Goal: Transaction & Acquisition: Purchase product/service

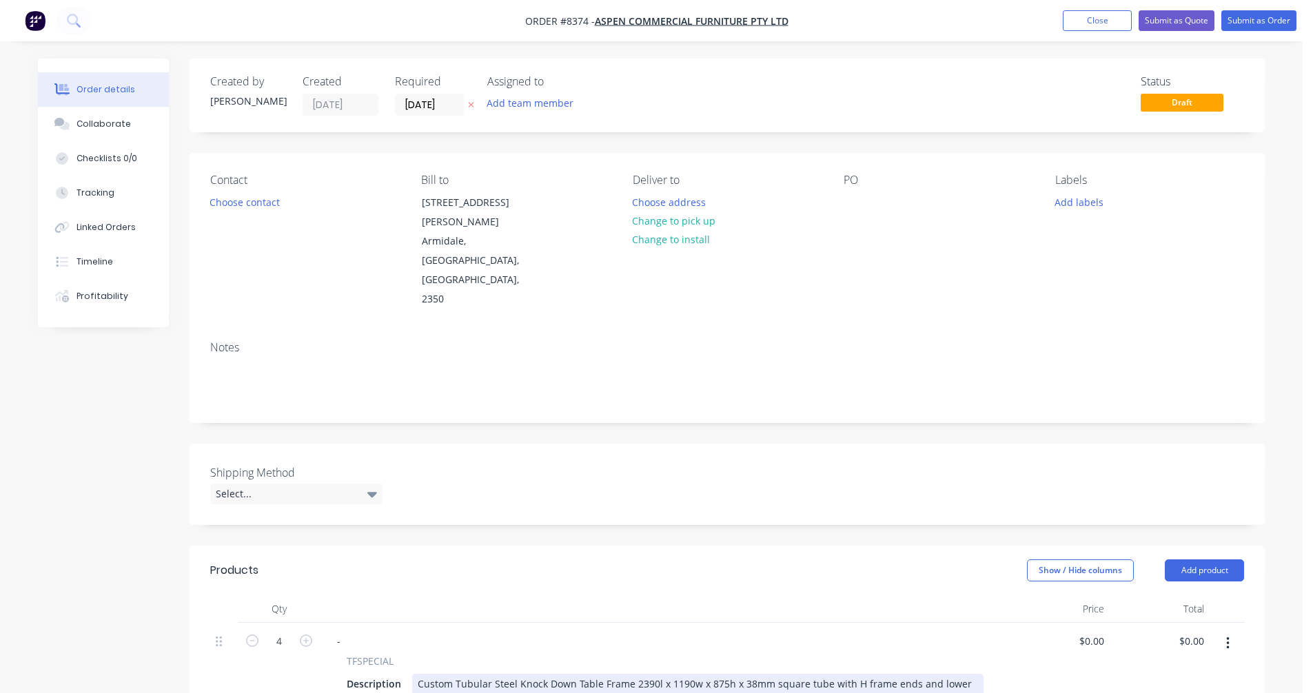
scroll to position [138, 0]
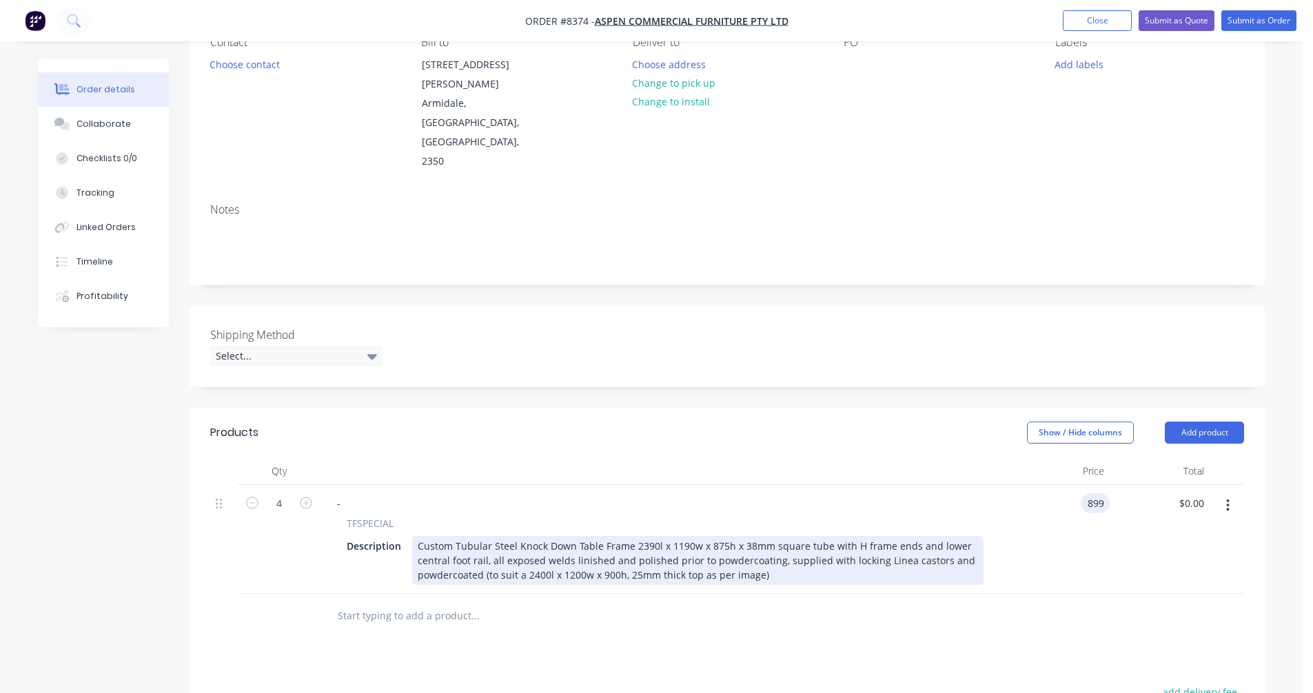
type input "$899.00"
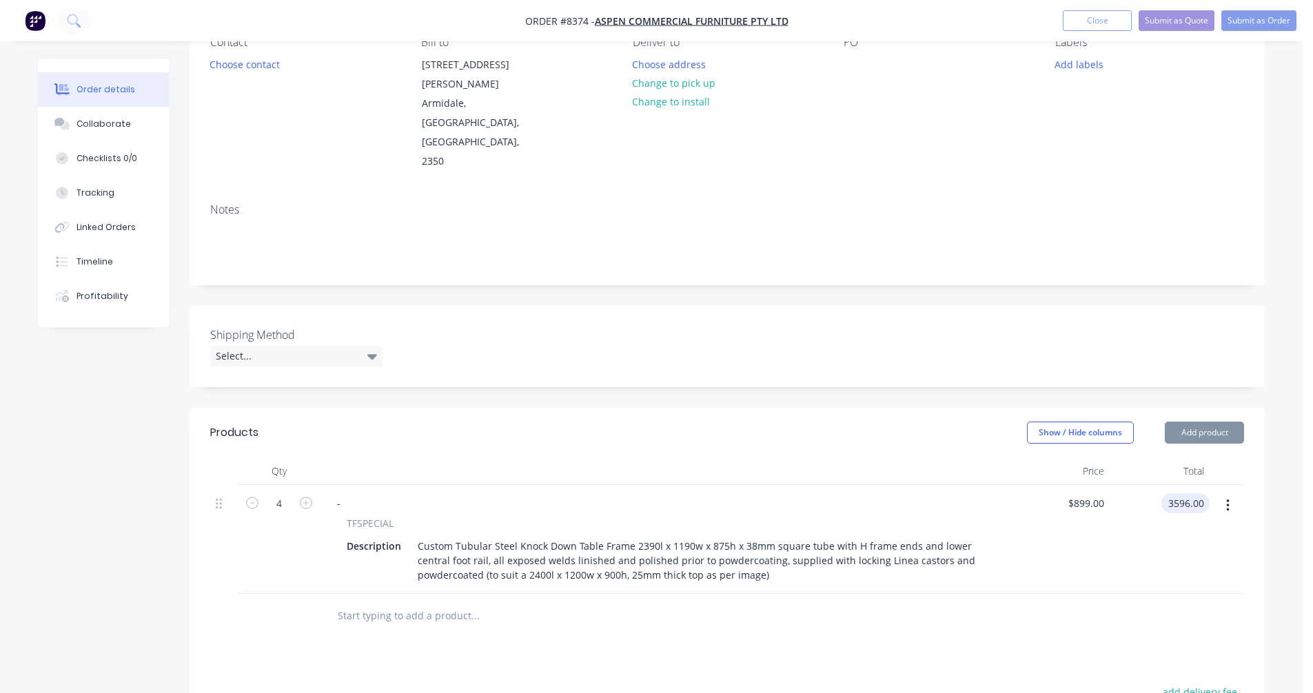
type input "$3,596.00"
click at [1227, 500] on icon "button" at bounding box center [1227, 506] width 3 height 12
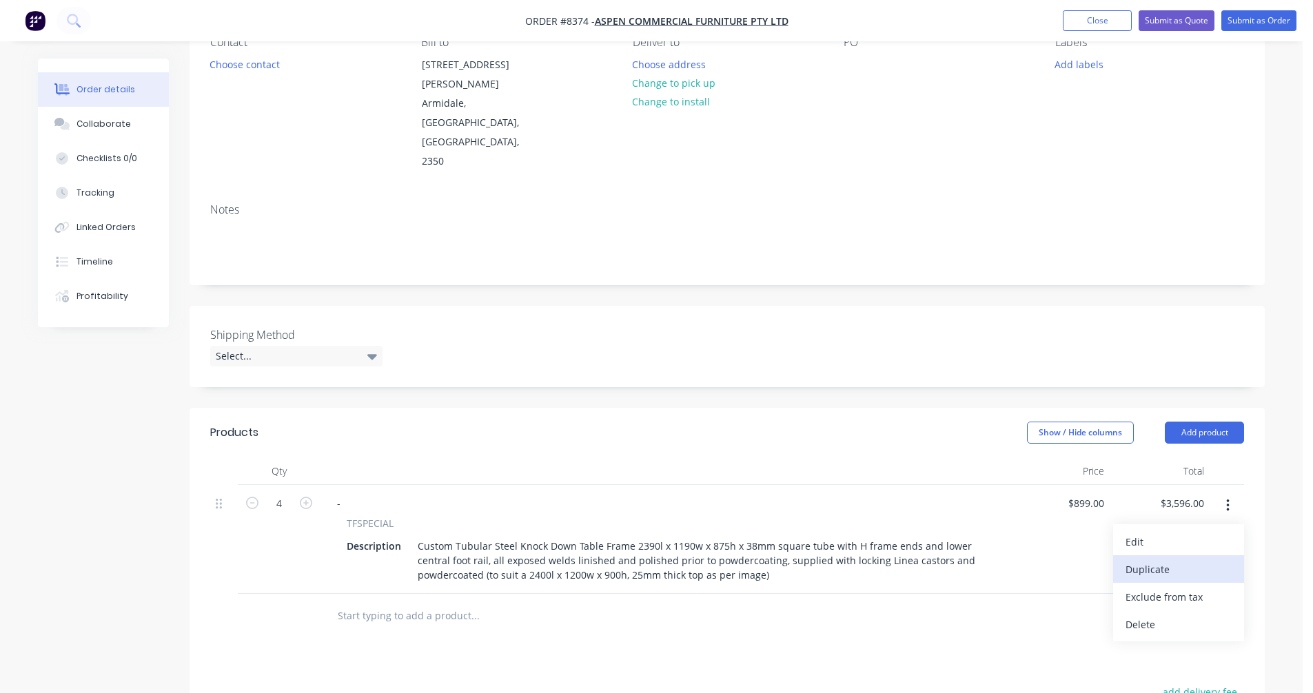
click at [1174, 560] on div "Duplicate" at bounding box center [1178, 570] width 106 height 20
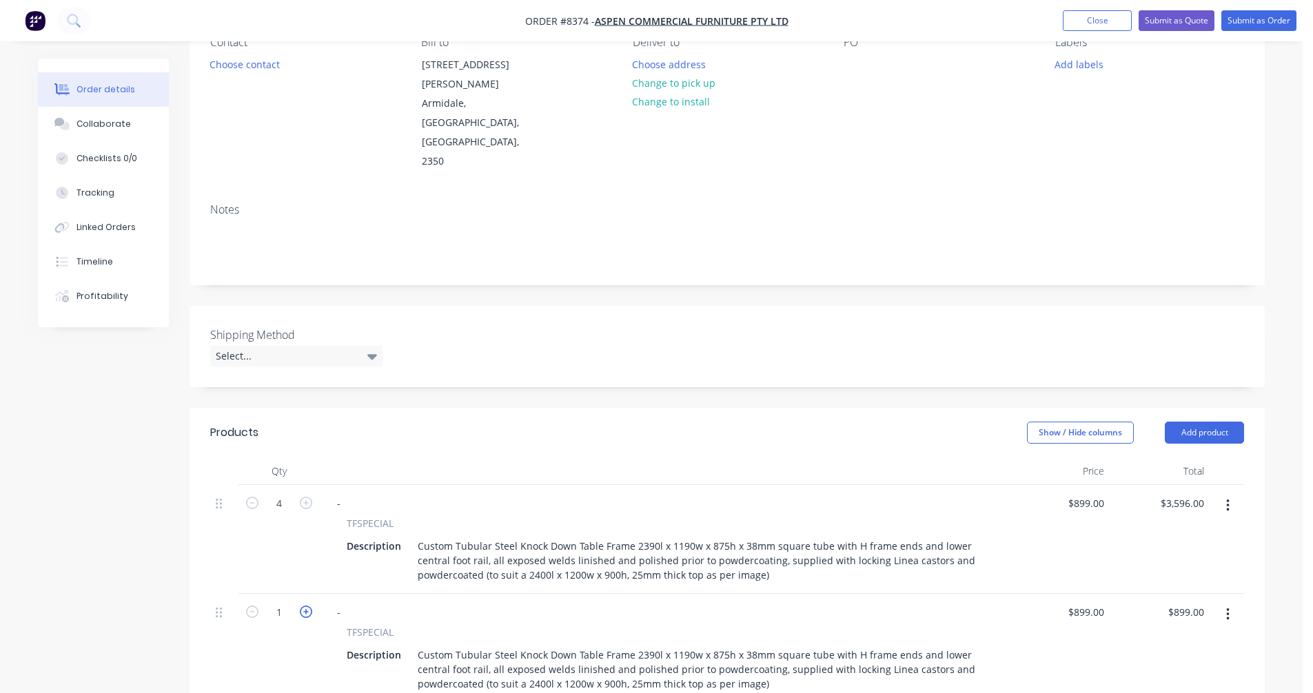
click at [305, 606] on icon "button" at bounding box center [306, 612] width 12 height 12
type input "2"
type input "$1,798.00"
click at [305, 606] on icon "button" at bounding box center [306, 612] width 12 height 12
type input "3"
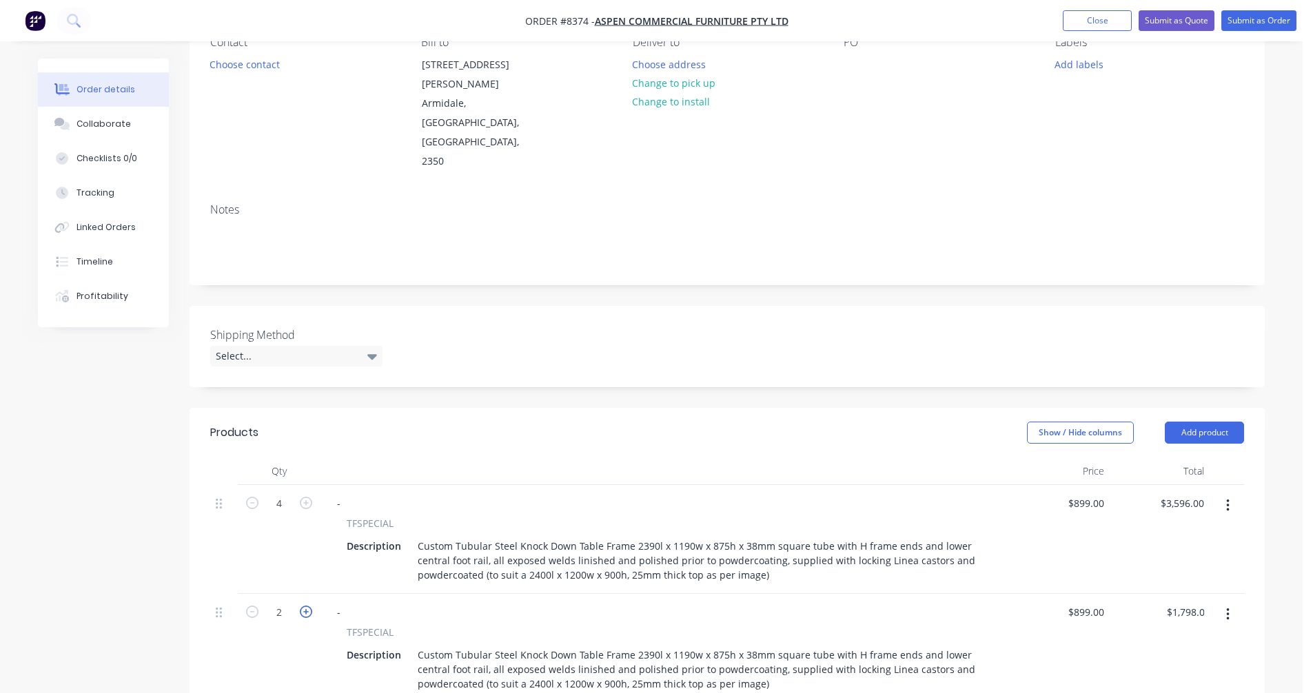
type input "$2,697.00"
click at [305, 606] on icon "button" at bounding box center [306, 612] width 12 height 12
type input "4"
type input "$3,596.00"
click at [305, 606] on icon "button" at bounding box center [306, 612] width 12 height 12
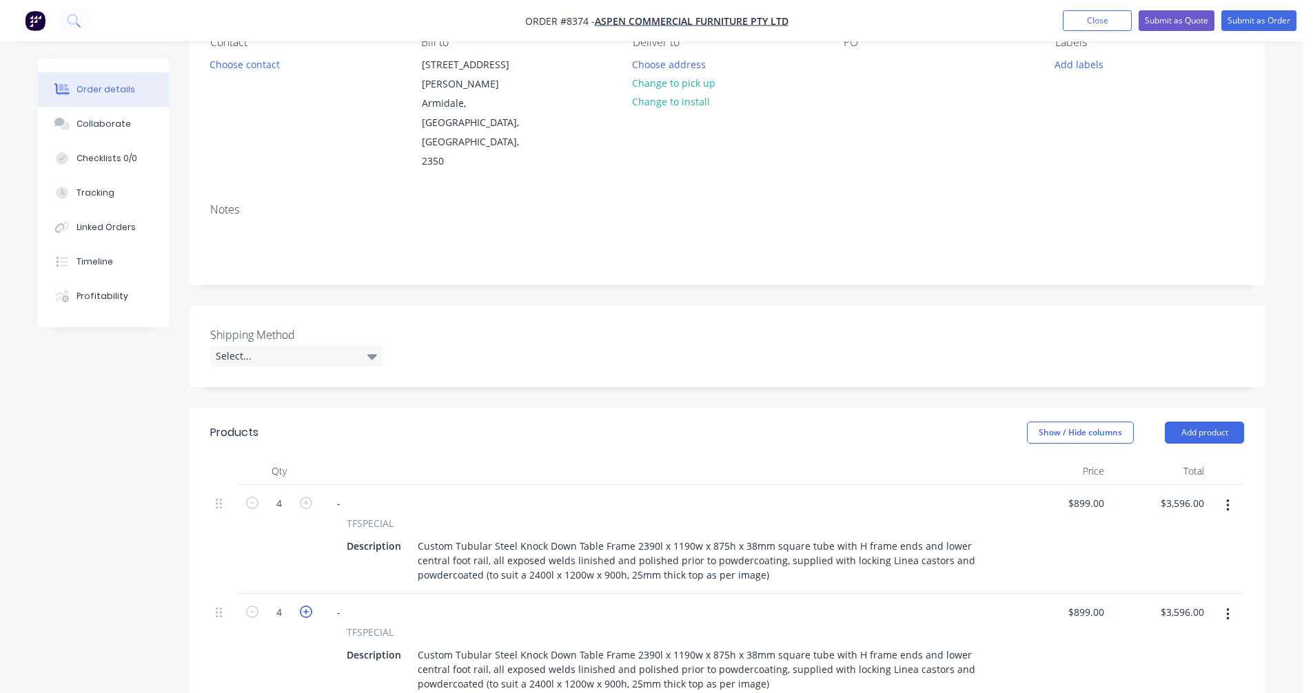
type input "5"
type input "$4,495.00"
click at [305, 606] on icon "button" at bounding box center [306, 612] width 12 height 12
type input "6"
type input "$5,394.00"
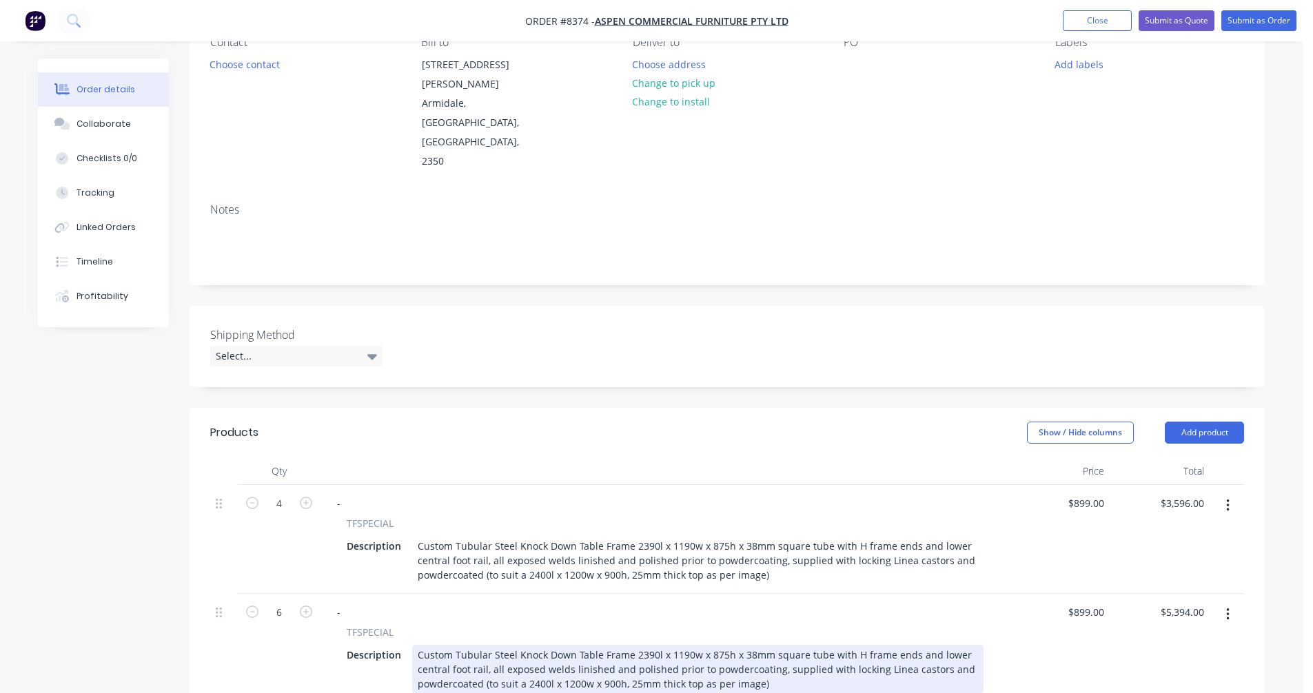
click at [624, 645] on div "Custom Tubular Steel Knock Down Table Frame 2390l x 1190w x 875h x 38mm square …" at bounding box center [697, 669] width 571 height 49
click at [644, 645] on div "Custom Tubular Steel Knock Down Table Frame 2390l x 1190w x 875h x 38mm square …" at bounding box center [697, 669] width 571 height 49
click at [696, 645] on div "Custom Tubular Steel Knock Down Table Frame 1590l x 790w x 875h x 38mm square t…" at bounding box center [697, 669] width 571 height 49
type input "$803.00"
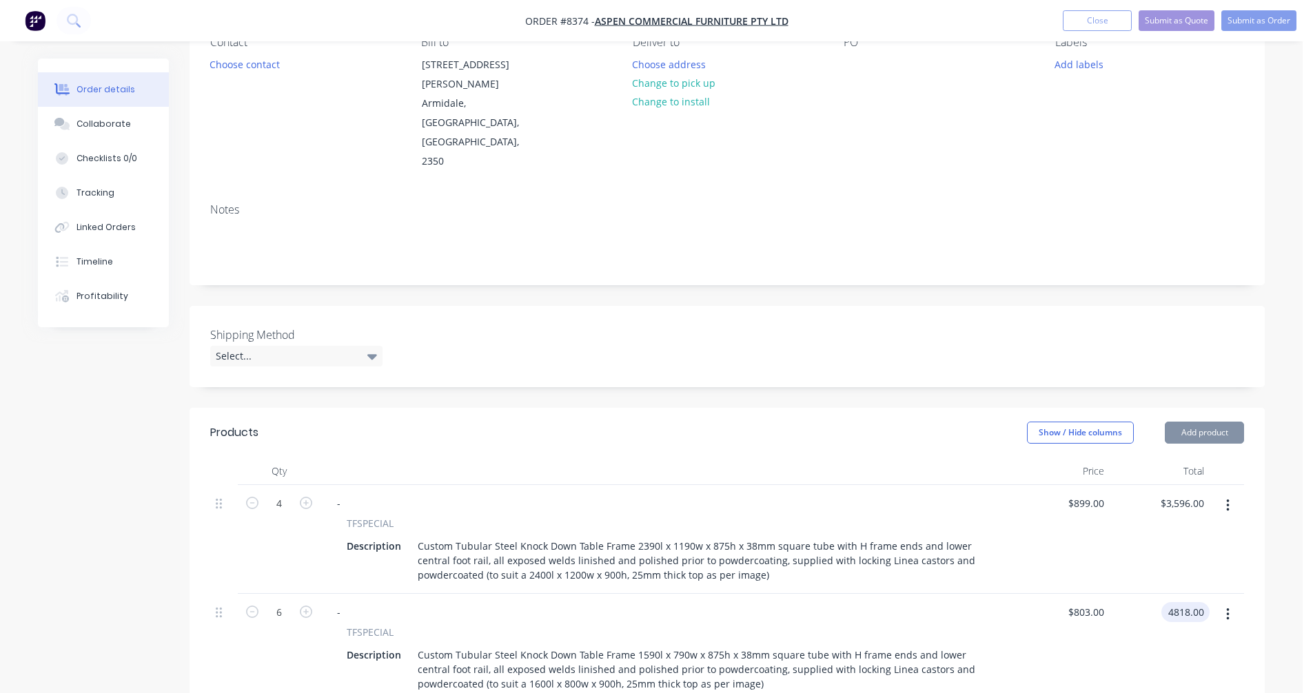
type input "$4,818.00"
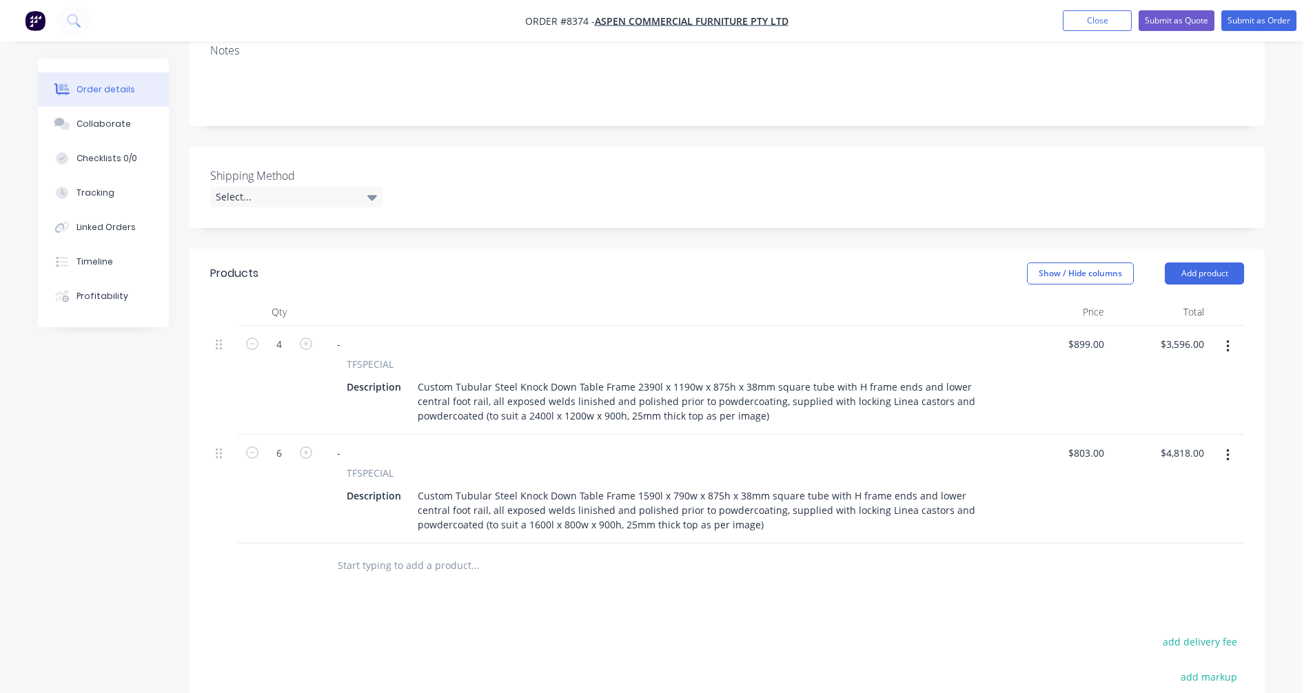
scroll to position [345, 0]
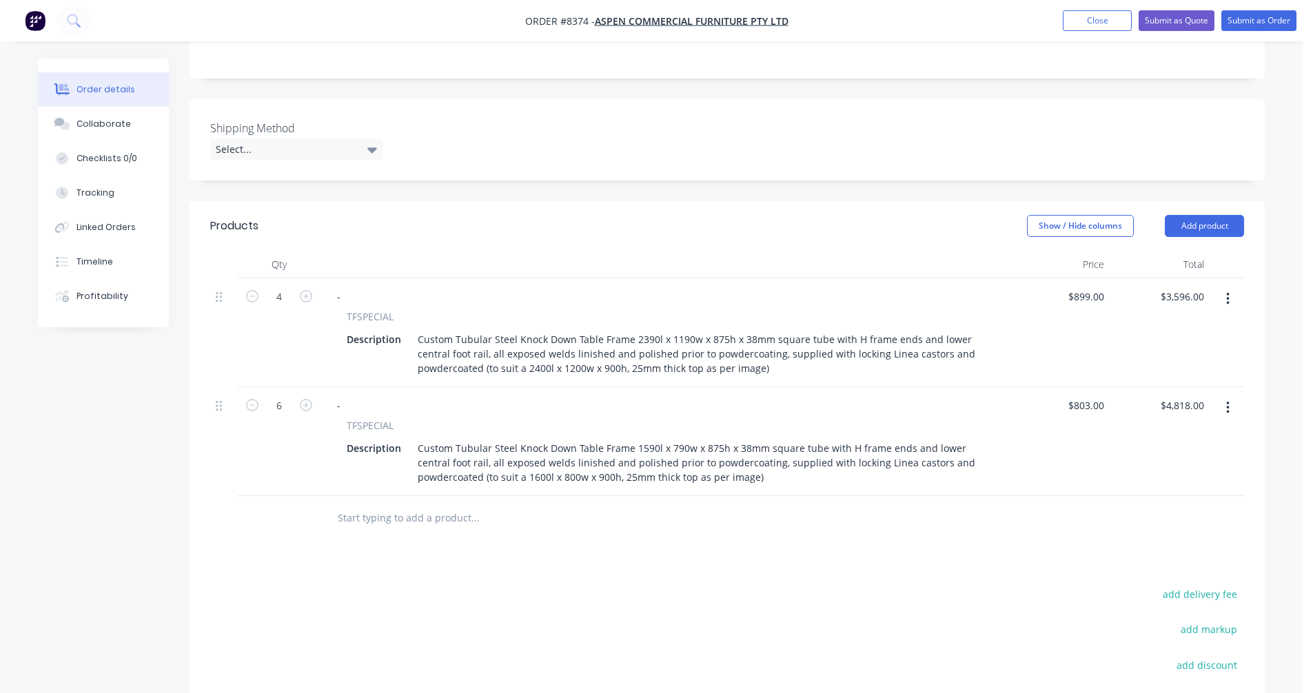
click at [1224, 396] on button "button" at bounding box center [1228, 408] width 32 height 25
click at [1166, 462] on div "Duplicate" at bounding box center [1178, 472] width 106 height 20
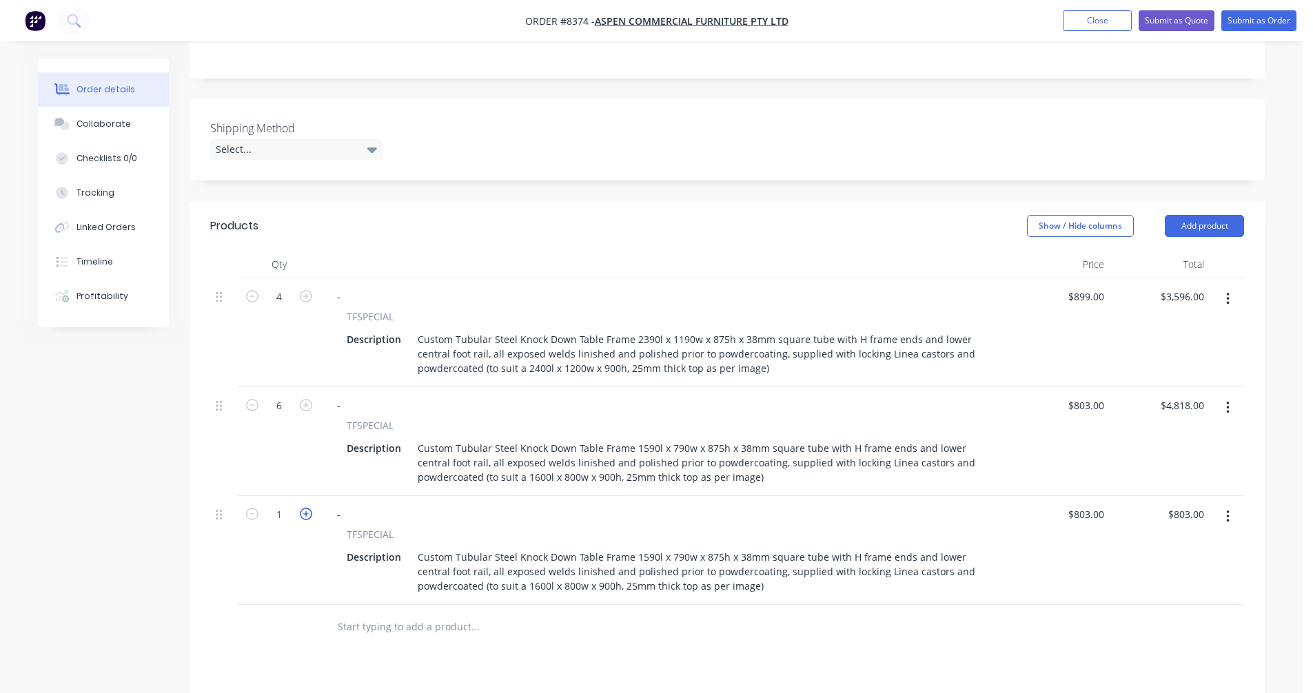
click at [307, 508] on icon "button" at bounding box center [306, 514] width 12 height 12
type input "2"
type input "$1,606.00"
click at [307, 508] on icon "button" at bounding box center [306, 514] width 12 height 12
type input "3"
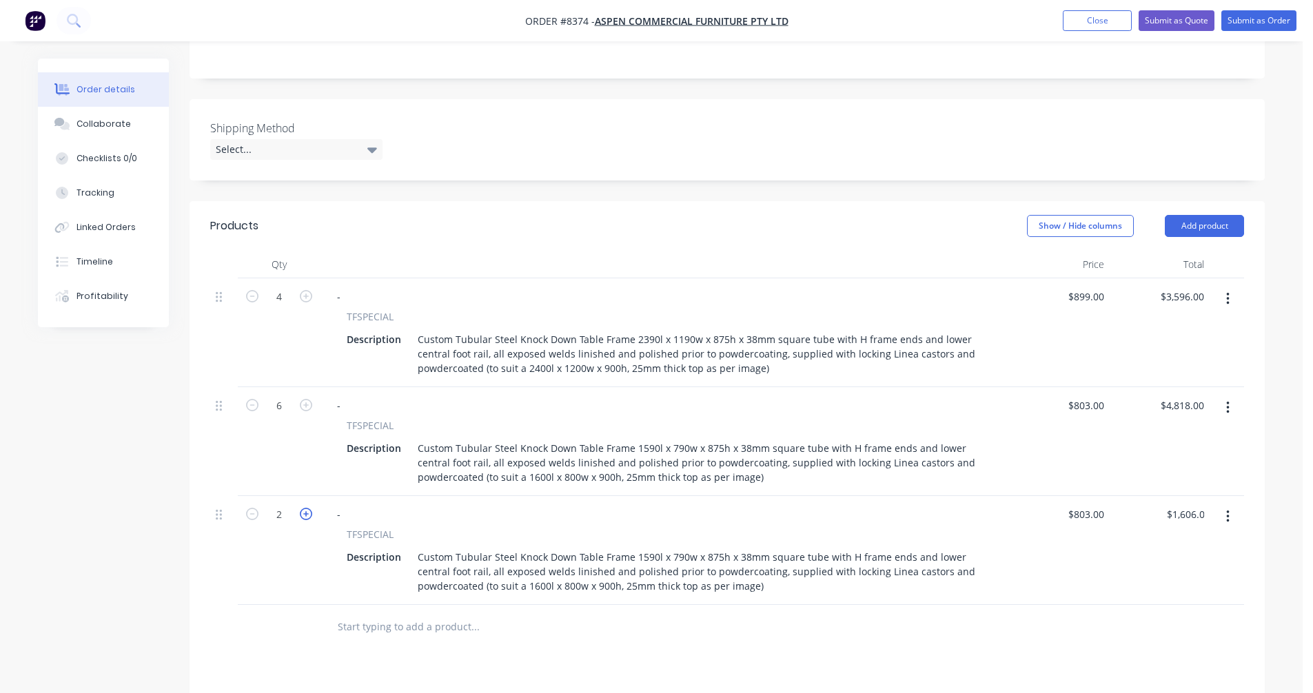
type input "$2,409.00"
click at [307, 508] on icon "button" at bounding box center [306, 514] width 12 height 12
type input "4"
type input "$3,212.00"
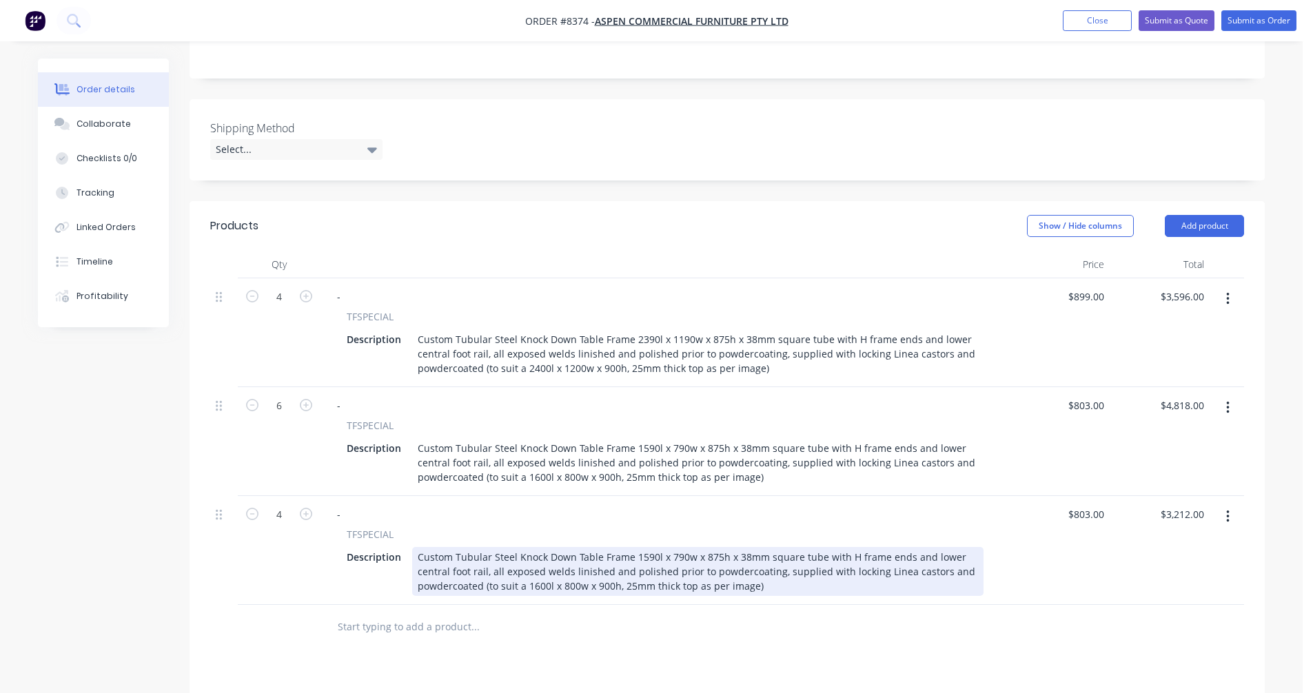
click at [647, 547] on div "Custom Tubular Steel Knock Down Table Frame 1590l x 790w x 875h x 38mm square t…" at bounding box center [697, 571] width 571 height 49
click at [648, 547] on div "Custom Tubular Steel Knock Down Table Frame 1590l x 790w x 875h x 38mm square t…" at bounding box center [697, 571] width 571 height 49
click at [774, 547] on div "Custom Tubular Steel Knock Down Table Frame 1990l x 740w x 875h x 38mm square t…" at bounding box center [697, 571] width 571 height 49
type input "$821.00"
type input "$3,284.00"
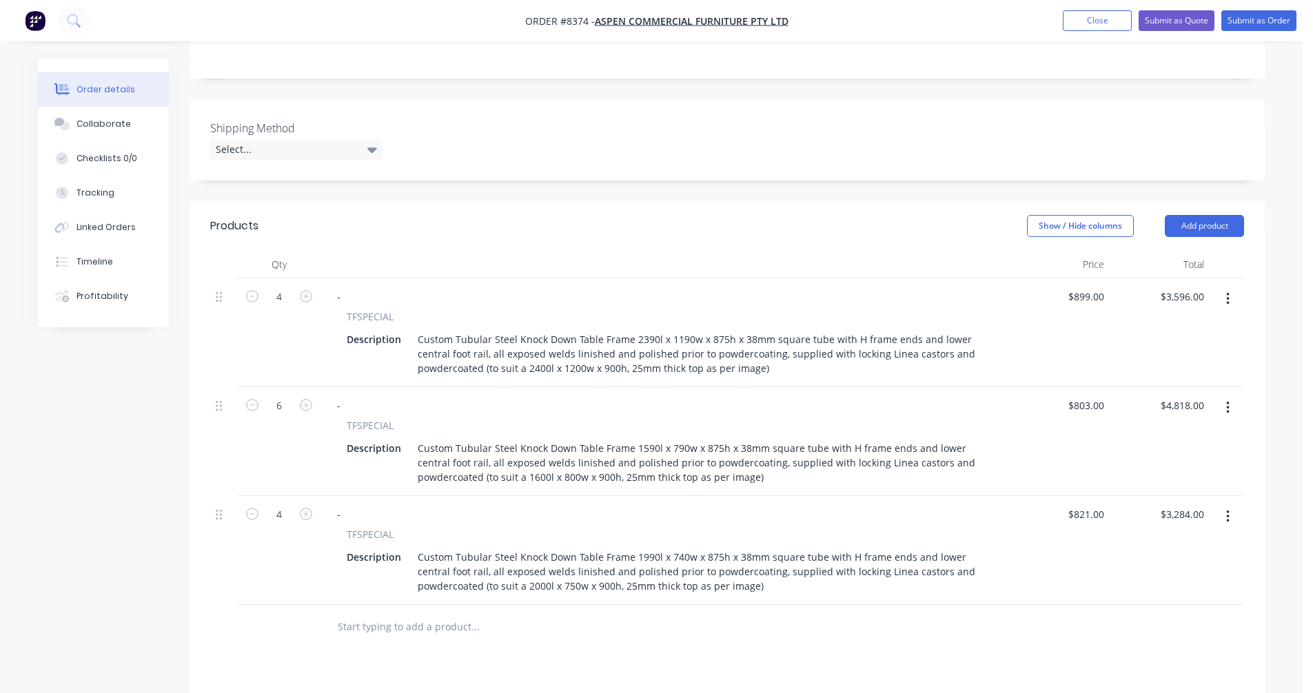
scroll to position [482, 0]
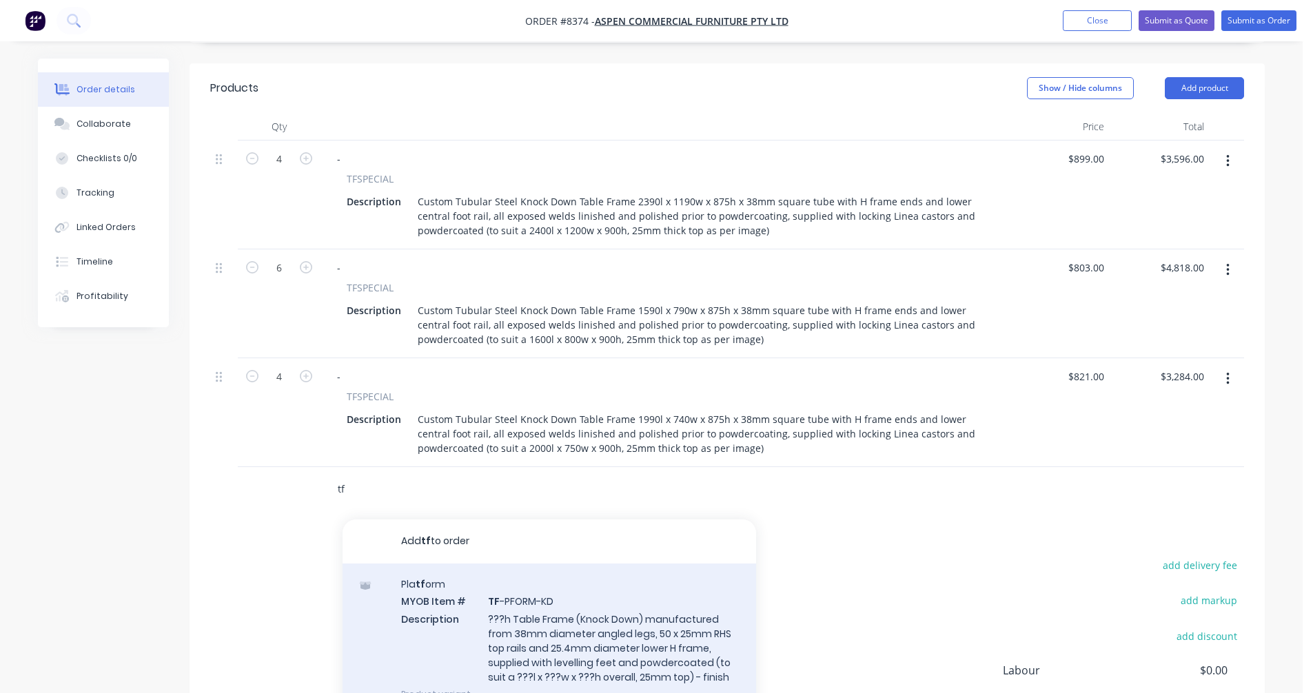
type input "tf"
click at [586, 584] on div "Pla tf orm MYOB Item # TF -PFORM-KD Description ???h Table Frame (Knock Down) m…" at bounding box center [549, 639] width 413 height 151
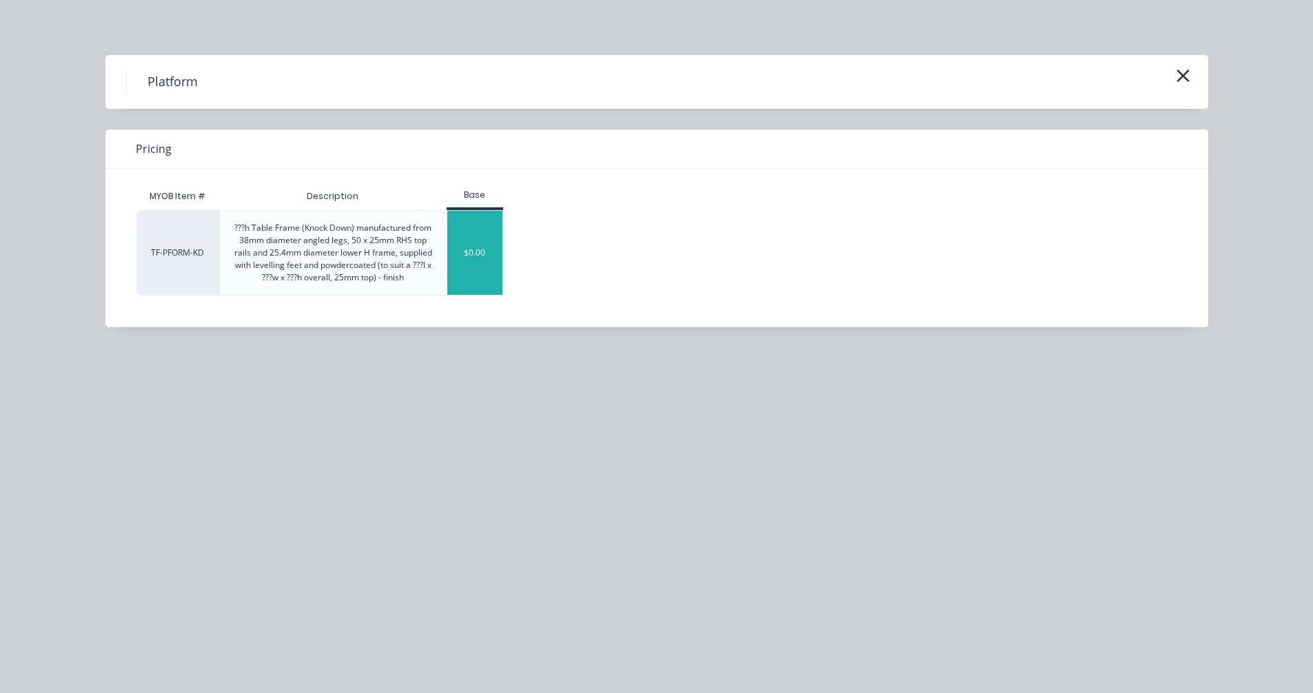
click at [469, 262] on div "$0.00" at bounding box center [475, 253] width 56 height 84
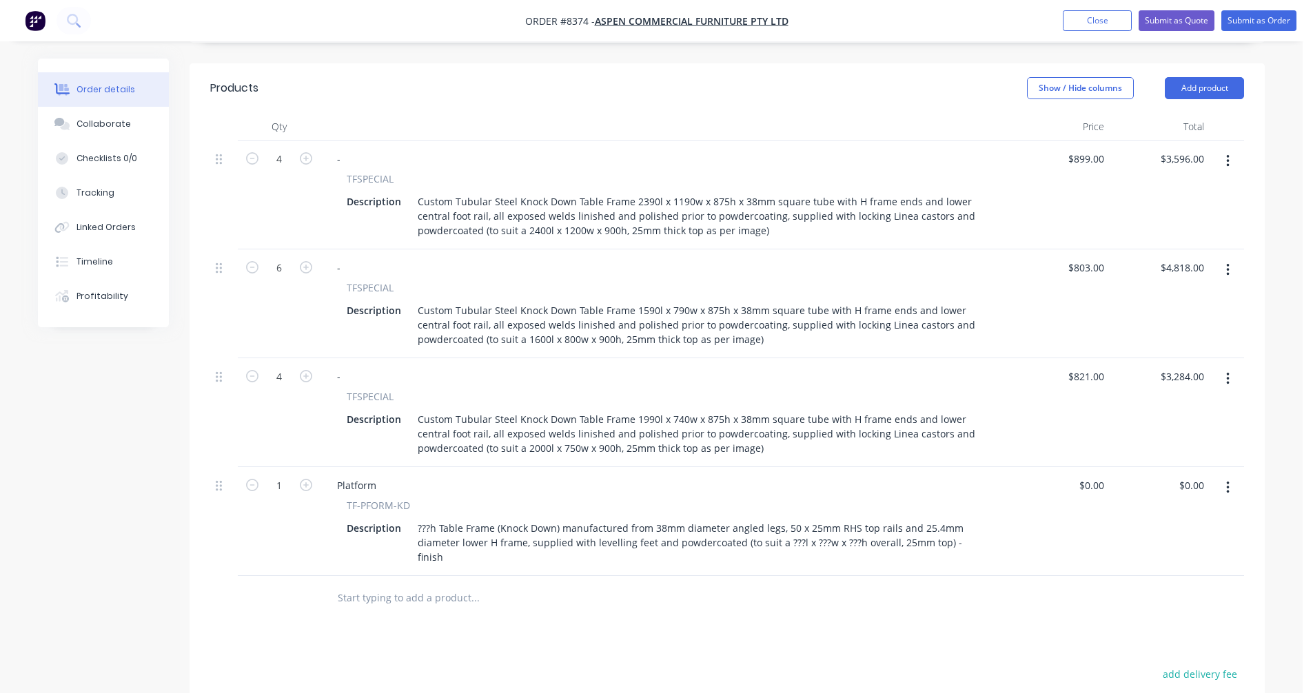
click at [1228, 371] on icon "button" at bounding box center [1227, 378] width 3 height 15
click at [1185, 433] on div "Duplicate" at bounding box center [1178, 443] width 106 height 20
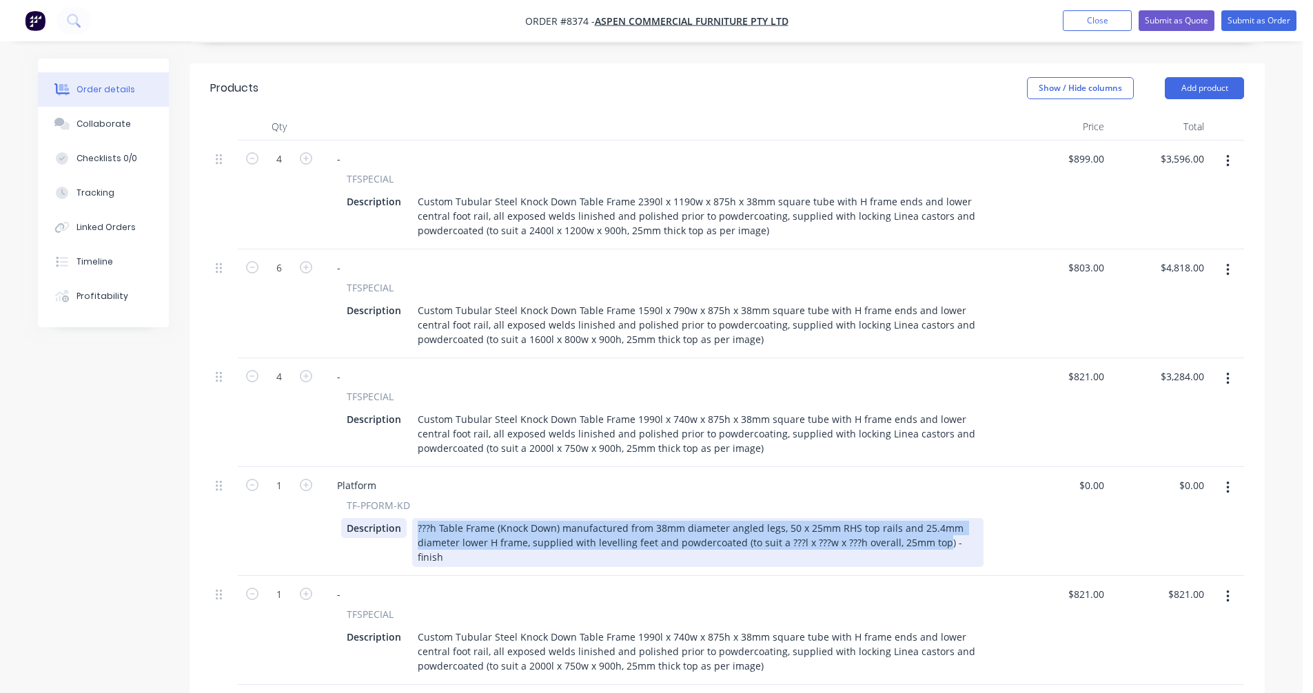
drag, startPoint x: 937, startPoint y: 482, endPoint x: 382, endPoint y: 471, distance: 555.6
click at [382, 518] on div "Description ???h Table Frame (Knock Down) manufactured from 38mm diameter angle…" at bounding box center [662, 542] width 642 height 49
copy div "???h Table Frame (Knock Down) manufactured from 38mm diameter angled legs, 50 x…"
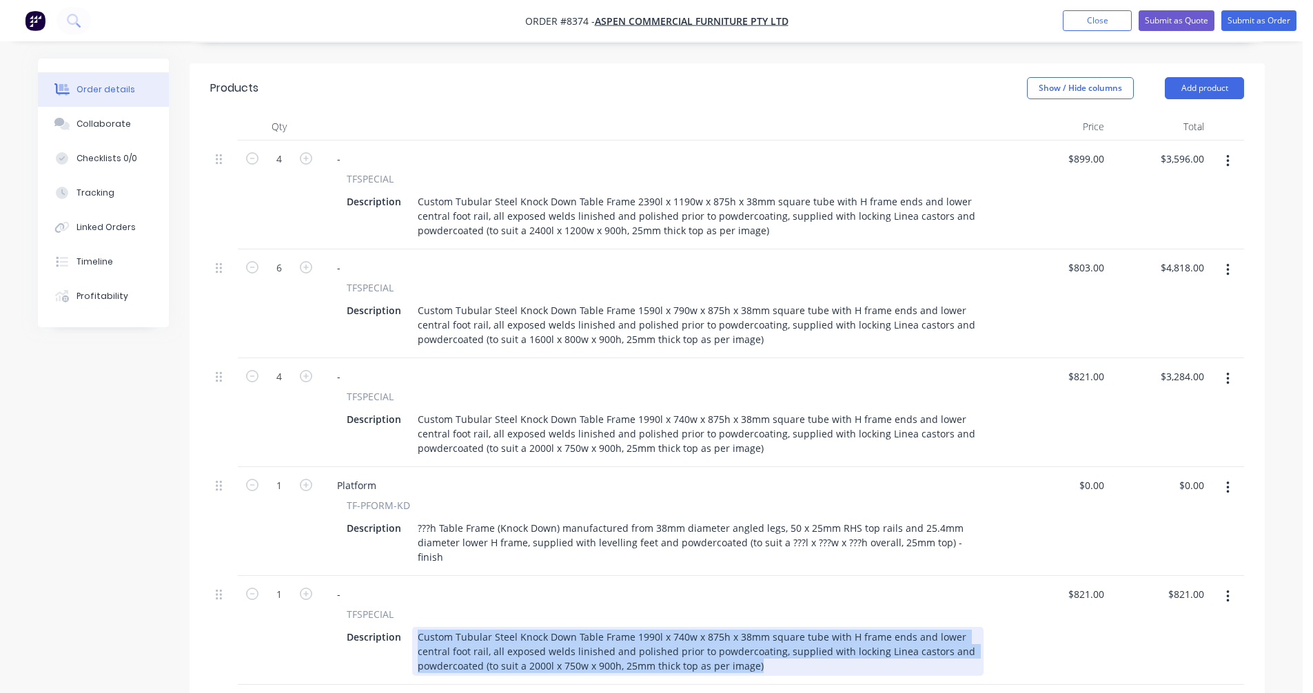
drag, startPoint x: 785, startPoint y: 597, endPoint x: 413, endPoint y: 561, distance: 373.2
click at [413, 627] on div "Custom Tubular Steel Knock Down Table Frame 1990l x 740w x 875h x 38mm square t…" at bounding box center [697, 651] width 571 height 49
paste div
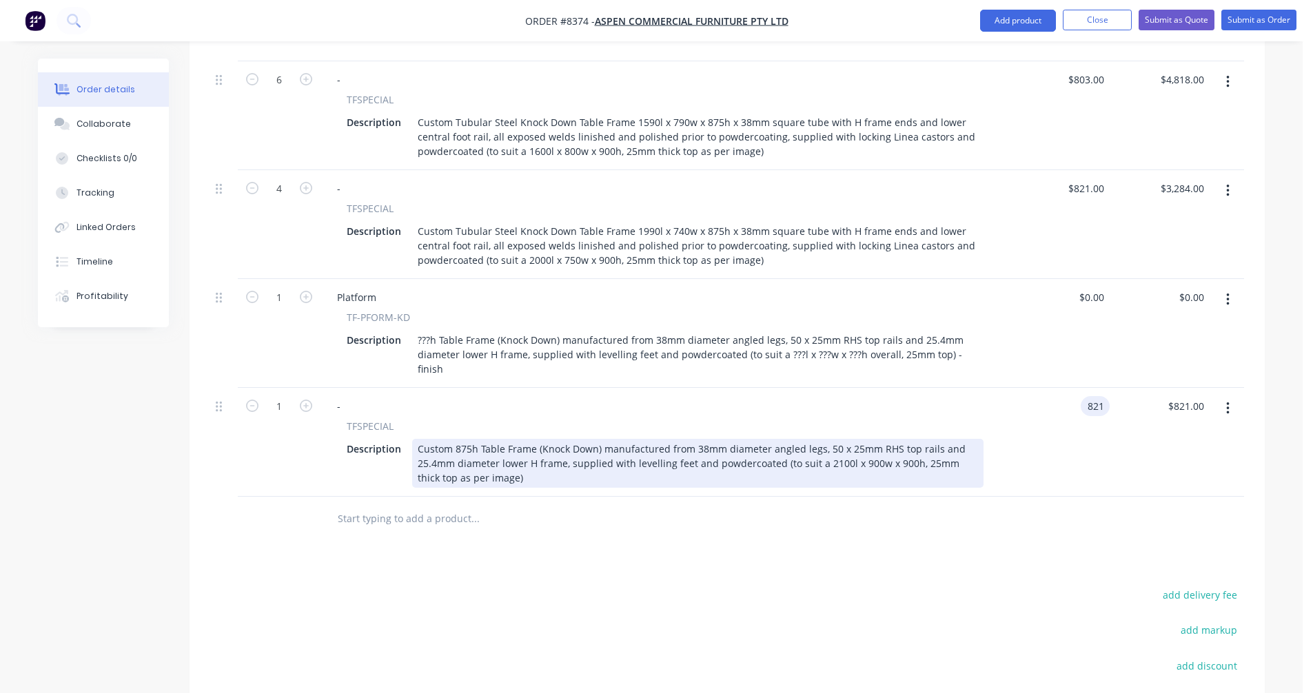
scroll to position [689, 0]
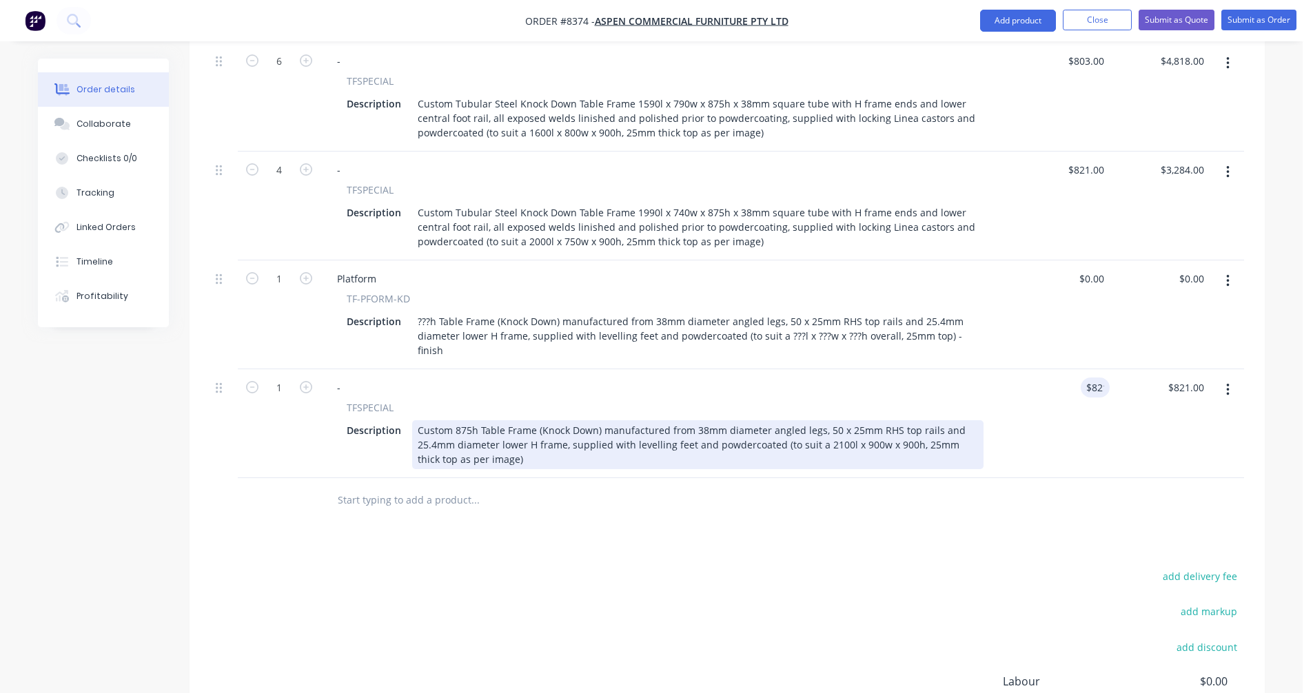
click at [611, 420] on div "Custom 875h Table Frame (Knock Down) manufactured from 38mm diameter angled leg…" at bounding box center [697, 444] width 571 height 49
click at [672, 420] on div "Custom 875h Table Frame (Knock Down) manufactured from 38mm diameter angled leg…" at bounding box center [697, 444] width 571 height 49
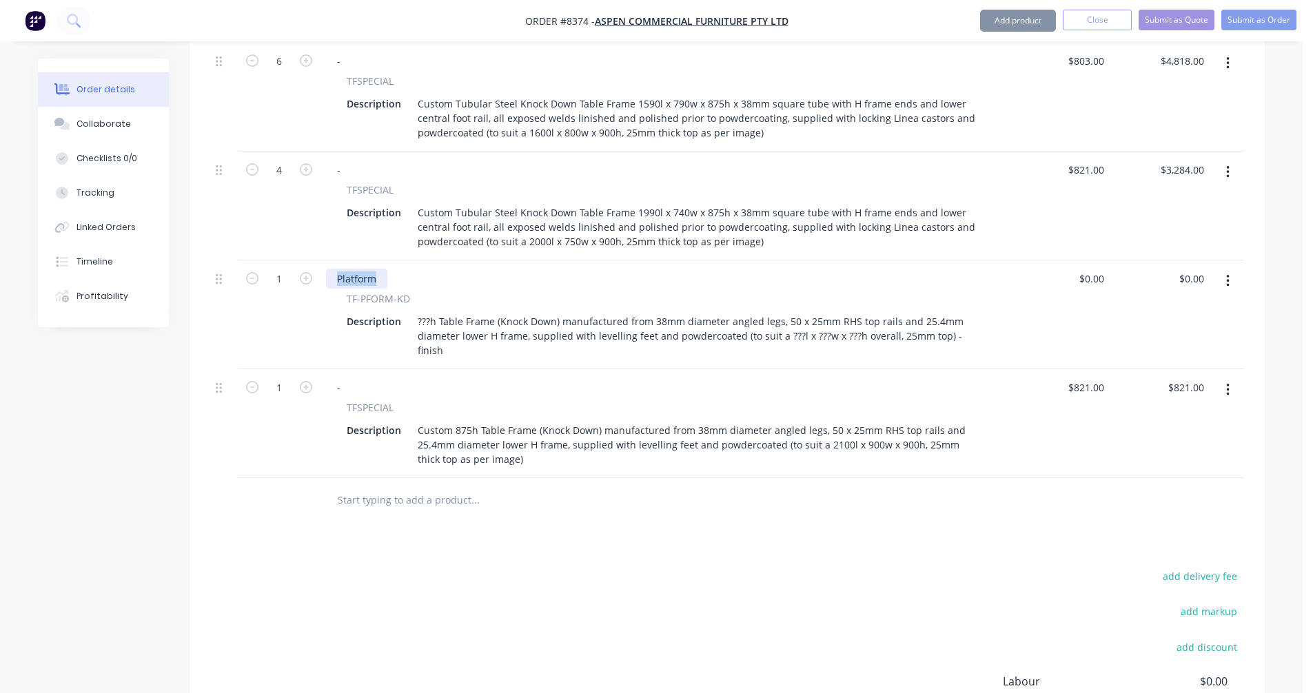
drag, startPoint x: 382, startPoint y: 218, endPoint x: 329, endPoint y: 218, distance: 53.8
click at [329, 269] on div "Platform" at bounding box center [356, 279] width 61 height 20
click at [1227, 274] on icon "button" at bounding box center [1227, 281] width 3 height 15
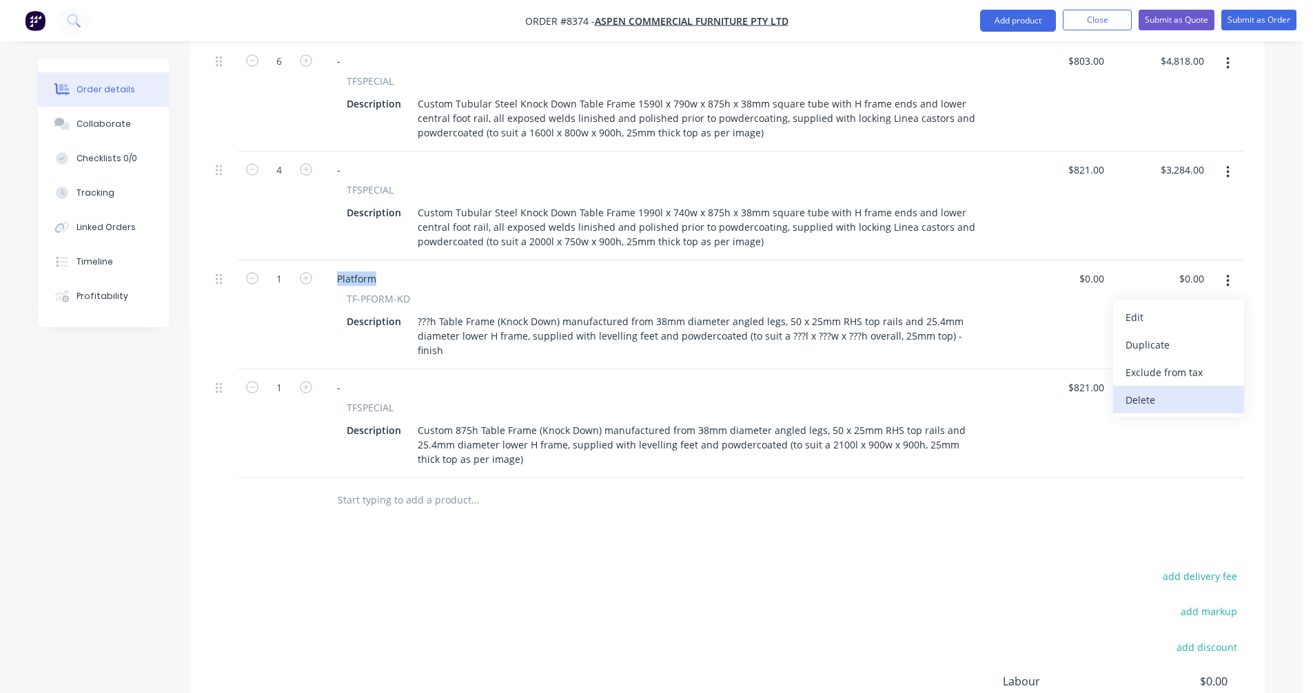
click at [1156, 390] on div "Delete" at bounding box center [1178, 400] width 106 height 20
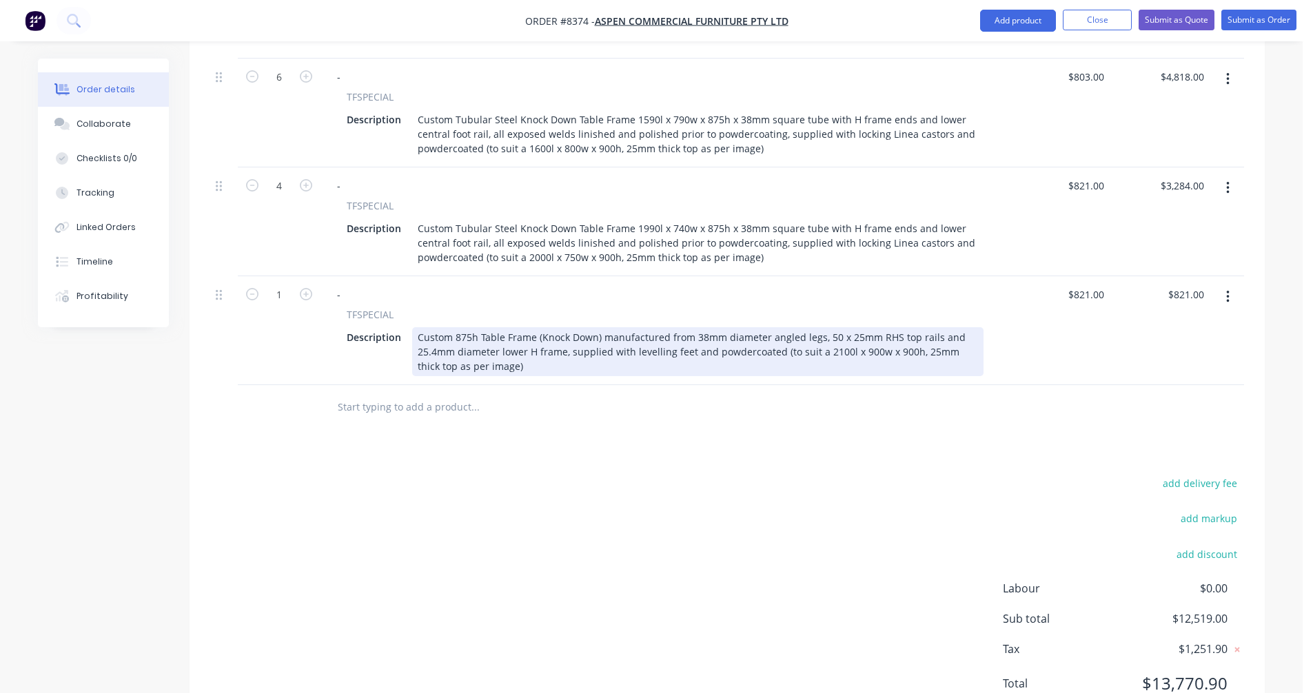
click at [761, 327] on div "Custom 875h Table Frame (Knock Down) manufactured from 38mm diameter angled leg…" at bounding box center [697, 351] width 571 height 49
type input "$834.00"
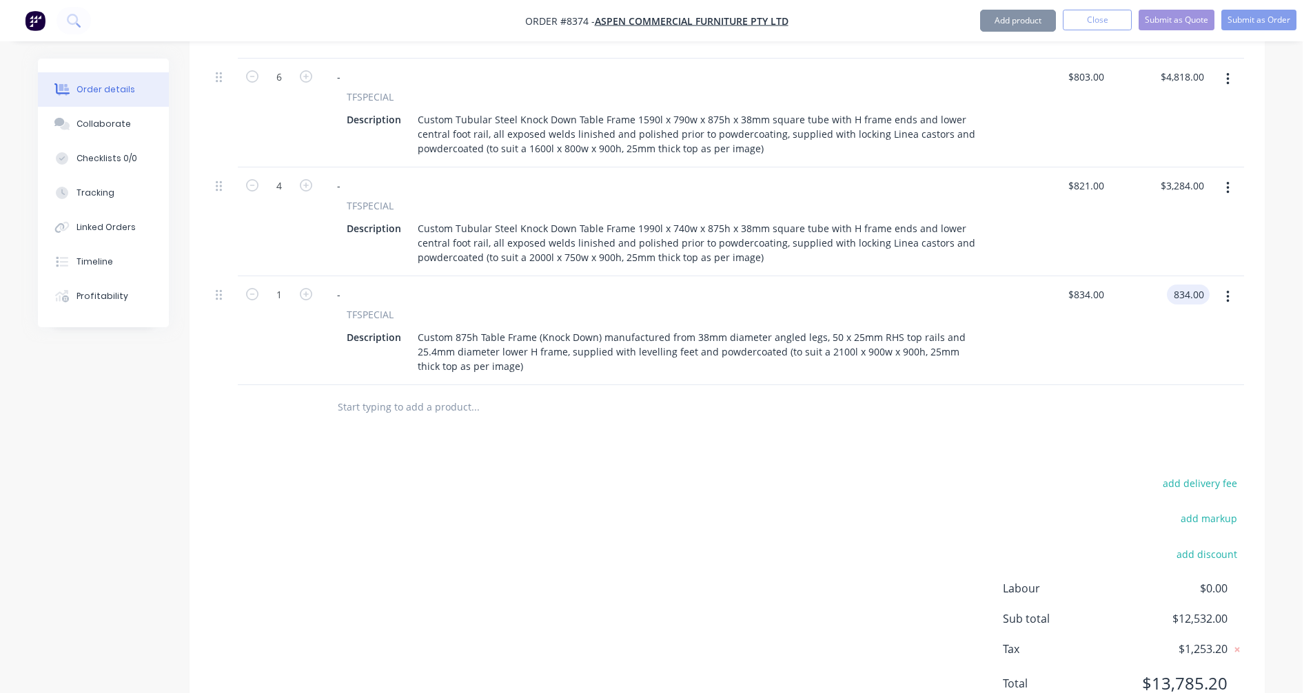
type input "$834.00"
click at [1226, 289] on icon "button" at bounding box center [1227, 296] width 3 height 15
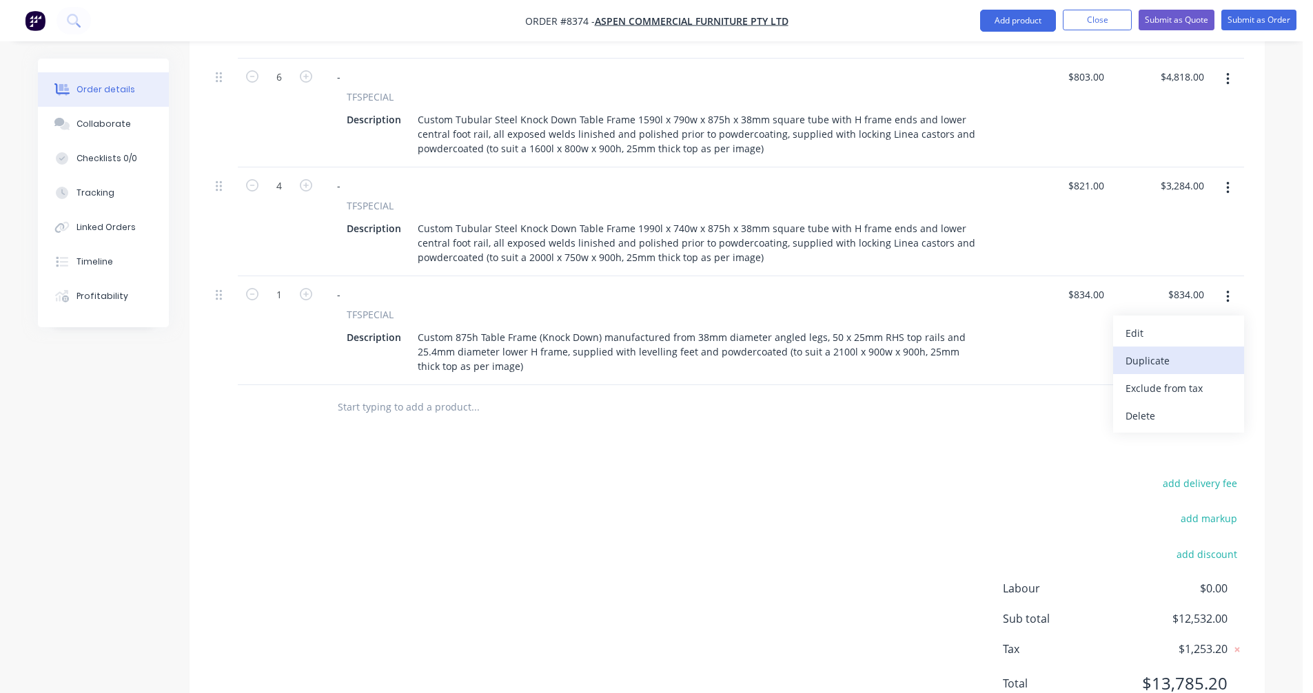
click at [1169, 351] on div "Duplicate" at bounding box center [1178, 361] width 106 height 20
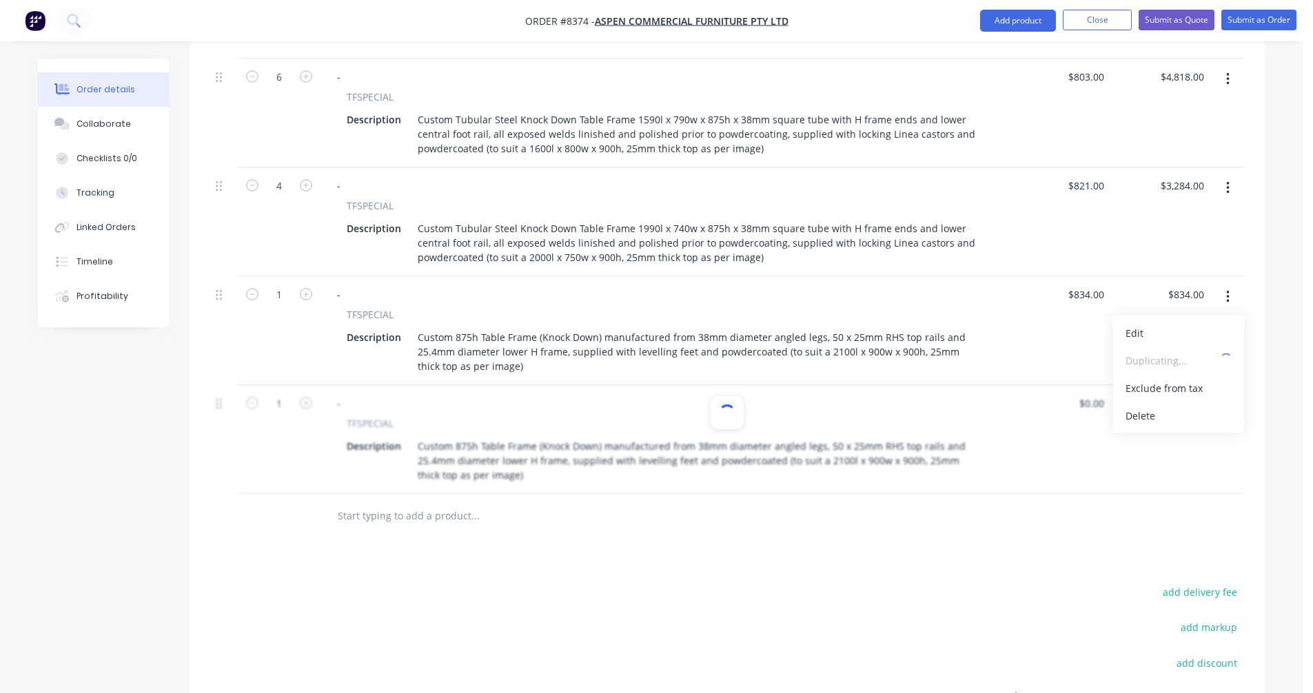
type input "$834.00"
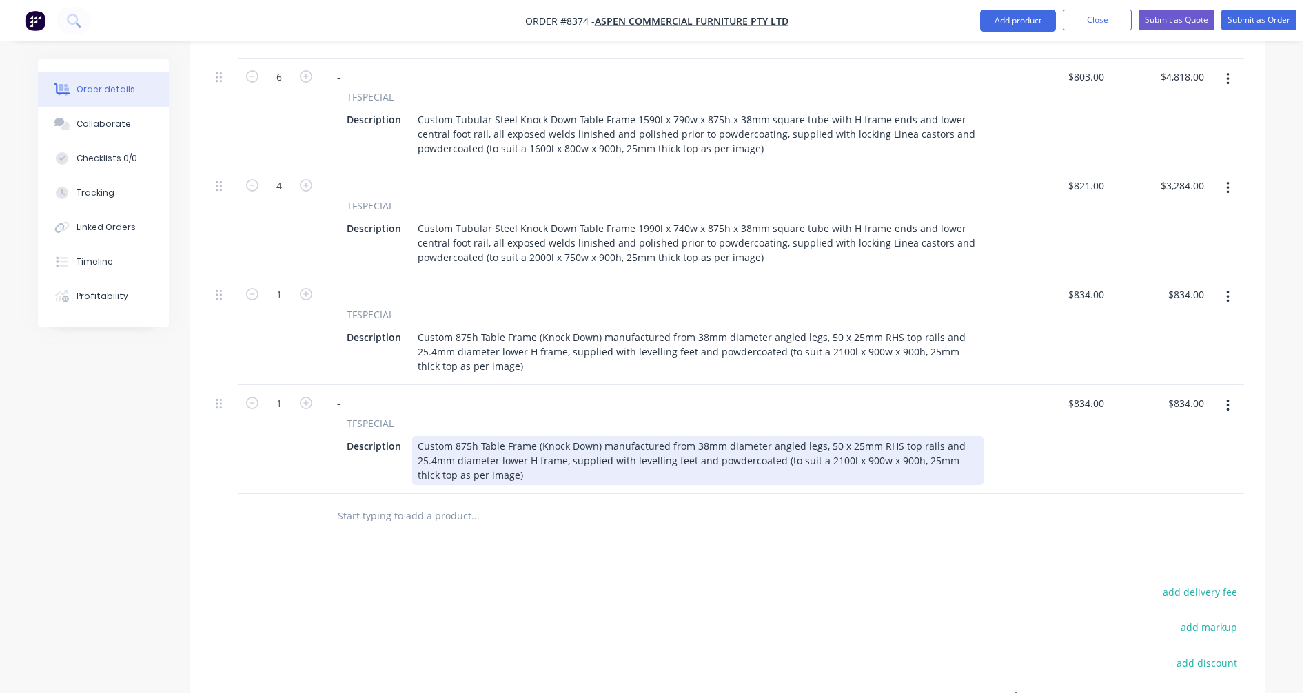
click at [828, 436] on div "Custom 875h Table Frame (Knock Down) manufactured from 38mm diameter angled leg…" at bounding box center [697, 460] width 571 height 49
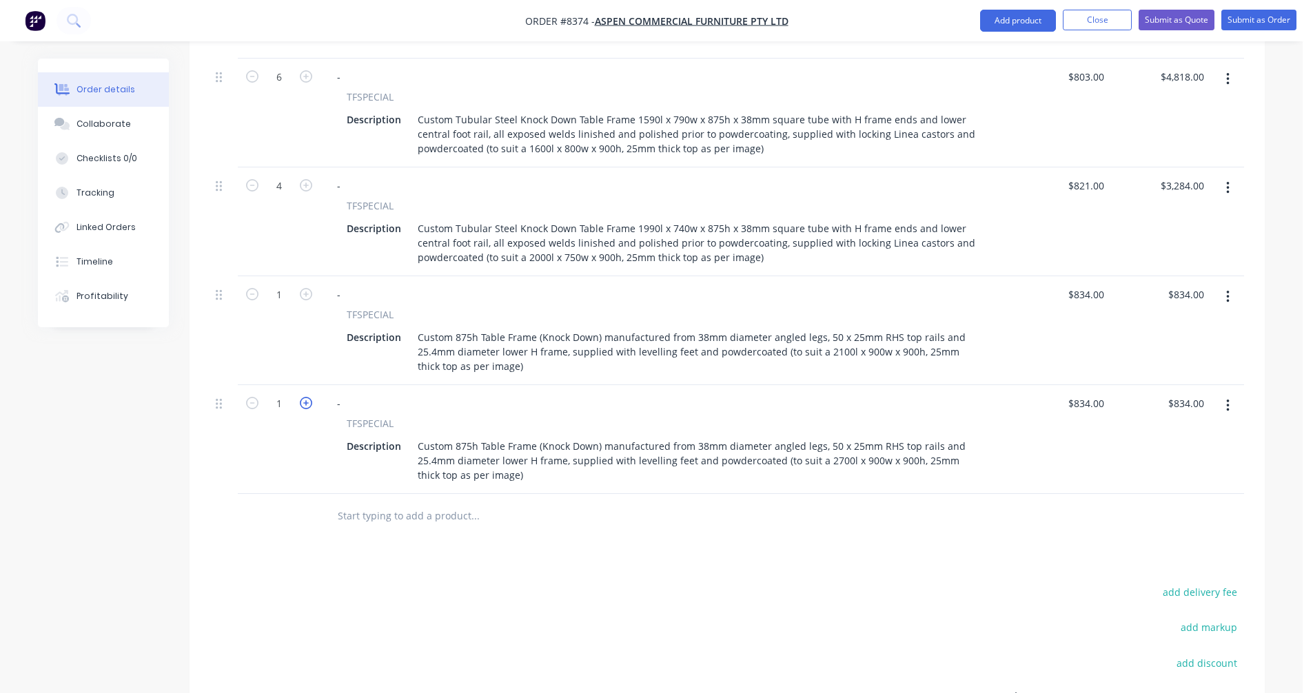
click at [303, 397] on icon "button" at bounding box center [306, 403] width 12 height 12
type input "2"
type input "$1,668.00"
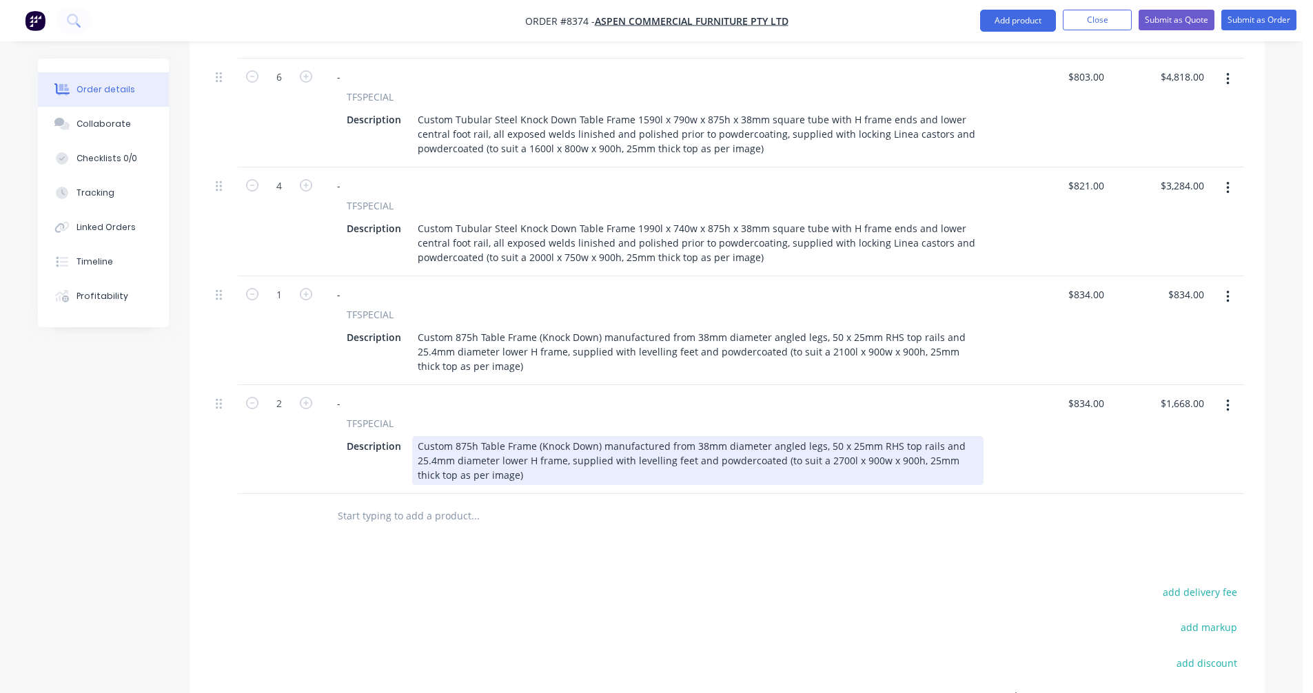
click at [767, 436] on div "Custom 875h Table Frame (Knock Down) manufactured from 38mm diameter angled leg…" at bounding box center [697, 460] width 571 height 49
type input "$877.00"
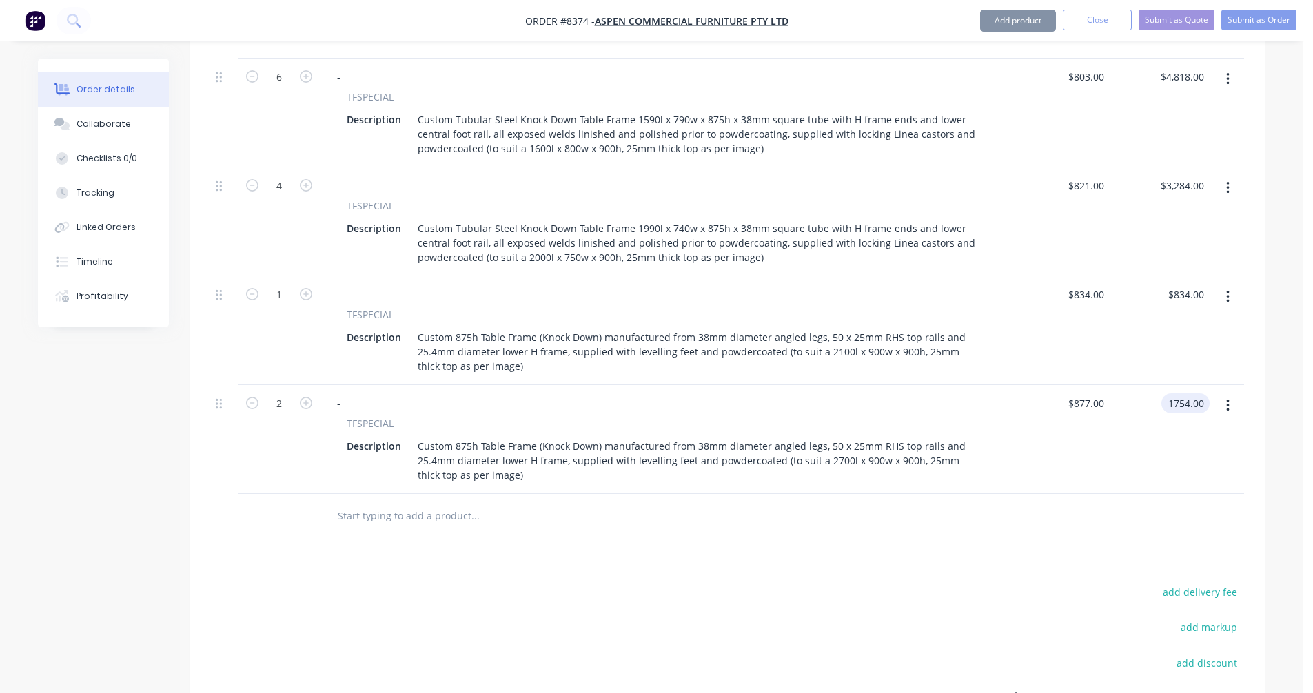
type input "$1,754.00"
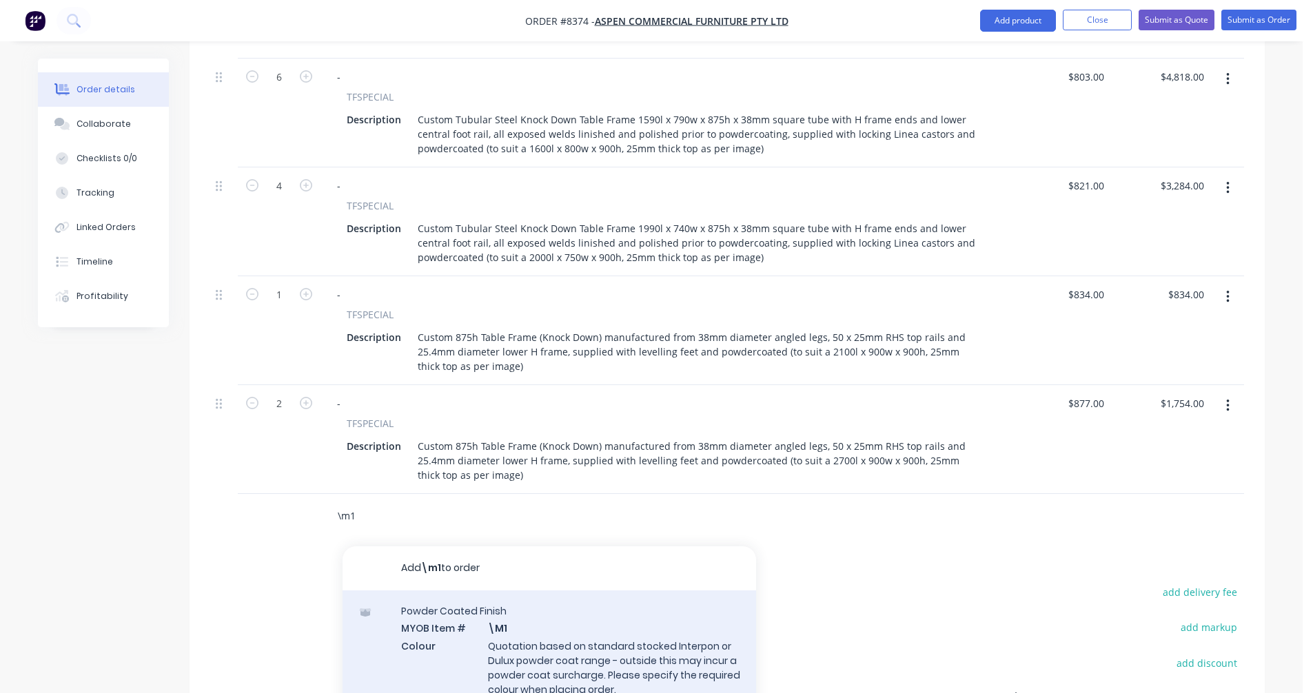
type input "\m1"
click at [572, 591] on div "Powder Coated Finish MYOB Item # \M1 Colour Quotation based on standard stocked…" at bounding box center [549, 659] width 413 height 136
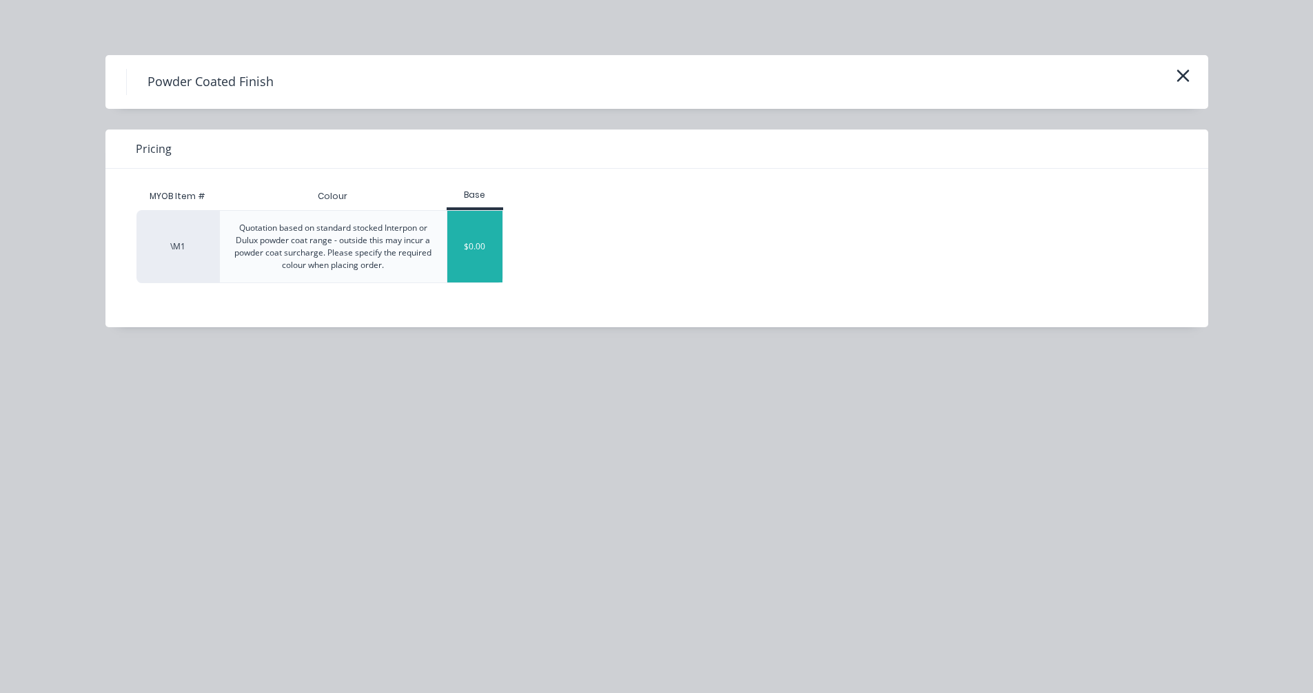
click at [489, 262] on div "$0.00" at bounding box center [475, 247] width 56 height 72
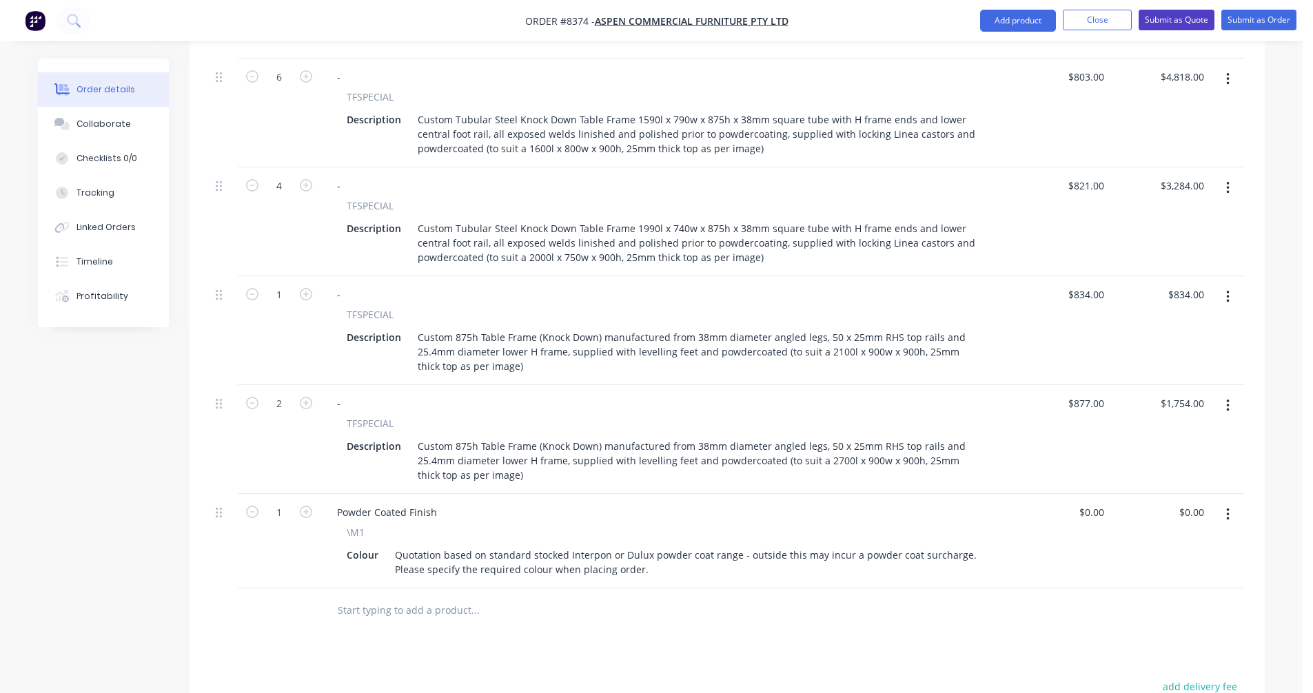
click at [1175, 19] on button "Submit as Quote" at bounding box center [1176, 20] width 76 height 21
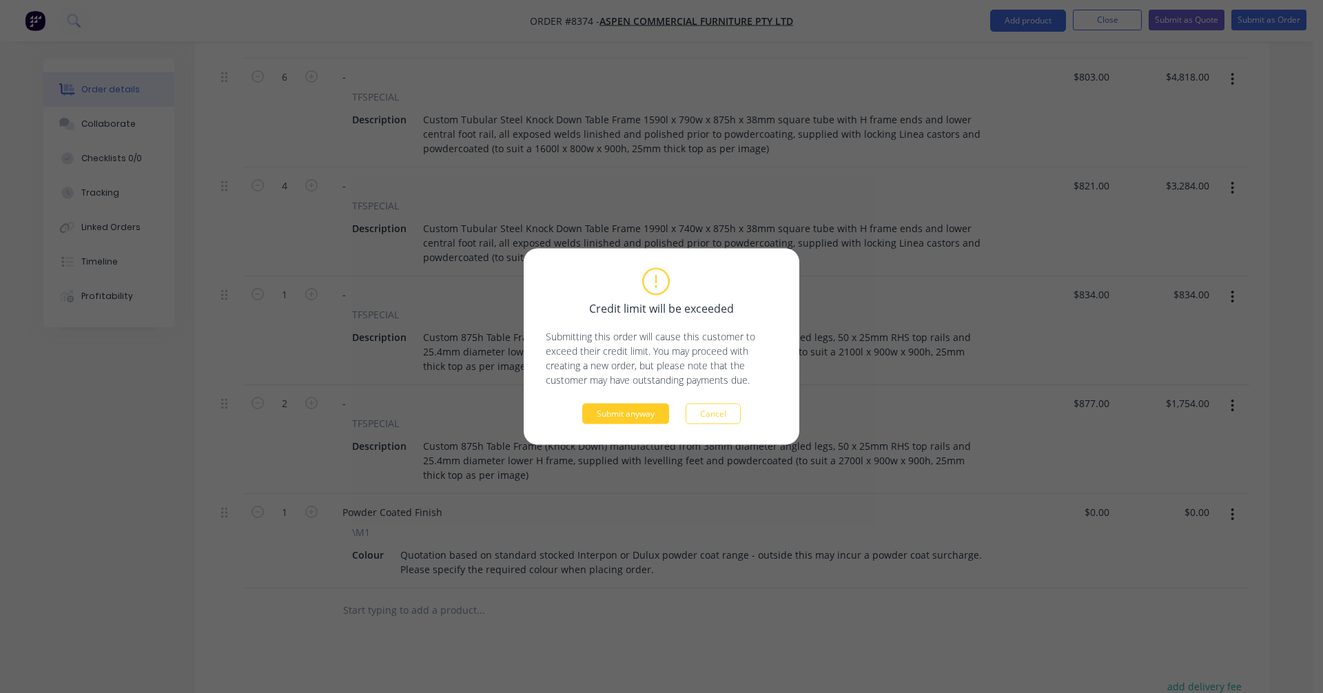
click at [642, 418] on button "Submit anyway" at bounding box center [625, 414] width 87 height 21
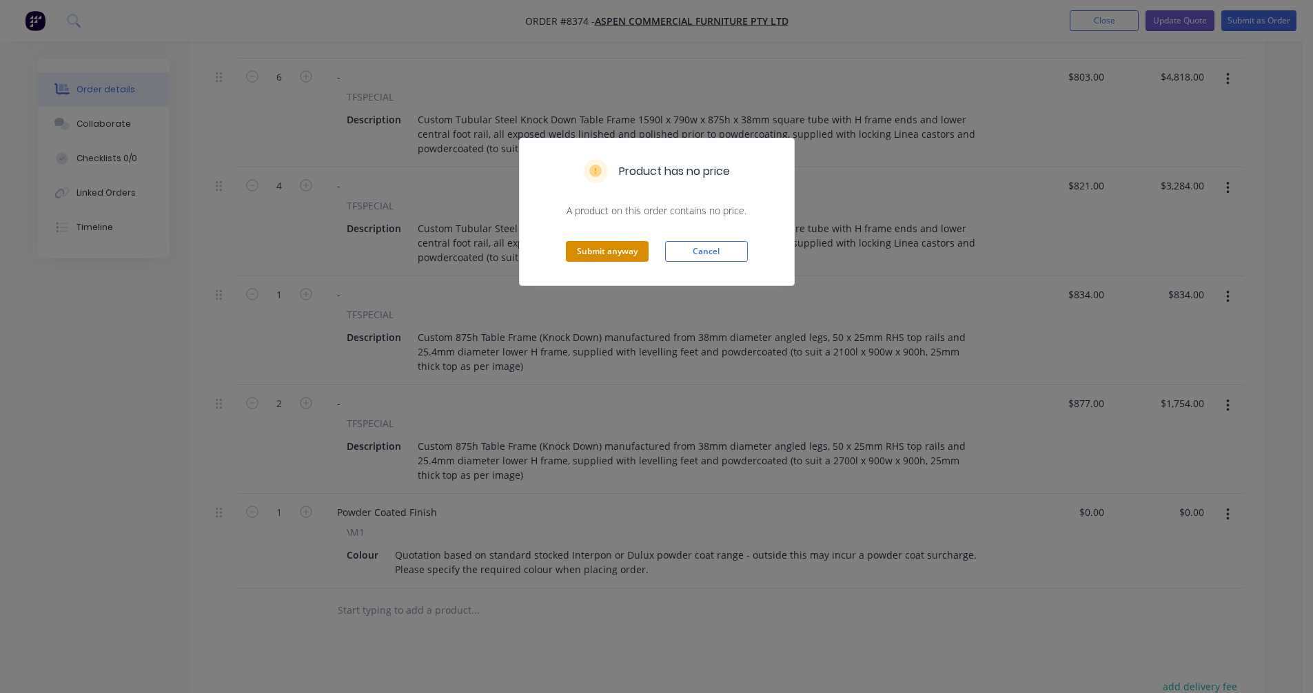
click at [609, 249] on button "Submit anyway" at bounding box center [607, 251] width 83 height 21
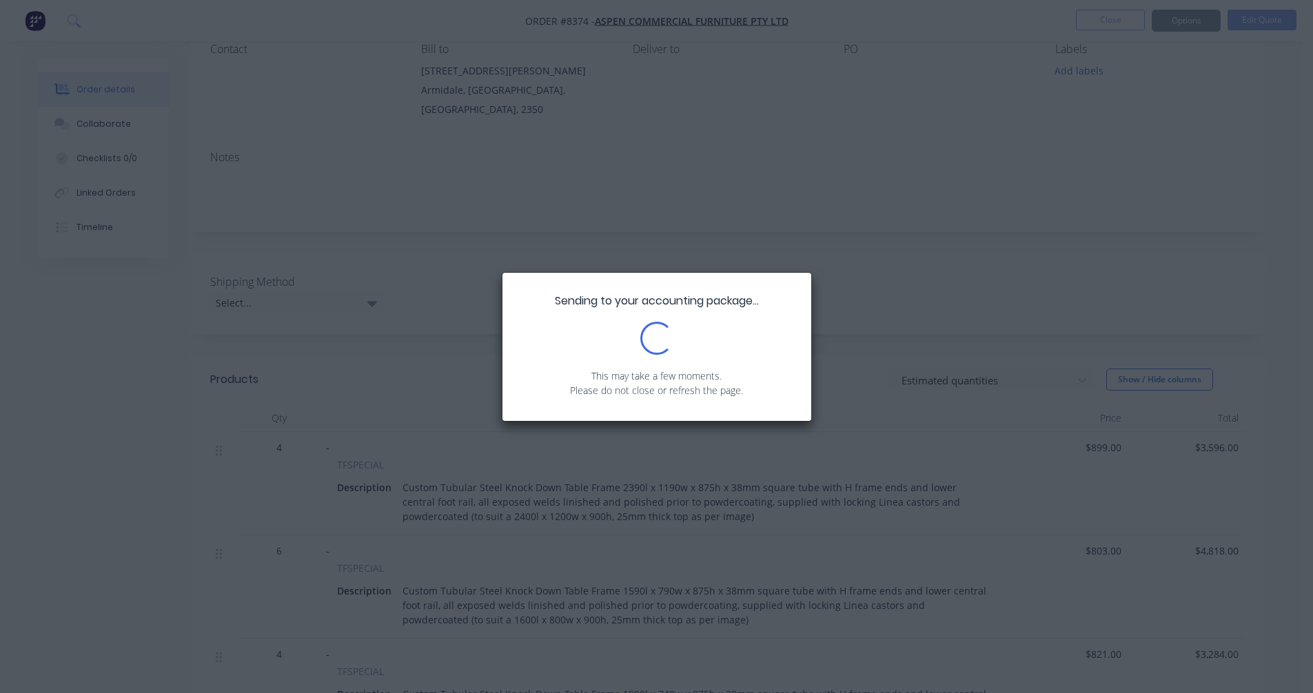
scroll to position [0, 0]
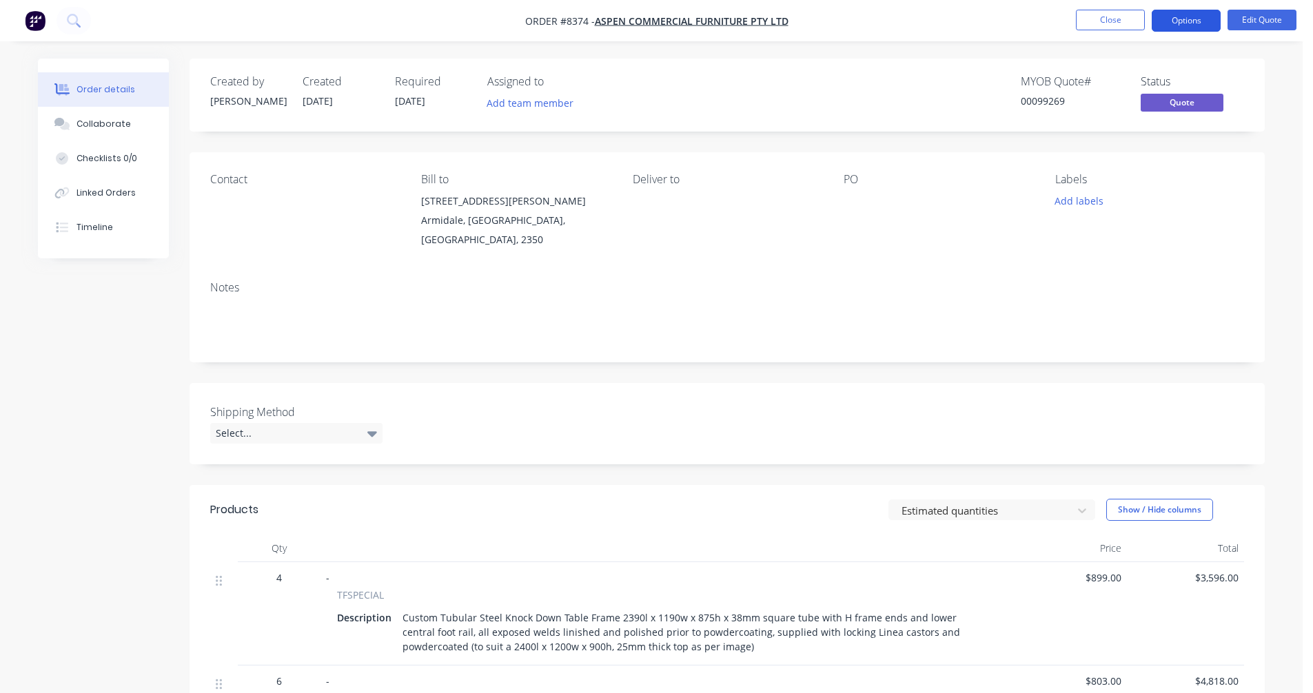
click at [1178, 17] on button "Options" at bounding box center [1186, 21] width 69 height 22
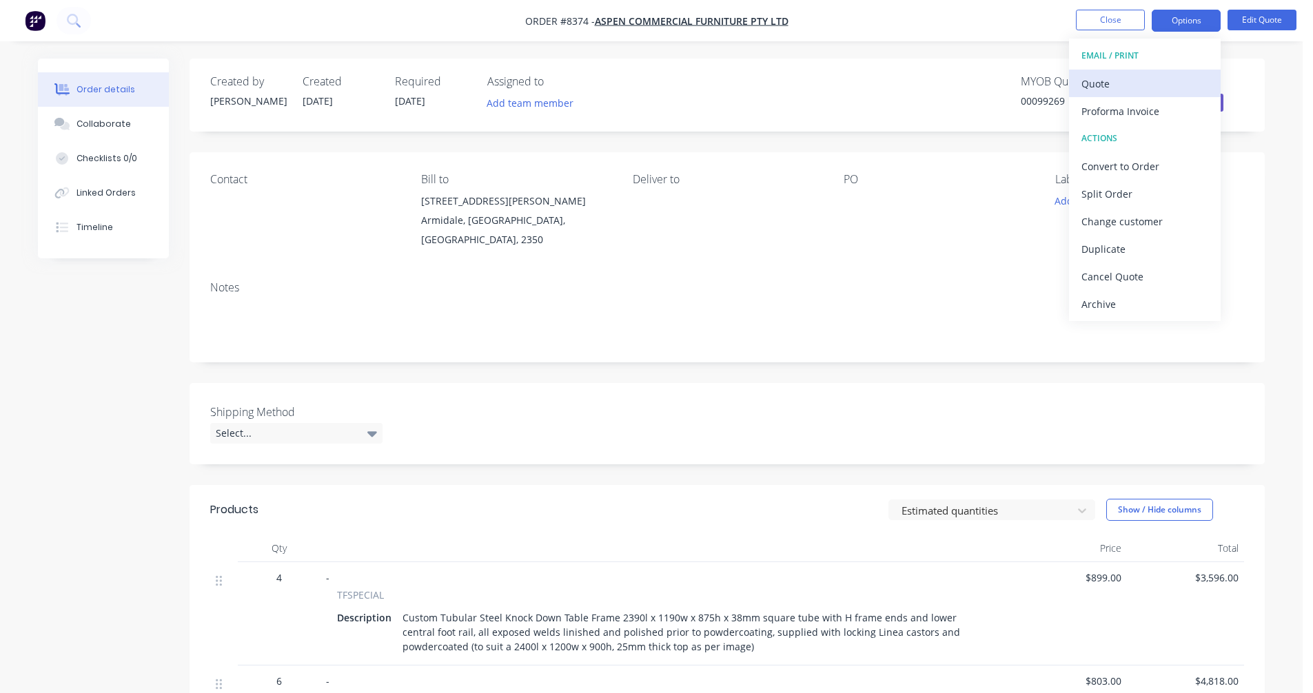
click at [1119, 79] on div "Quote" at bounding box center [1144, 84] width 127 height 20
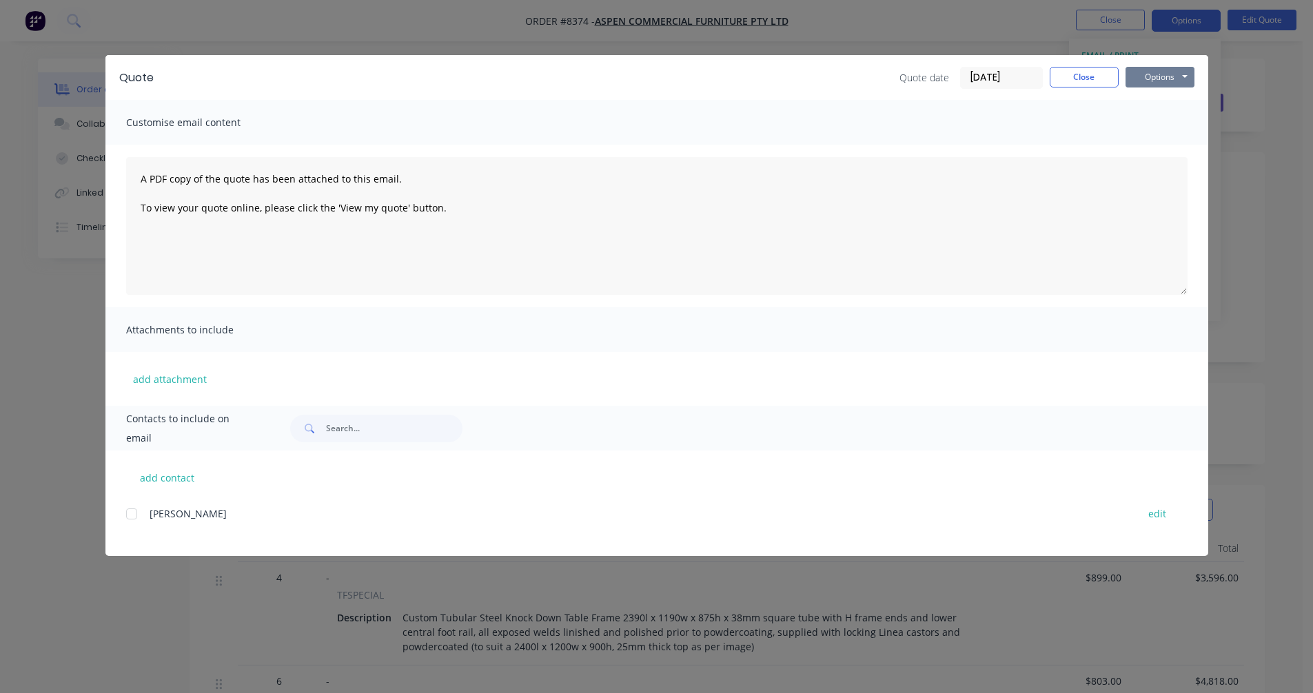
click at [1170, 75] on button "Options" at bounding box center [1159, 77] width 69 height 21
click at [1178, 103] on button "Preview" at bounding box center [1169, 101] width 88 height 23
click at [1083, 79] on button "Close" at bounding box center [1084, 77] width 69 height 21
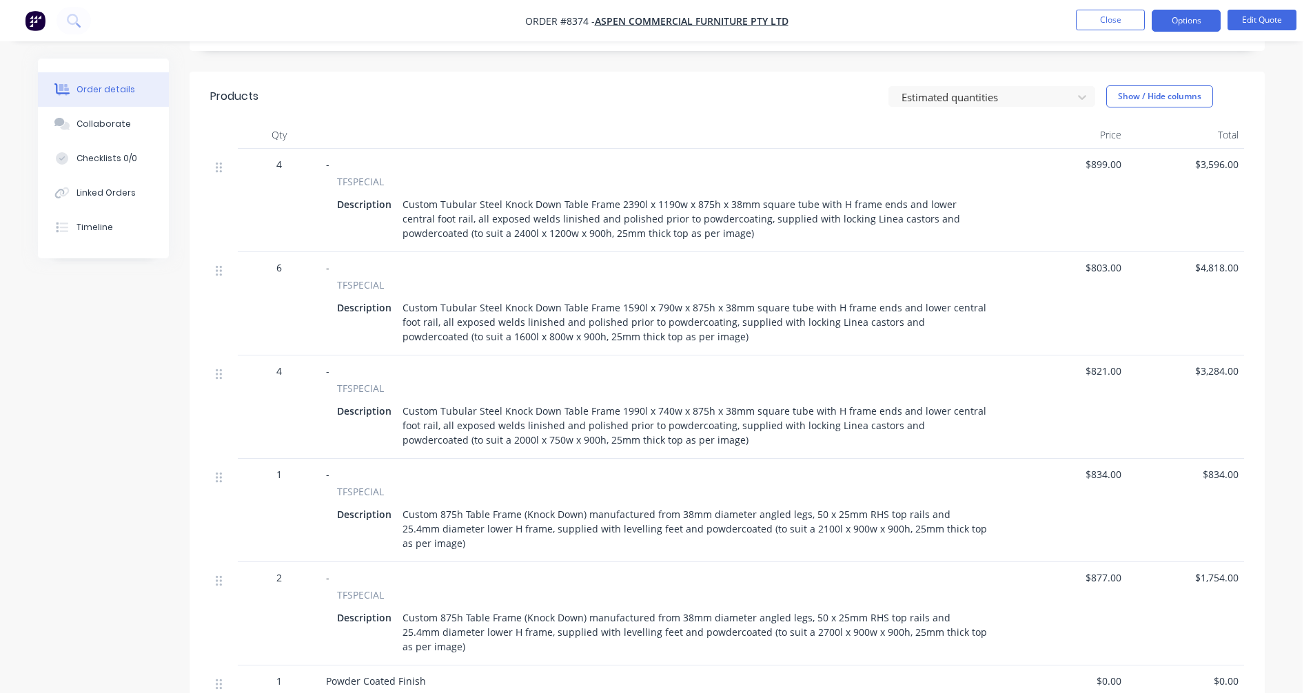
scroll to position [690, 0]
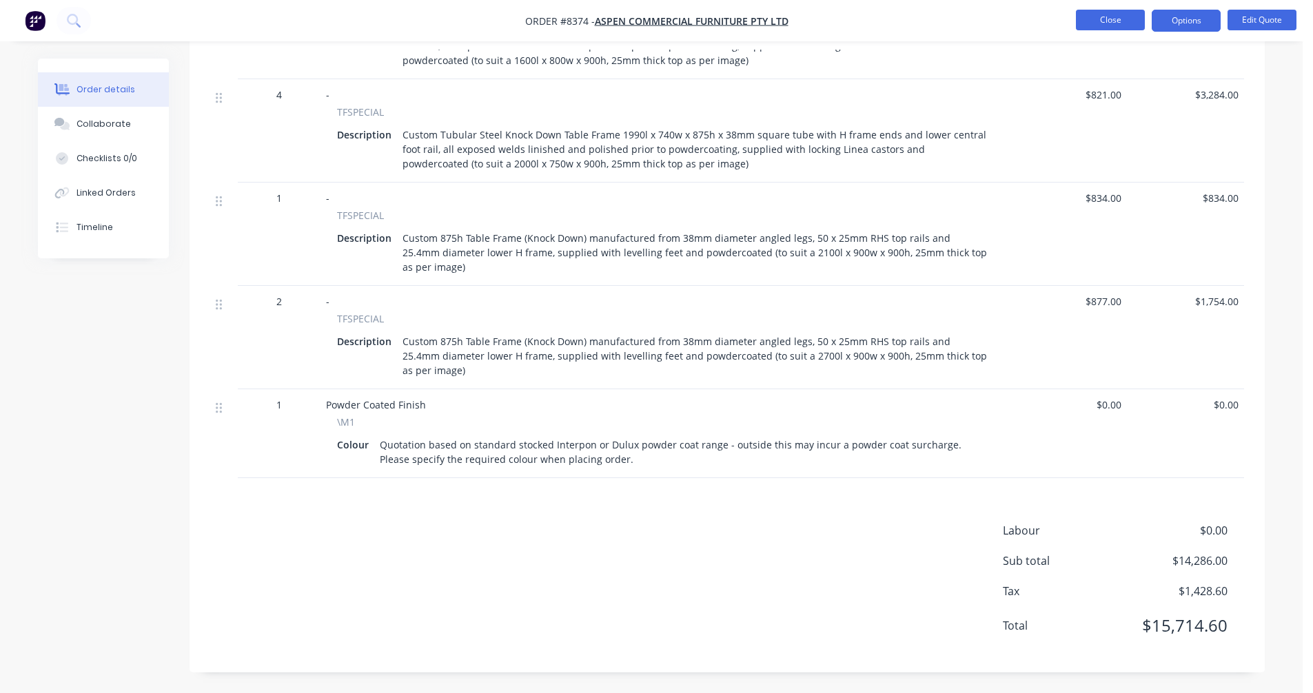
click at [1127, 14] on button "Close" at bounding box center [1110, 20] width 69 height 21
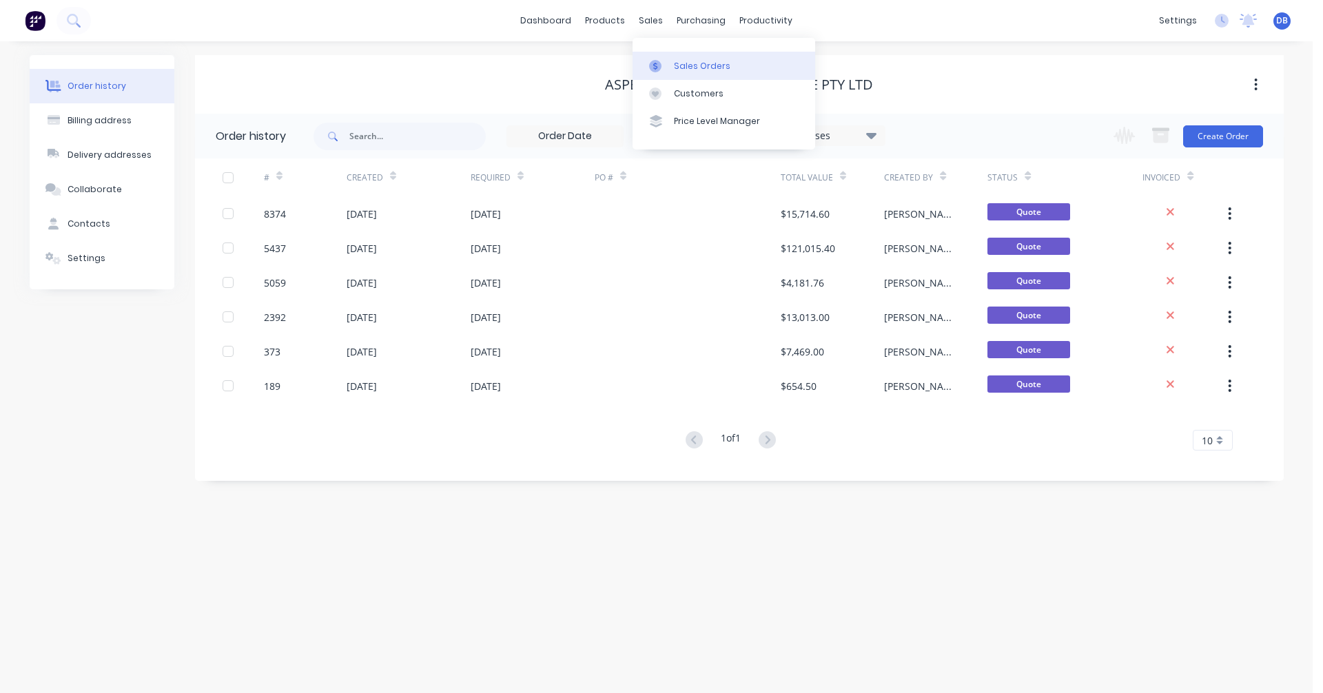
click at [681, 70] on div "Sales Orders" at bounding box center [702, 66] width 57 height 12
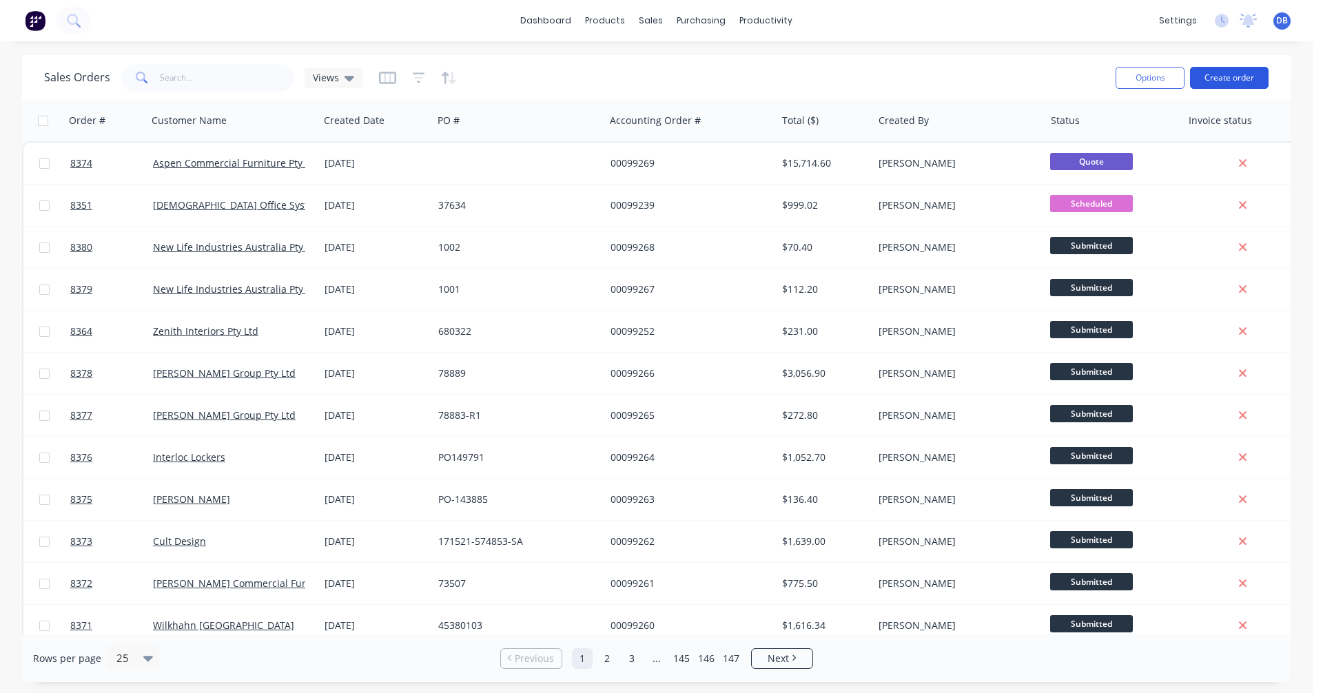
click at [1222, 71] on button "Create order" at bounding box center [1229, 78] width 79 height 22
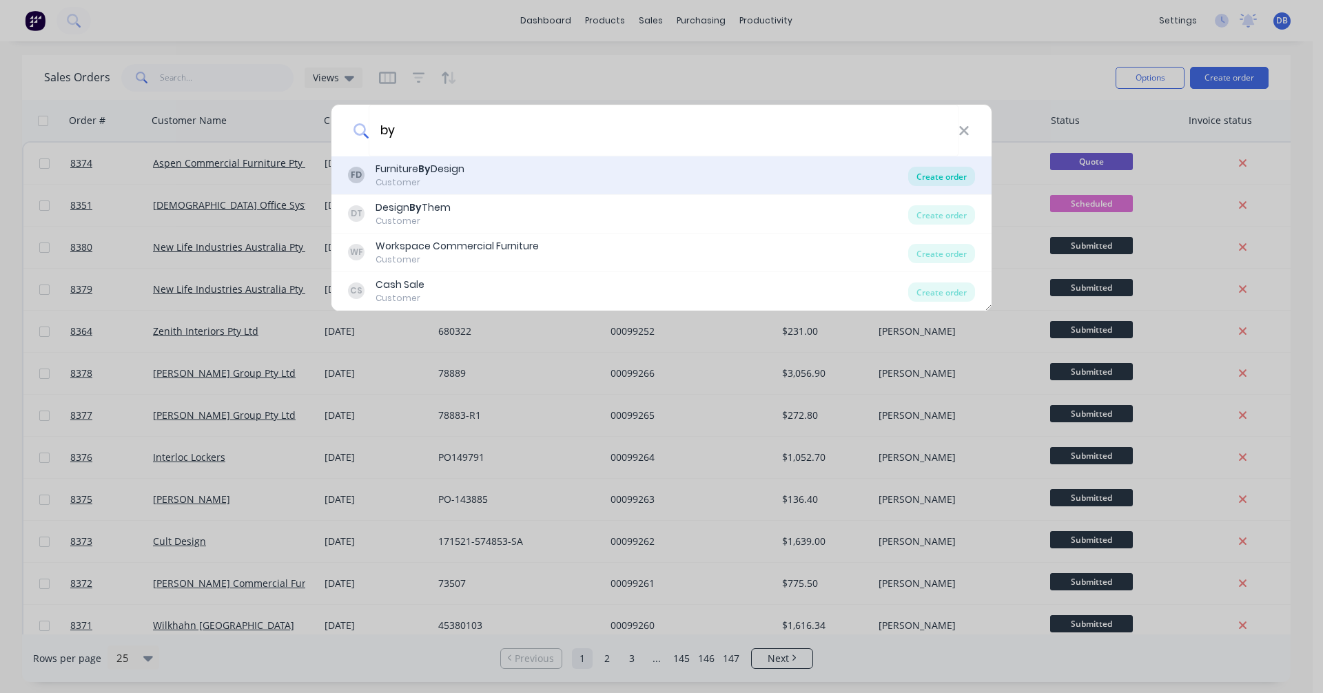
type input "by"
click at [967, 176] on div "Create order" at bounding box center [941, 176] width 67 height 19
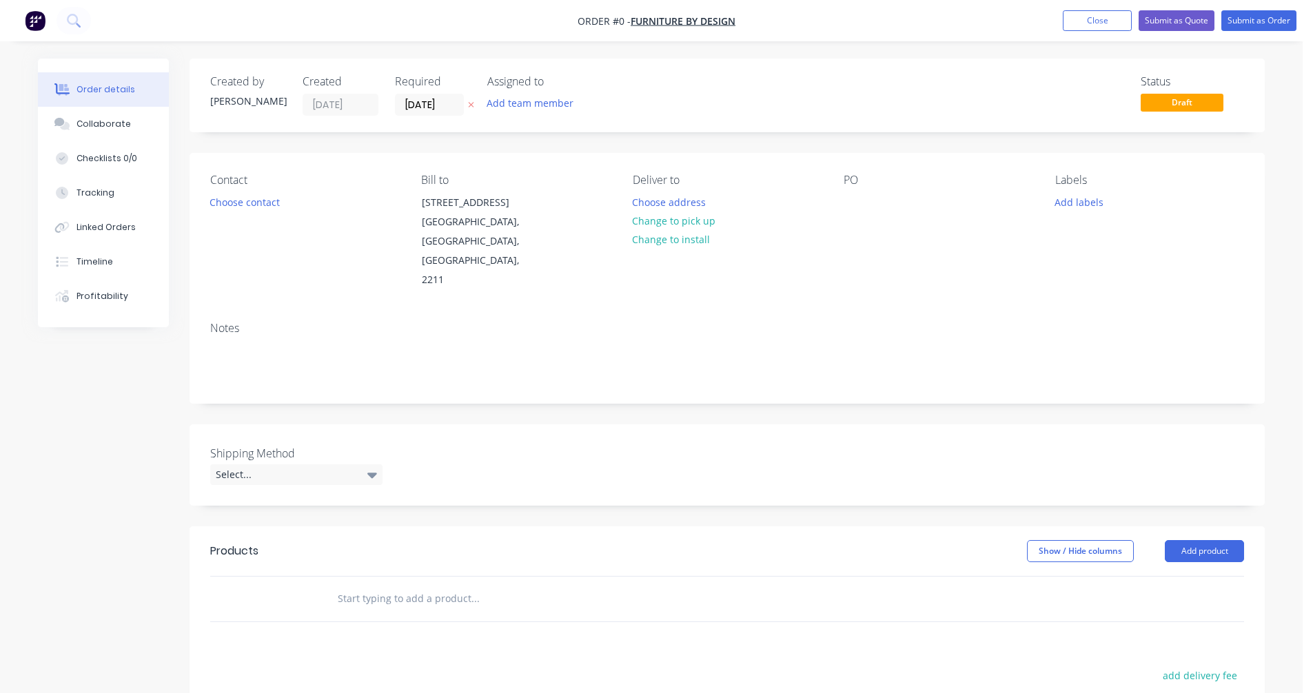
click at [378, 585] on input "text" at bounding box center [475, 599] width 276 height 28
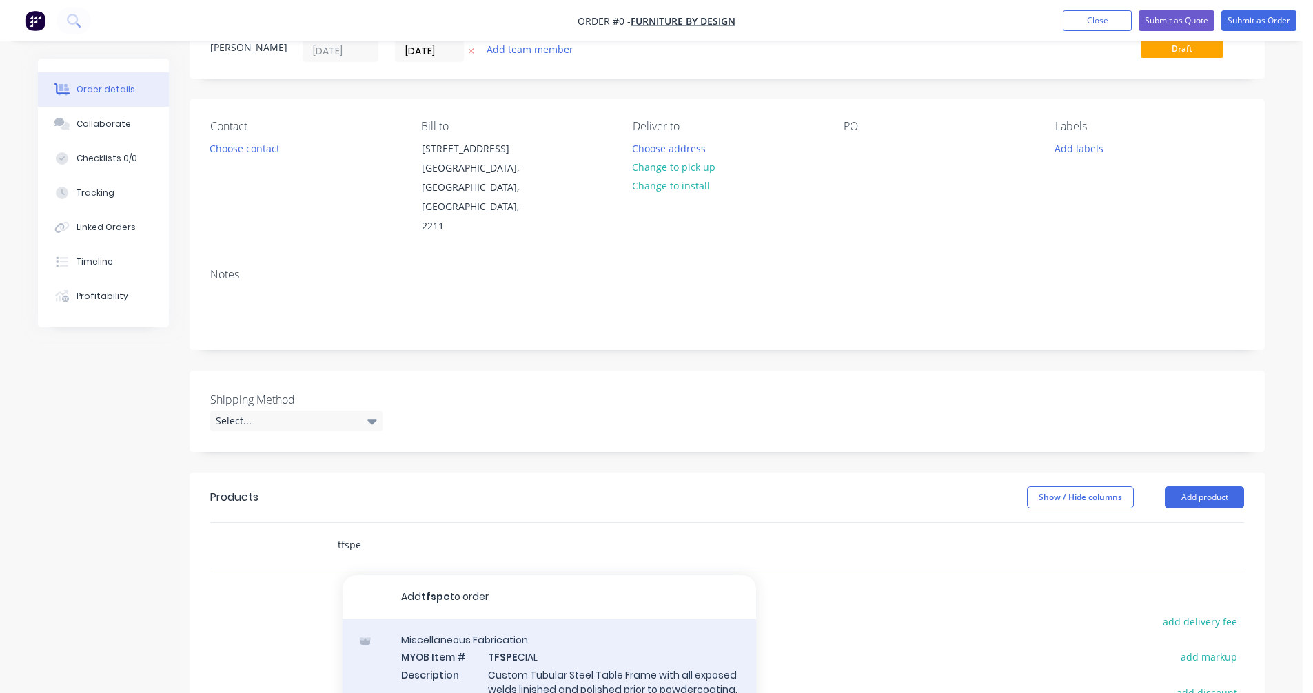
scroll to position [138, 0]
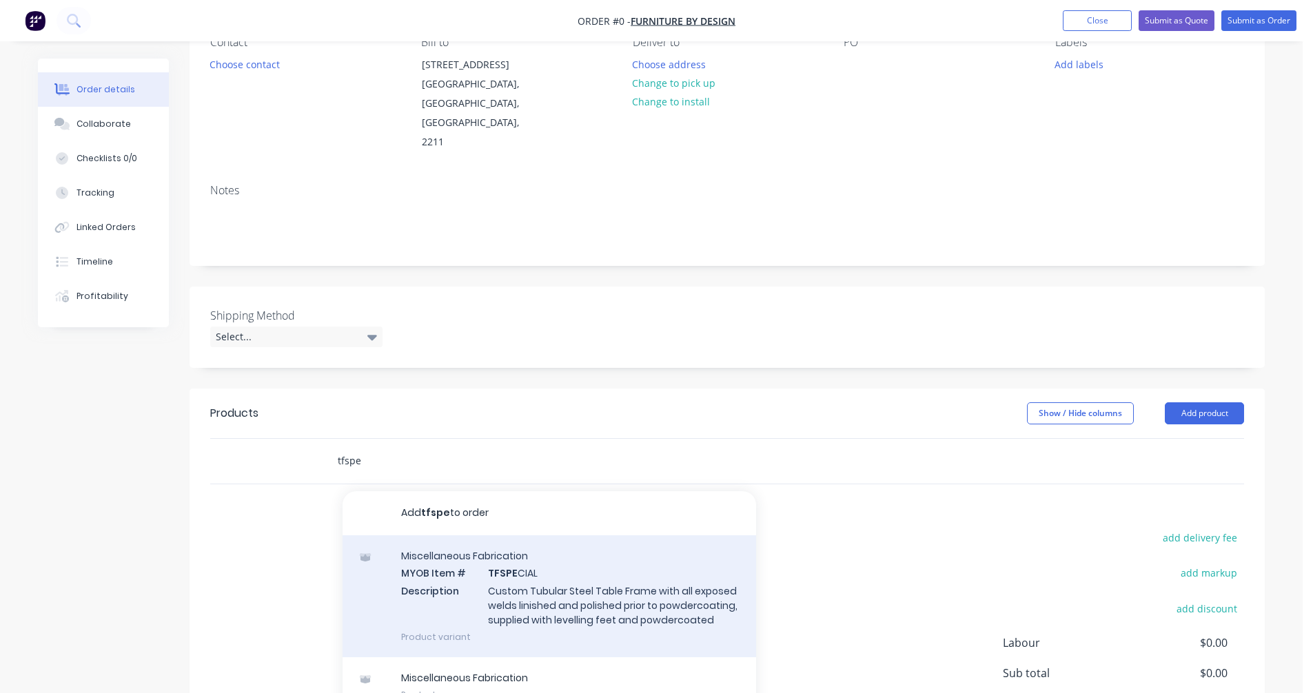
type input "tfspe"
click at [527, 535] on div "Miscellaneous Fabrication MYOB Item # TFSPE CIAL Description Custom Tubular Ste…" at bounding box center [549, 596] width 413 height 122
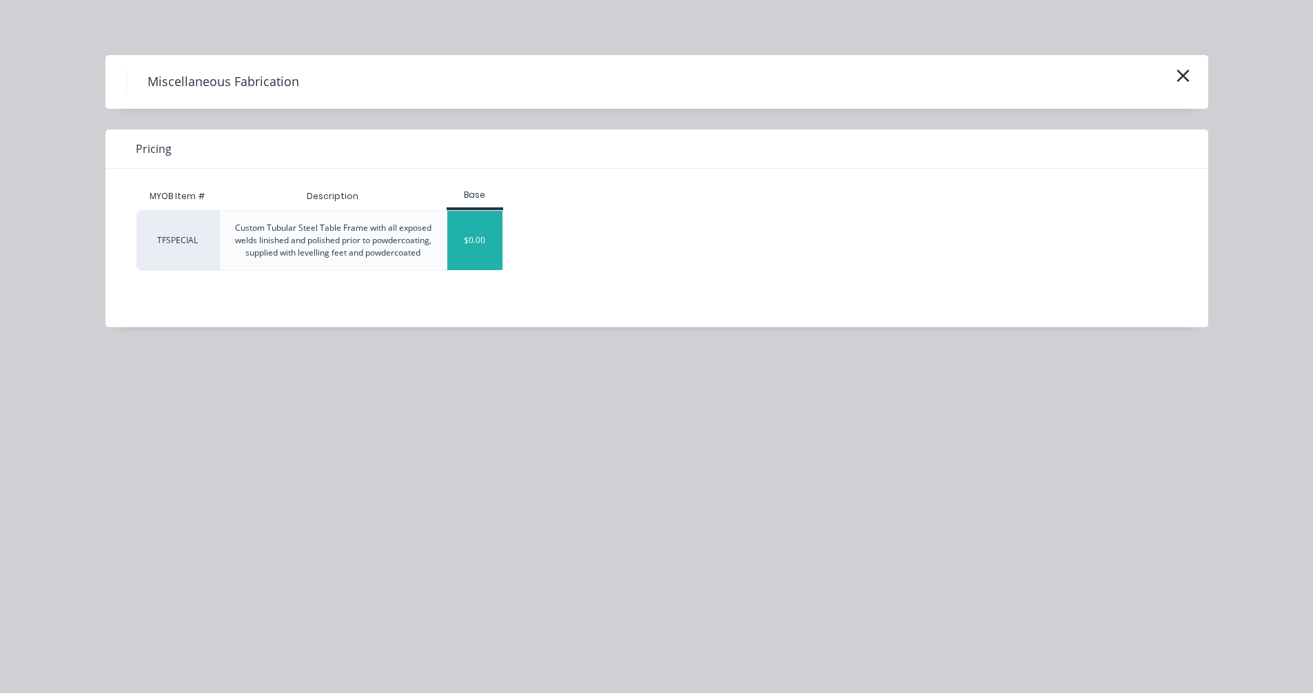
click at [467, 244] on div "$0.00" at bounding box center [475, 240] width 56 height 59
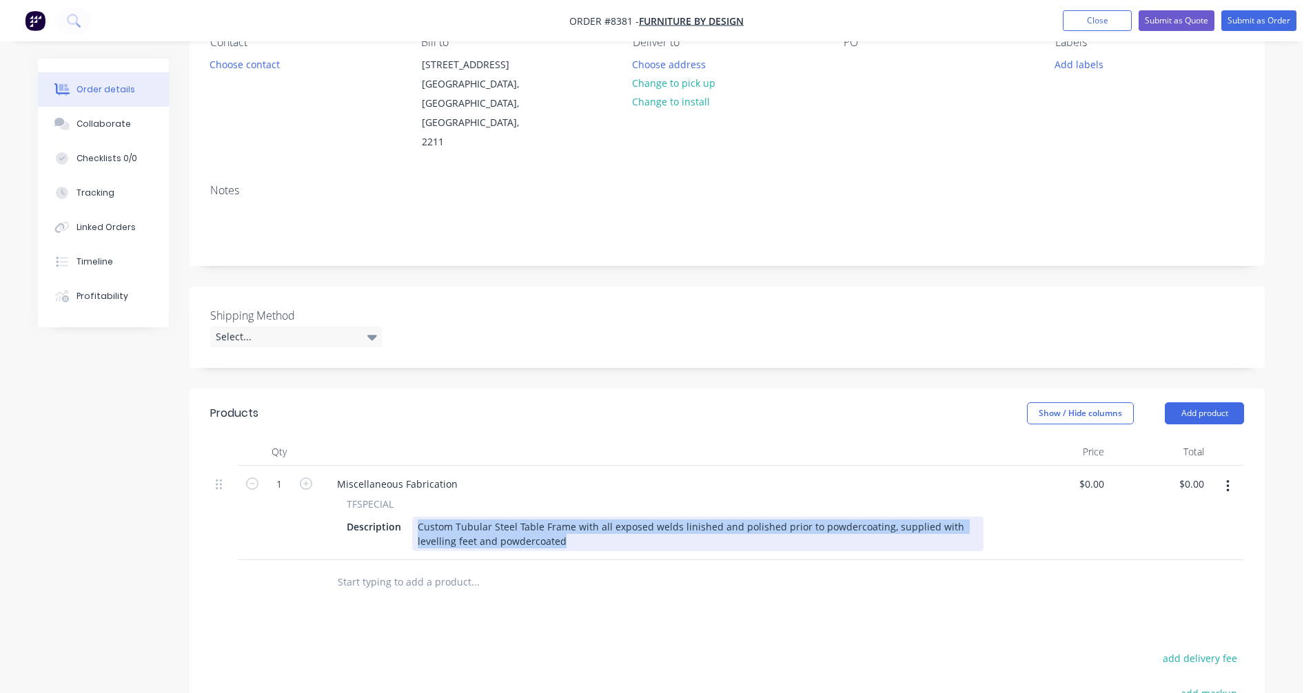
drag, startPoint x: 575, startPoint y: 507, endPoint x: 410, endPoint y: 489, distance: 166.4
click at [410, 517] on div "Description Custom Tubular Steel Table Frame with all exposed welds linished an…" at bounding box center [662, 534] width 642 height 34
paste div
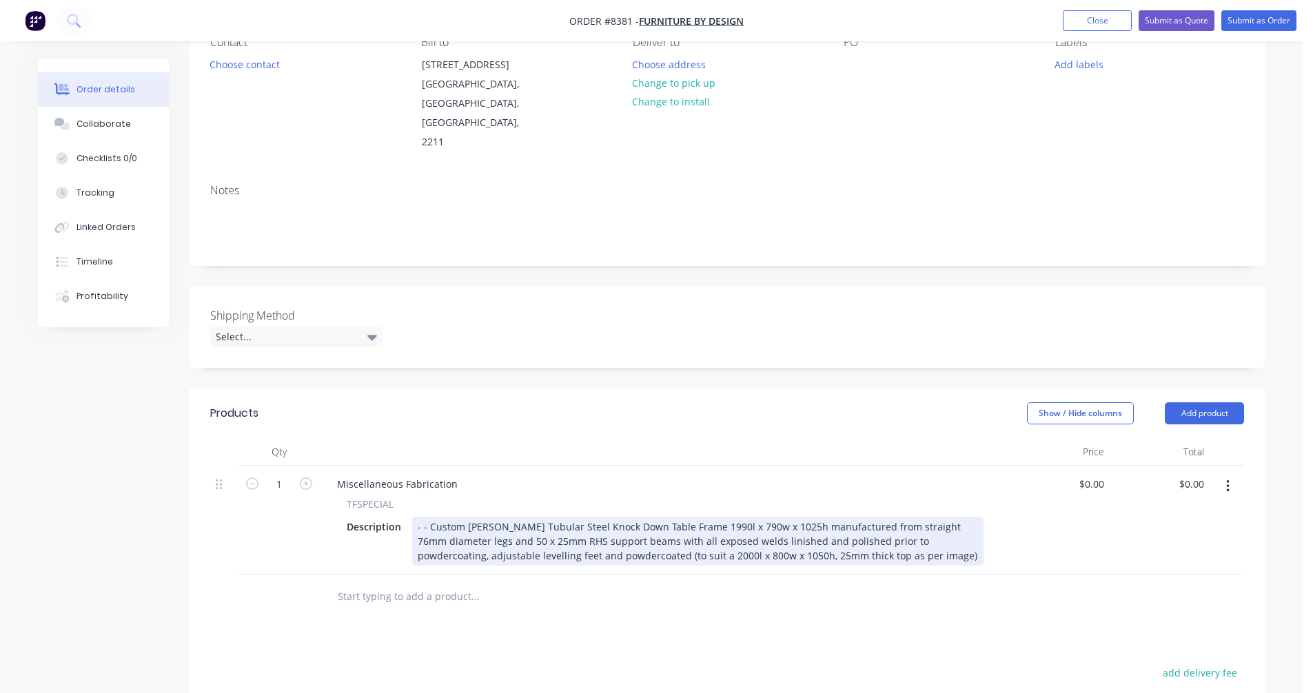
drag, startPoint x: 429, startPoint y: 488, endPoint x: 439, endPoint y: 487, distance: 10.4
click at [429, 517] on div "- - Custom [PERSON_NAME] Tubular Steel Knock Down Table Frame 1990l x 790w x 10…" at bounding box center [697, 541] width 571 height 49
click at [692, 517] on div "Custom [PERSON_NAME] Tubular Steel Knock Down Table Frame 1990l x 790w x 1025h …" at bounding box center [697, 541] width 571 height 49
click at [666, 517] on div "Custom [PERSON_NAME] Tubular Steel Knock Down Table Frame 1990l x 790w x 1025h …" at bounding box center [697, 541] width 571 height 49
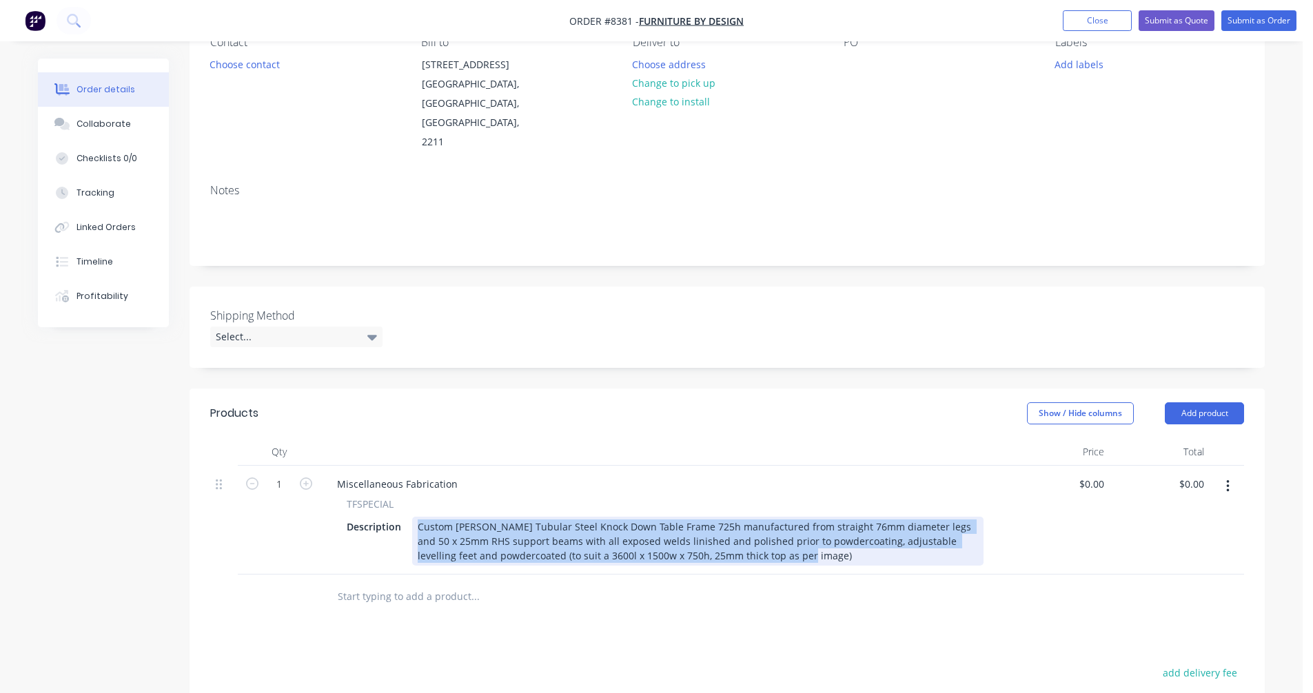
drag, startPoint x: 737, startPoint y: 516, endPoint x: 412, endPoint y: 468, distance: 328.1
click at [413, 497] on div "TFSPECIAL Description Custom [PERSON_NAME] Tubular Steel Knock Down Table Frame…" at bounding box center [665, 531] width 678 height 69
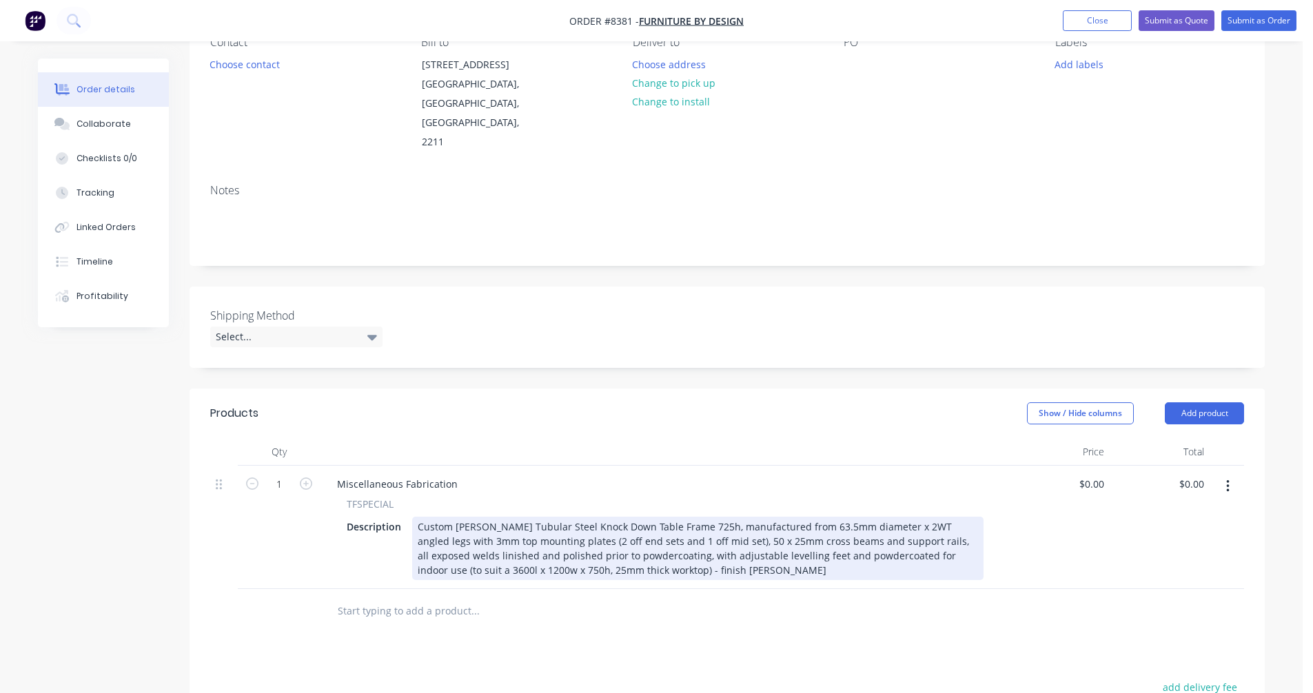
click at [436, 531] on div "Custom [PERSON_NAME] Tubular Steel Knock Down Table Frame 725h, manufactured fr…" at bounding box center [697, 548] width 571 height 63
drag, startPoint x: 677, startPoint y: 534, endPoint x: 623, endPoint y: 531, distance: 53.9
click at [623, 531] on div "Custom [PERSON_NAME] Tubular Steel Knock Down Table Frame 725h, manufactured fr…" at bounding box center [697, 548] width 571 height 63
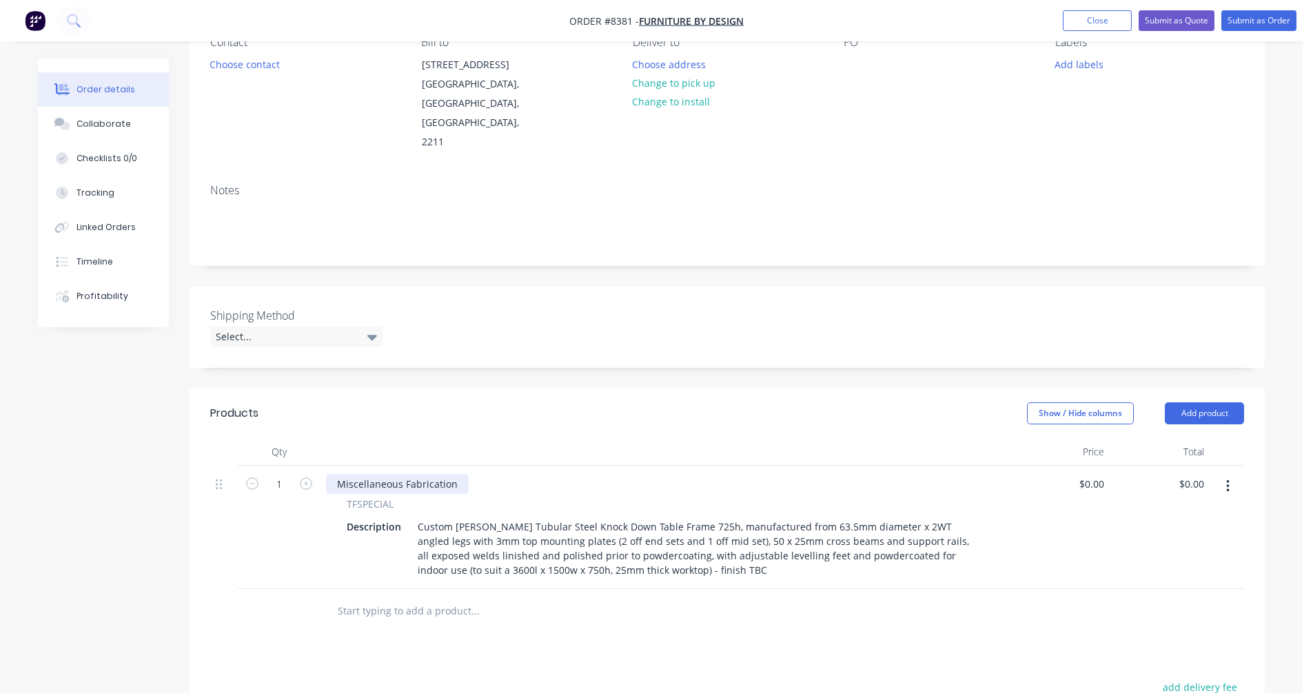
click at [443, 474] on div "Miscellaneous Fabrication" at bounding box center [397, 484] width 143 height 20
drag, startPoint x: 456, startPoint y: 442, endPoint x: 336, endPoint y: 447, distance: 120.0
click at [336, 474] on div "Miscellaneous Fabrication" at bounding box center [397, 484] width 143 height 20
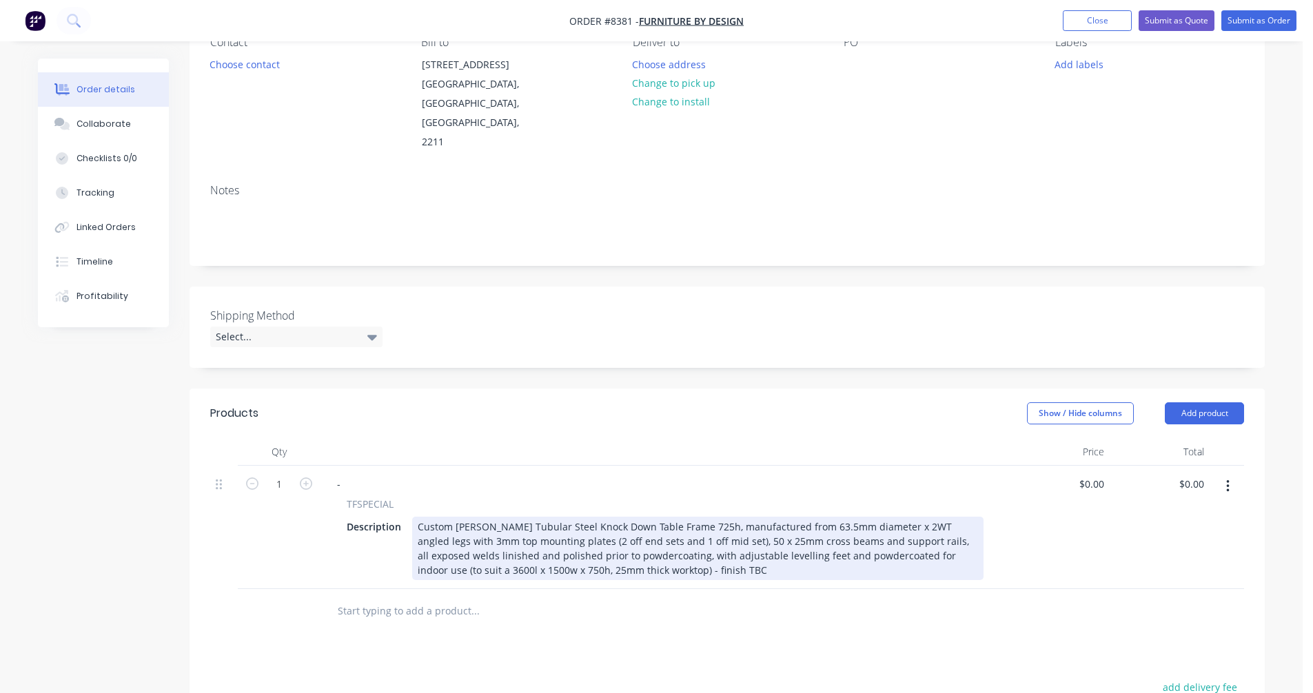
click at [749, 517] on div "Custom [PERSON_NAME] Tubular Steel Knock Down Table Frame 725h, manufactured fr…" at bounding box center [697, 548] width 571 height 63
type input "$1,290.00"
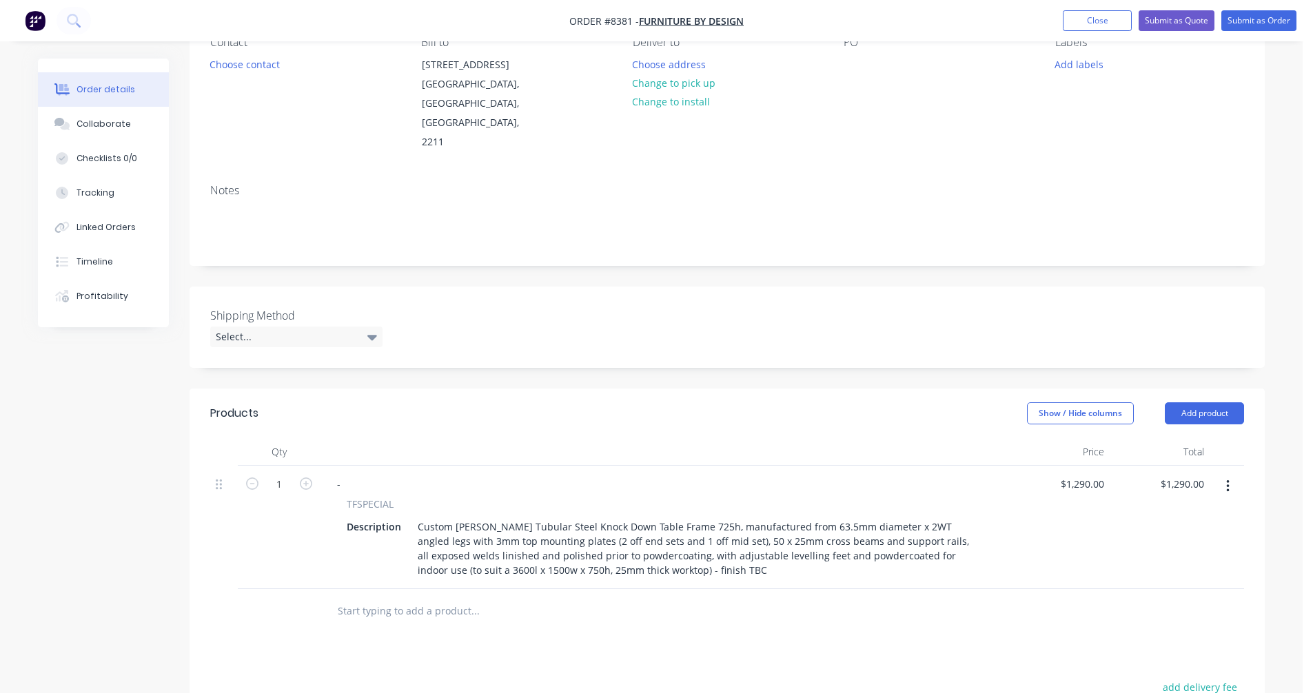
click at [1227, 479] on icon "button" at bounding box center [1227, 486] width 3 height 15
click at [1151, 540] on div "Duplicate" at bounding box center [1178, 550] width 106 height 20
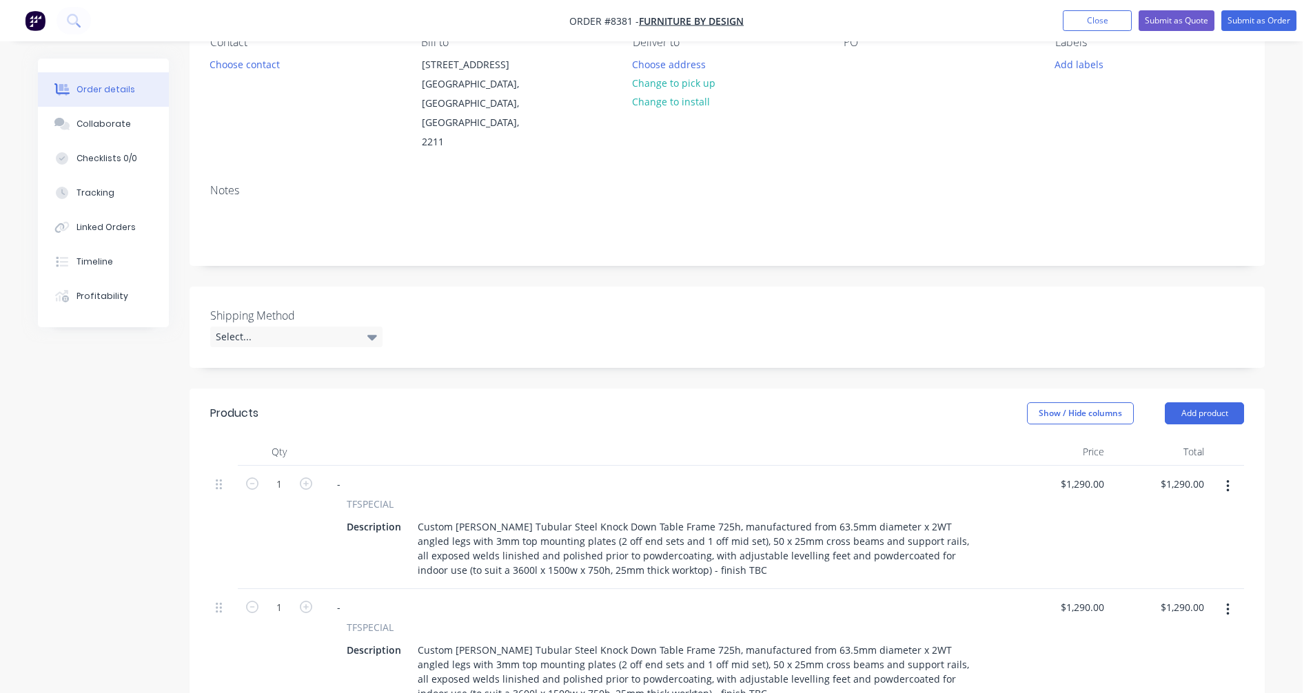
scroll to position [482, 0]
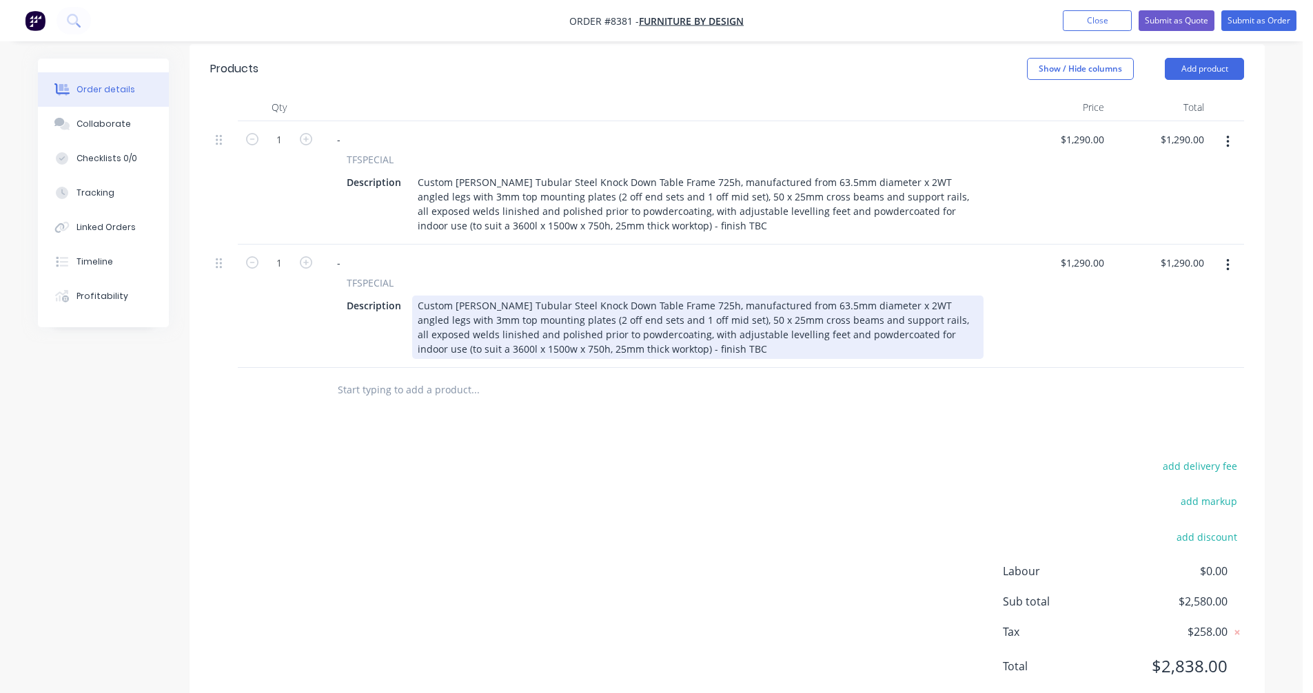
click at [601, 296] on div "Custom [PERSON_NAME] Tubular Steel Knock Down Table Frame 725h, manufactured fr…" at bounding box center [697, 327] width 571 height 63
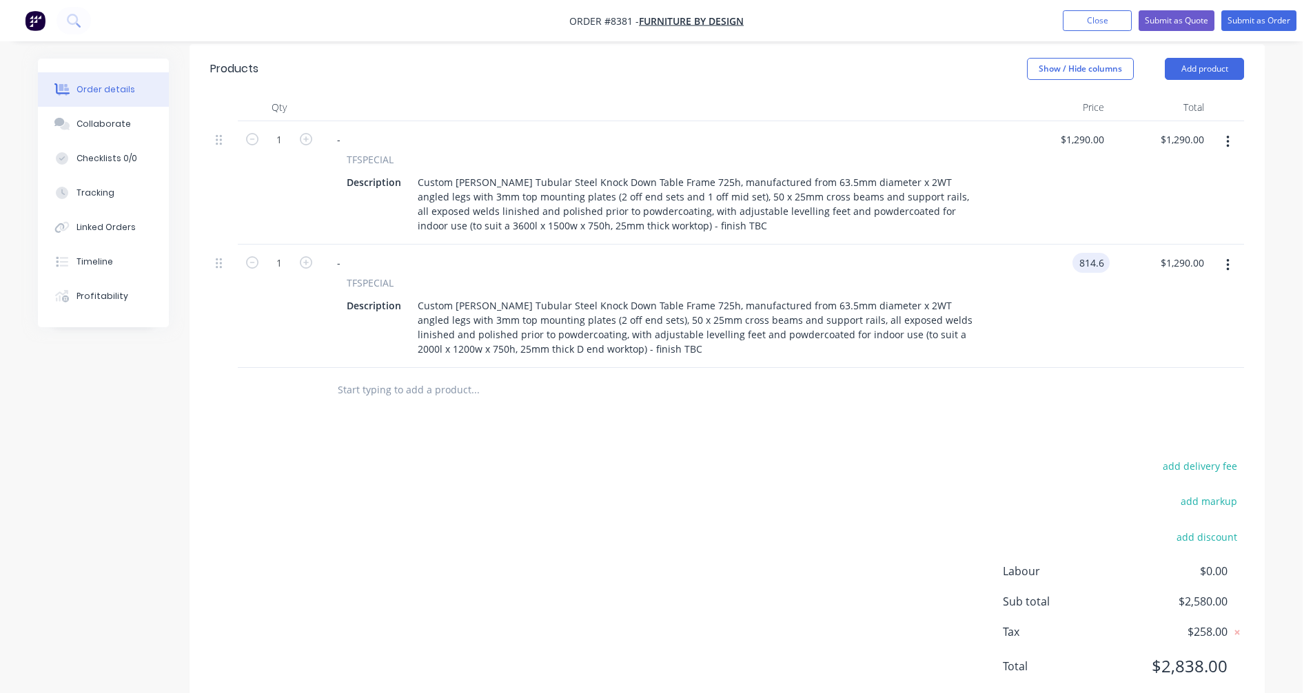
type input "$814.60"
click at [1227, 258] on icon "button" at bounding box center [1227, 265] width 3 height 15
click at [1174, 319] on div "Duplicate" at bounding box center [1178, 329] width 106 height 20
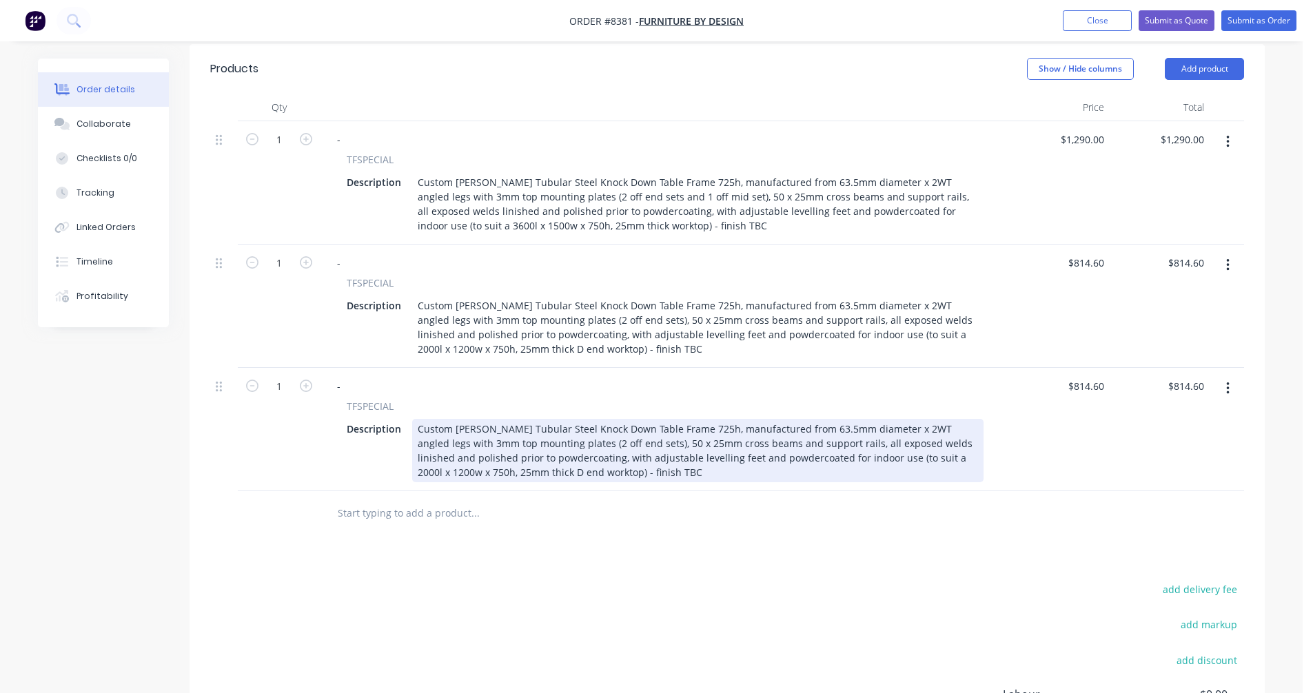
click at [899, 419] on div "Custom [PERSON_NAME] Tubular Steel Knock Down Table Frame 725h, manufactured fr…" at bounding box center [697, 450] width 571 height 63
click at [500, 433] on div "Custom [PERSON_NAME] Tubular Steel Knock Down Table Frame 725h, manufactured fr…" at bounding box center [697, 450] width 571 height 63
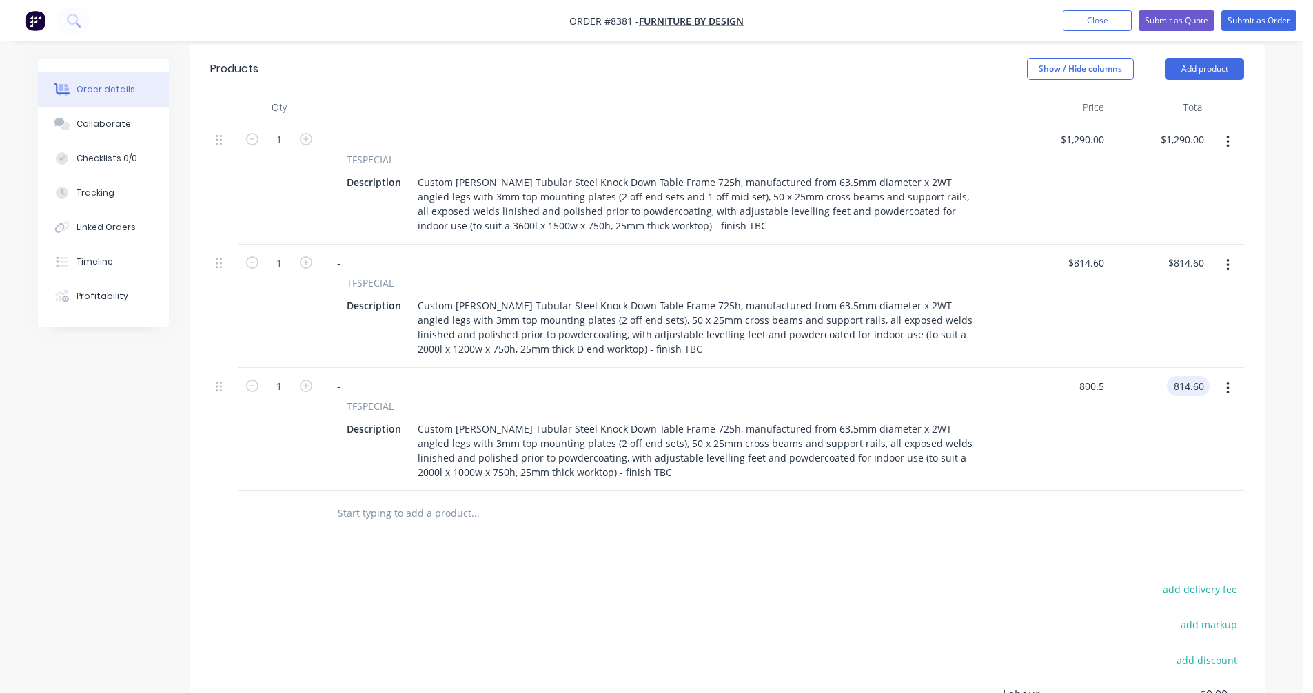
type input "$800.50"
click at [1227, 258] on icon "button" at bounding box center [1227, 265] width 3 height 15
click at [1181, 319] on div "Duplicate" at bounding box center [1178, 329] width 106 height 20
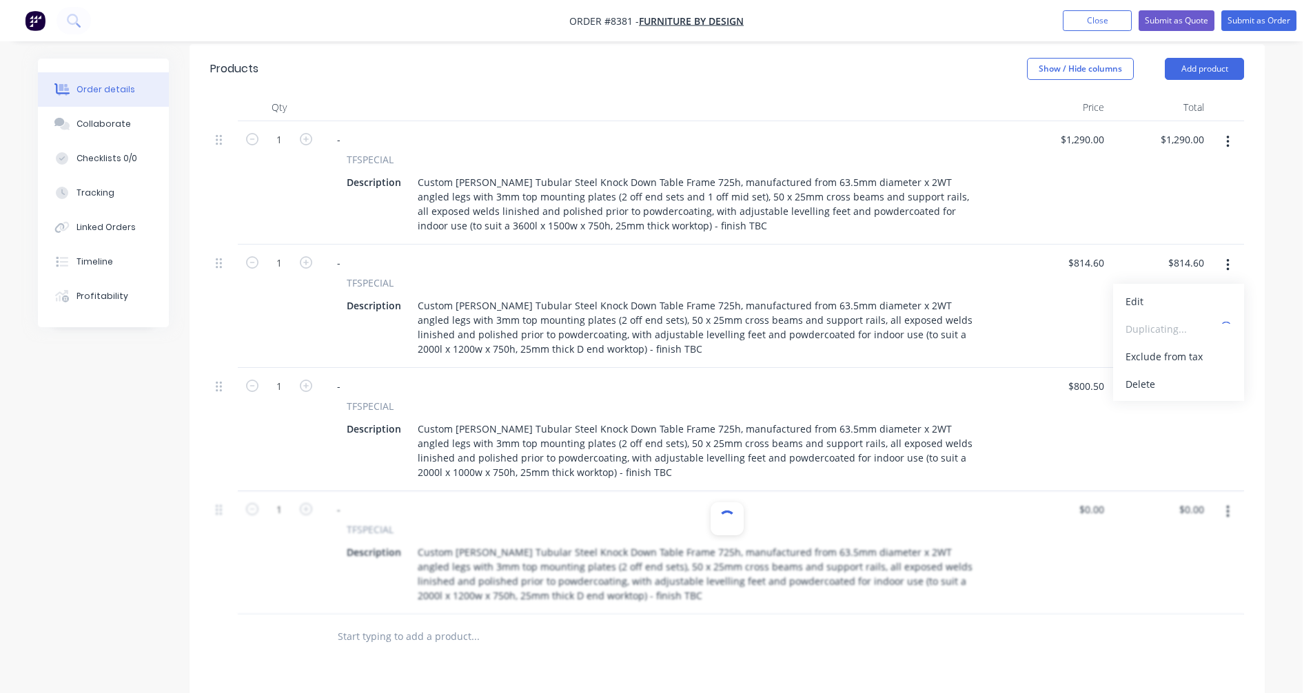
type input "$814.60"
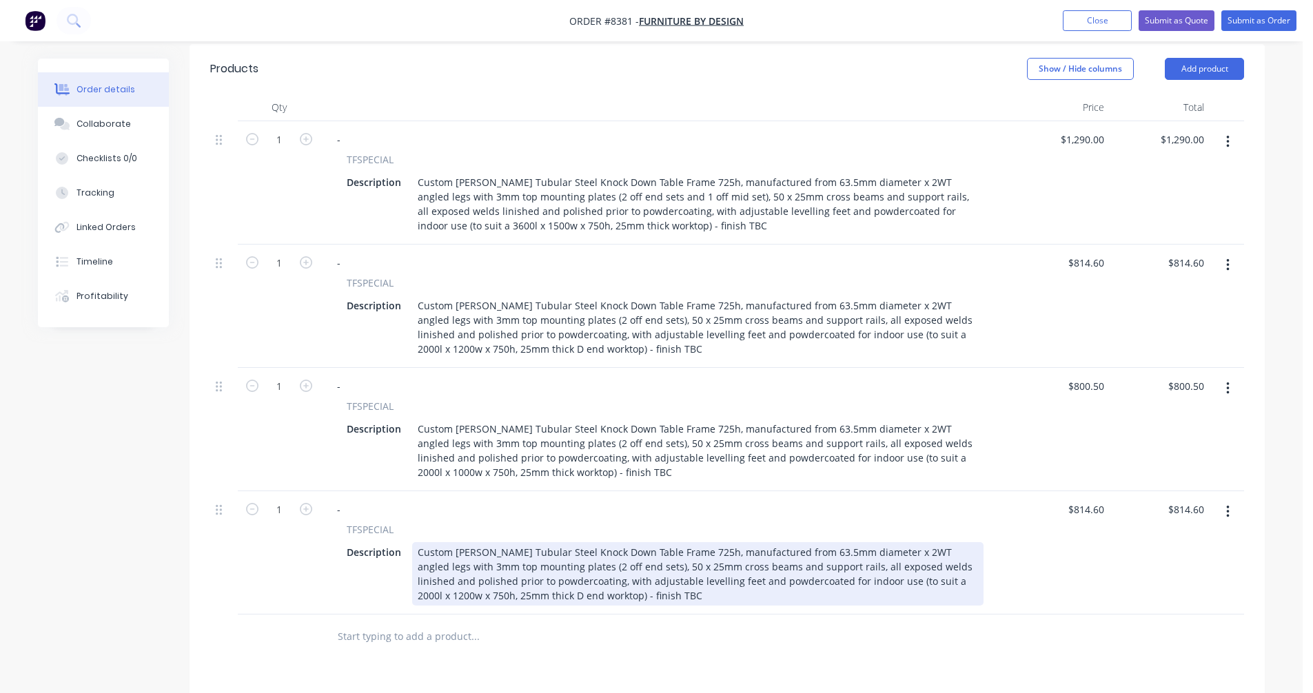
drag, startPoint x: 860, startPoint y: 543, endPoint x: 877, endPoint y: 542, distance: 17.3
click at [861, 543] on div "Custom [PERSON_NAME] Tubular Steel Knock Down Table Frame 725h, manufactured fr…" at bounding box center [697, 573] width 571 height 63
type input "$825.40"
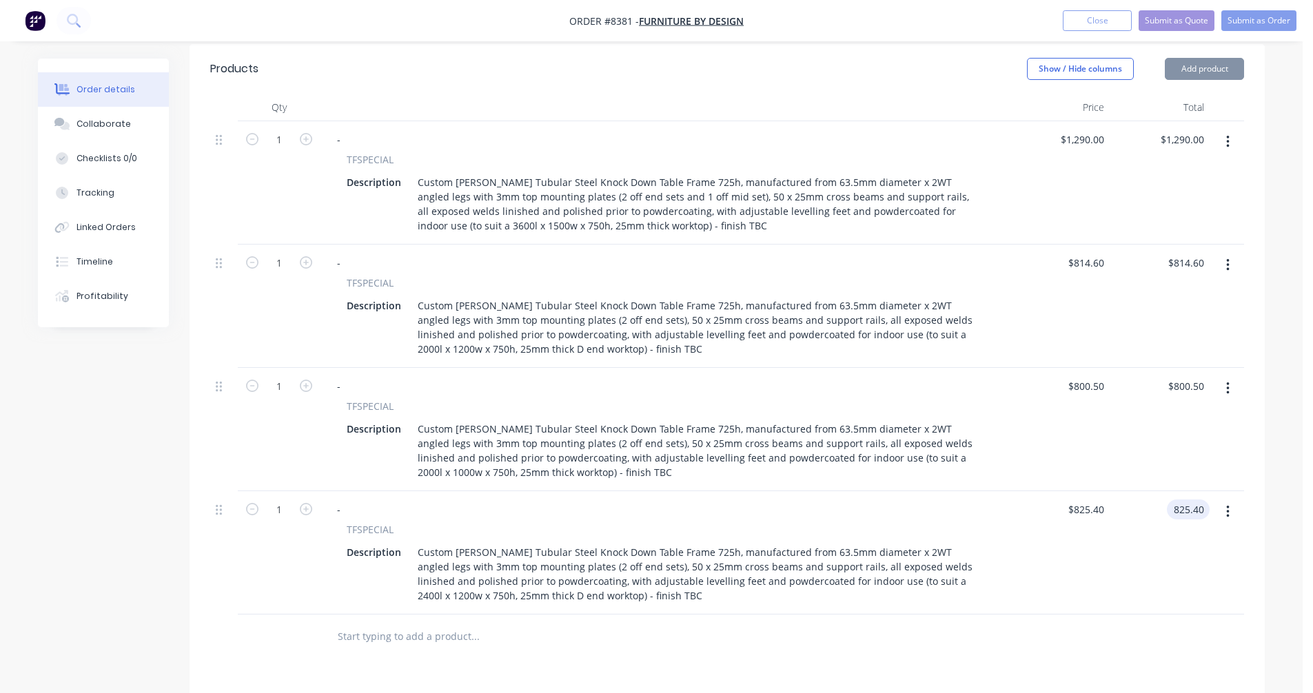
type input "$825.40"
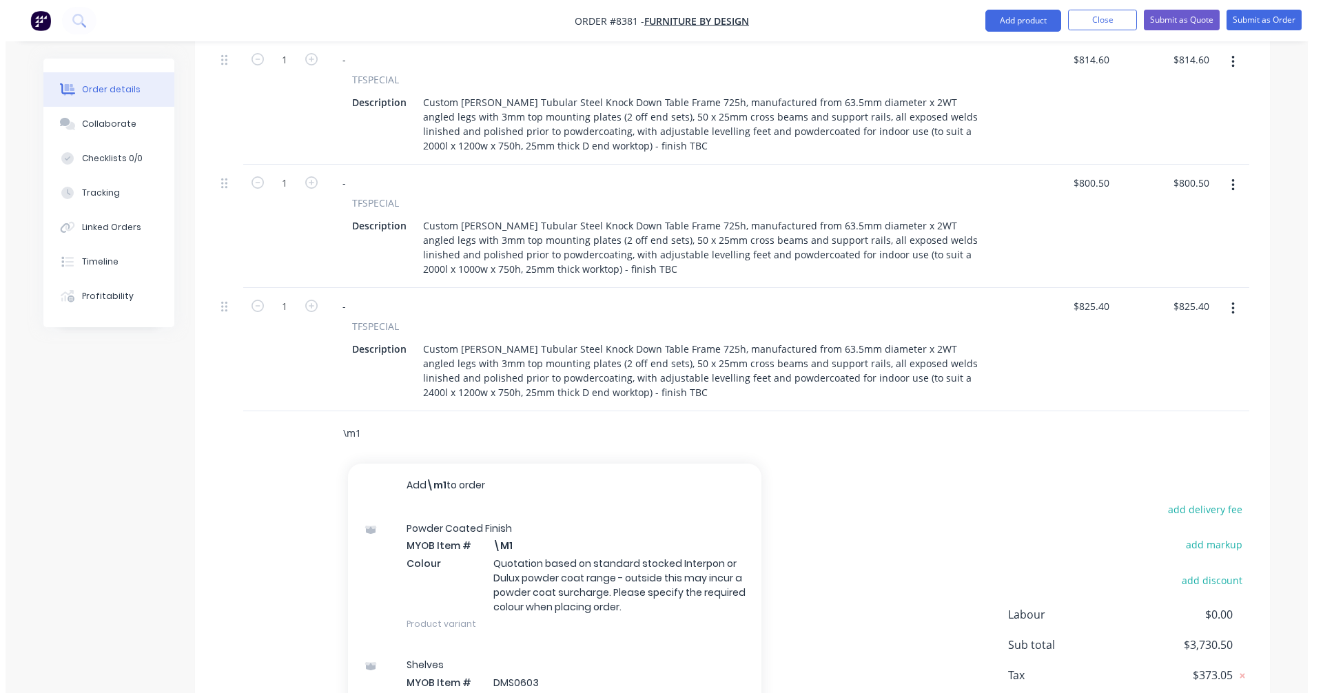
scroll to position [689, 0]
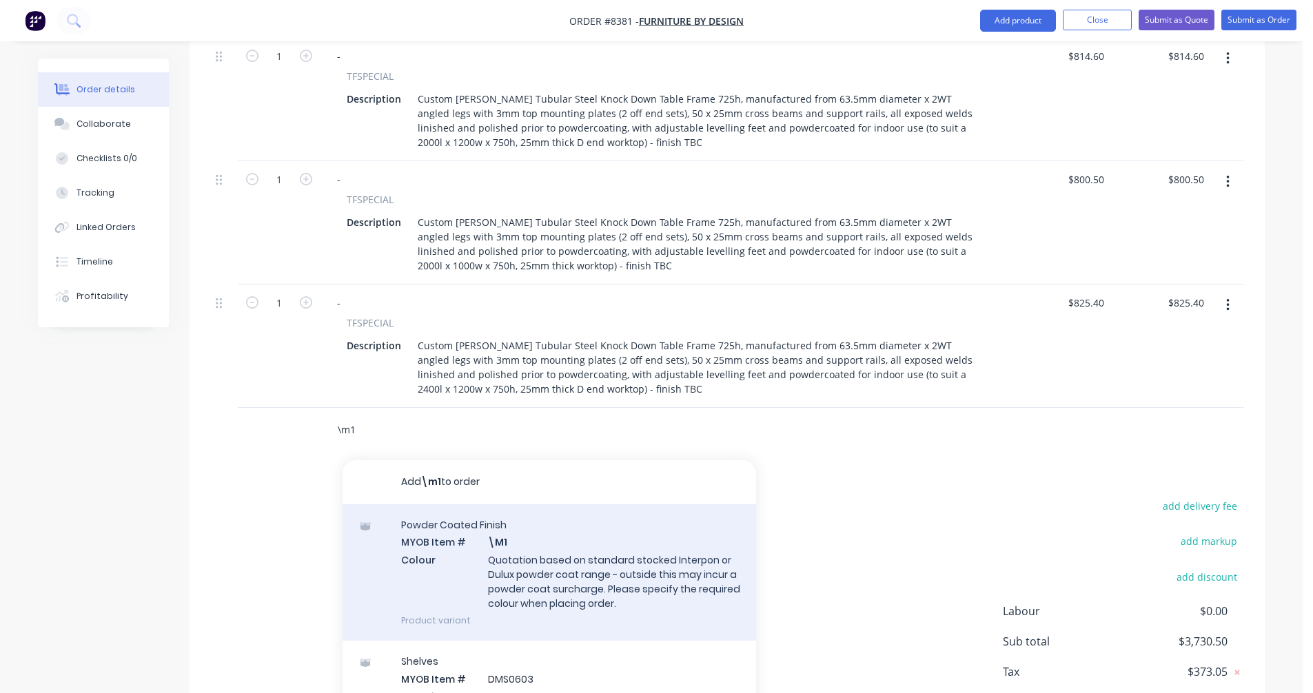
type input "\m1"
click at [567, 524] on div "Powder Coated Finish MYOB Item # \M1 Colour Quotation based on standard stocked…" at bounding box center [549, 572] width 413 height 136
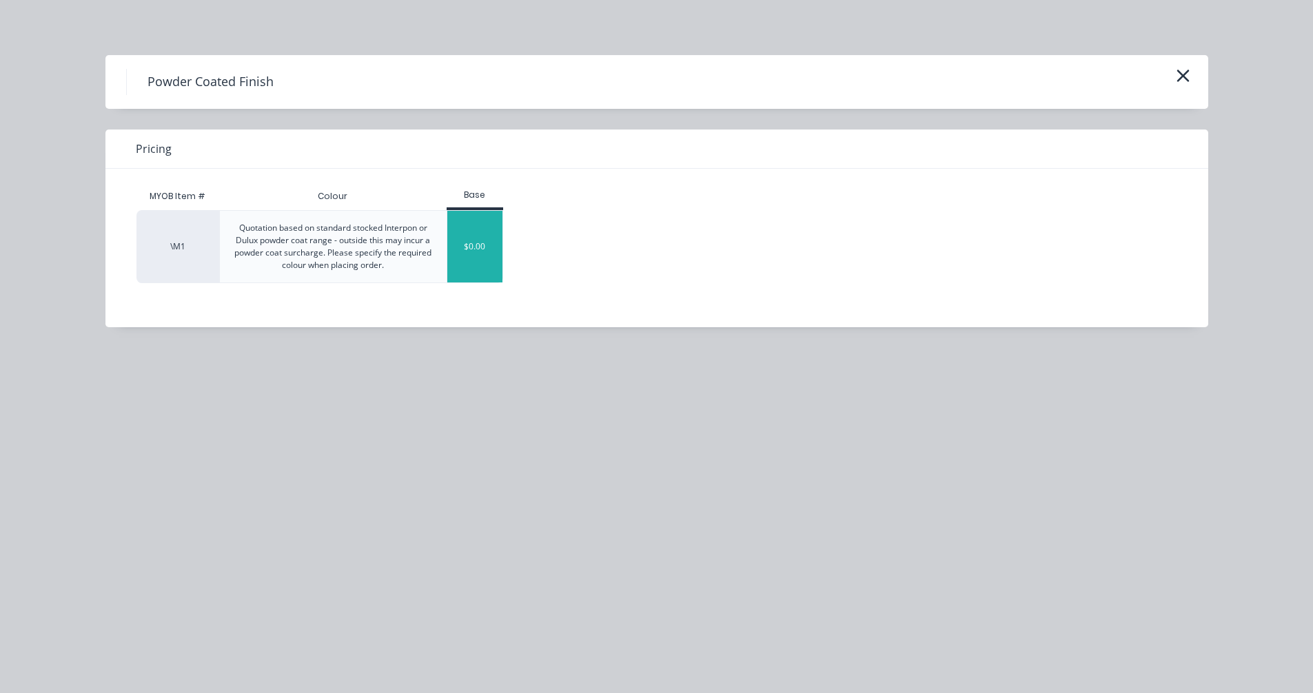
click at [460, 240] on div "$0.00" at bounding box center [475, 247] width 56 height 72
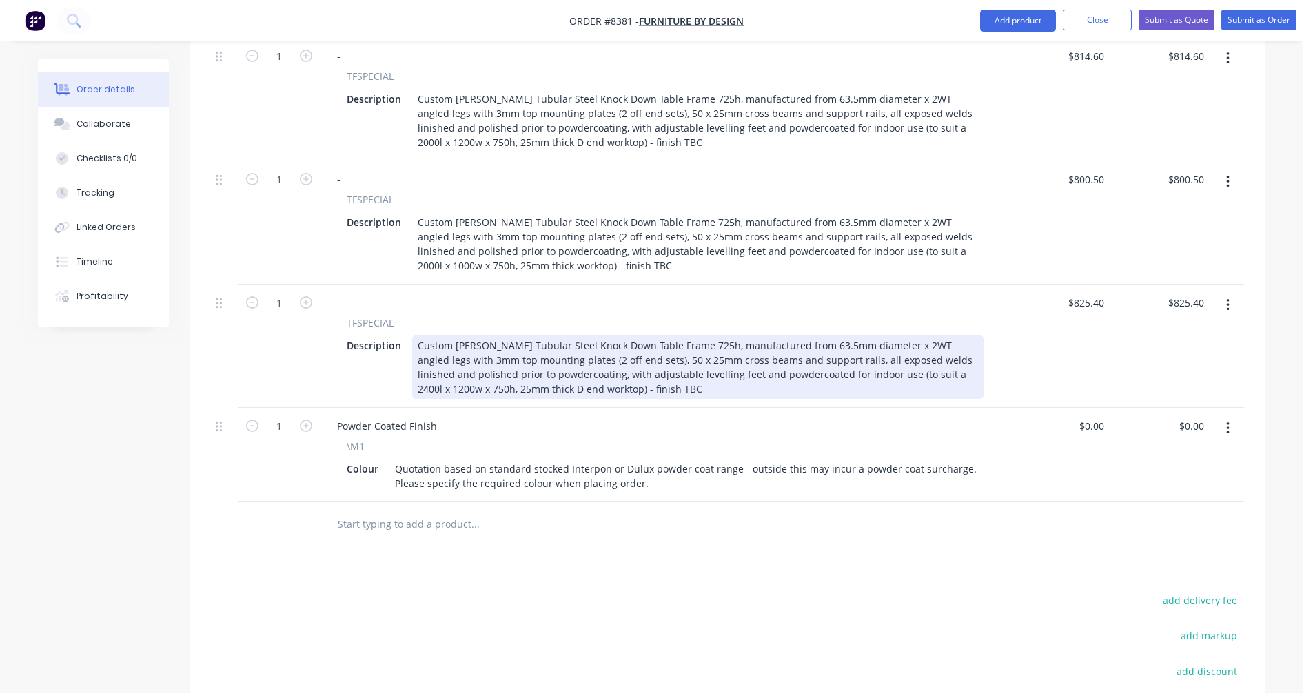
click at [498, 349] on div "Custom [PERSON_NAME] Tubular Steel Knock Down Table Frame 725h, manufactured fr…" at bounding box center [697, 367] width 571 height 63
type input "$825.40"
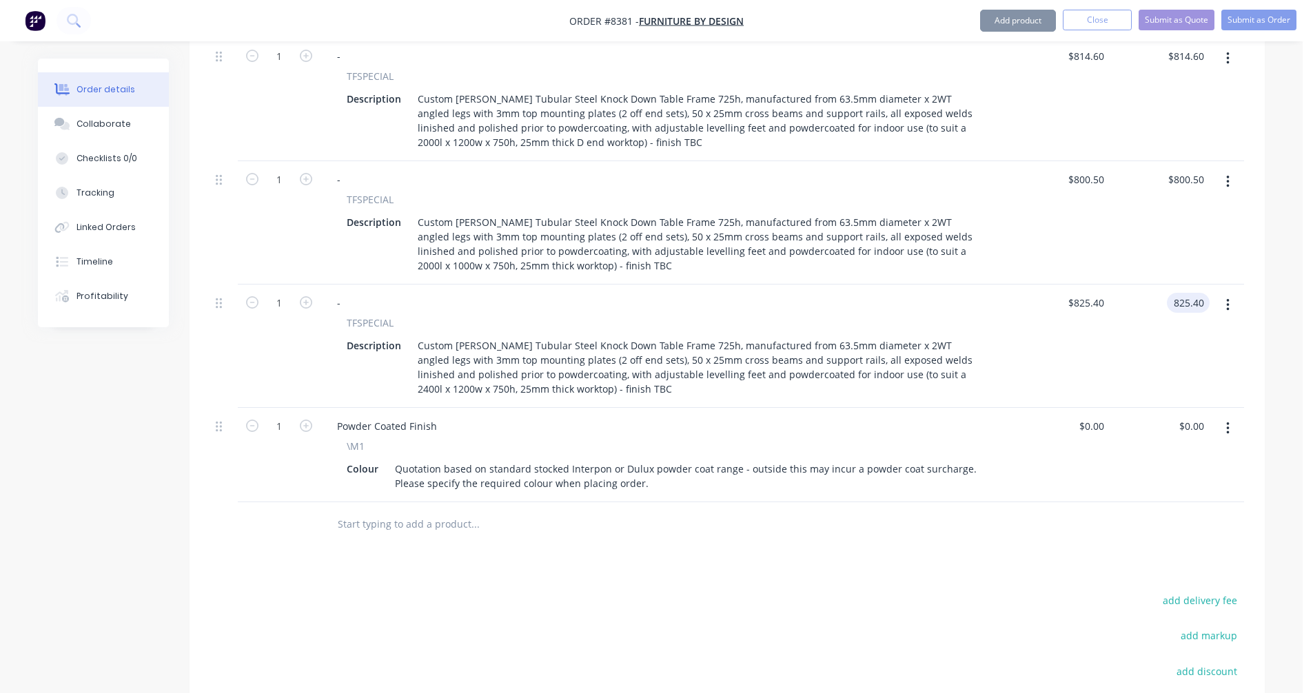
type input "$825.40"
click at [1167, 17] on button "Submit as Quote" at bounding box center [1176, 20] width 76 height 21
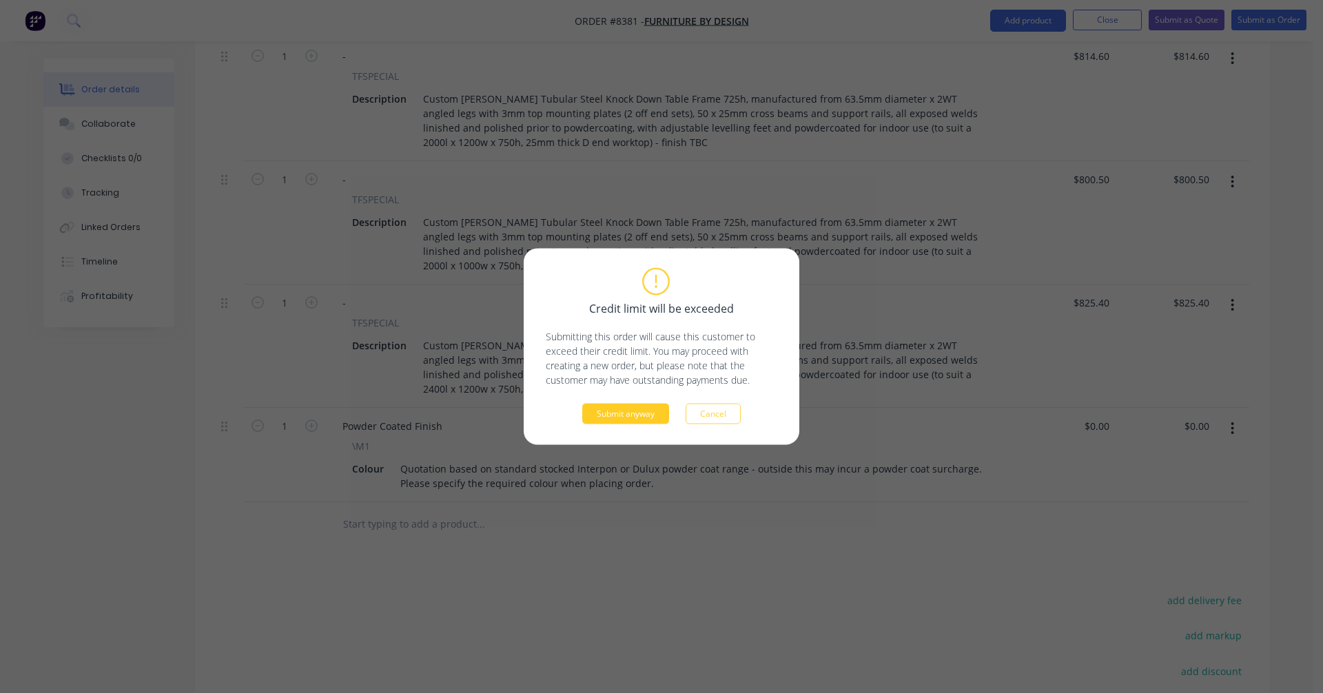
click at [627, 415] on button "Submit anyway" at bounding box center [625, 414] width 87 height 21
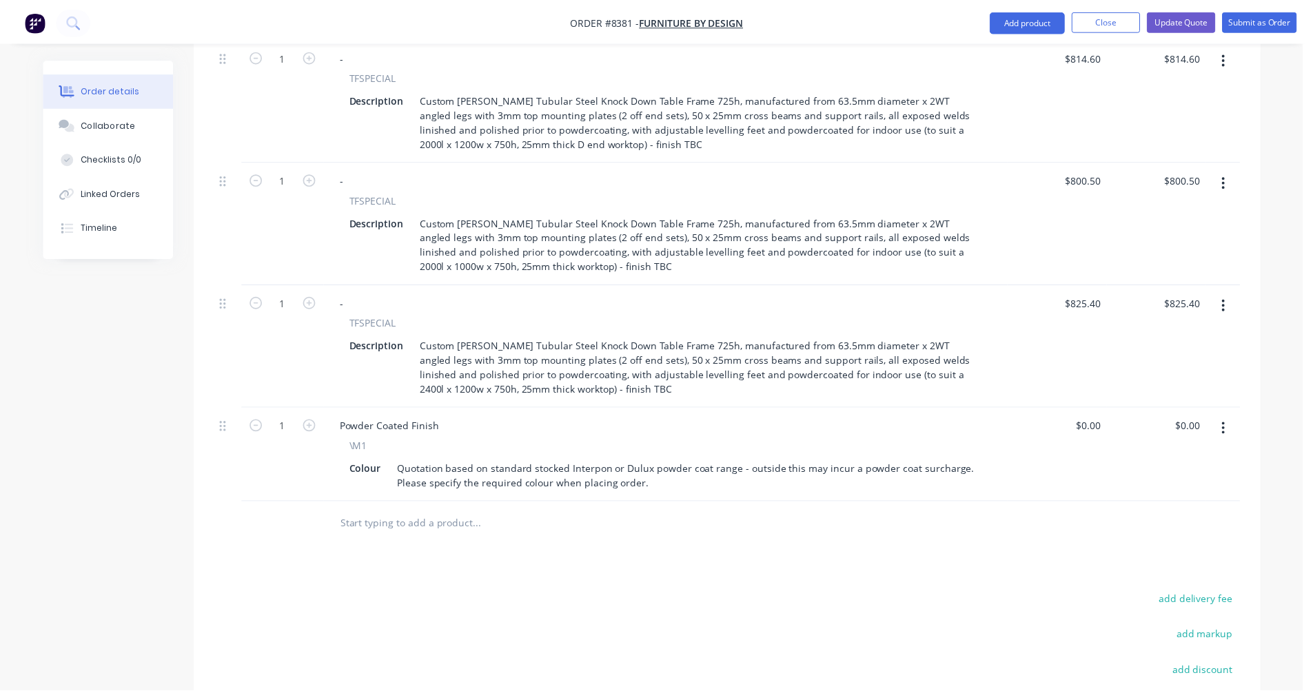
scroll to position [647, 0]
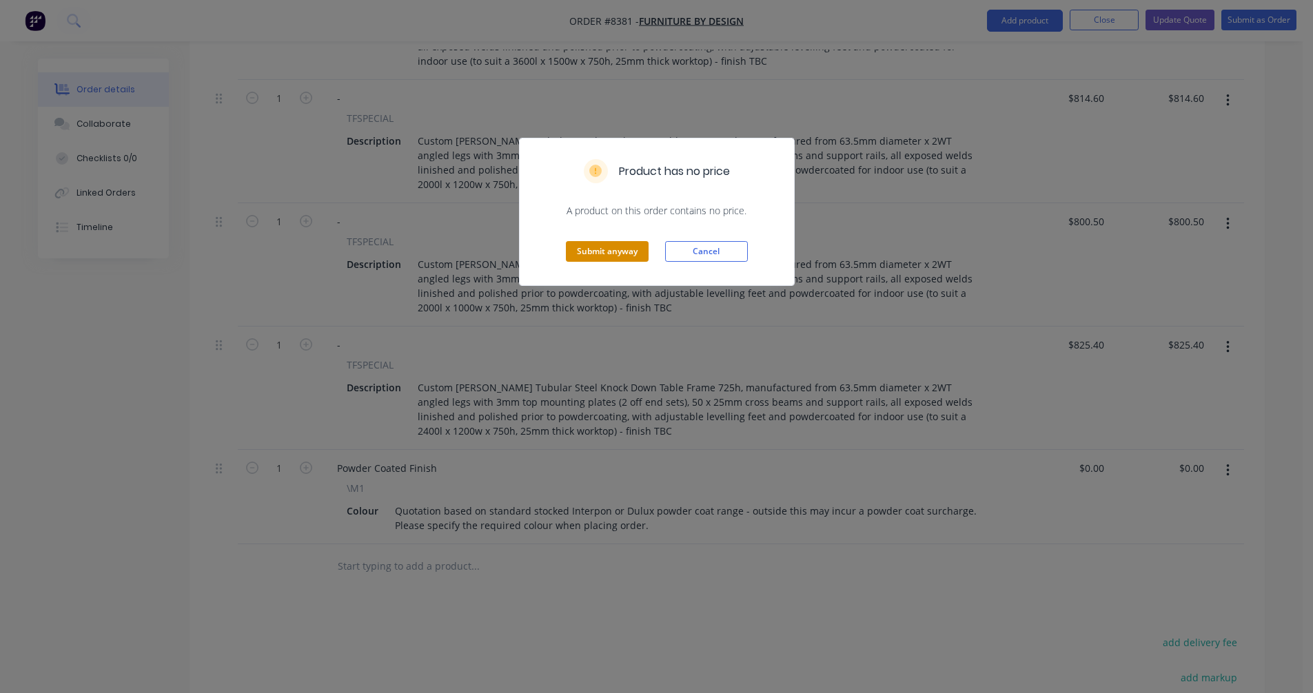
click at [605, 249] on button "Submit anyway" at bounding box center [607, 251] width 83 height 21
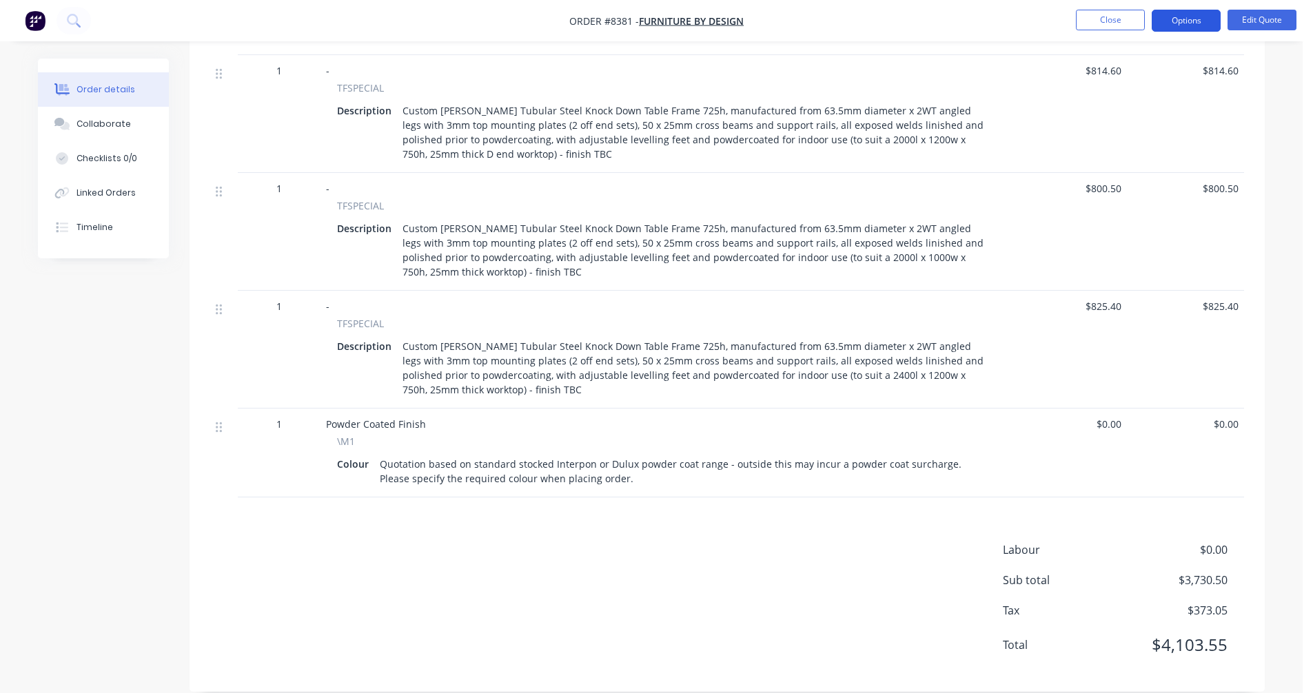
click at [1196, 14] on button "Options" at bounding box center [1186, 21] width 69 height 22
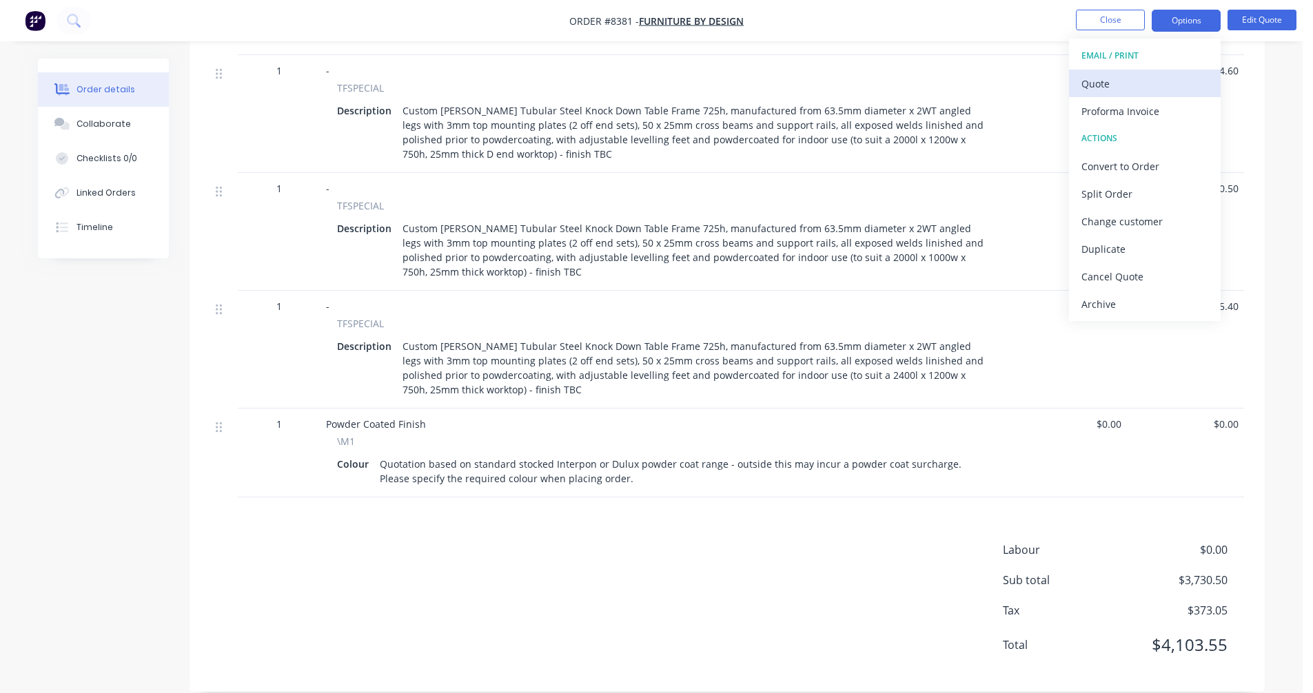
click at [1139, 83] on div "Quote" at bounding box center [1144, 84] width 127 height 20
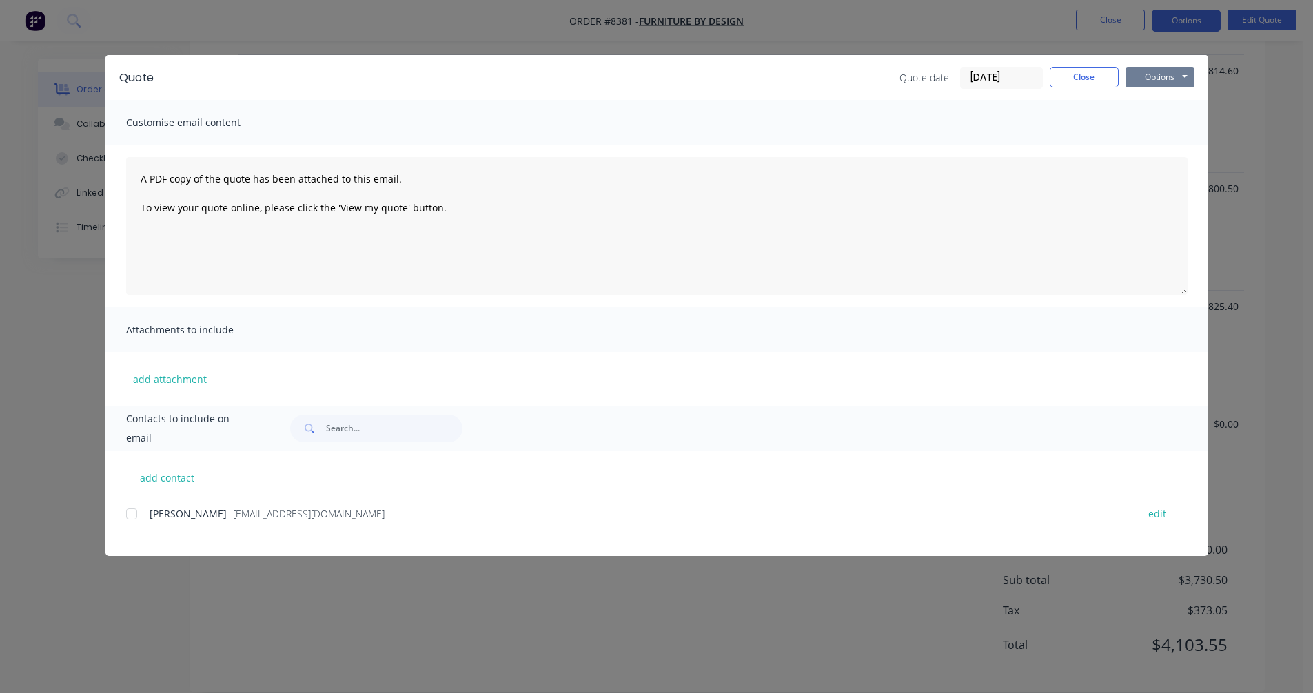
click at [1167, 73] on button "Options" at bounding box center [1159, 77] width 69 height 21
click at [1170, 91] on button "Preview" at bounding box center [1169, 101] width 88 height 23
click at [1112, 108] on div "Customise email content" at bounding box center [656, 122] width 1103 height 45
click at [1083, 71] on button "Close" at bounding box center [1084, 77] width 69 height 21
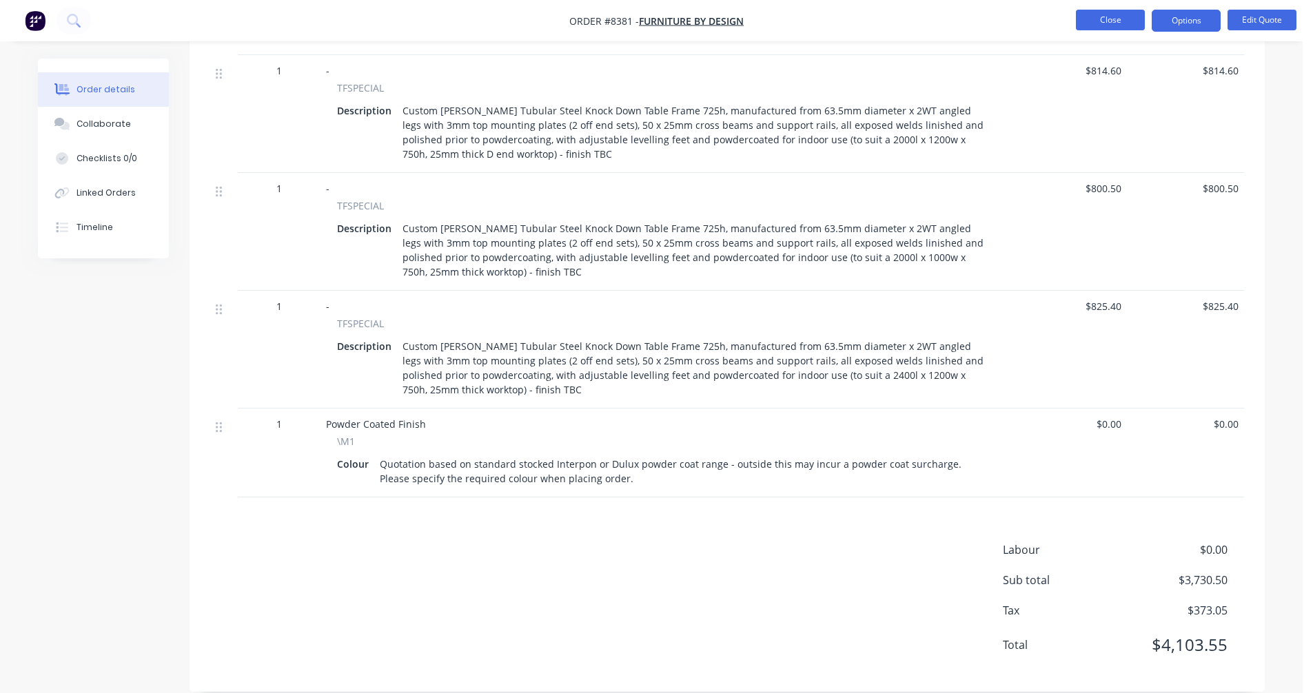
click at [1109, 19] on button "Close" at bounding box center [1110, 20] width 69 height 21
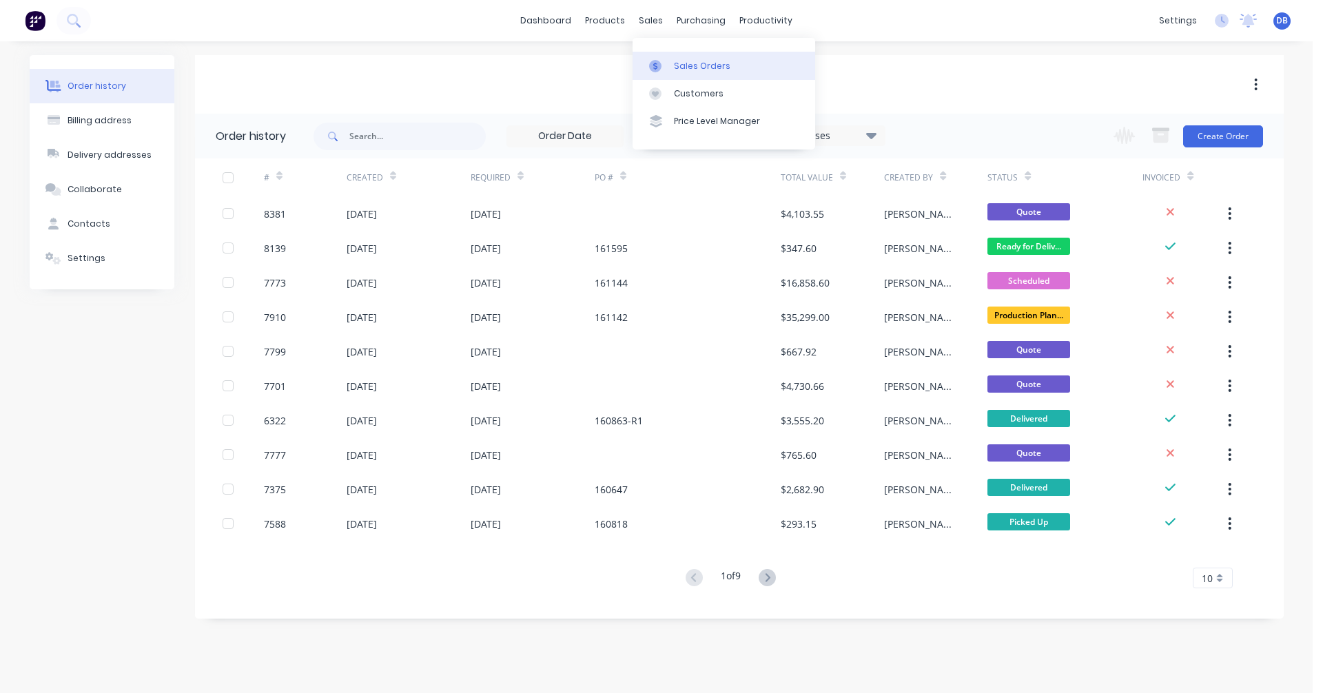
click at [677, 59] on link "Sales Orders" at bounding box center [724, 66] width 183 height 28
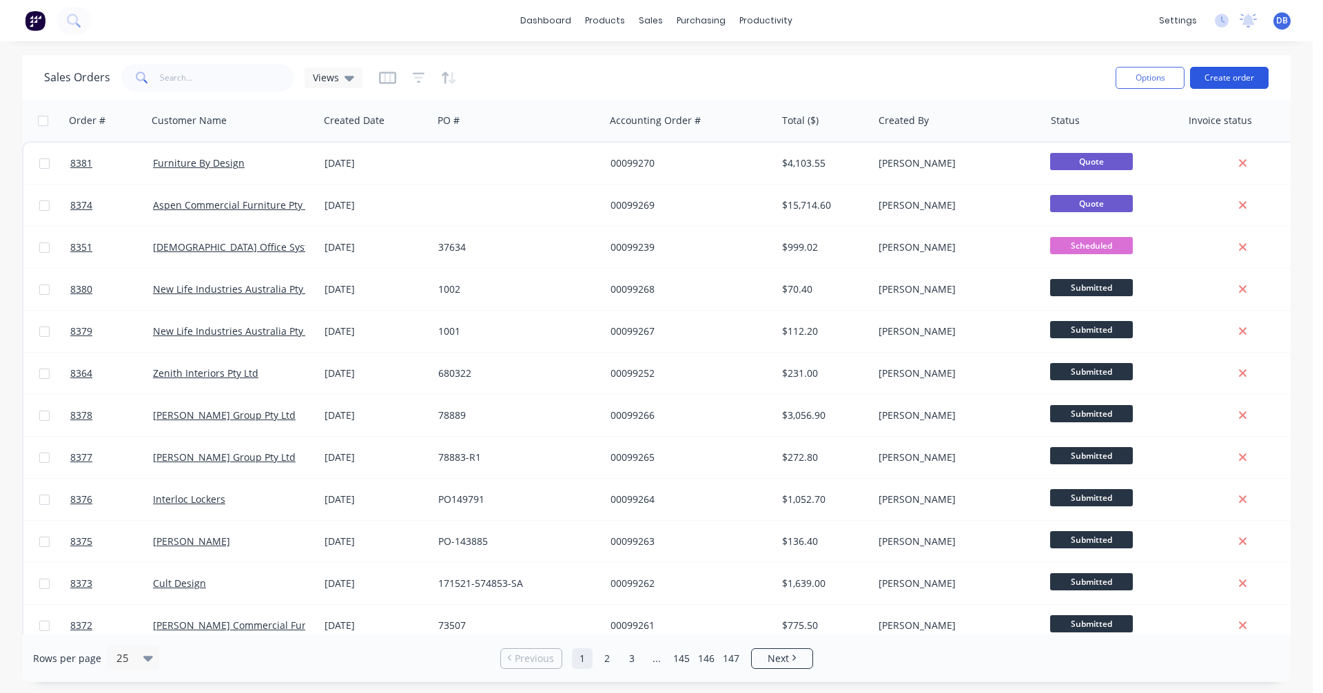
click at [1227, 77] on button "Create order" at bounding box center [1229, 78] width 79 height 22
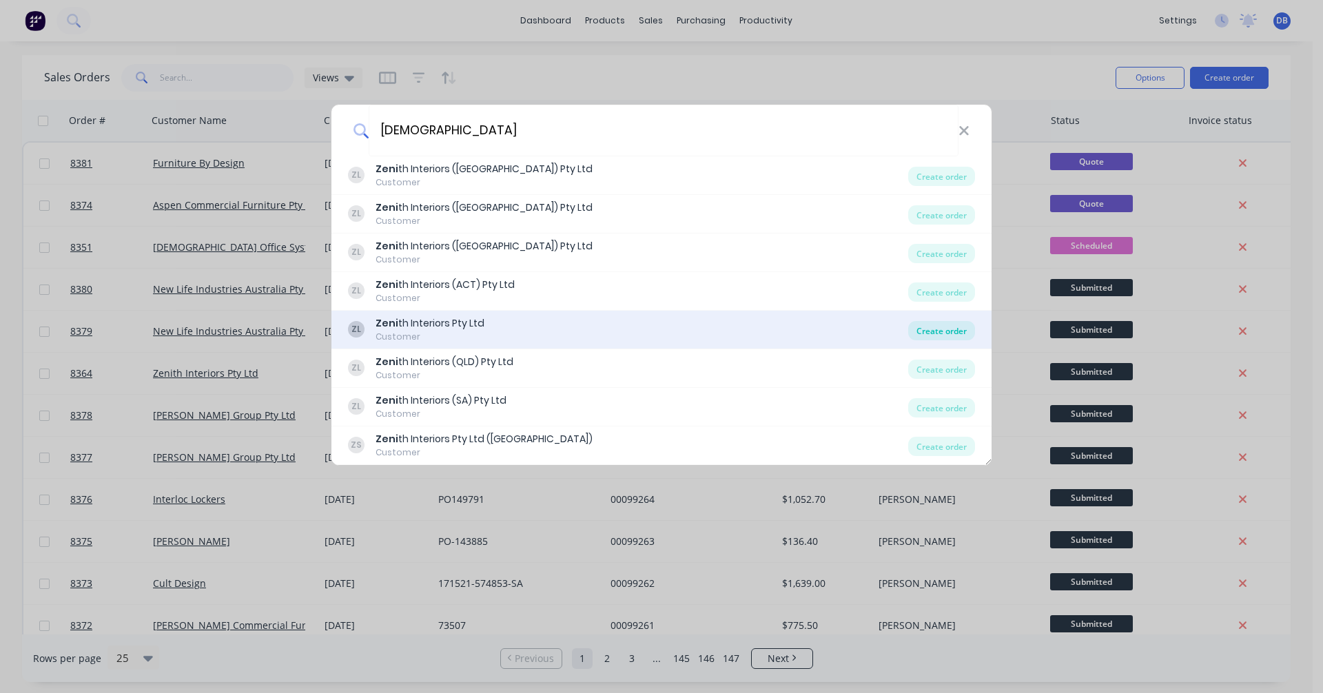
type input "[DEMOGRAPHIC_DATA]"
click at [948, 326] on div "Create order" at bounding box center [941, 330] width 67 height 19
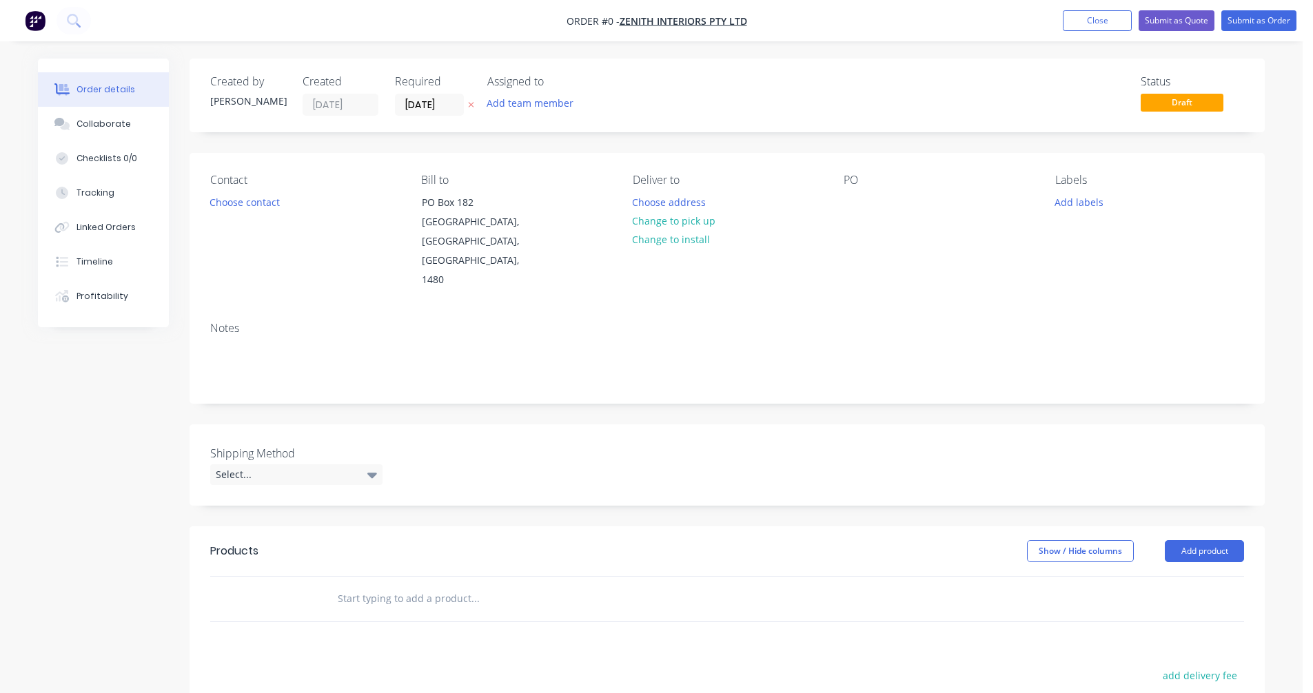
click at [371, 585] on input "text" at bounding box center [475, 599] width 276 height 28
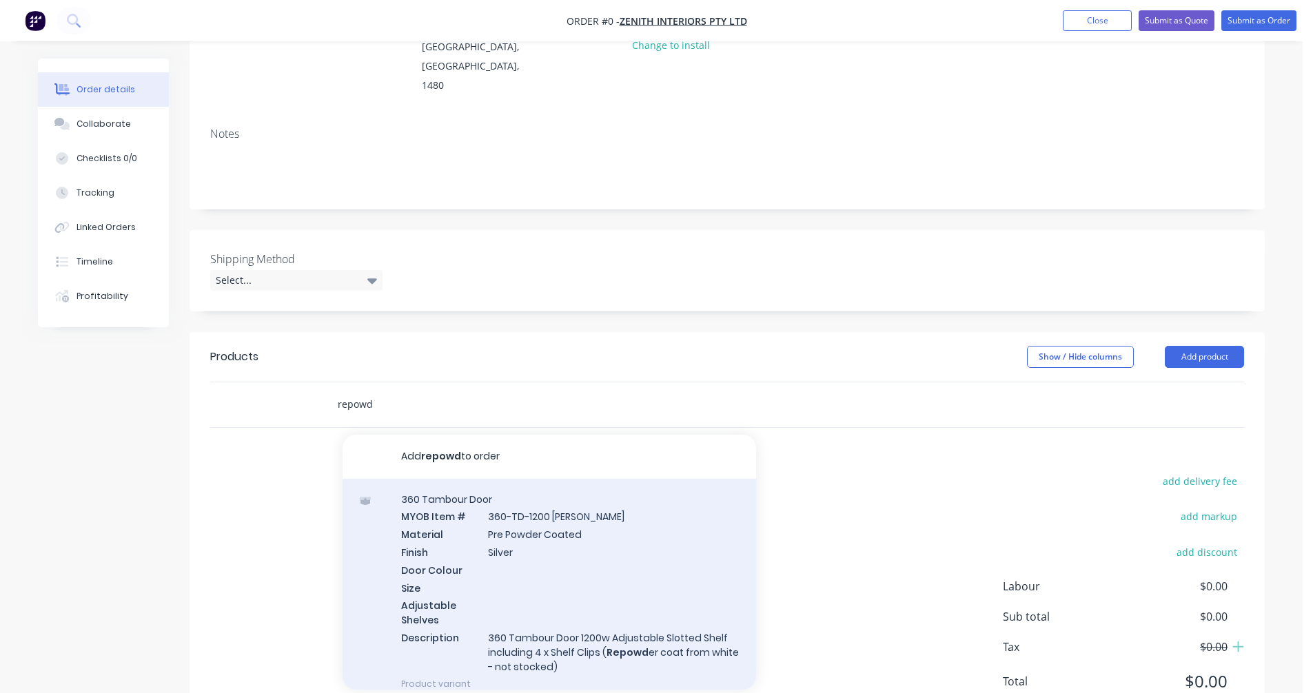
scroll to position [207, 0]
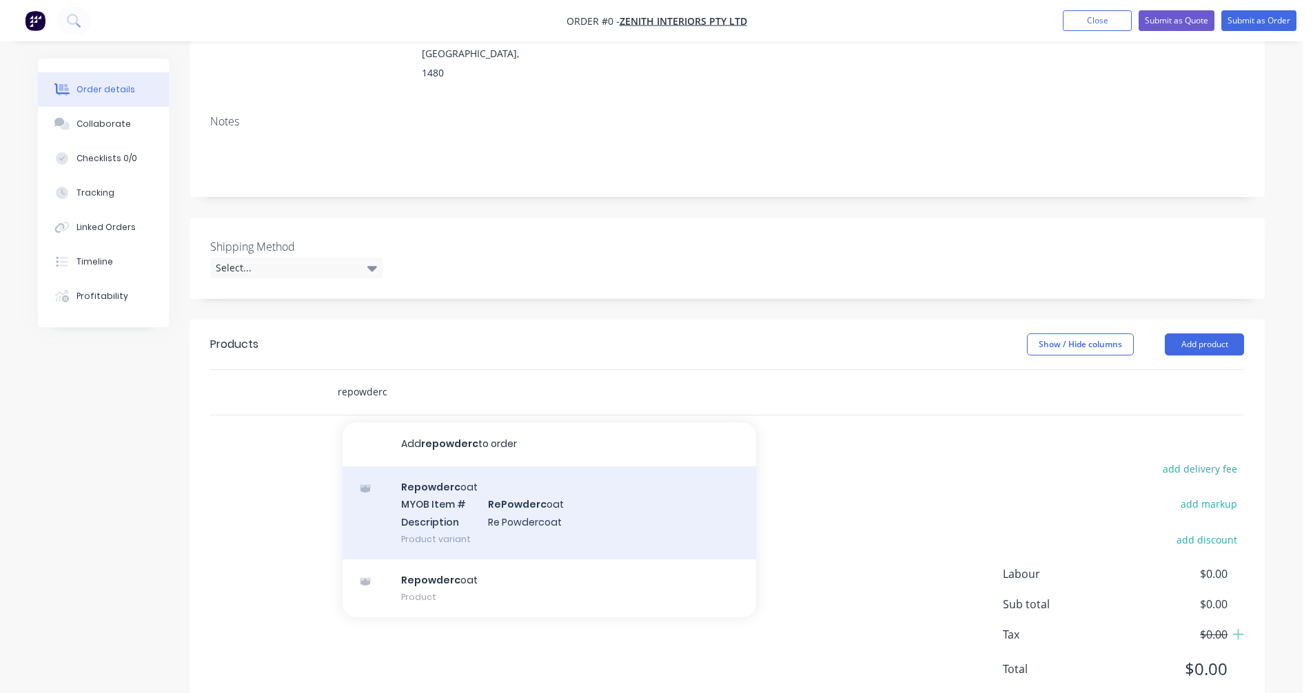
type input "repowderc"
click at [523, 468] on div "Repowderc oat MYOB Item # RePowderc oat Description Re Powdercoat Product varia…" at bounding box center [549, 513] width 413 height 93
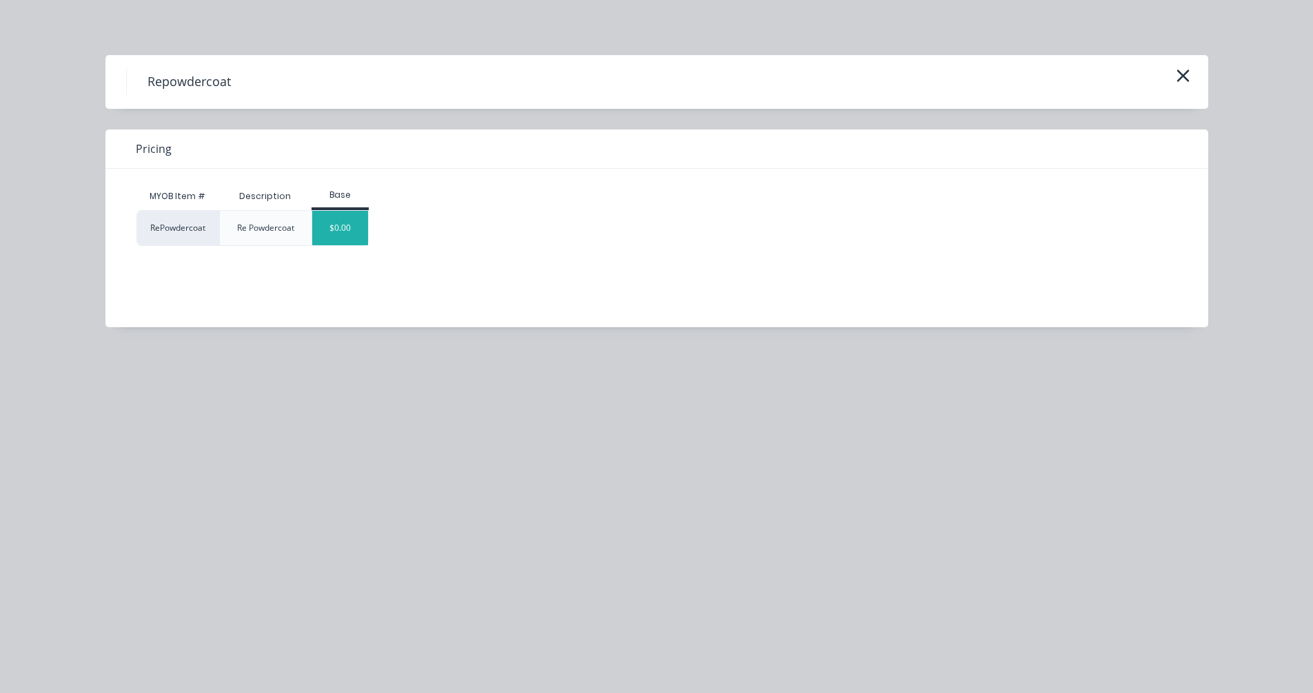
click at [337, 238] on div "$0.00" at bounding box center [340, 228] width 56 height 34
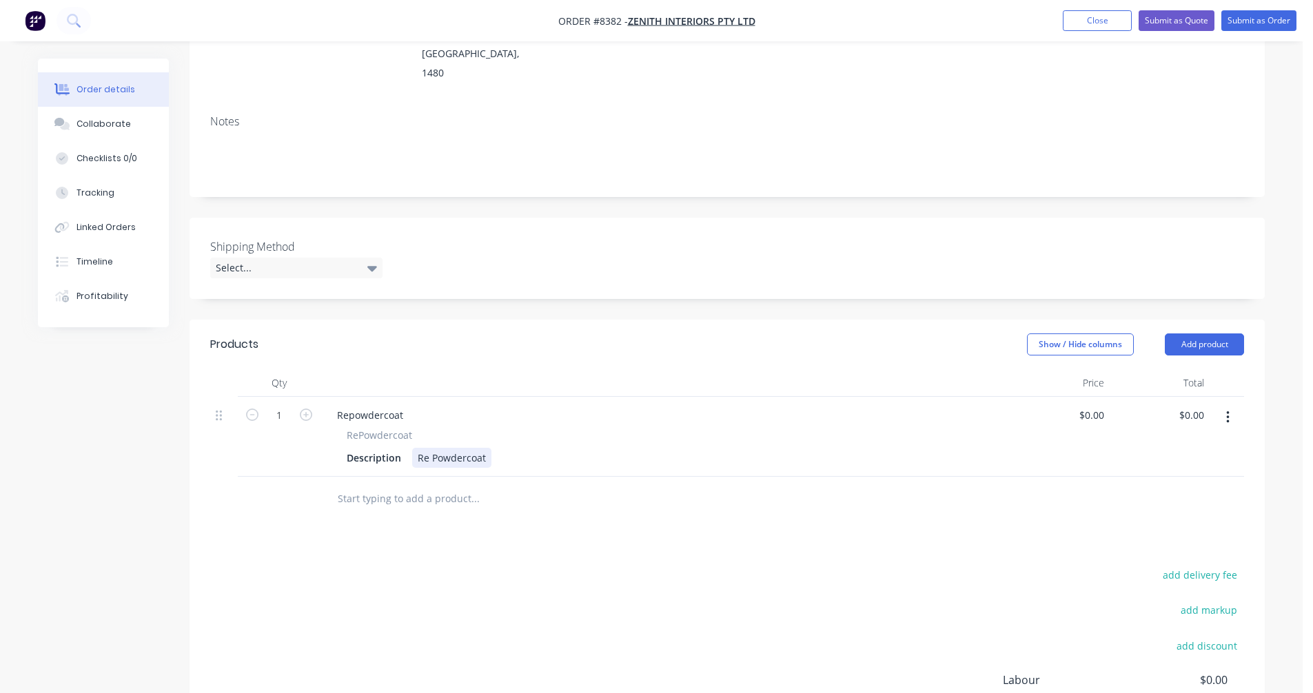
click at [474, 448] on div "Re Powdercoat" at bounding box center [451, 458] width 79 height 20
drag, startPoint x: 487, startPoint y: 420, endPoint x: 407, endPoint y: 419, distance: 80.6
click at [407, 448] on div "Description Re Powdercoat" at bounding box center [662, 458] width 642 height 20
paste div
drag, startPoint x: 391, startPoint y: 374, endPoint x: 407, endPoint y: 374, distance: 15.9
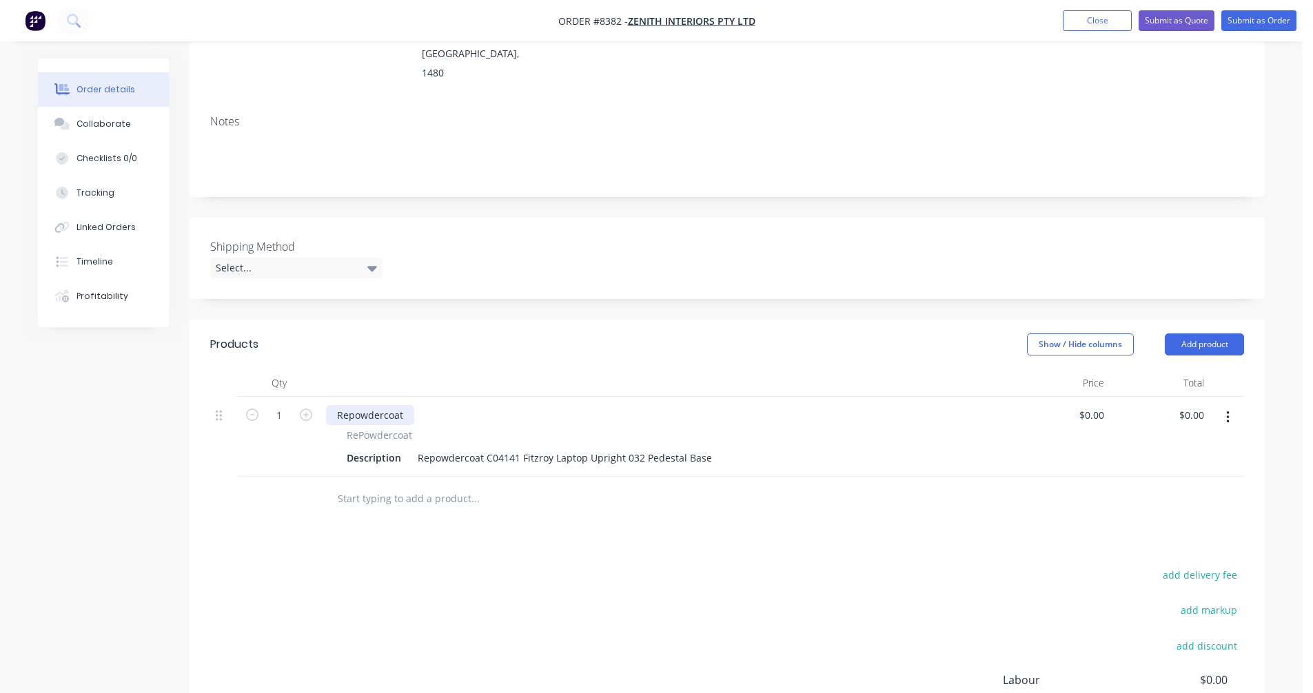
click at [393, 405] on div "Repowdercoat" at bounding box center [370, 415] width 88 height 20
drag, startPoint x: 408, startPoint y: 374, endPoint x: 322, endPoint y: 384, distance: 86.7
click at [327, 405] on div "Repowdercoat" at bounding box center [370, 415] width 88 height 20
click at [706, 448] on div "Repowdercoat C04141 Fitzroy Laptop Upright 032 Pedestal Base" at bounding box center [564, 458] width 305 height 20
click at [696, 448] on div "Repowdercoat C04141 Fitzroy Laptop Upright 032 Pedestal Base" at bounding box center [564, 458] width 305 height 20
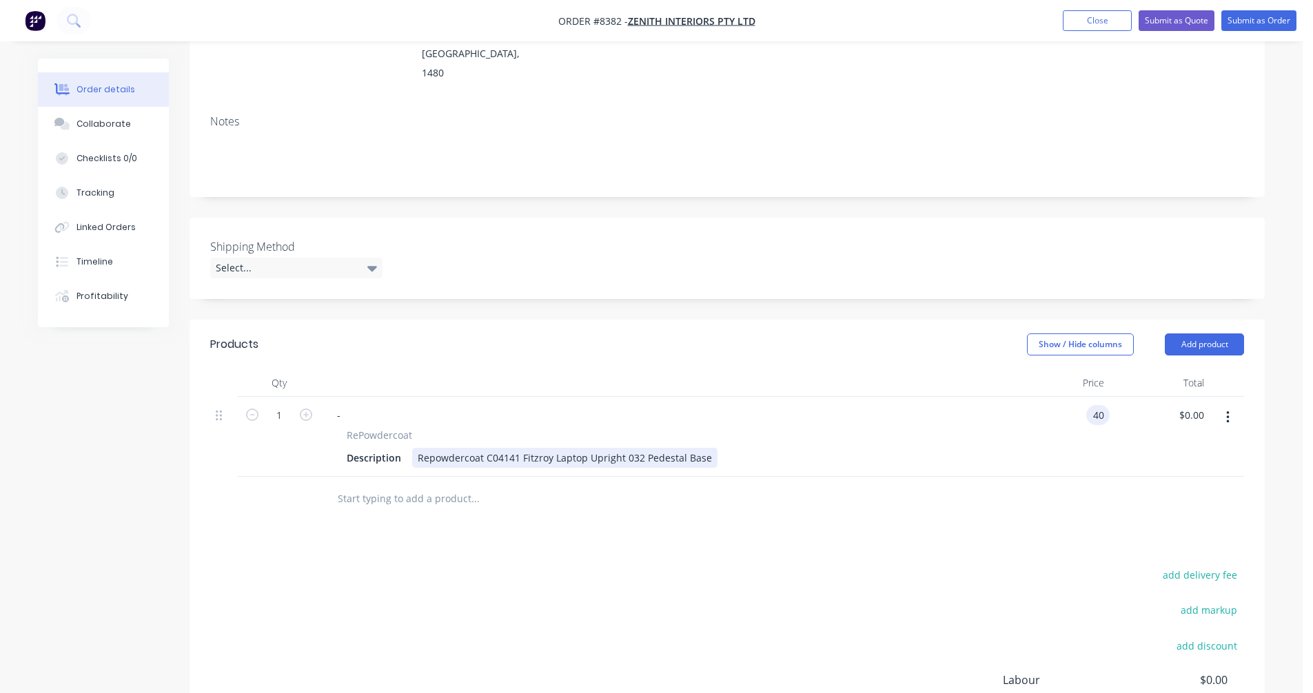
type input "$40.00"
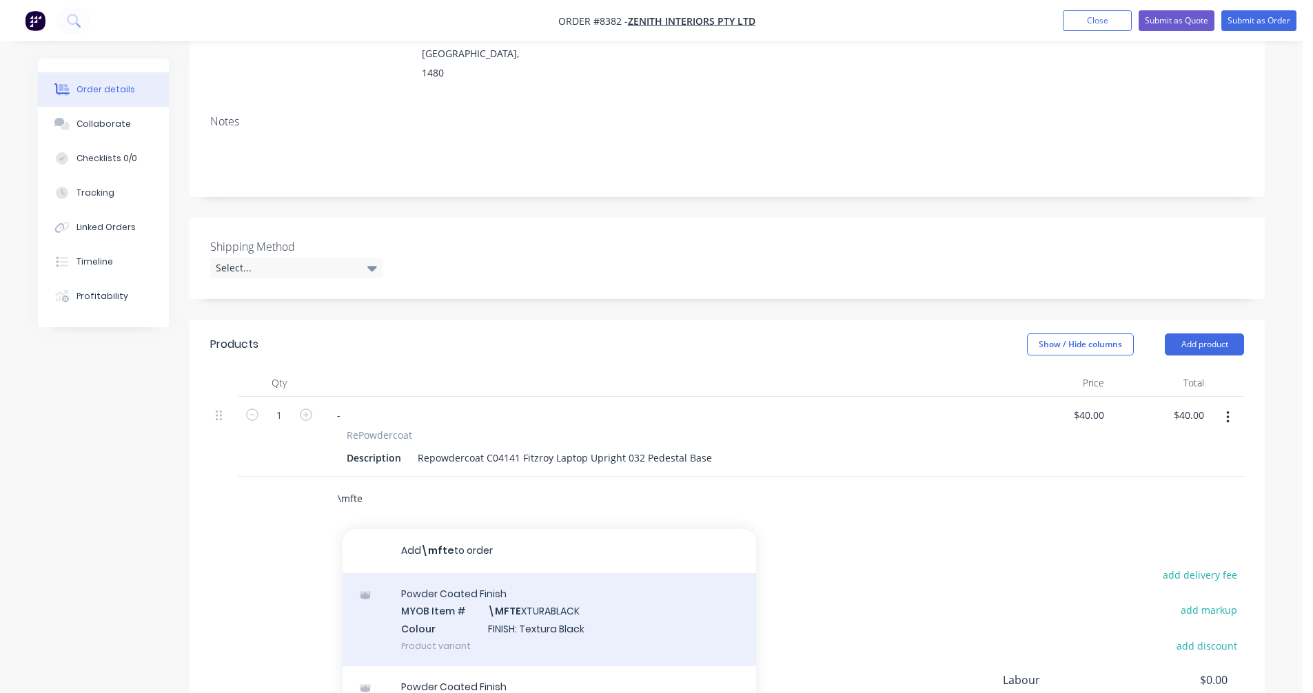
type input "\mfte"
click at [551, 579] on div "Powder Coated Finish MYOB Item # \MFTE XTURABLACK Colour FINISH: Textura Black …" at bounding box center [549, 619] width 413 height 93
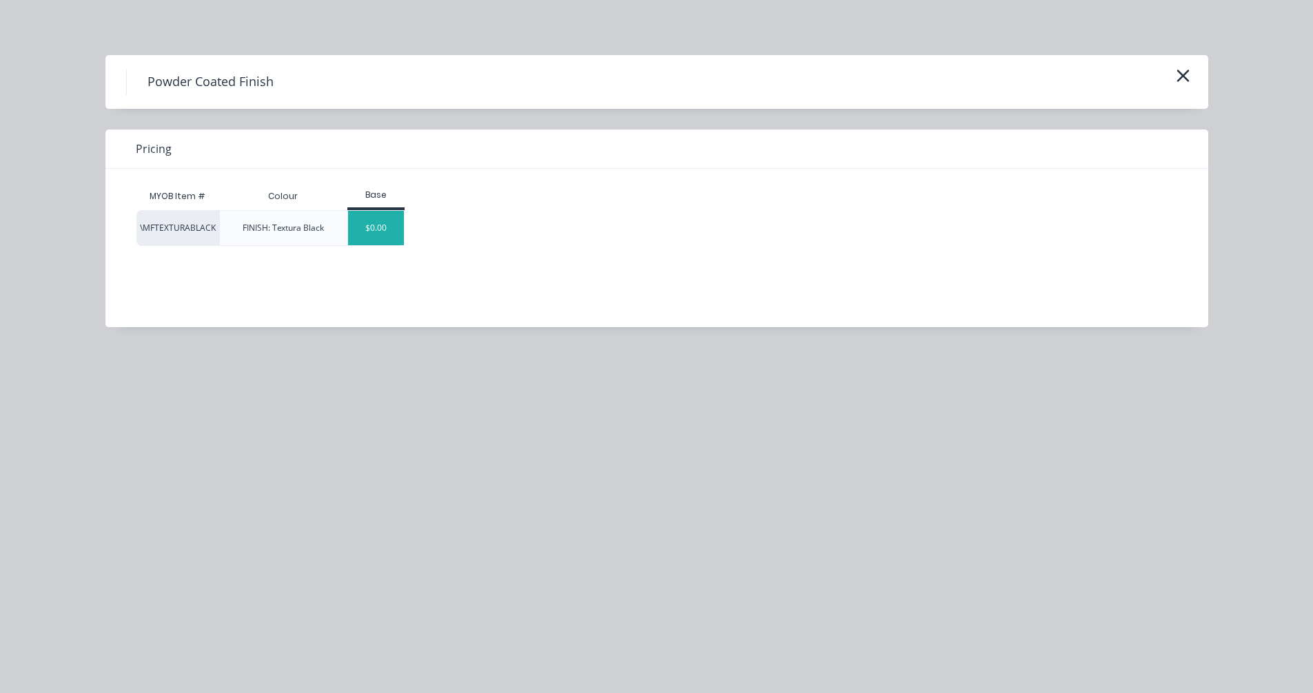
click at [385, 234] on div "$0.00" at bounding box center [376, 228] width 56 height 34
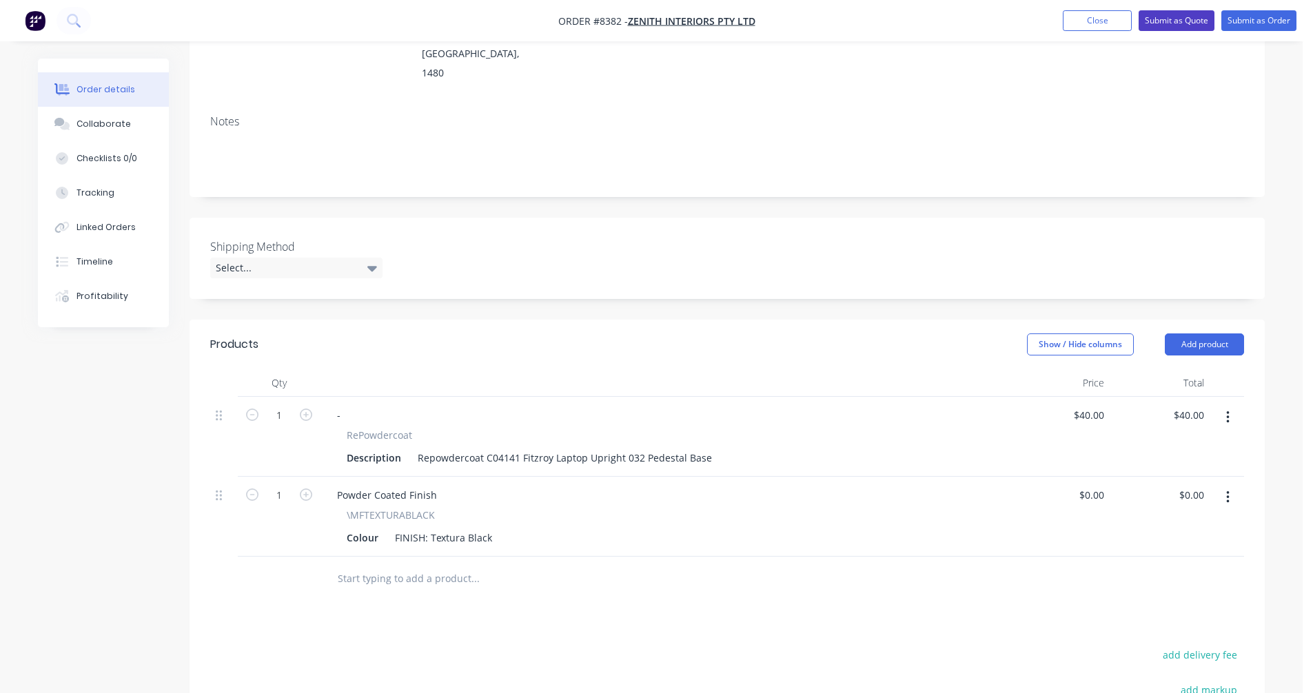
click at [1168, 21] on button "Submit as Quote" at bounding box center [1176, 20] width 76 height 21
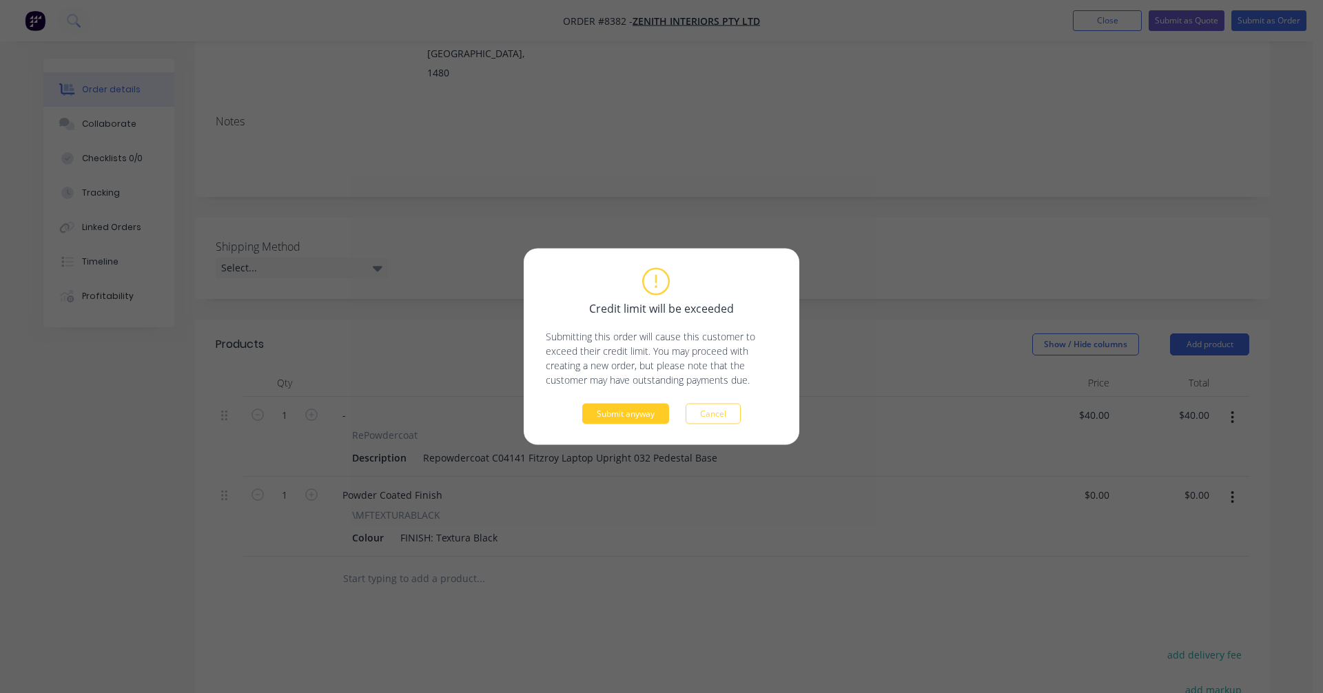
click at [637, 416] on button "Submit anyway" at bounding box center [625, 414] width 87 height 21
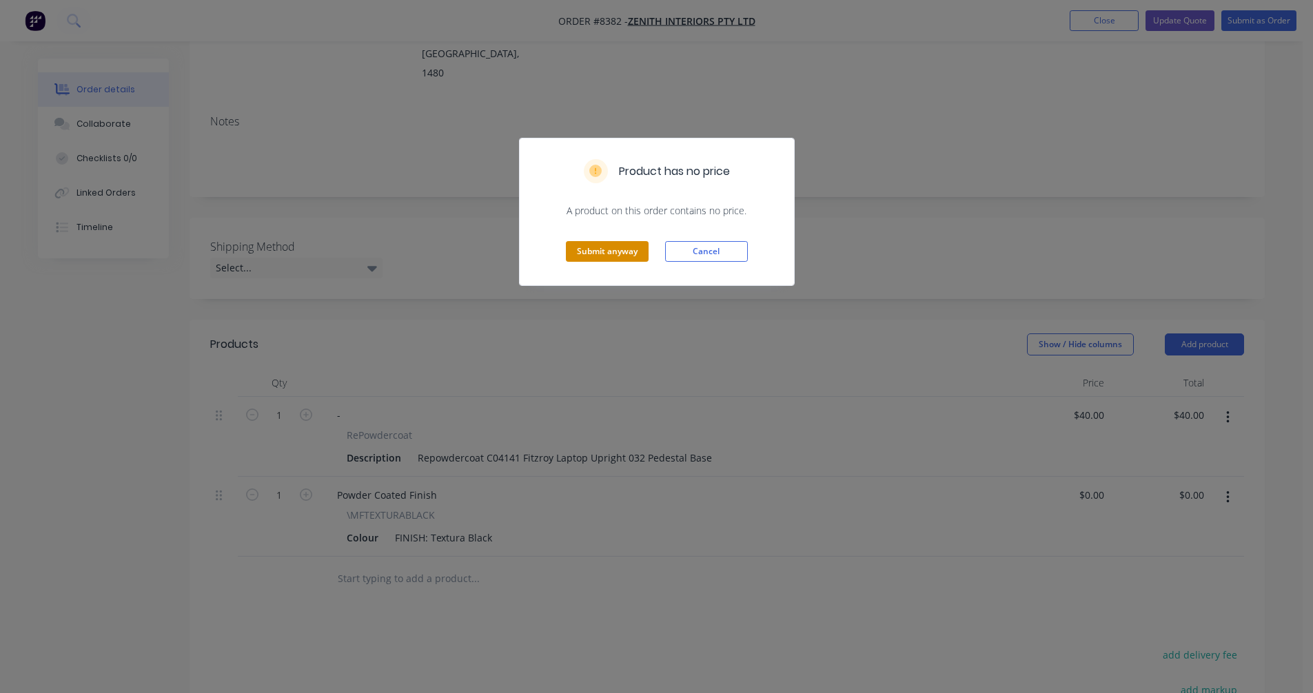
click at [620, 252] on button "Submit anyway" at bounding box center [607, 251] width 83 height 21
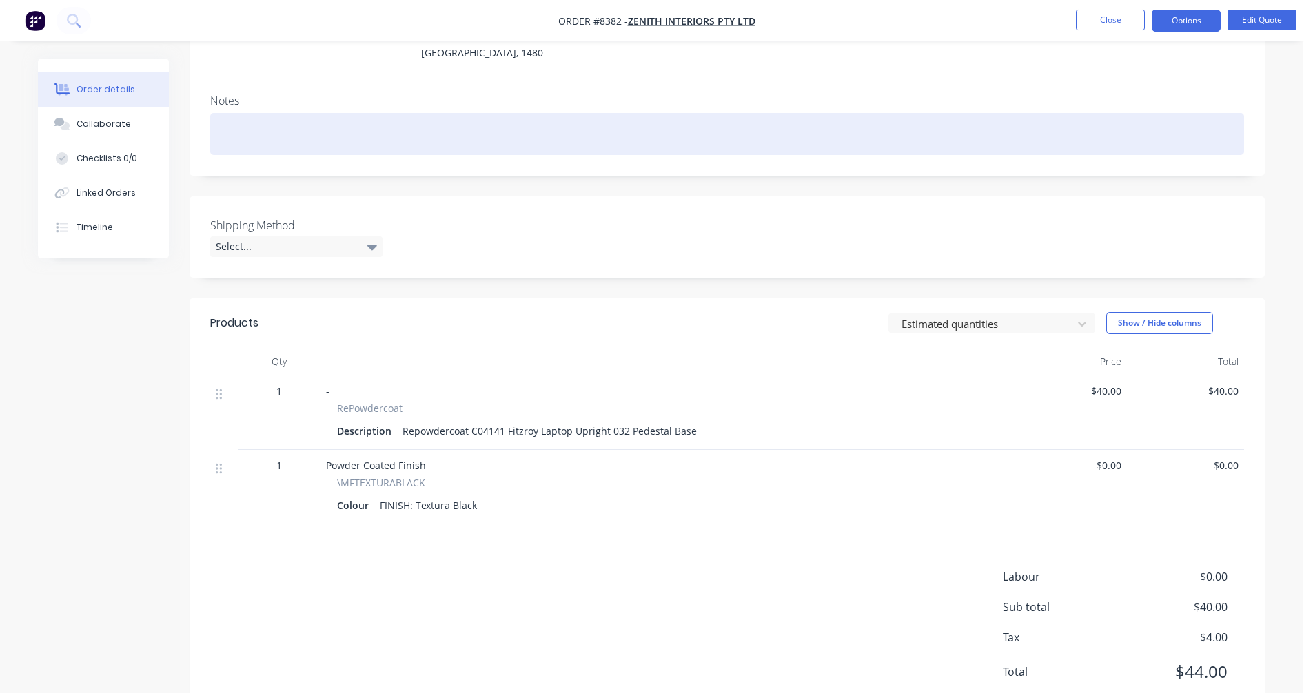
click at [957, 117] on div at bounding box center [727, 134] width 1034 height 42
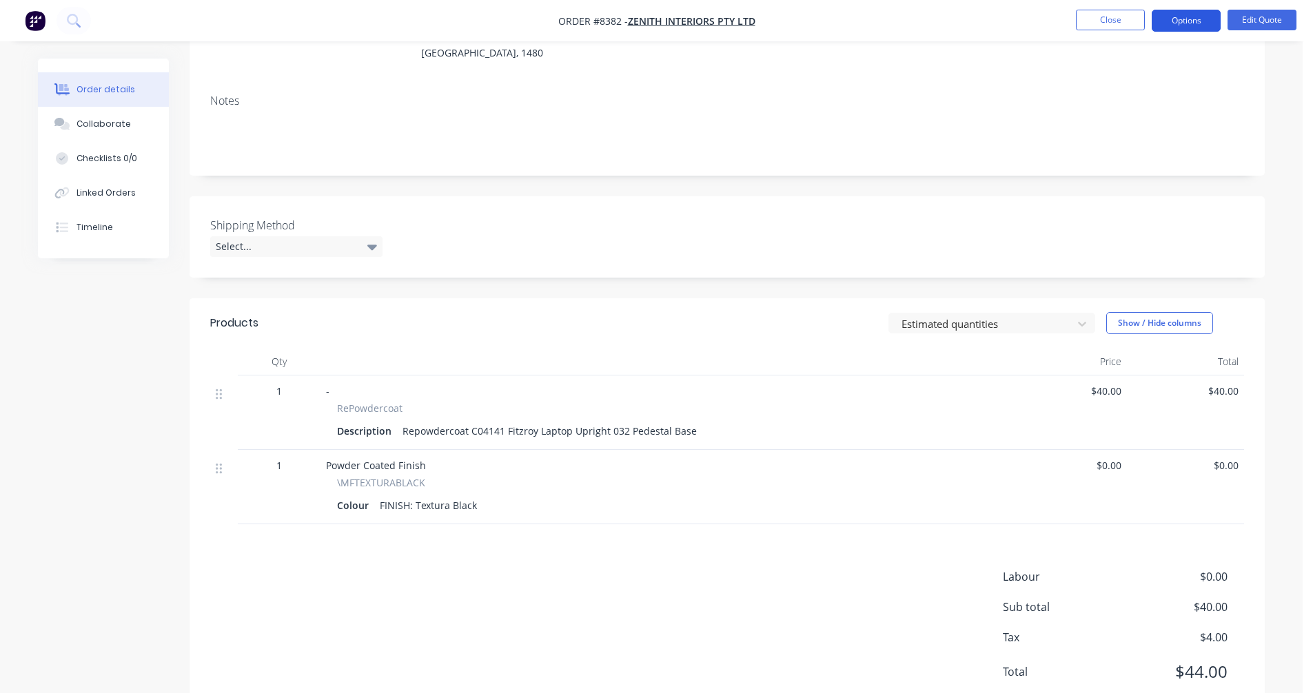
click at [1179, 20] on button "Options" at bounding box center [1186, 21] width 69 height 22
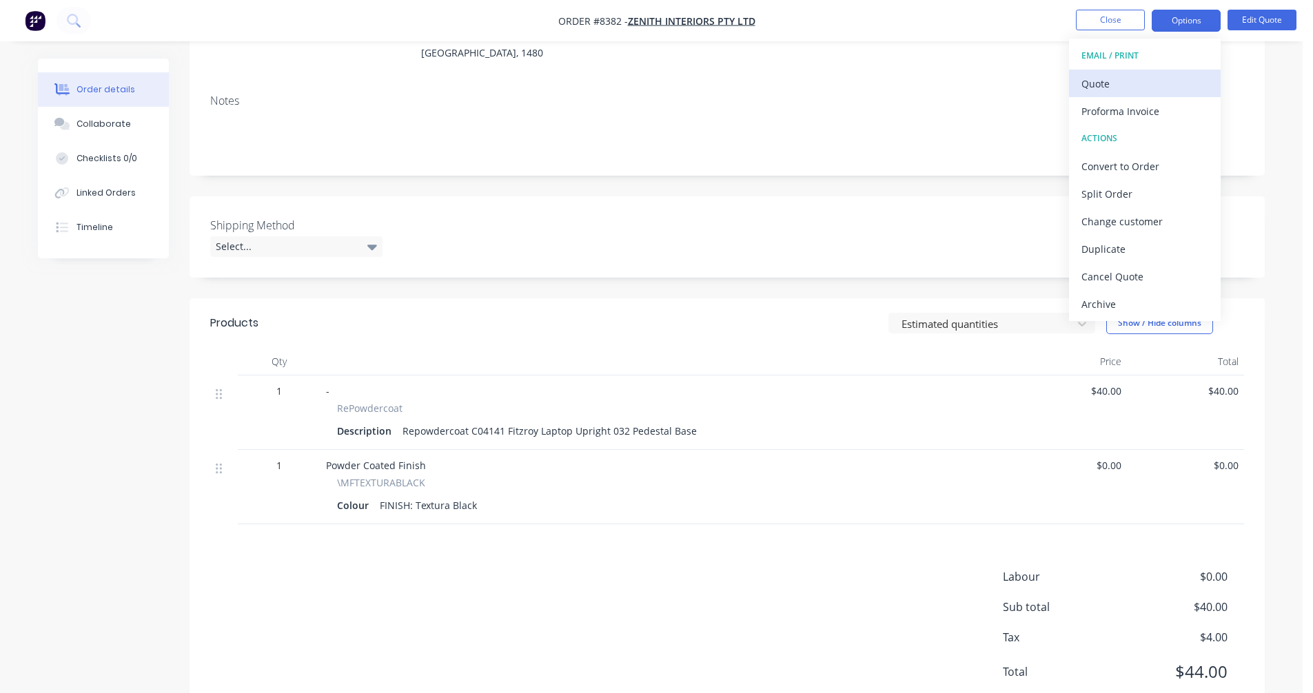
click at [1136, 85] on div "Quote" at bounding box center [1144, 84] width 127 height 20
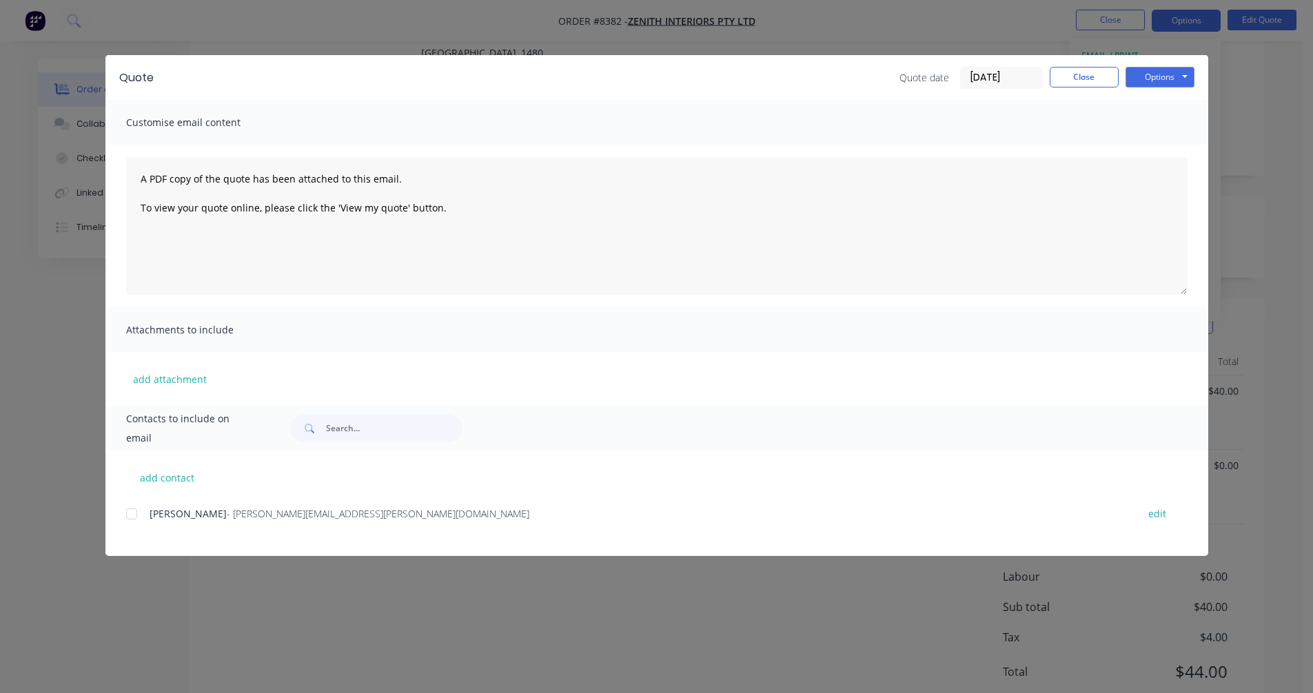
click at [1178, 65] on div "Quote Quote date [DATE] Close Options Preview Print Email" at bounding box center [656, 77] width 1103 height 45
click at [1178, 76] on button "Options" at bounding box center [1159, 77] width 69 height 21
click at [1168, 106] on button "Preview" at bounding box center [1169, 101] width 88 height 23
click at [1075, 79] on button "Close" at bounding box center [1084, 77] width 69 height 21
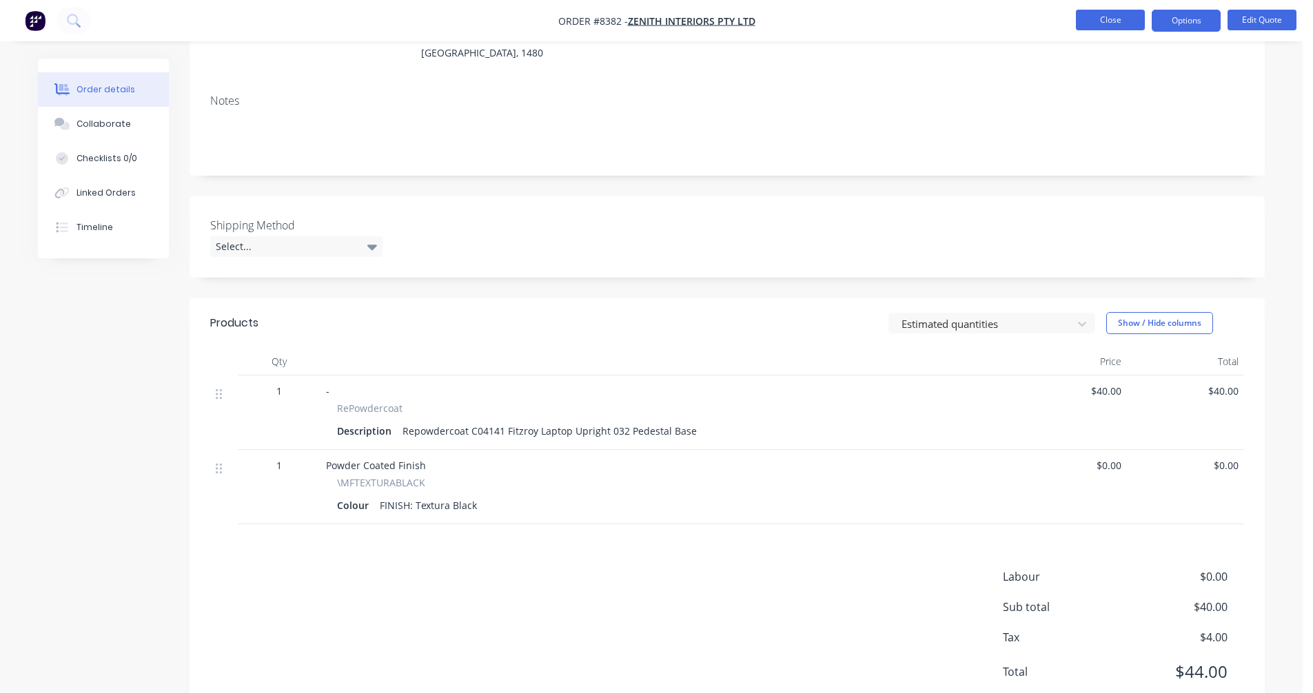
click at [1103, 22] on button "Close" at bounding box center [1110, 20] width 69 height 21
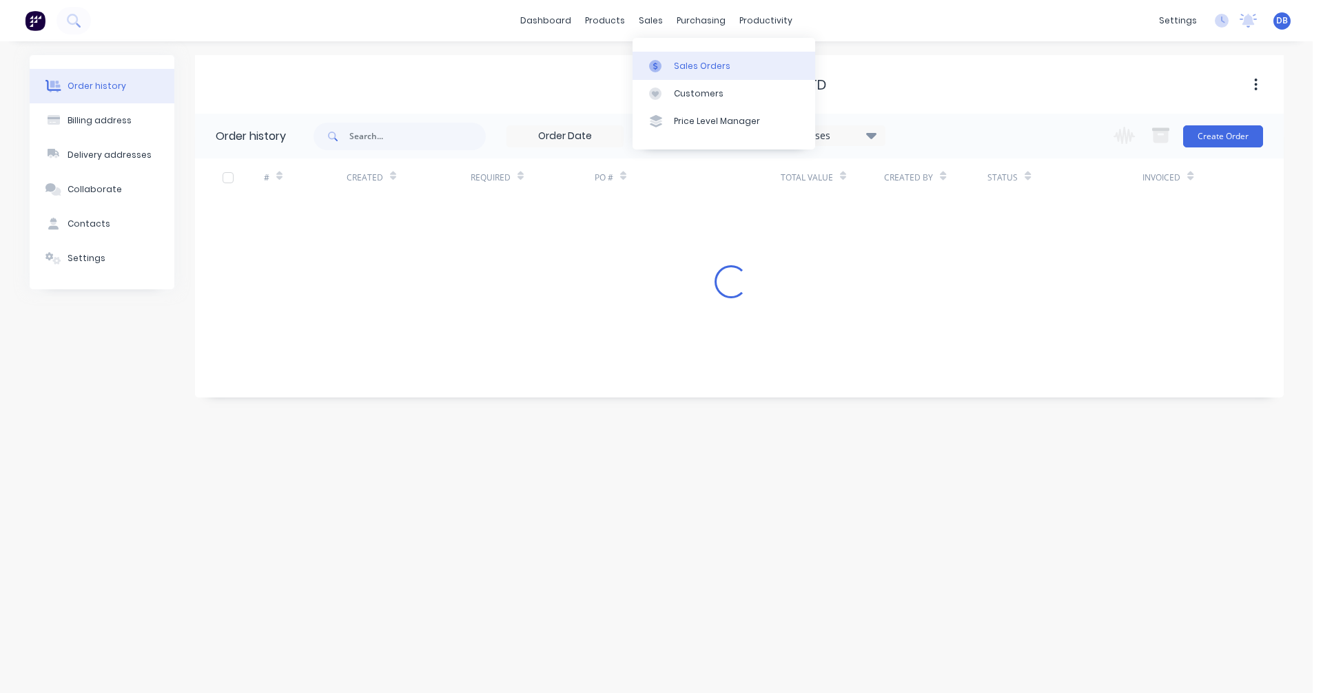
click at [686, 68] on div "Sales Orders" at bounding box center [702, 66] width 57 height 12
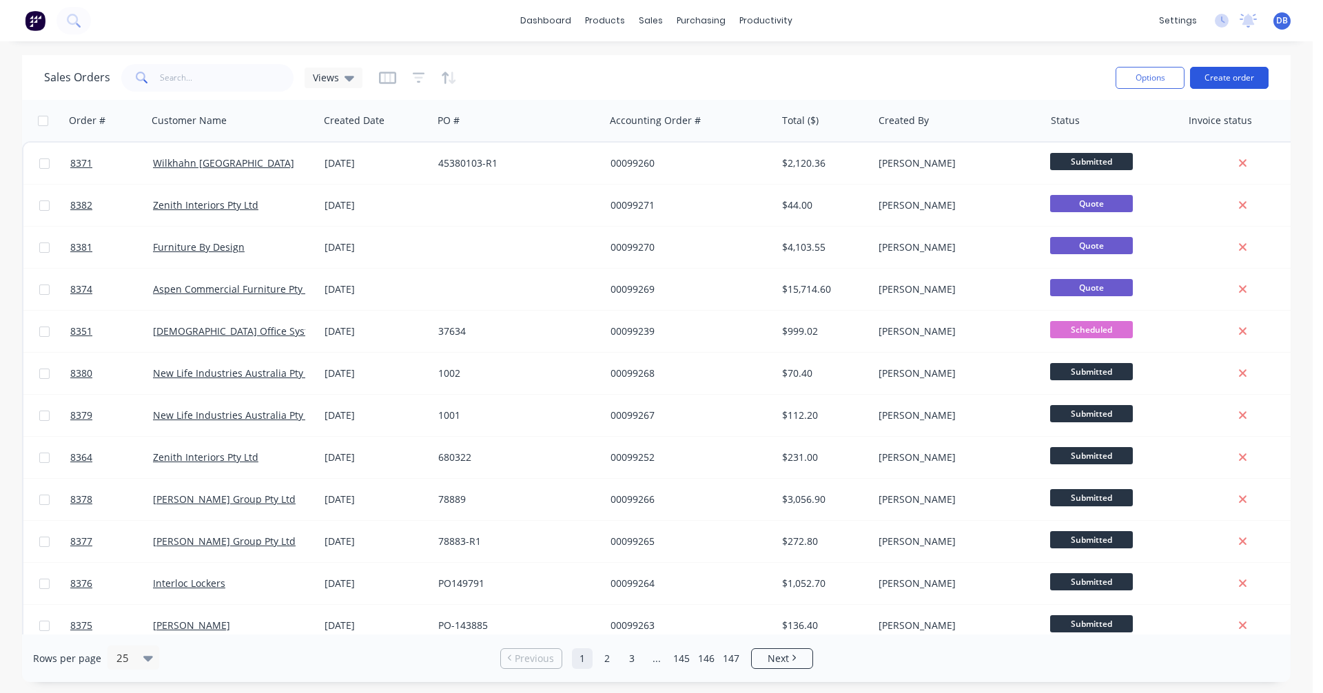
click at [1229, 74] on button "Create order" at bounding box center [1229, 78] width 79 height 22
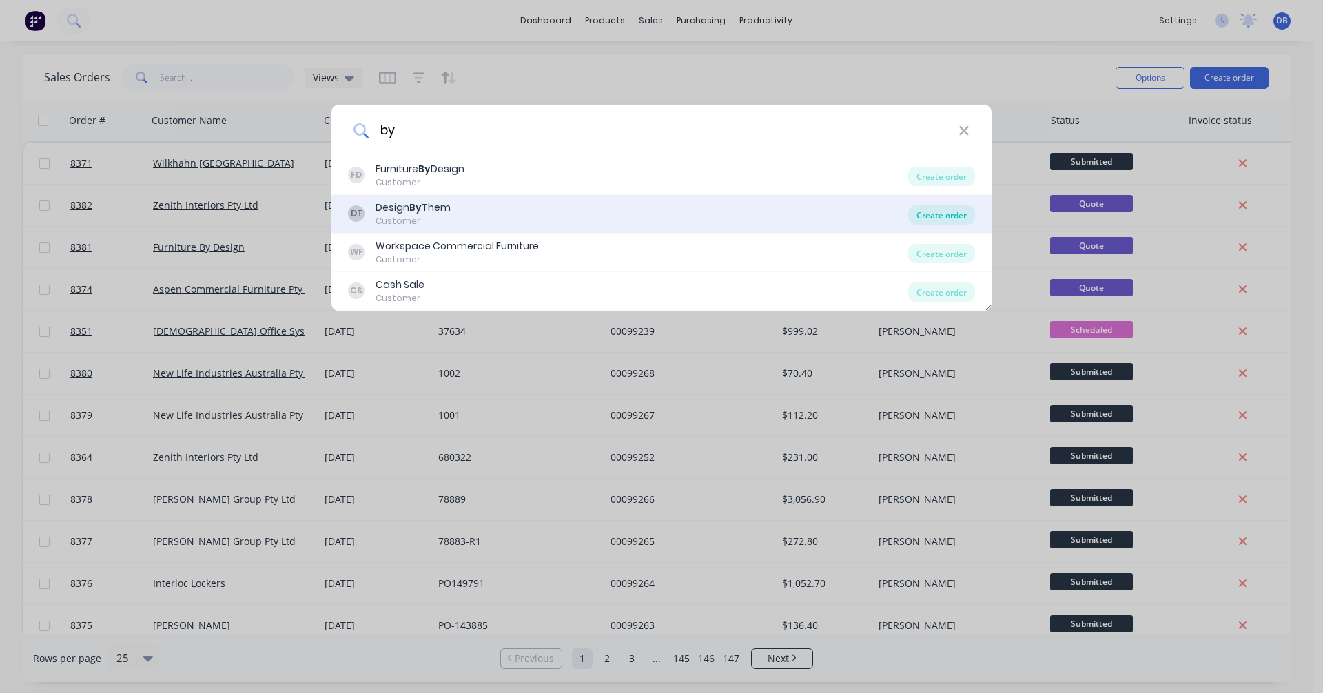
type input "by"
click at [921, 213] on div "Create order" at bounding box center [941, 214] width 67 height 19
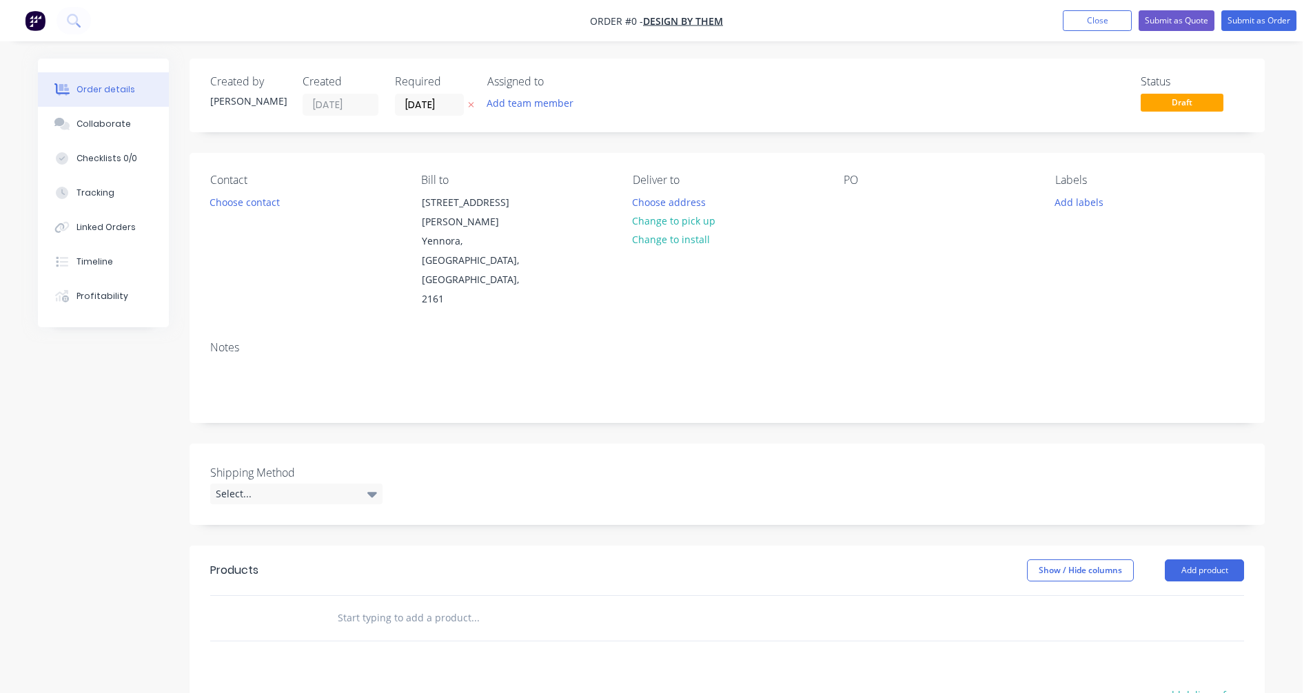
click at [371, 604] on input "text" at bounding box center [475, 618] width 276 height 28
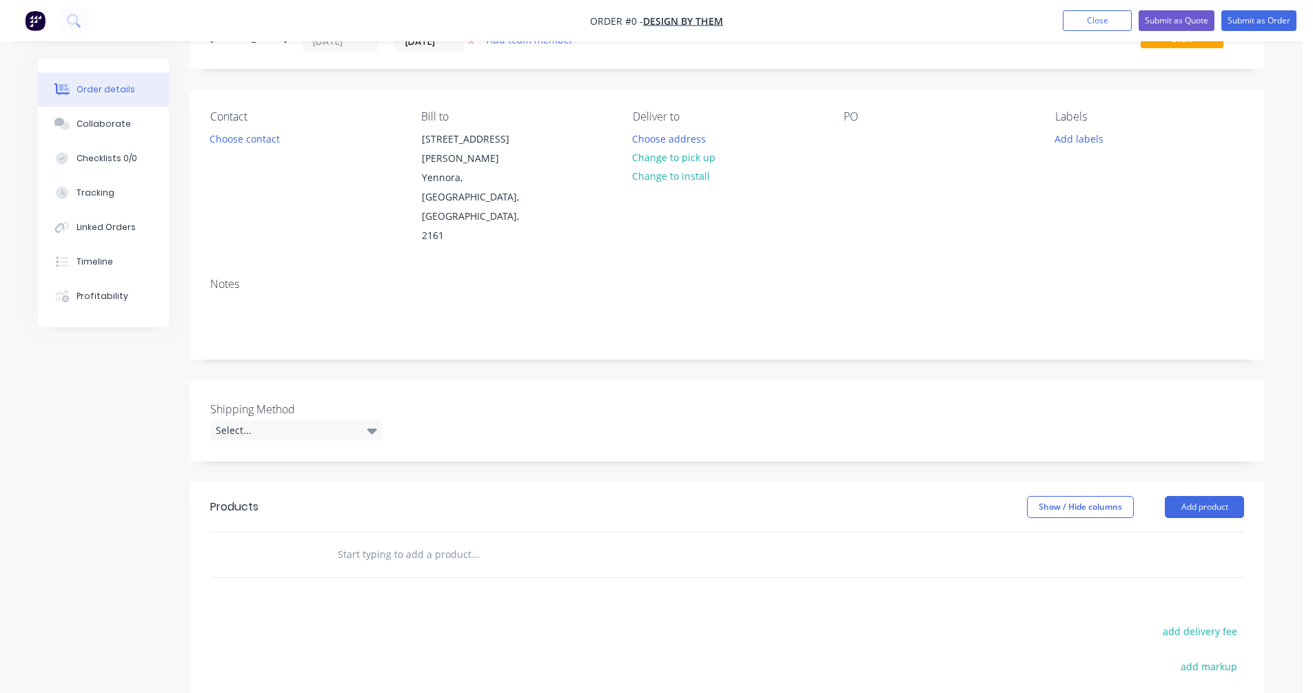
scroll to position [138, 0]
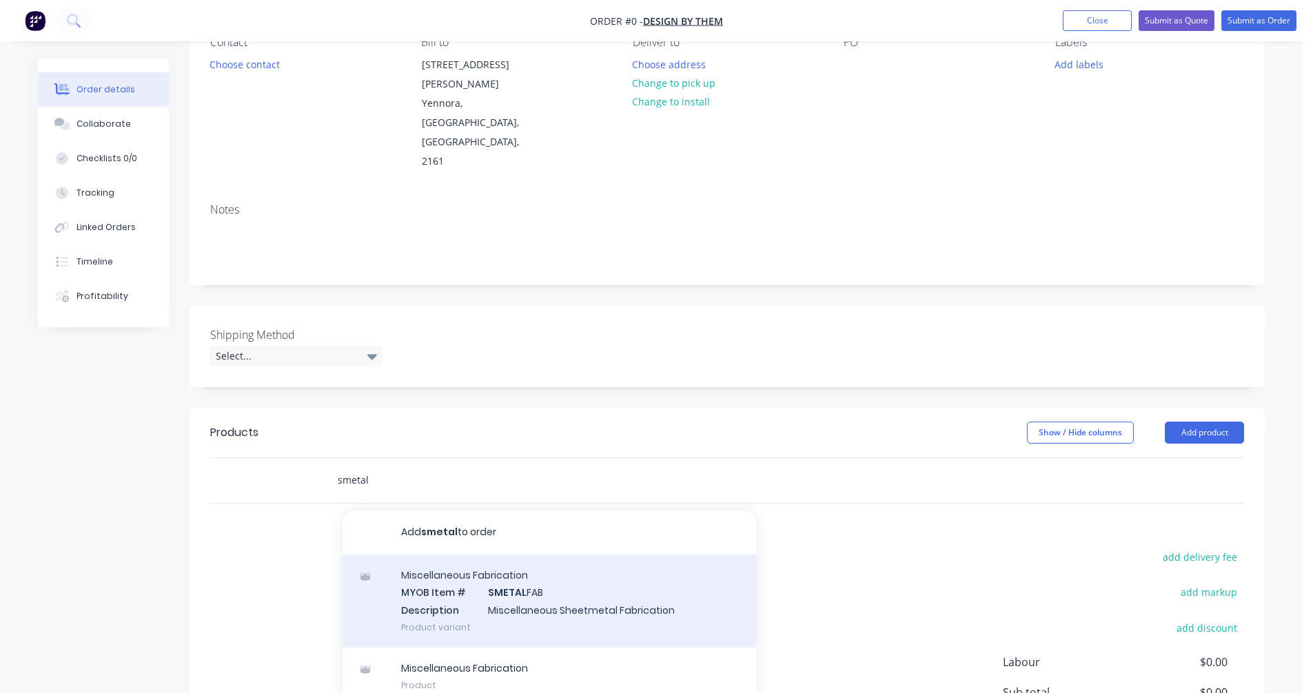
type input "smetal"
click at [525, 555] on div "Miscellaneous Fabrication MYOB Item # SMETAL FAB Description Miscellaneous Shee…" at bounding box center [549, 601] width 413 height 93
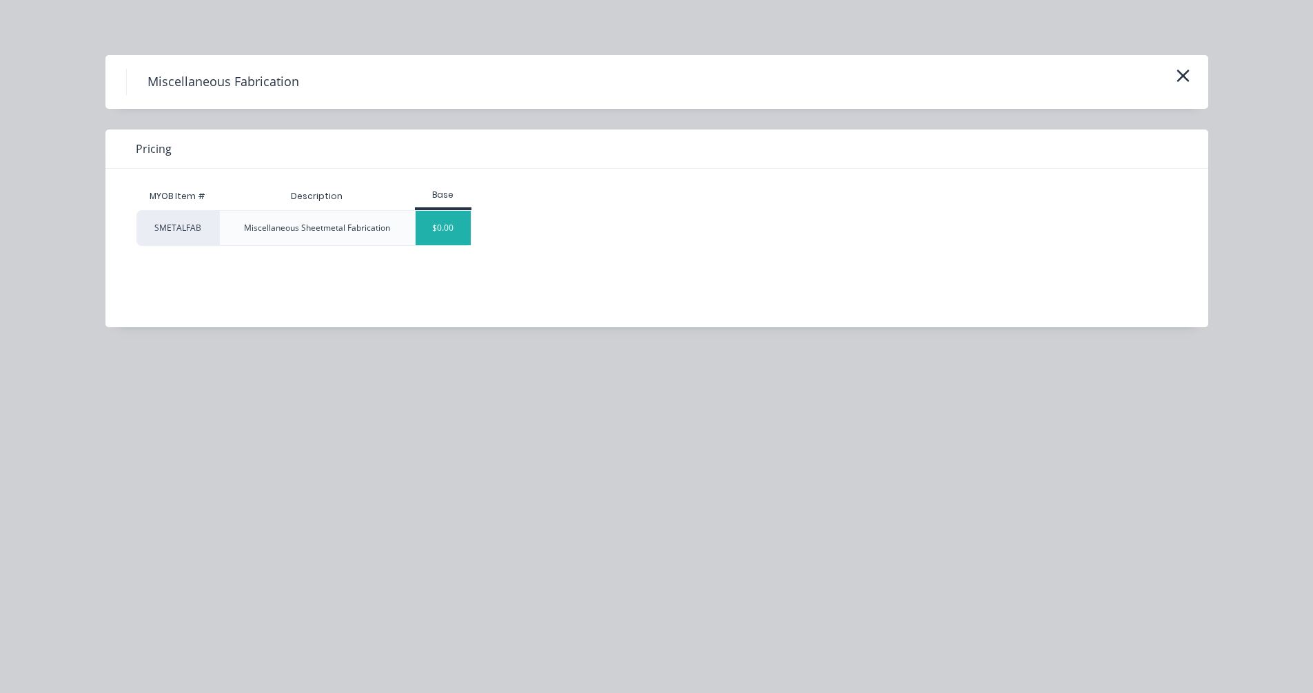
click at [442, 218] on div "$0.00" at bounding box center [444, 228] width 56 height 34
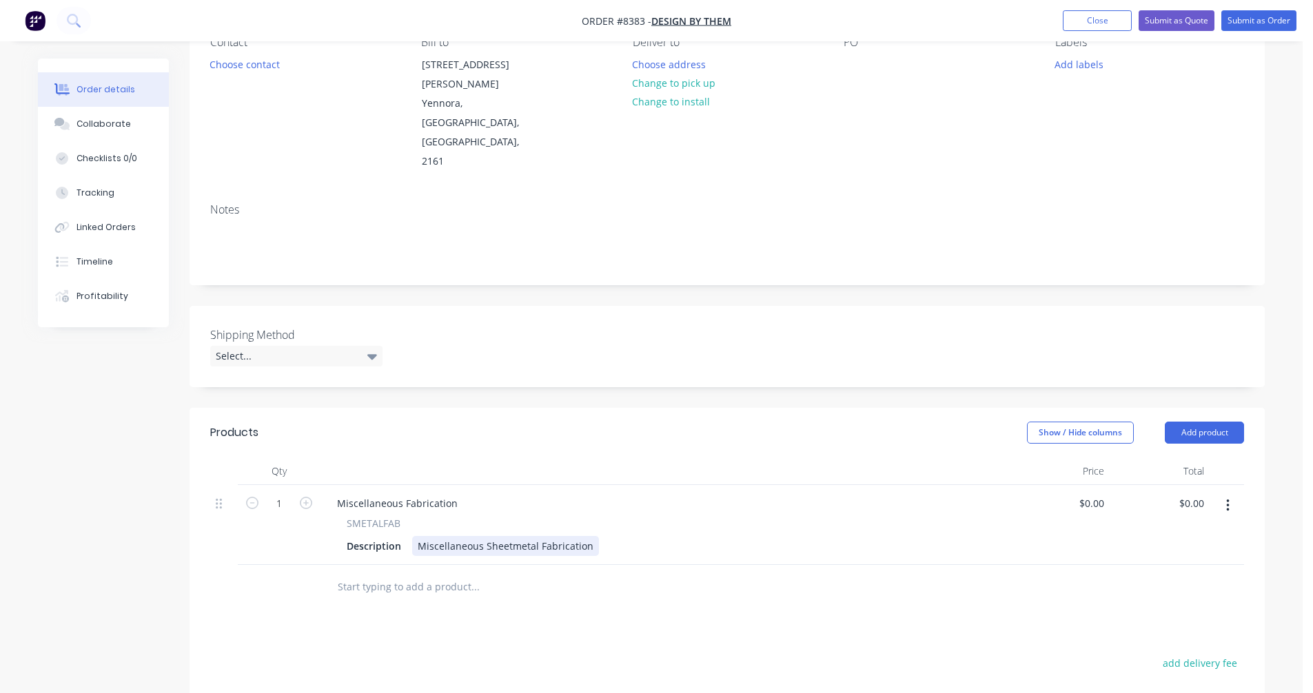
click at [503, 536] on div "Miscellaneous Sheetmetal Fabrication" at bounding box center [505, 546] width 187 height 20
drag, startPoint x: 591, startPoint y: 487, endPoint x: 410, endPoint y: 486, distance: 180.6
click at [410, 536] on div "Description Miscellaneous Sheetmetal Fabrication" at bounding box center [662, 546] width 642 height 20
click at [715, 536] on div "Twill Pedestal Top Plate 399l x 399w x 3mm 304 2B Stainless Steel" at bounding box center [569, 546] width 314 height 20
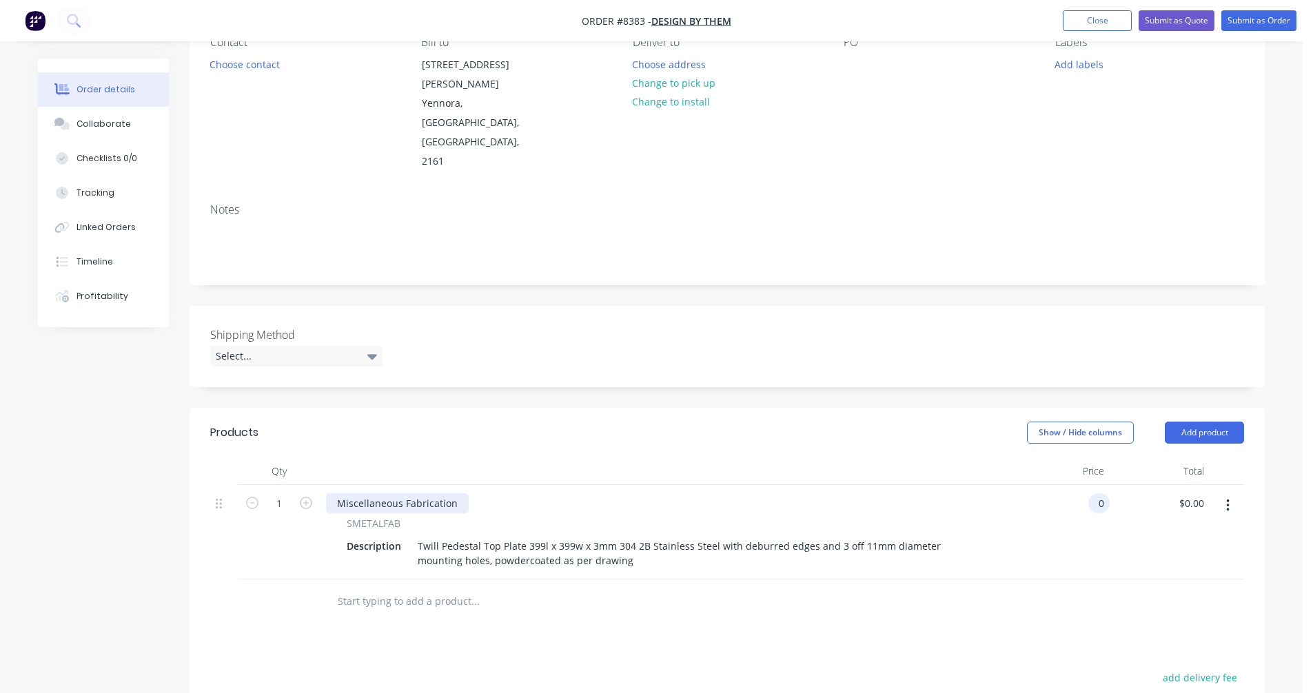
type input "$0.00"
click at [425, 493] on div "Miscellaneous Fabrication" at bounding box center [397, 503] width 143 height 20
click at [441, 493] on div "Miscellaneous Fabrication" at bounding box center [397, 503] width 143 height 20
drag, startPoint x: 457, startPoint y: 445, endPoint x: 327, endPoint y: 446, distance: 130.2
click at [327, 493] on div "Miscellaneous Fabrication" at bounding box center [397, 503] width 143 height 20
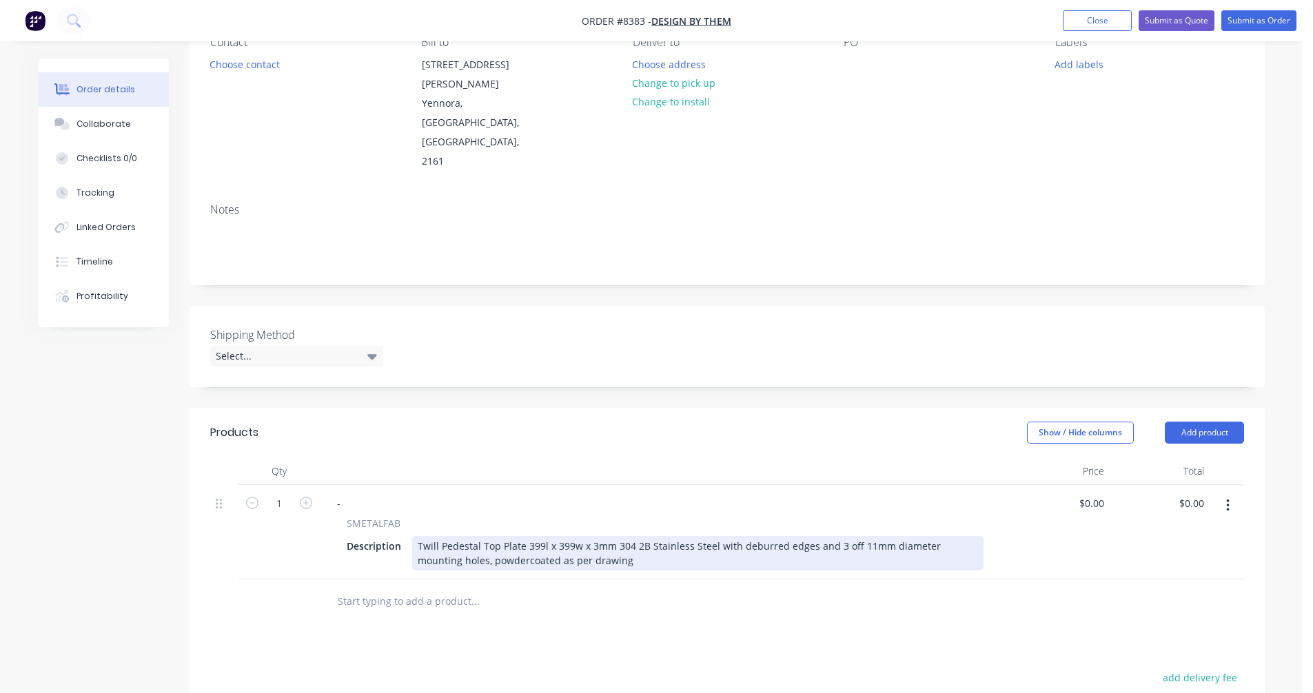
click at [678, 536] on div "Twill Pedestal Top Plate 399l x 399w x 3mm 304 2B Stainless Steel with deburred…" at bounding box center [697, 553] width 571 height 34
type input "$224.60"
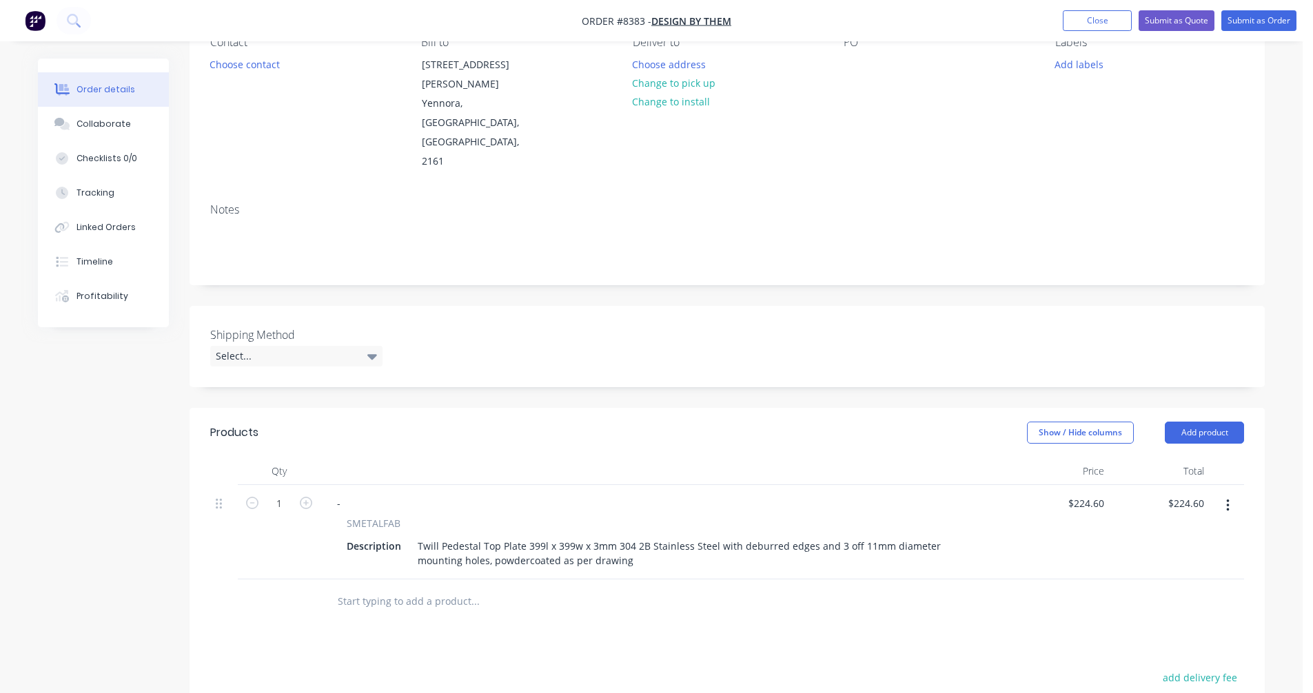
click at [1227, 498] on icon "button" at bounding box center [1227, 505] width 3 height 15
click at [1181, 560] on div "Duplicate" at bounding box center [1178, 570] width 106 height 20
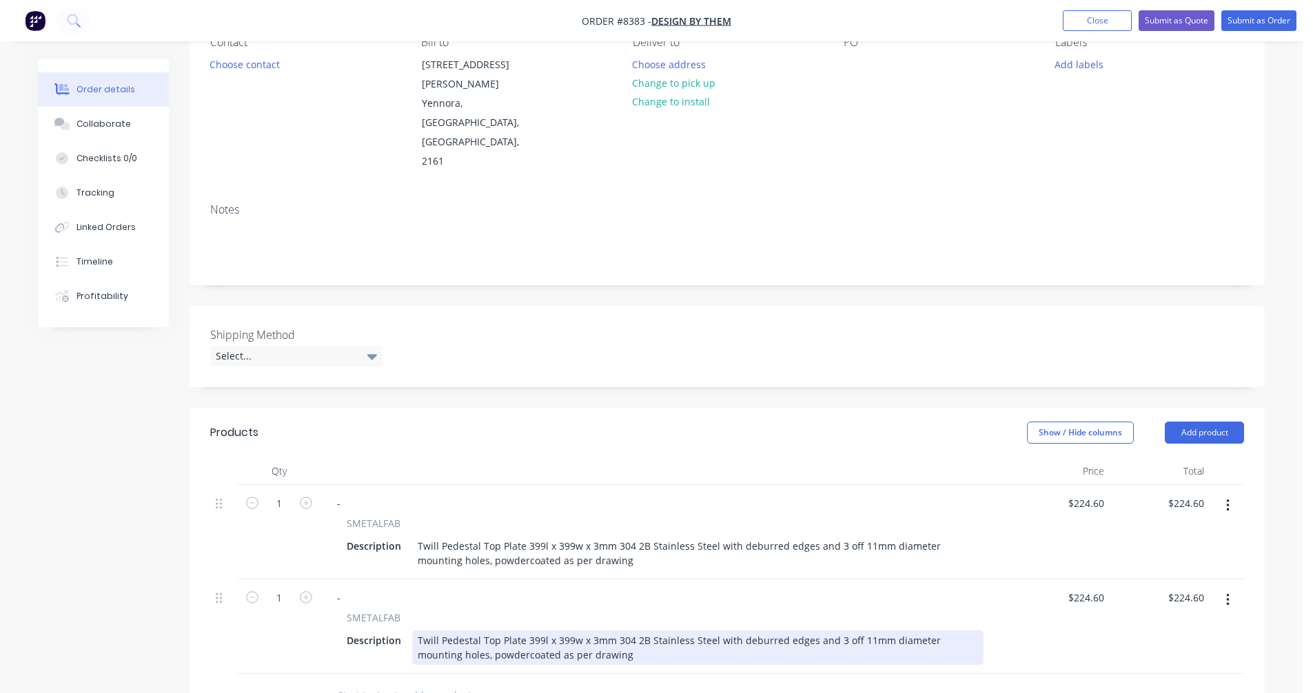
drag, startPoint x: 477, startPoint y: 582, endPoint x: 489, endPoint y: 578, distance: 12.2
click at [479, 631] on div "Twill Pedestal Top Plate 399l x 399w x 3mm 304 2B Stainless Steel with deburred…" at bounding box center [697, 648] width 571 height 34
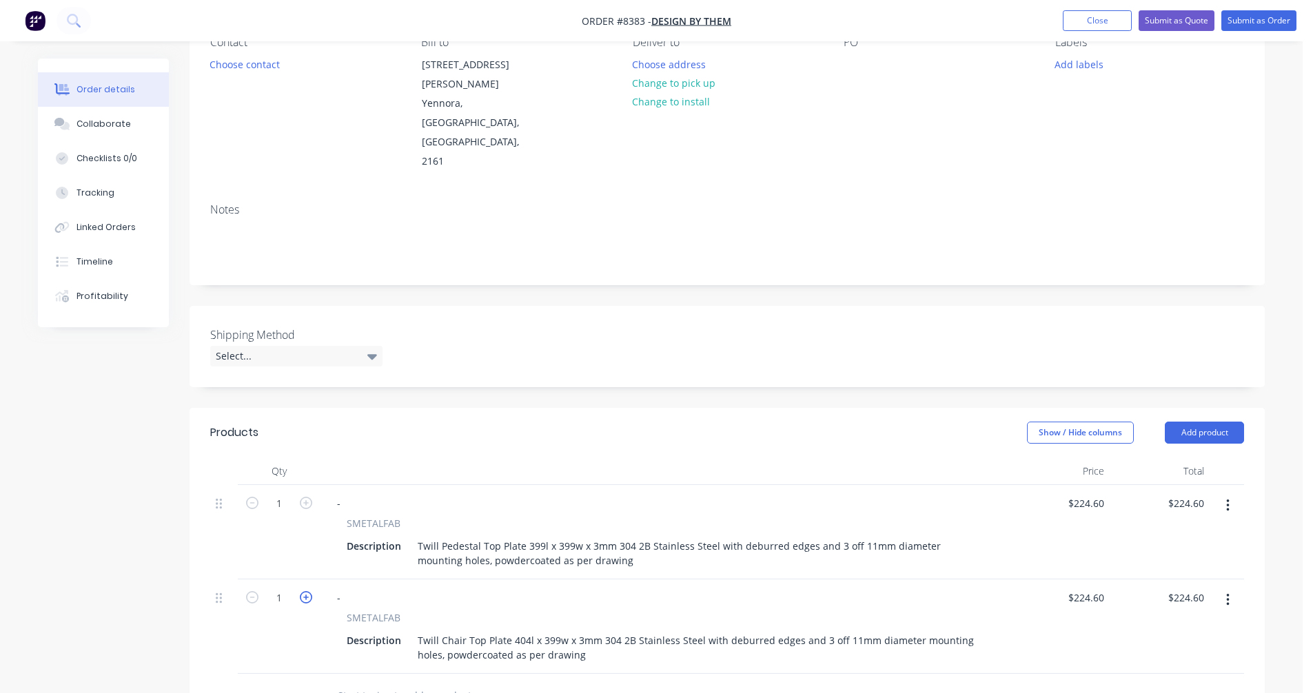
click at [309, 591] on icon "button" at bounding box center [306, 597] width 12 height 12
type input "2"
type input "$449.20"
click at [309, 591] on icon "button" at bounding box center [306, 597] width 12 height 12
type input "3"
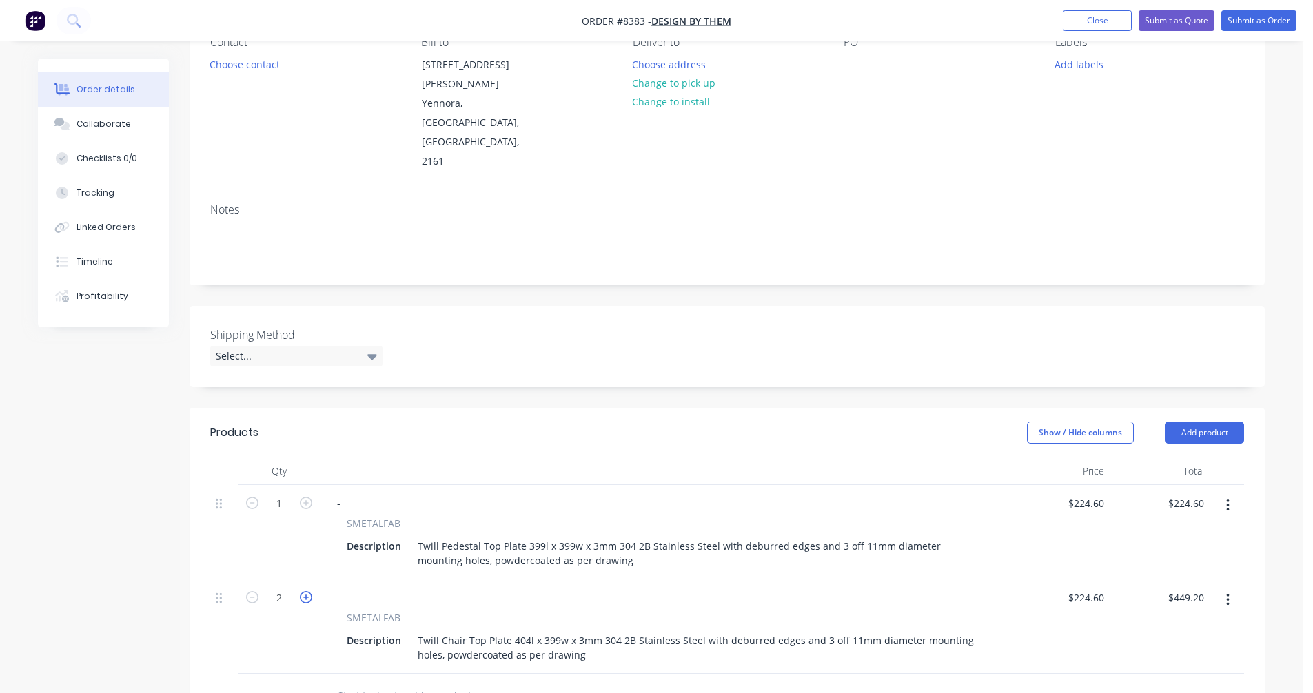
type input "$673.80"
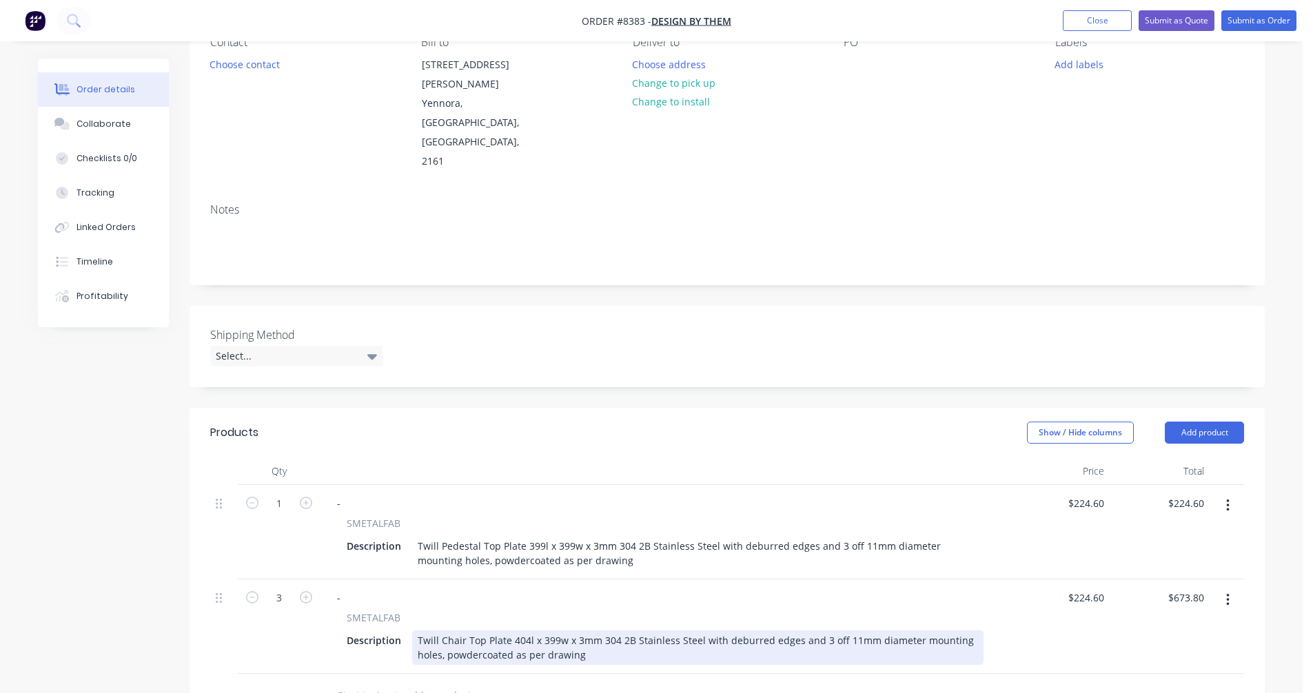
click at [555, 631] on div "Twill Chair Top Plate 404l x 399w x 3mm 304 2B Stainless Steel with deburred ed…" at bounding box center [697, 648] width 571 height 34
click at [817, 631] on div "Twill Chair Top Plate 404l x 366w x 3mm 304 2B Stainless Steel with deburred ed…" at bounding box center [697, 648] width 571 height 34
drag, startPoint x: 848, startPoint y: 584, endPoint x: 859, endPoint y: 581, distance: 10.7
click at [850, 631] on div "Twill Chair Top Plate 404l x 366w x 3mm 304 2B Stainless Steel with deburred ed…" at bounding box center [697, 648] width 571 height 34
drag, startPoint x: 580, startPoint y: 584, endPoint x: 587, endPoint y: 582, distance: 8.1
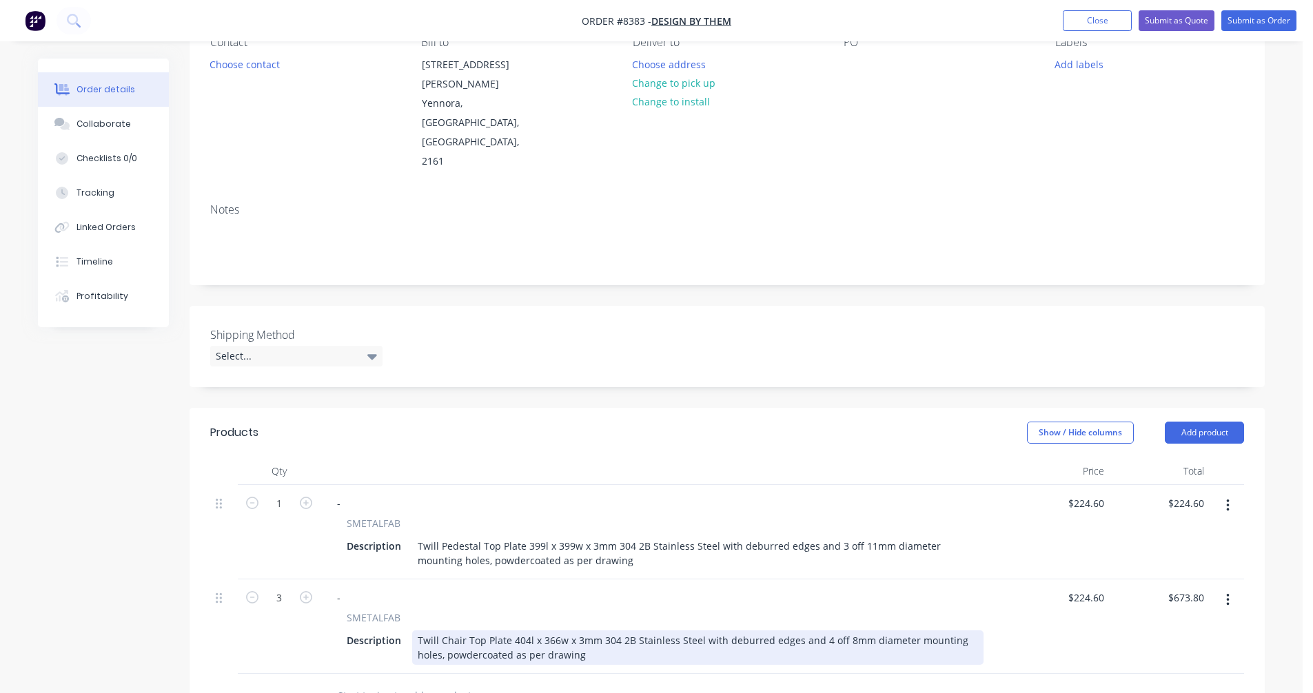
click at [580, 631] on div "Twill Chair Top Plate 404l x 366w x 3mm 304 2B Stainless Steel with deburred ed…" at bounding box center [697, 648] width 571 height 34
type input "$235.70"
type input "$707.10"
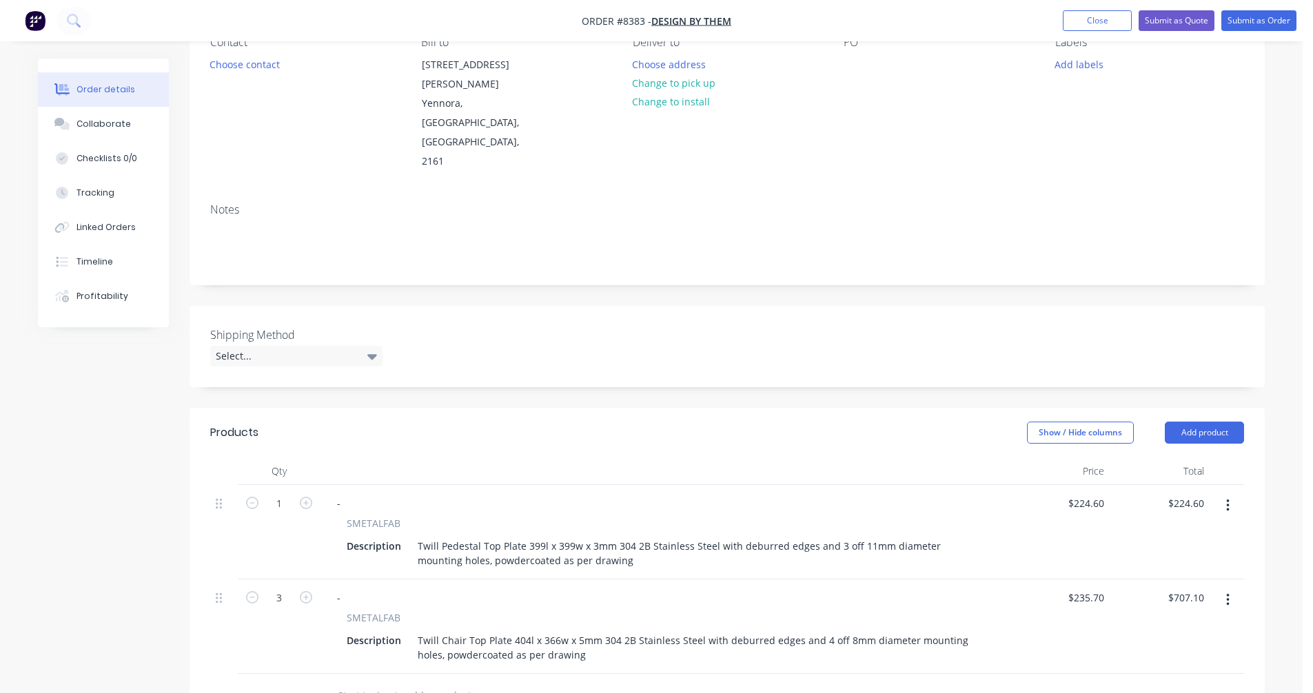
click at [352, 682] on input "text" at bounding box center [475, 696] width 276 height 28
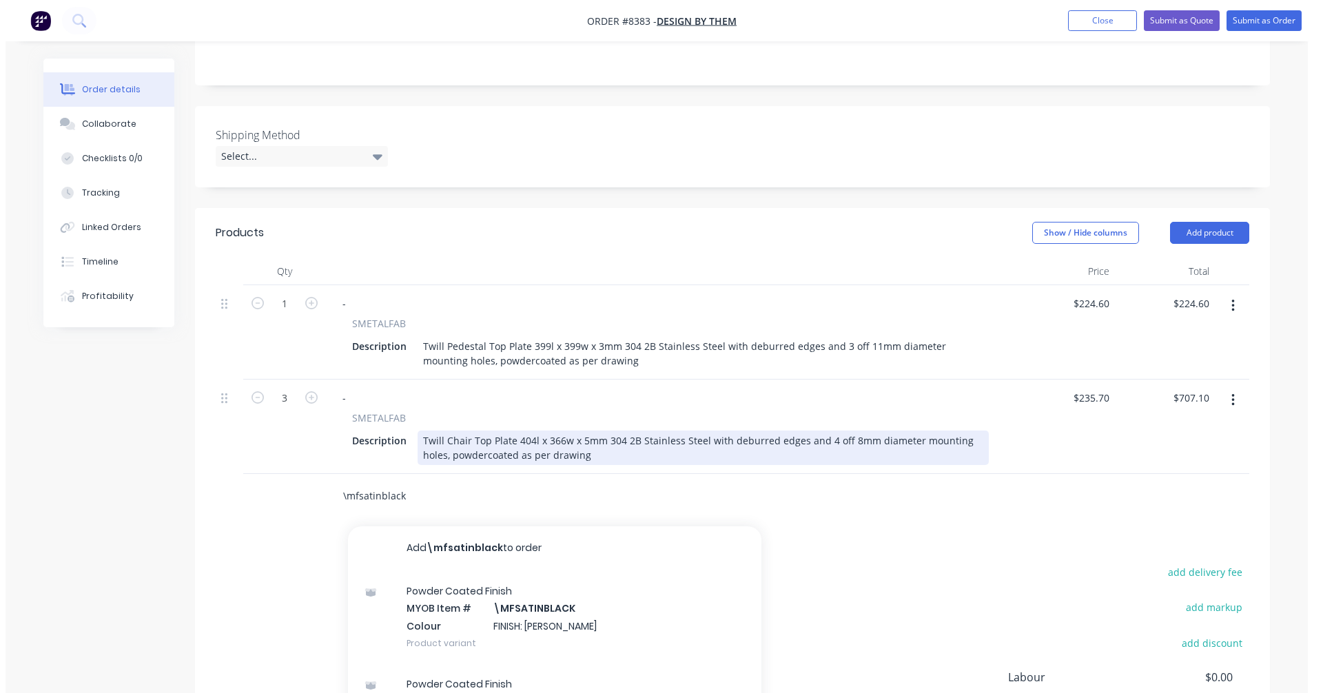
scroll to position [345, 0]
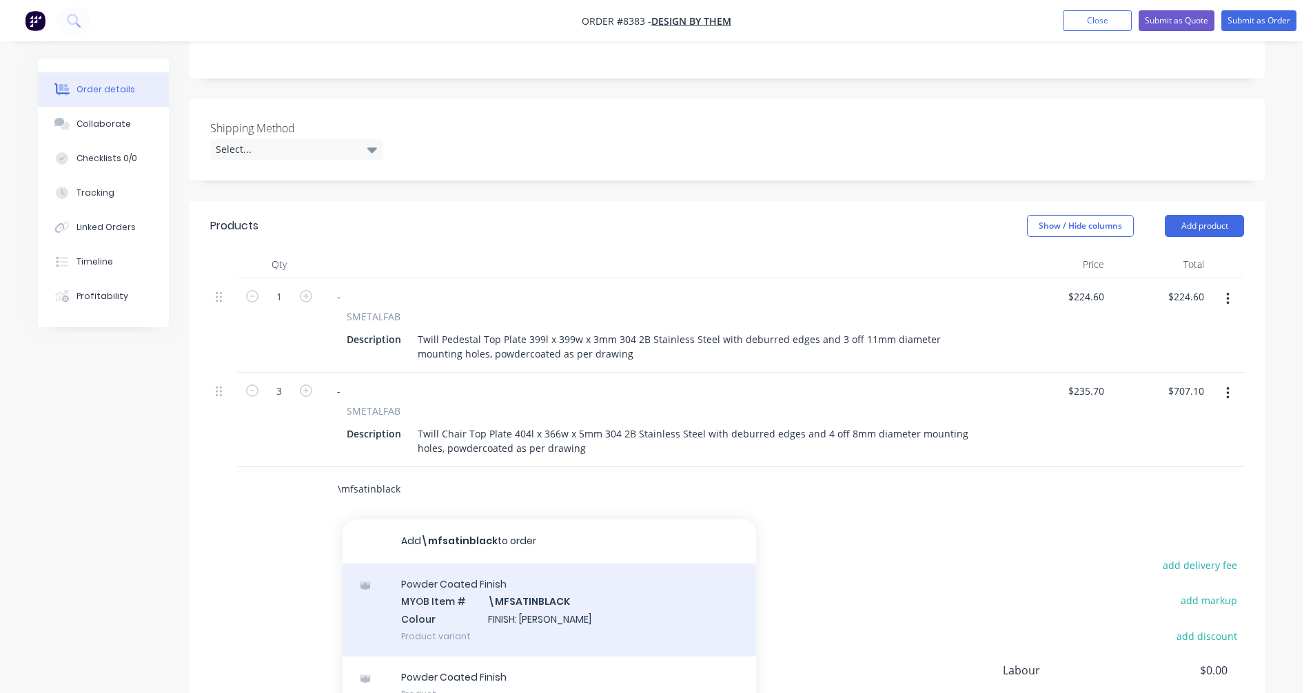
type input "\mfsatinblack"
click at [515, 564] on div "Powder Coated Finish MYOB Item # \MFSATINBLACK Colour FINISH: Satin Black Produ…" at bounding box center [549, 610] width 413 height 93
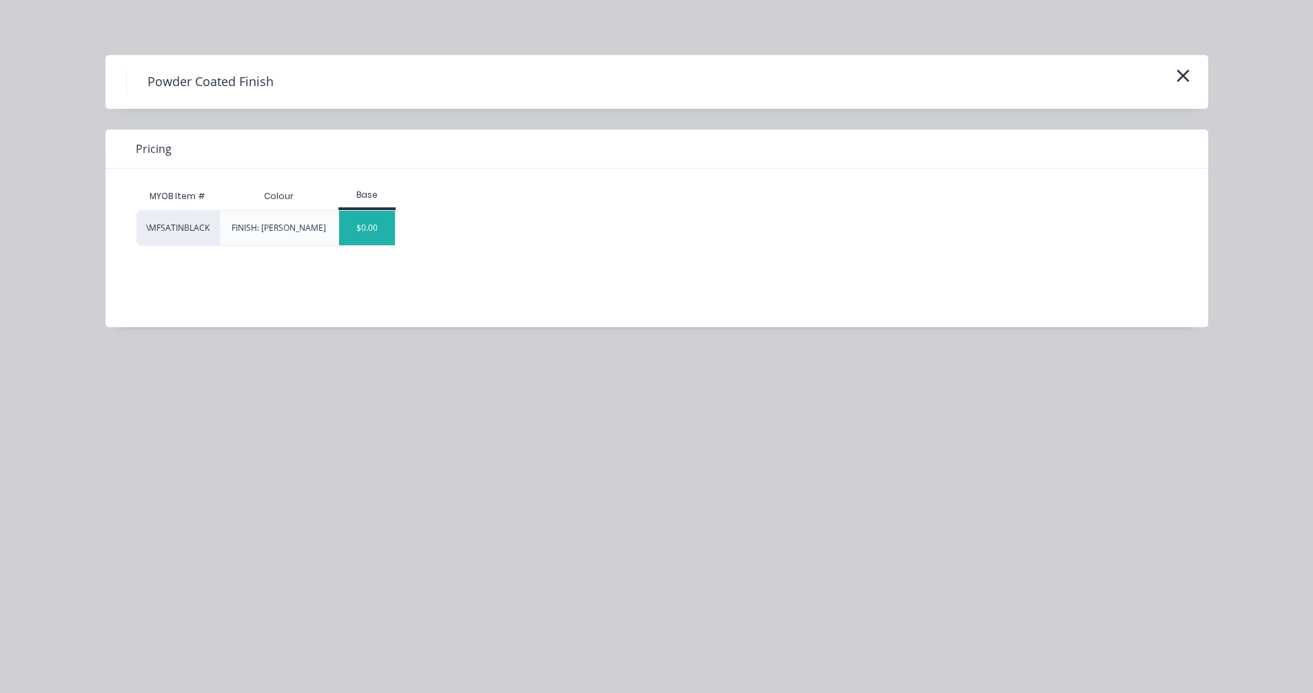
click at [364, 236] on div "$0.00" at bounding box center [367, 228] width 56 height 34
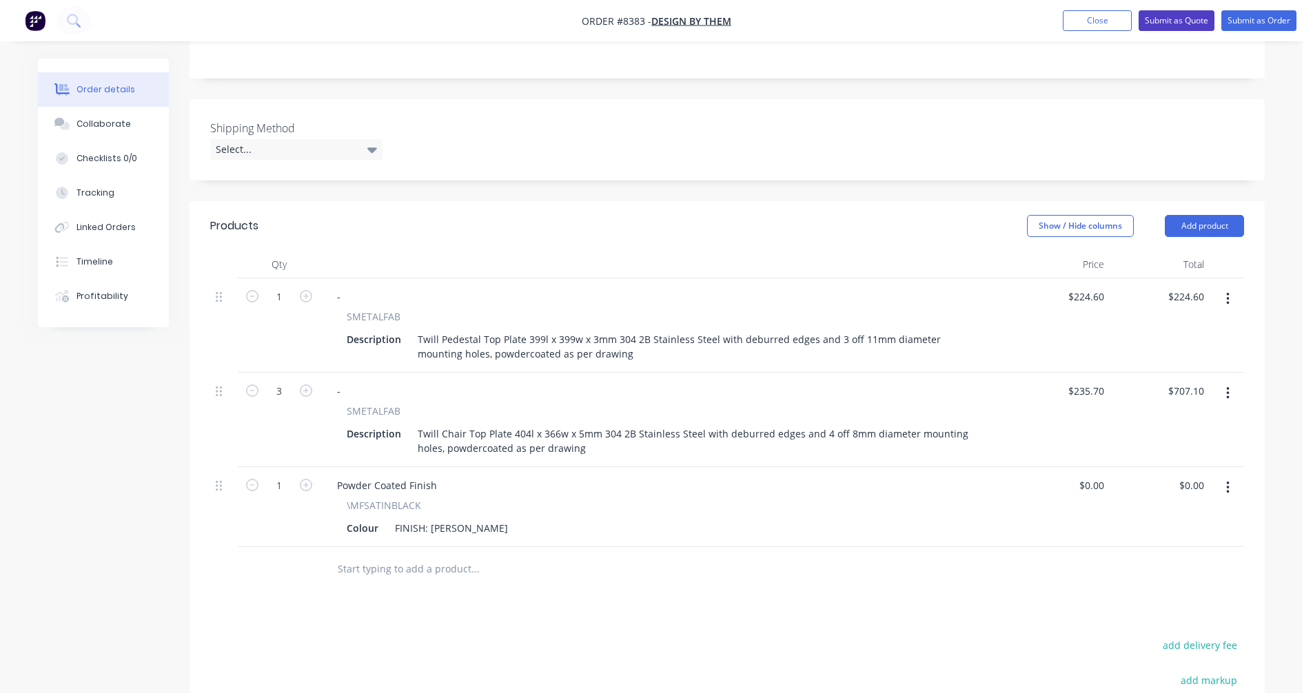
click at [1169, 17] on button "Submit as Quote" at bounding box center [1176, 20] width 76 height 21
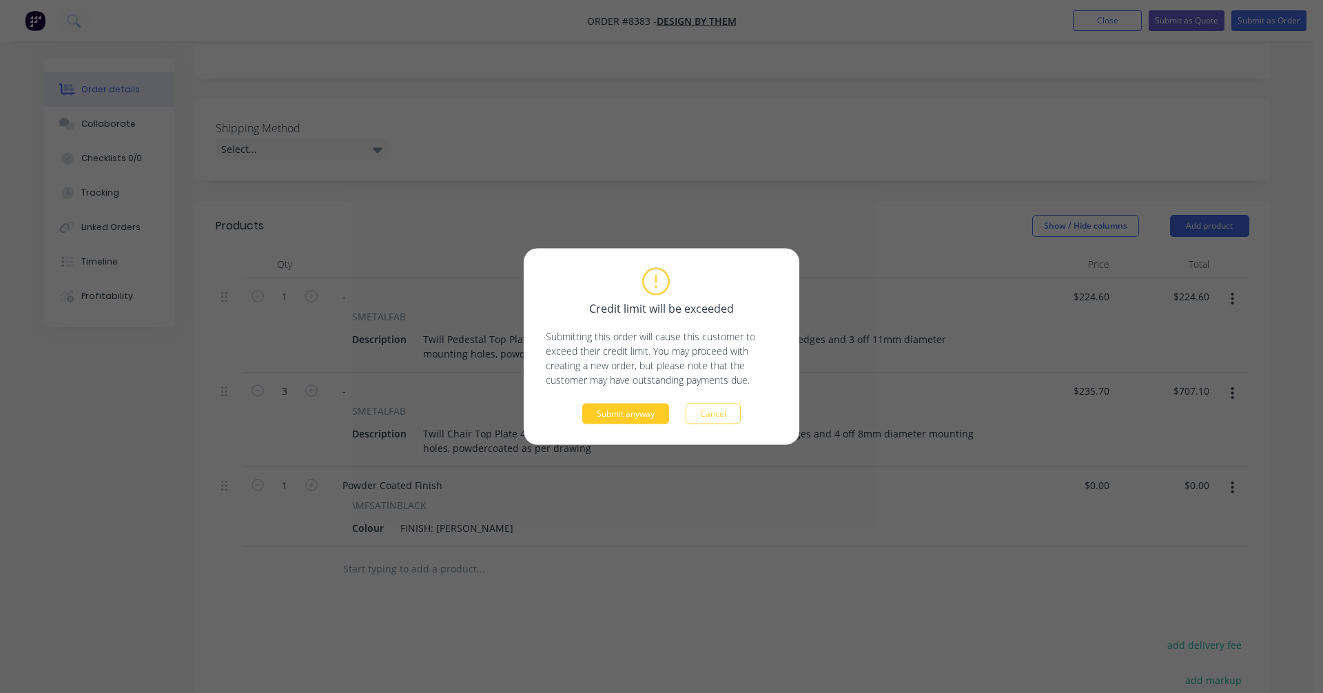
click at [615, 411] on button "Submit anyway" at bounding box center [625, 414] width 87 height 21
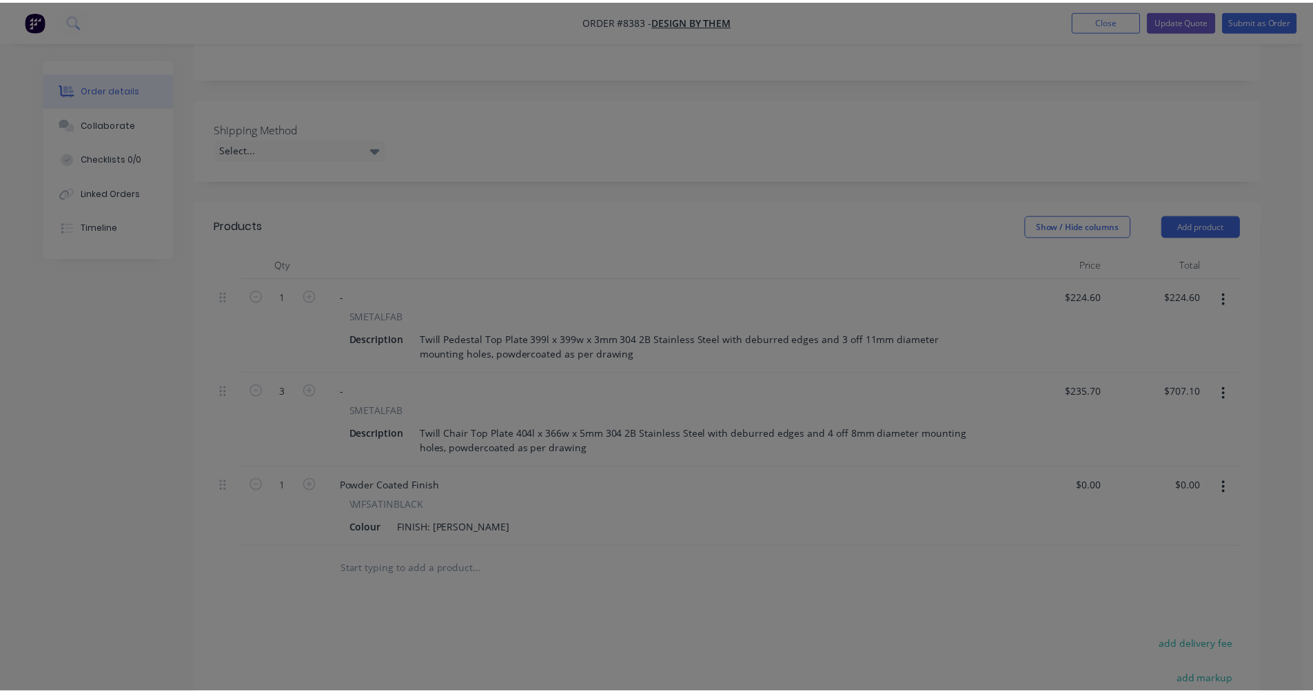
scroll to position [339, 0]
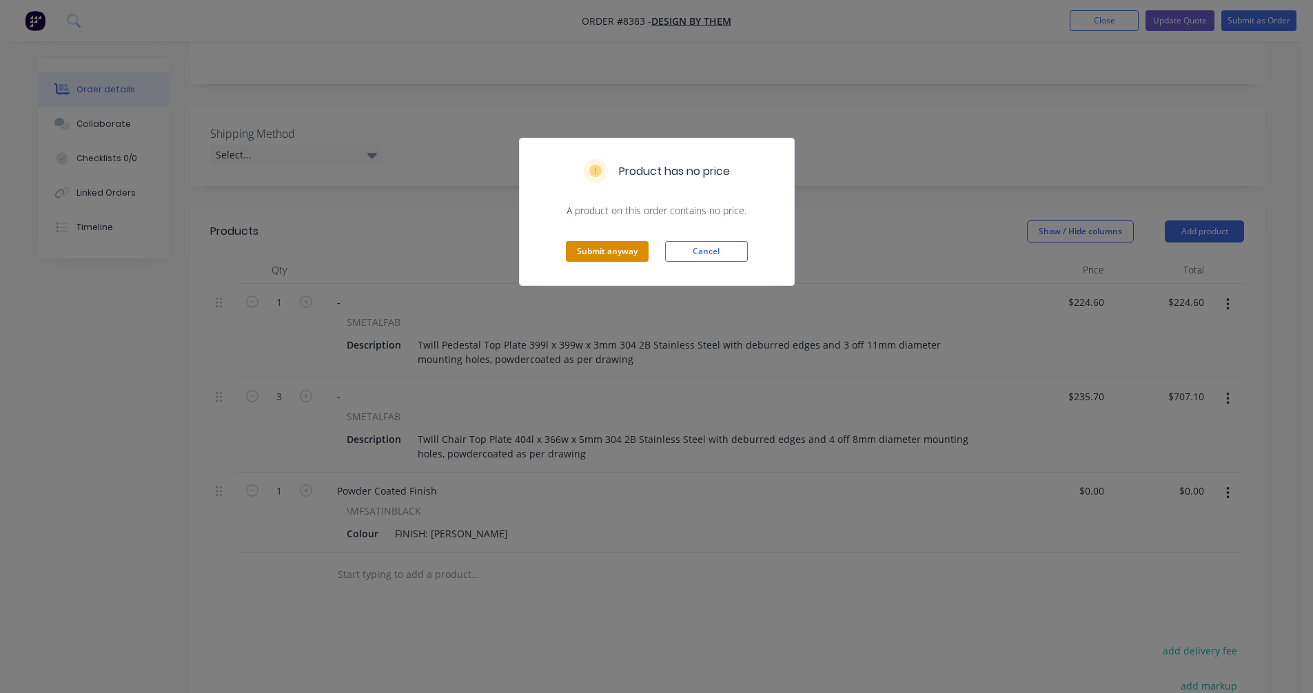
click at [610, 247] on button "Submit anyway" at bounding box center [607, 251] width 83 height 21
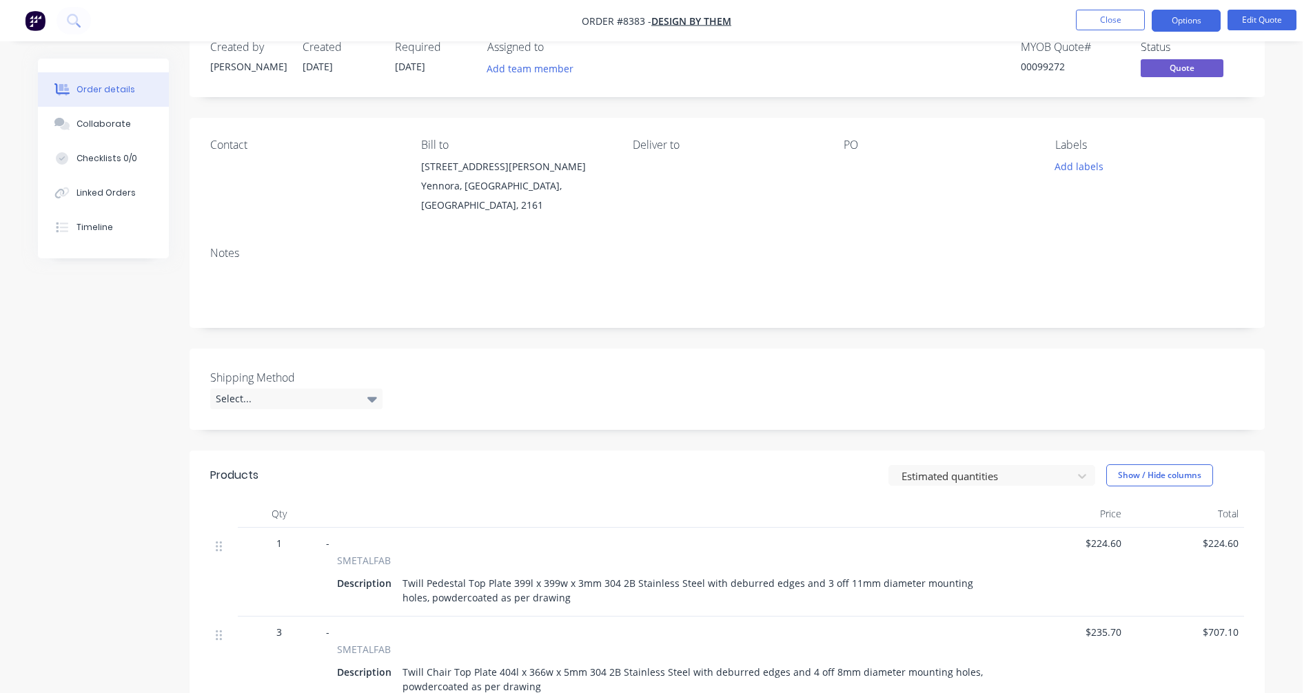
scroll to position [0, 0]
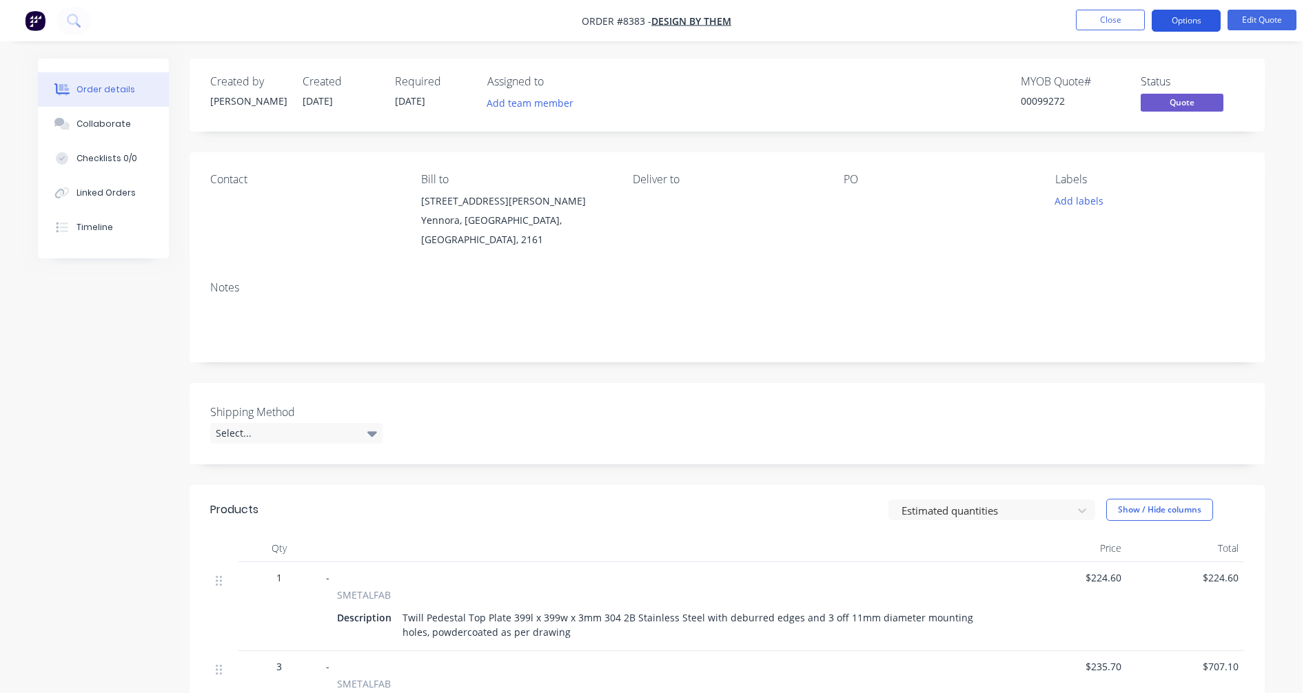
click at [1183, 17] on button "Options" at bounding box center [1186, 21] width 69 height 22
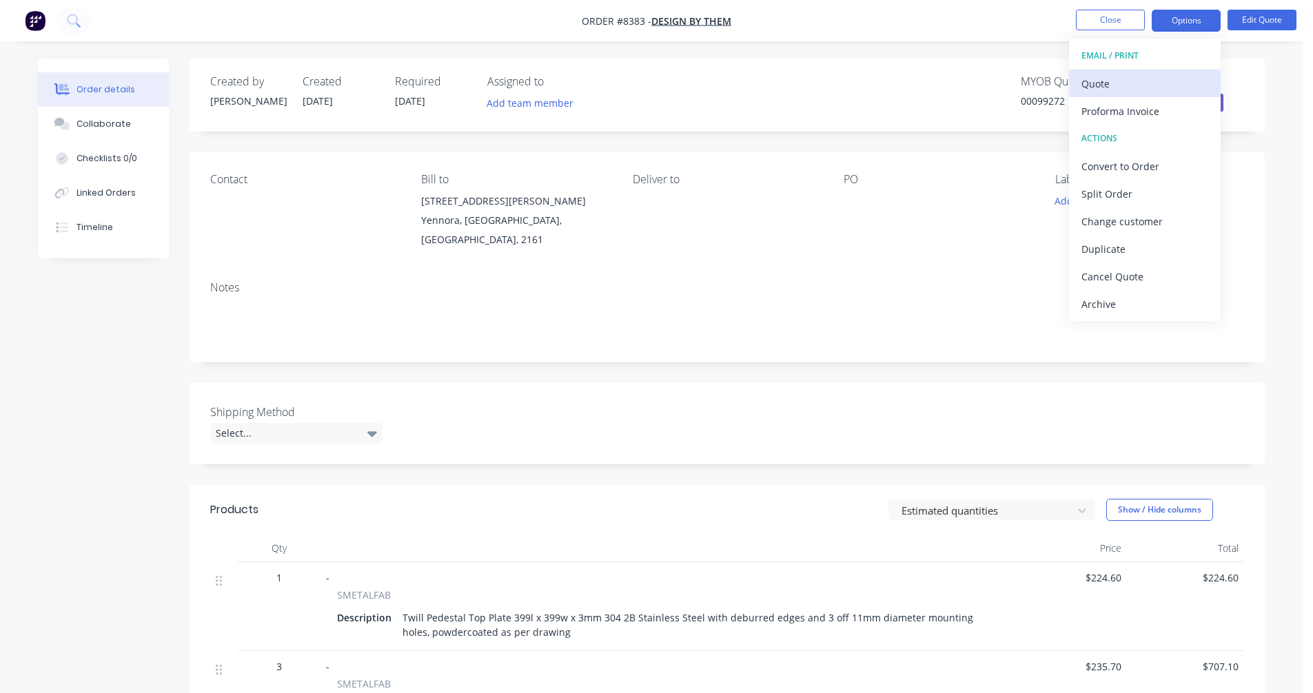
click at [1129, 86] on div "Quote" at bounding box center [1144, 84] width 127 height 20
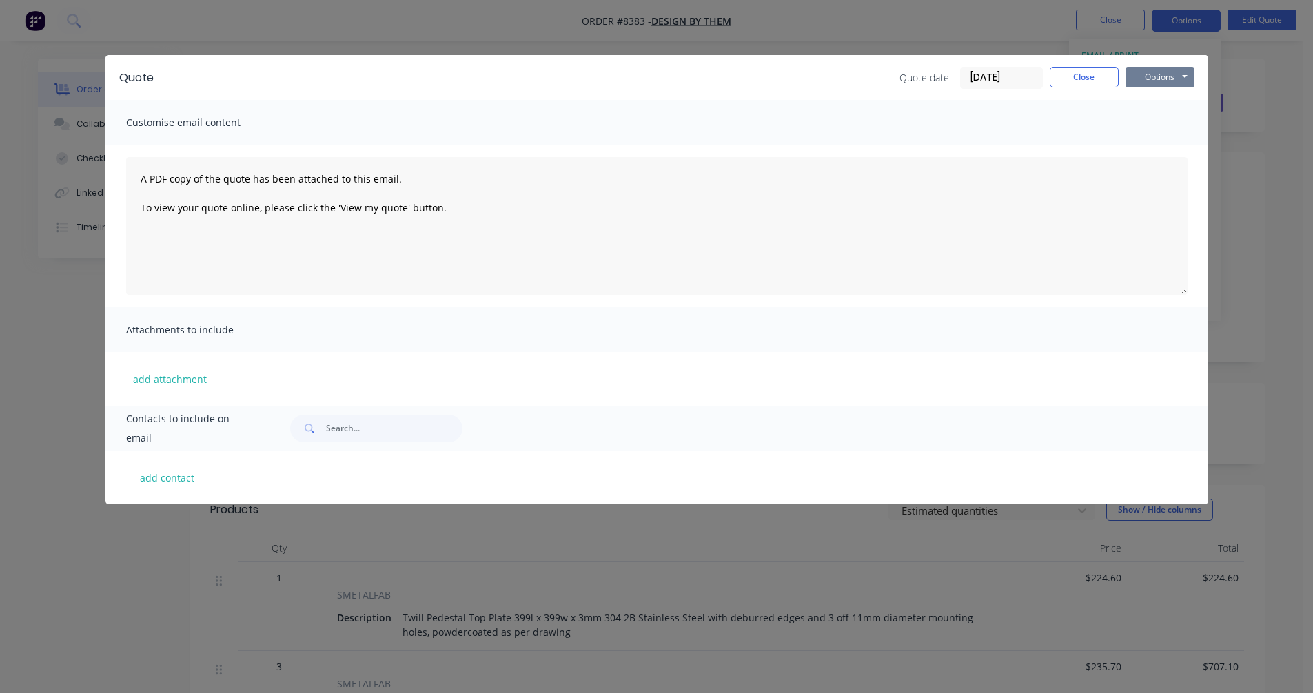
click at [1163, 80] on button "Options" at bounding box center [1159, 77] width 69 height 21
click at [1172, 103] on button "Preview" at bounding box center [1169, 101] width 88 height 23
click at [1114, 117] on div "Customise email content" at bounding box center [656, 122] width 1103 height 45
click at [1074, 74] on button "Close" at bounding box center [1084, 77] width 69 height 21
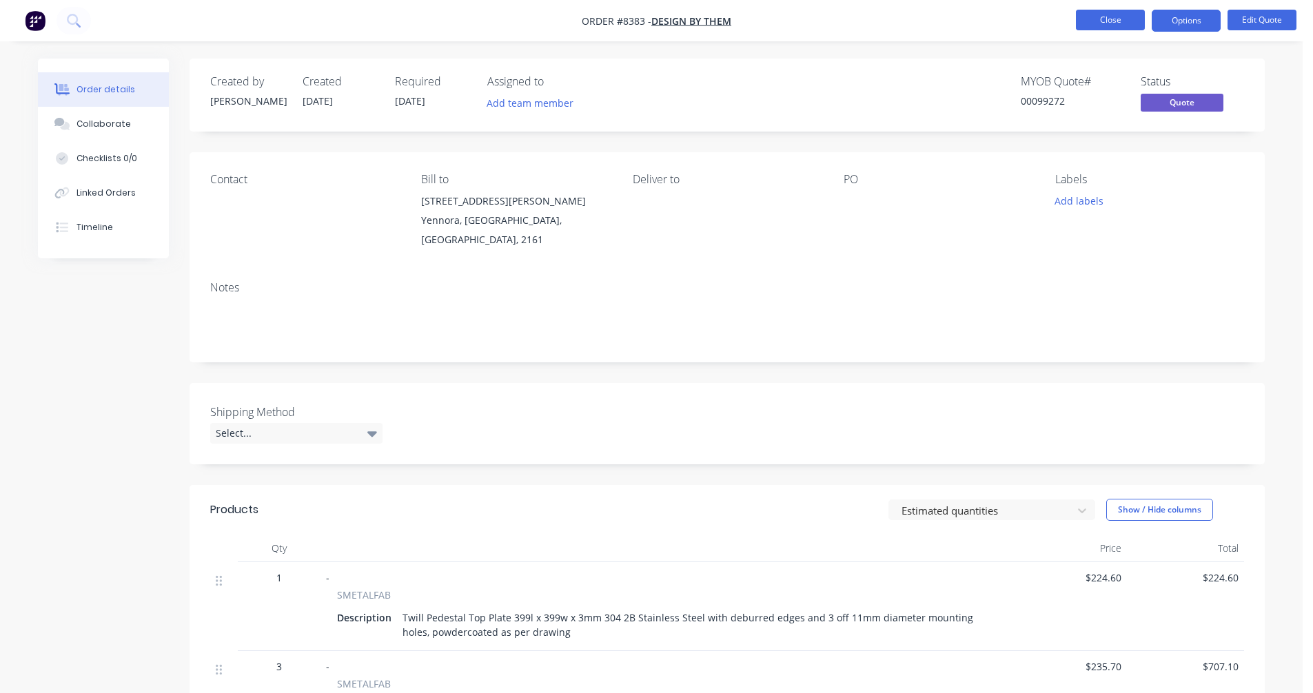
click at [1112, 17] on button "Close" at bounding box center [1110, 20] width 69 height 21
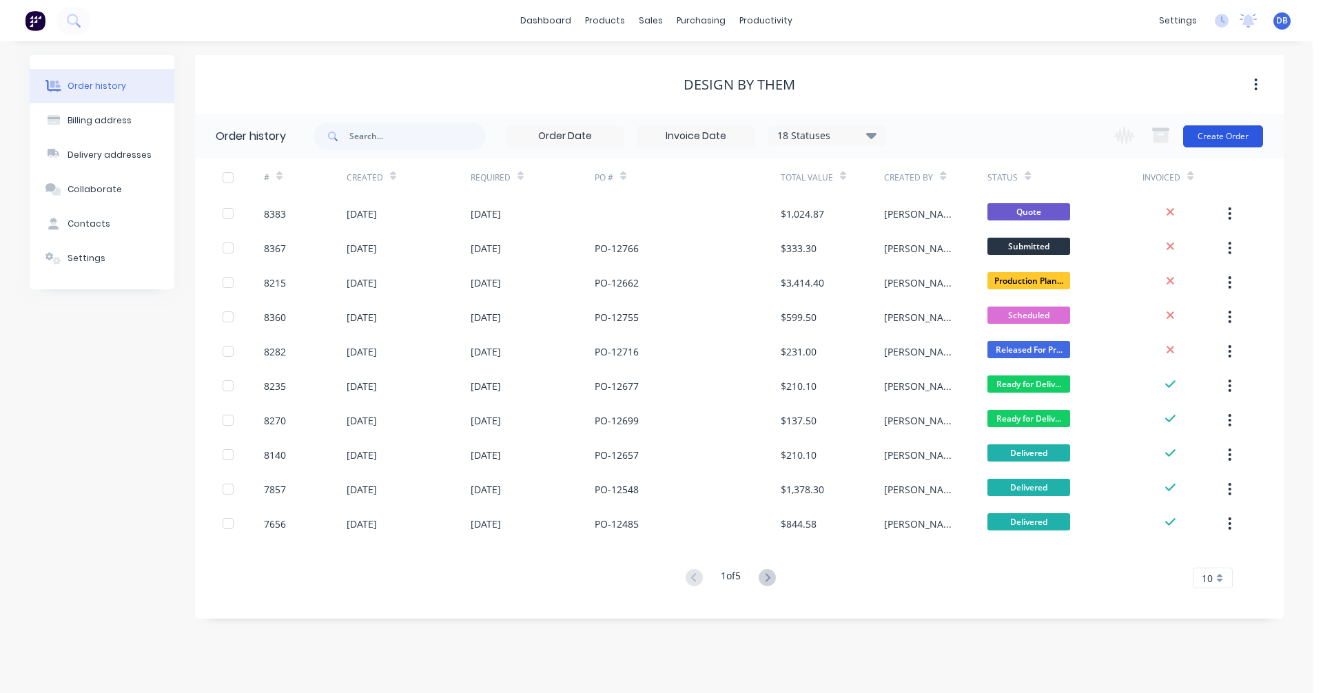
click at [1215, 133] on button "Create Order" at bounding box center [1223, 136] width 80 height 22
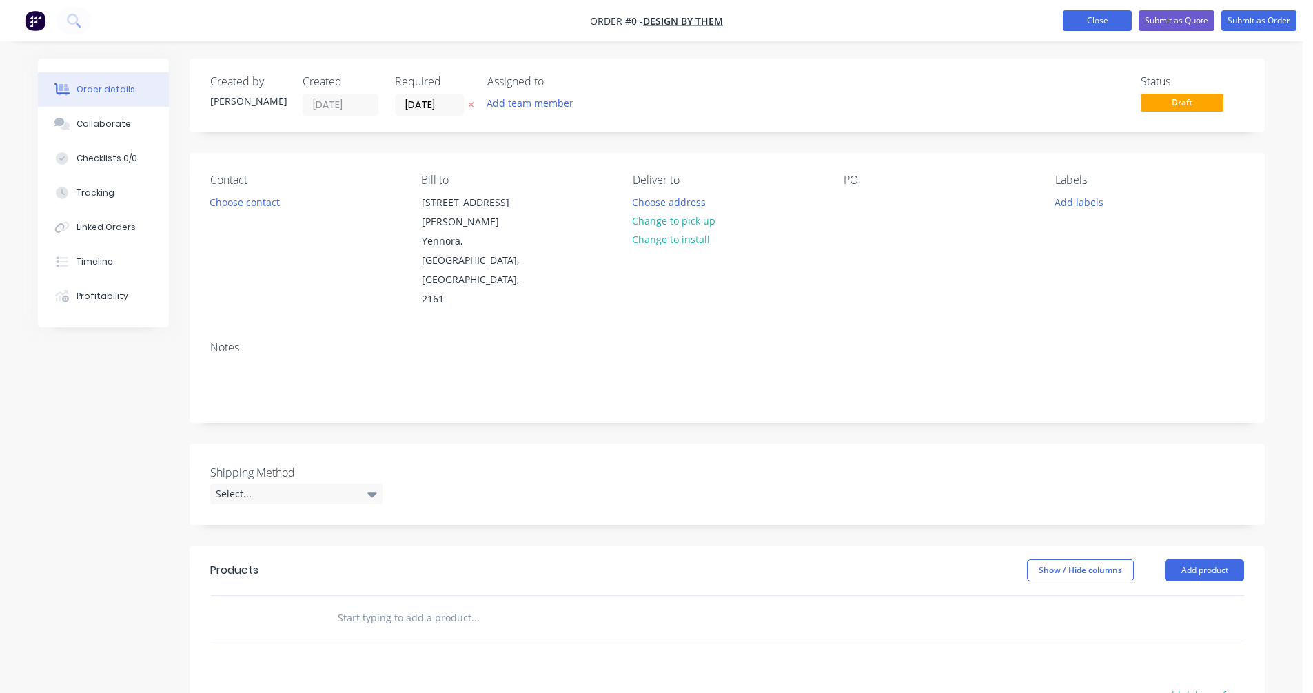
click at [1103, 12] on button "Close" at bounding box center [1097, 20] width 69 height 21
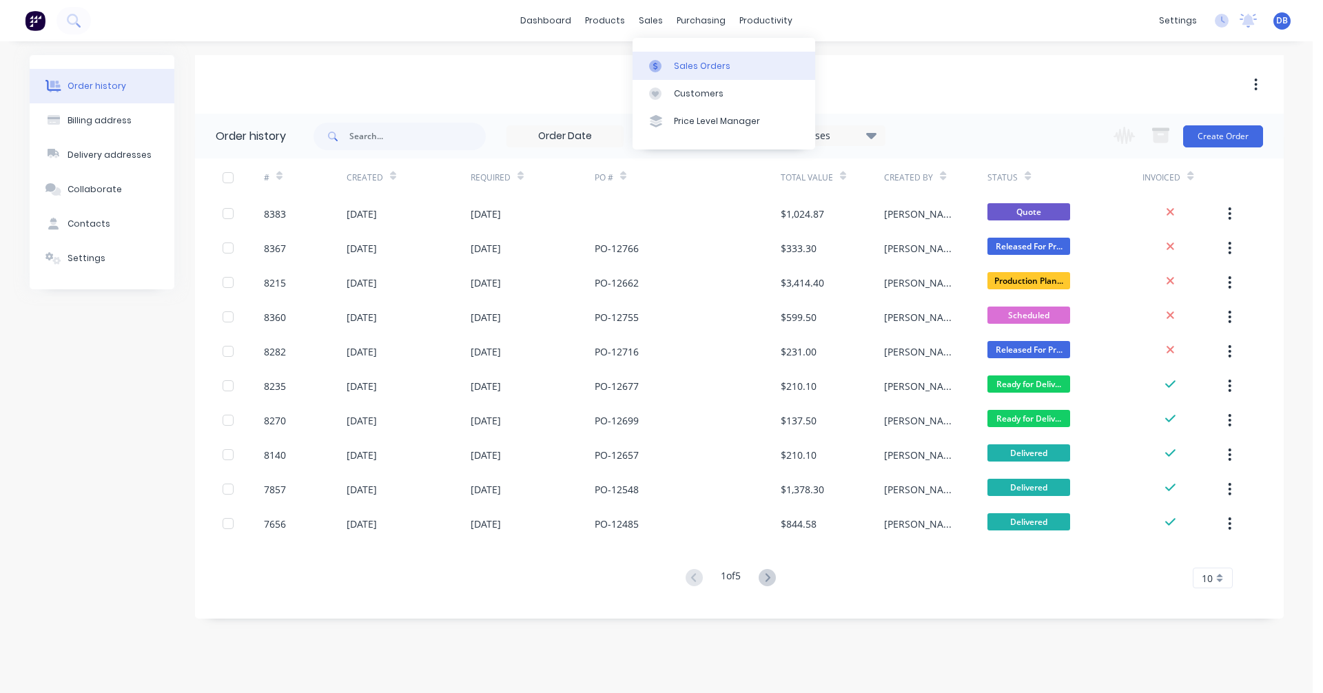
click at [678, 69] on div "Sales Orders" at bounding box center [702, 66] width 57 height 12
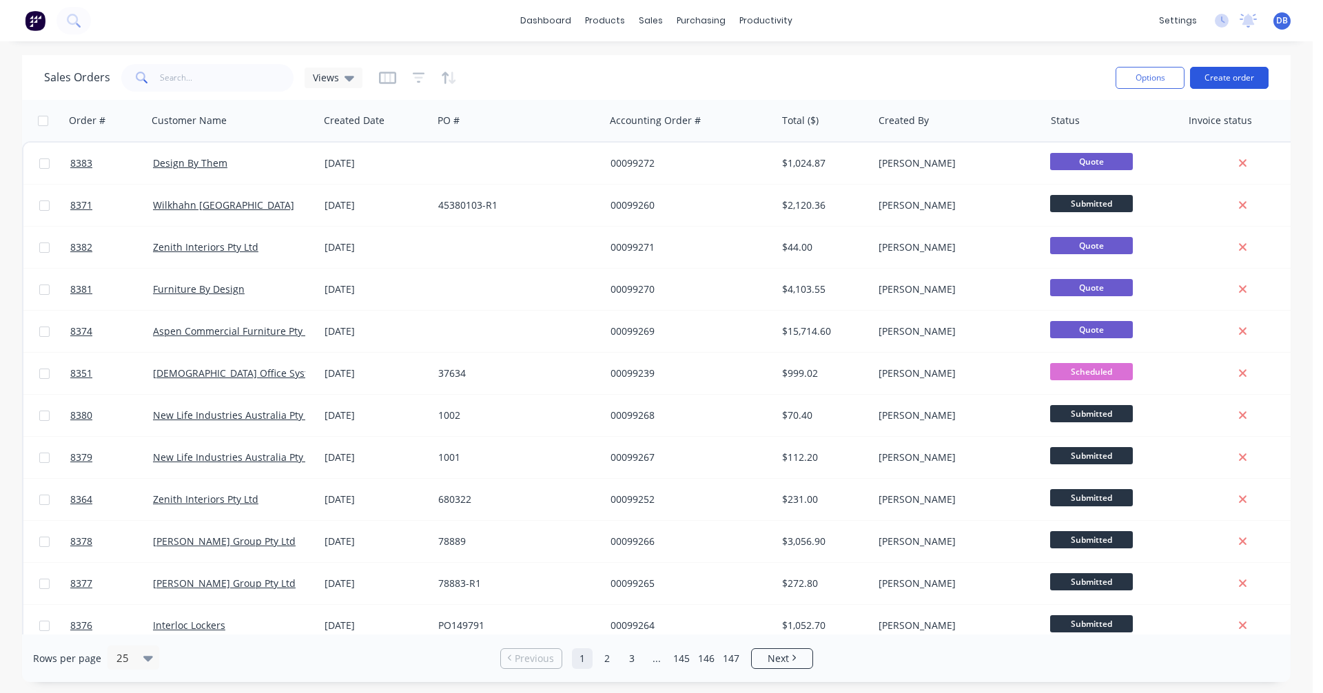
click at [1230, 80] on button "Create order" at bounding box center [1229, 78] width 79 height 22
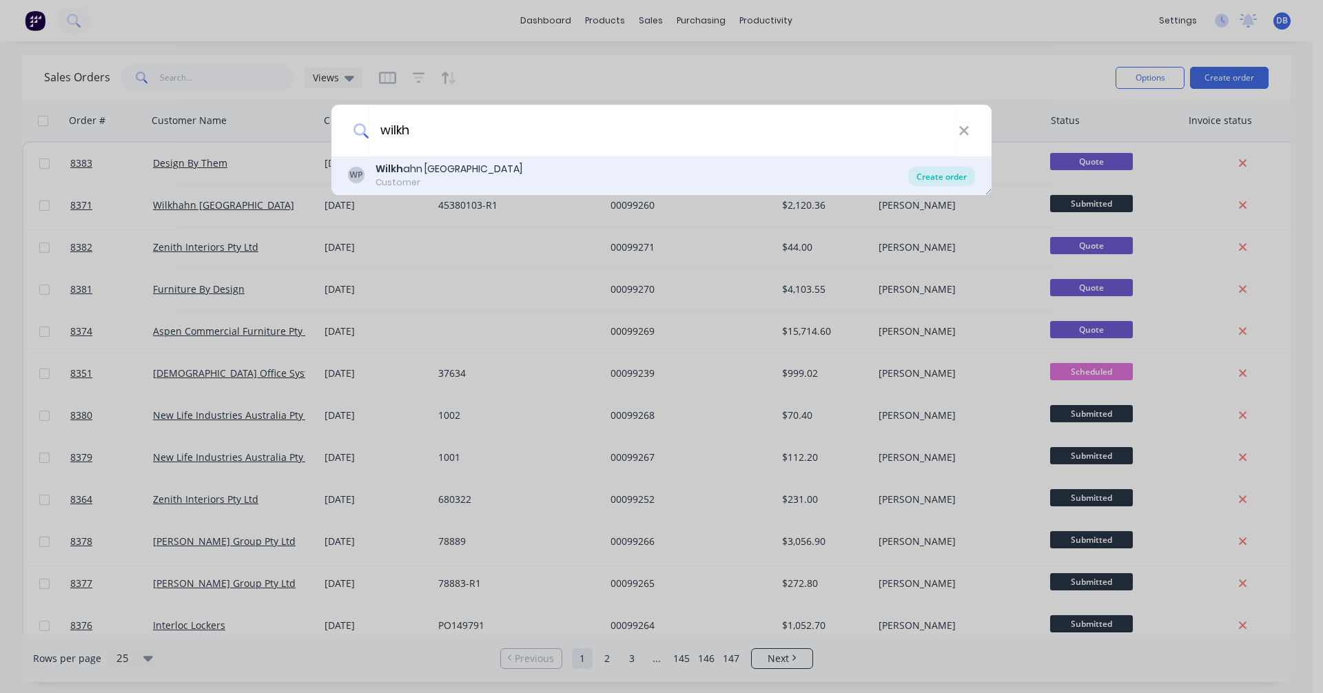
type input "wilkh"
click at [934, 172] on div "Create order" at bounding box center [941, 176] width 67 height 19
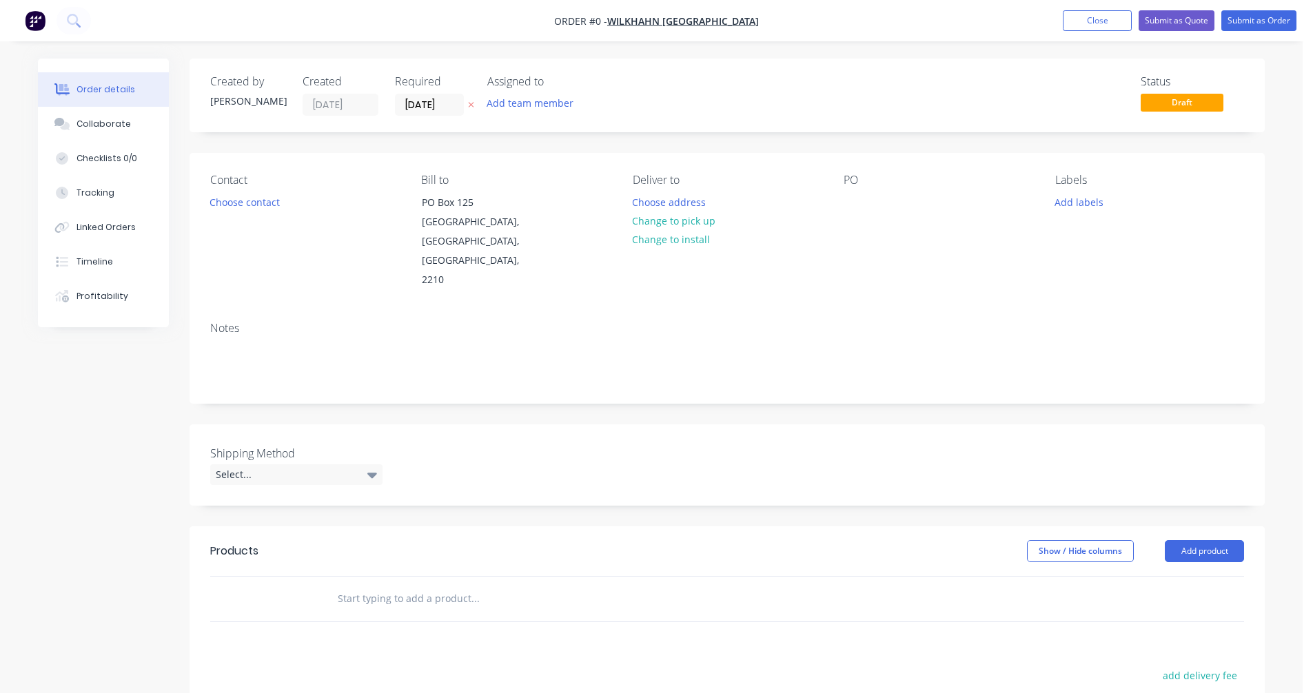
click at [398, 585] on input "text" at bounding box center [475, 599] width 276 height 28
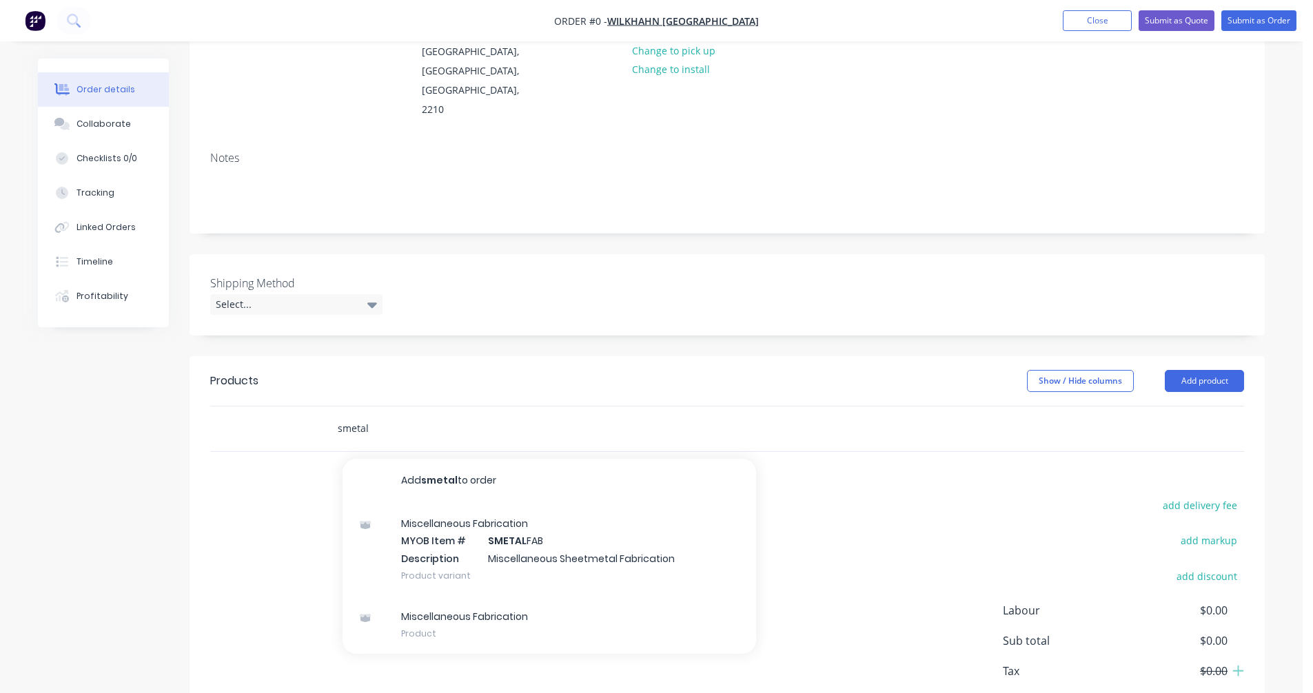
scroll to position [207, 0]
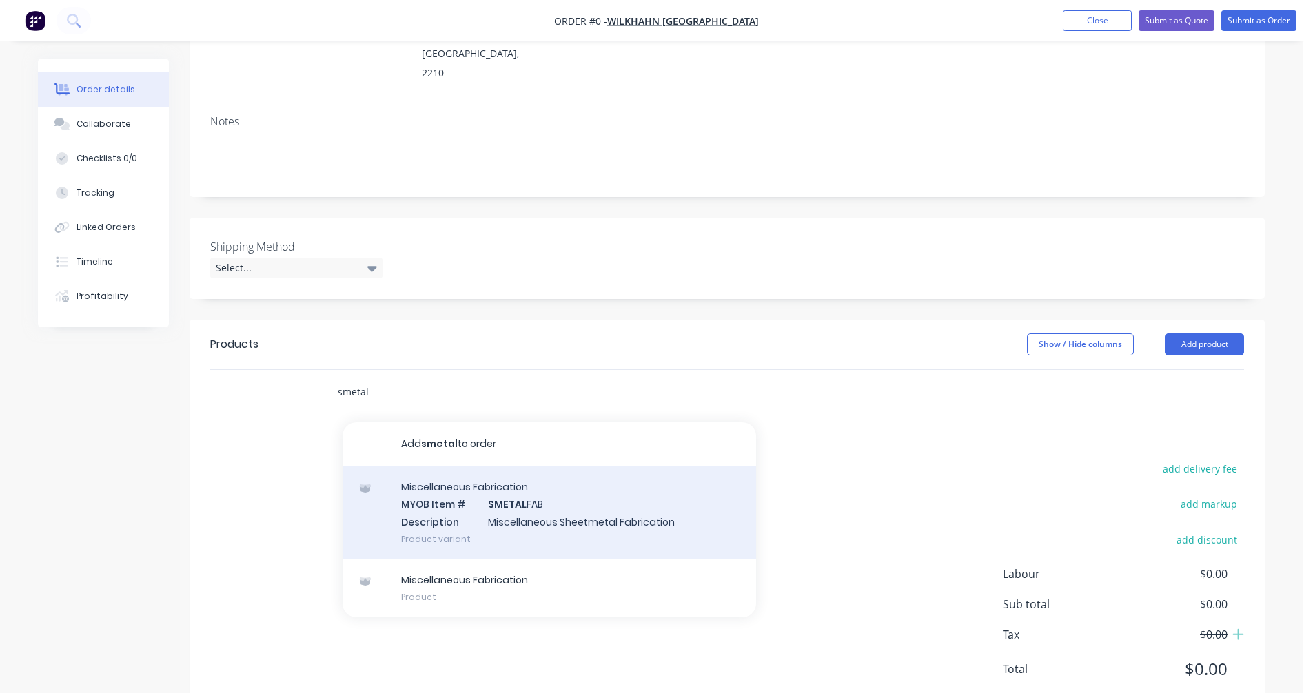
type input "smetal"
click at [515, 486] on div "Miscellaneous Fabrication MYOB Item # SMETAL FAB Description Miscellaneous Shee…" at bounding box center [549, 513] width 413 height 93
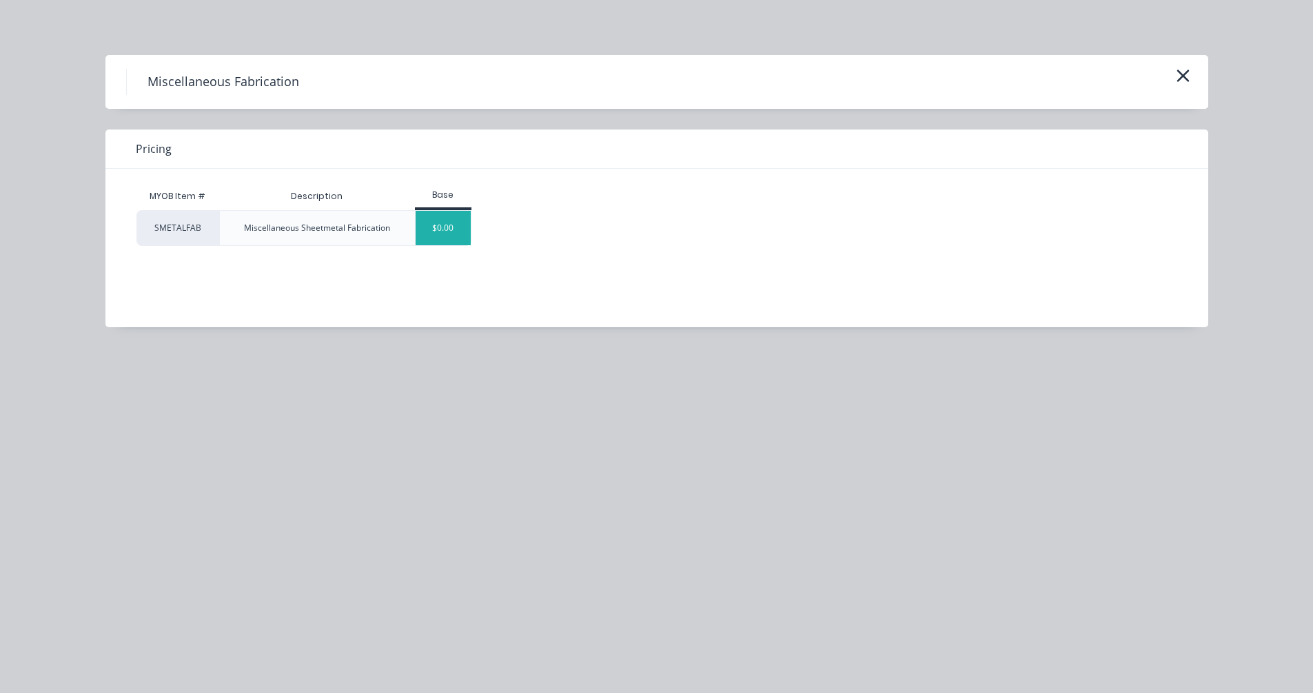
click at [445, 227] on div "$0.00" at bounding box center [444, 228] width 56 height 34
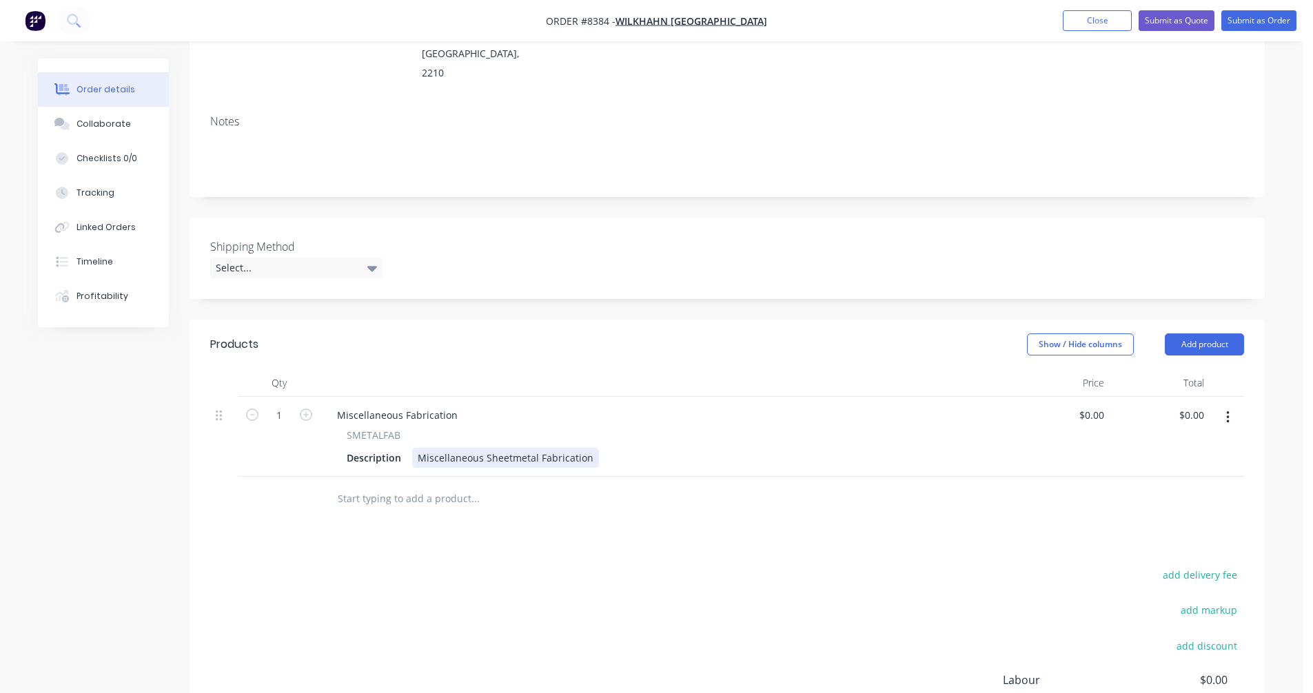
click at [506, 448] on div "Miscellaneous Sheetmetal Fabrication" at bounding box center [505, 458] width 187 height 20
click at [539, 448] on div "Miscellaneous Sheetmetal Fabrication" at bounding box center [505, 458] width 187 height 20
drag, startPoint x: 590, startPoint y: 420, endPoint x: 405, endPoint y: 418, distance: 184.7
click at [410, 448] on div "Description Miscellaneous Sheetmetal Fabrication" at bounding box center [662, 458] width 642 height 20
click at [582, 448] on div "CB3015 Single Lid Services Plate 338l" at bounding box center [502, 458] width 181 height 20
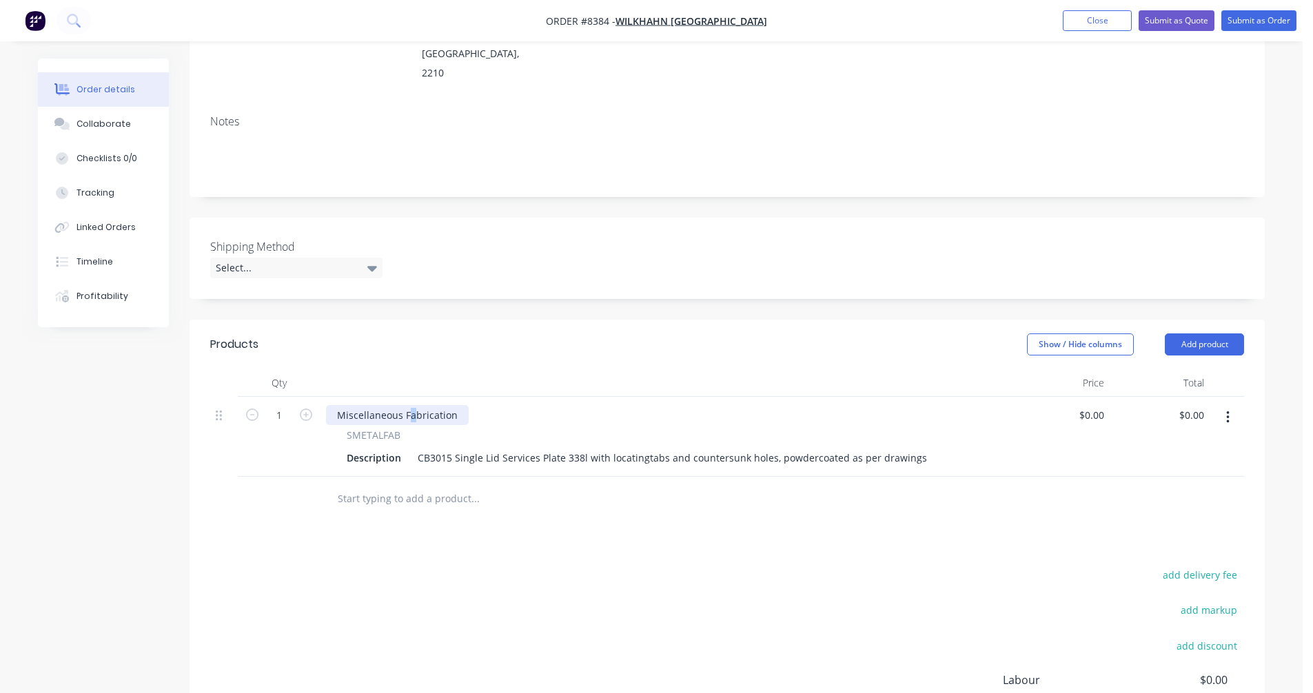
click at [411, 405] on div "Miscellaneous Fabrication" at bounding box center [397, 415] width 143 height 20
click at [642, 448] on div "CB3015 Single Lid Services Plate 338l with locatingtabs and countersunk holes, …" at bounding box center [672, 458] width 520 height 20
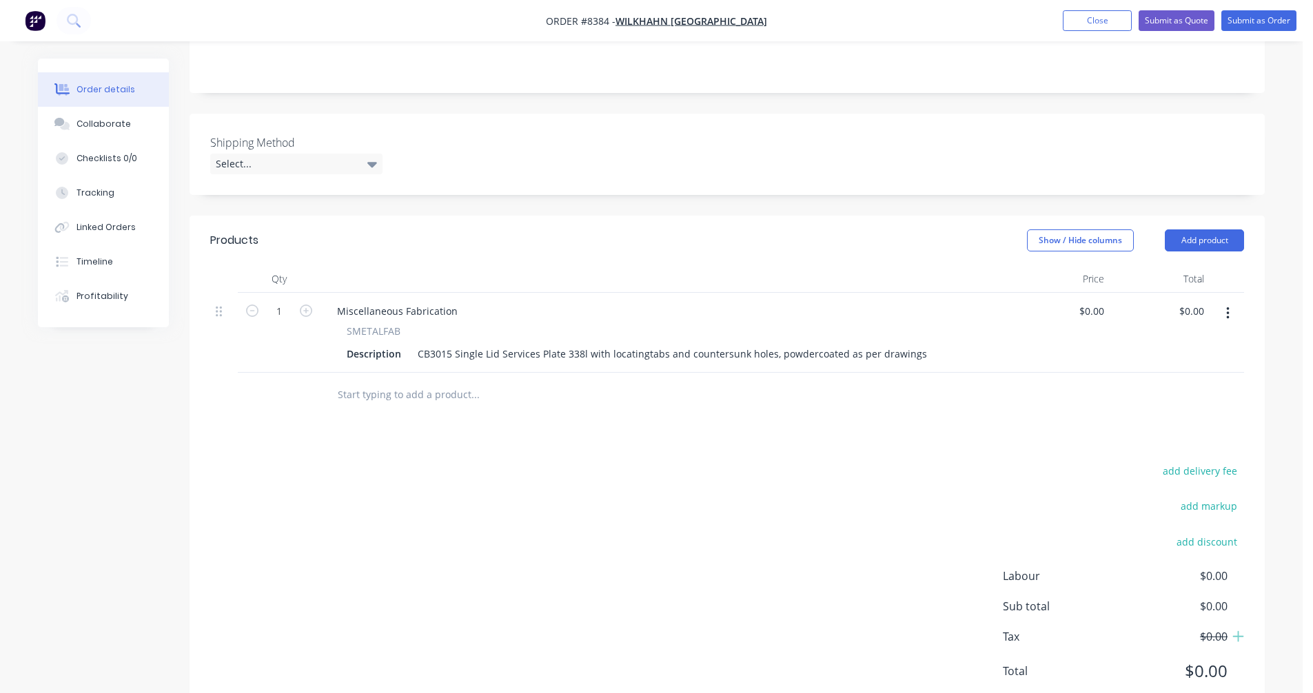
scroll to position [318, 0]
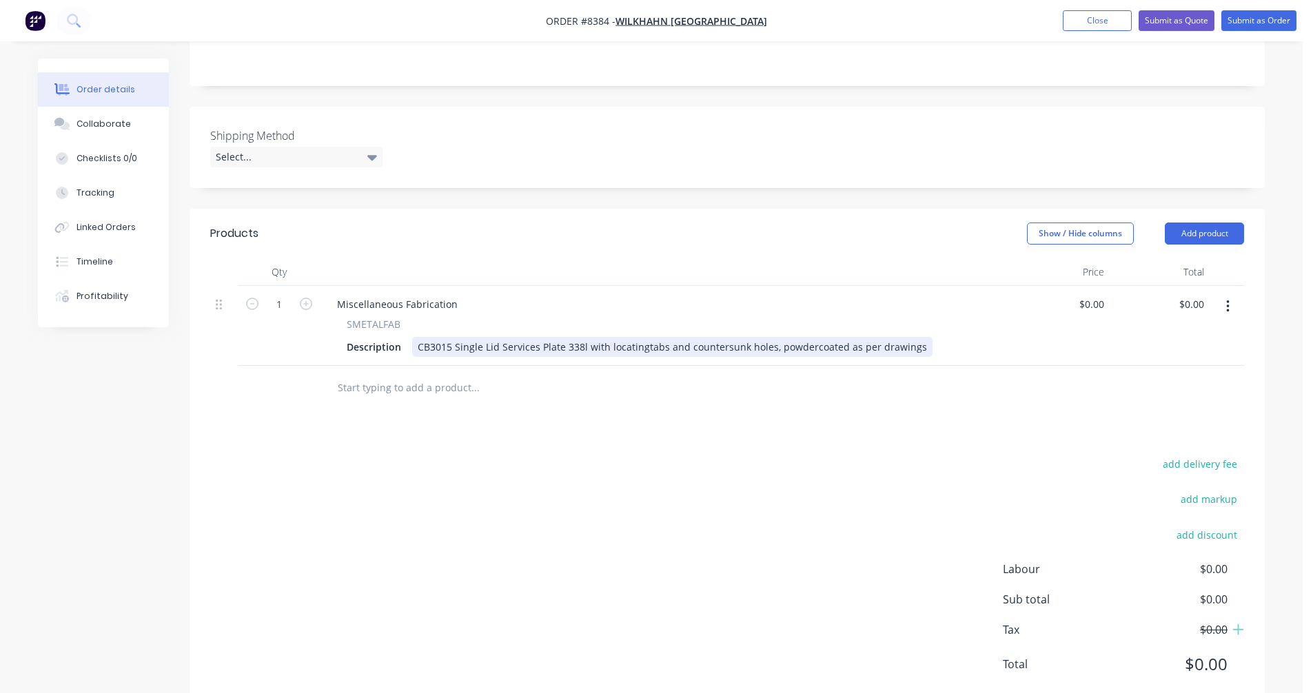
click at [641, 337] on div "CB3015 Single Lid Services Plate 338l with locatingtabs and countersunk holes, …" at bounding box center [672, 347] width 520 height 20
click at [439, 294] on div "Miscellaneous Fabrication" at bounding box center [397, 304] width 143 height 20
drag, startPoint x: 459, startPoint y: 263, endPoint x: 306, endPoint y: 262, distance: 153.0
click at [304, 286] on div "1 Miscellaneous Fabrication SMETALFAB Description CB3015 Single Lid Services Pl…" at bounding box center [727, 326] width 1034 height 80
click at [307, 298] on icon "button" at bounding box center [306, 304] width 12 height 12
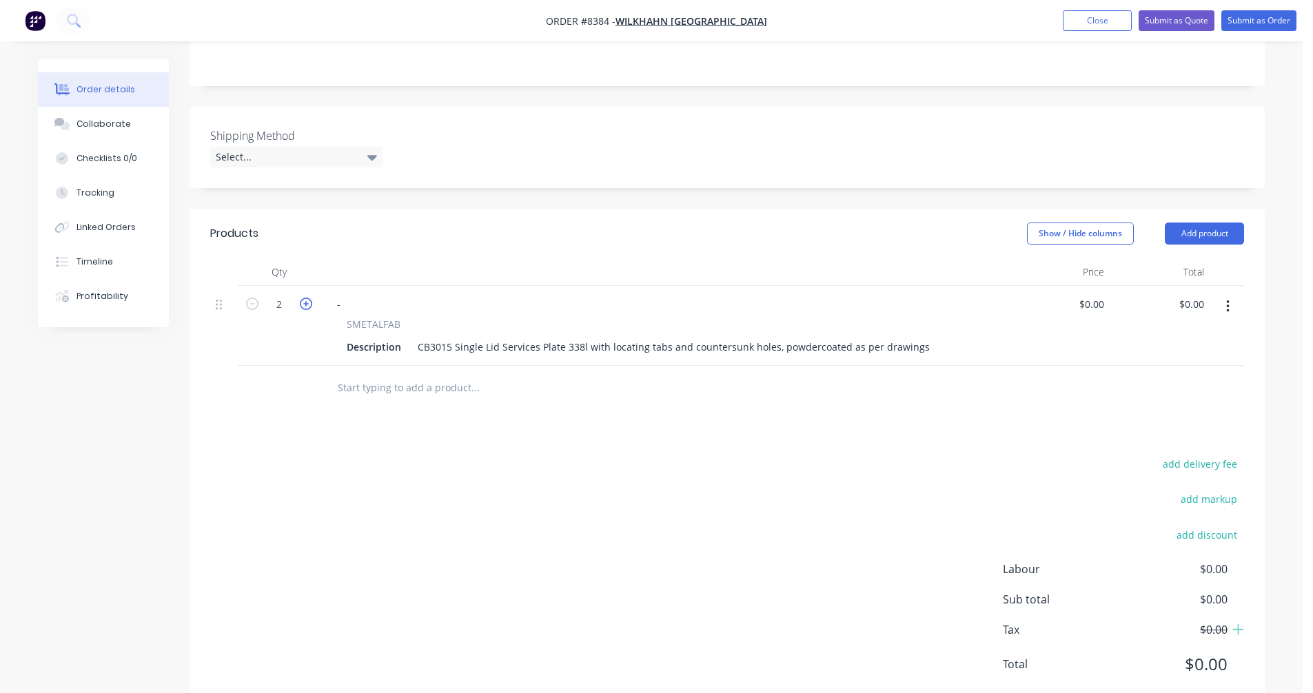
click at [307, 298] on icon "button" at bounding box center [306, 304] width 12 height 12
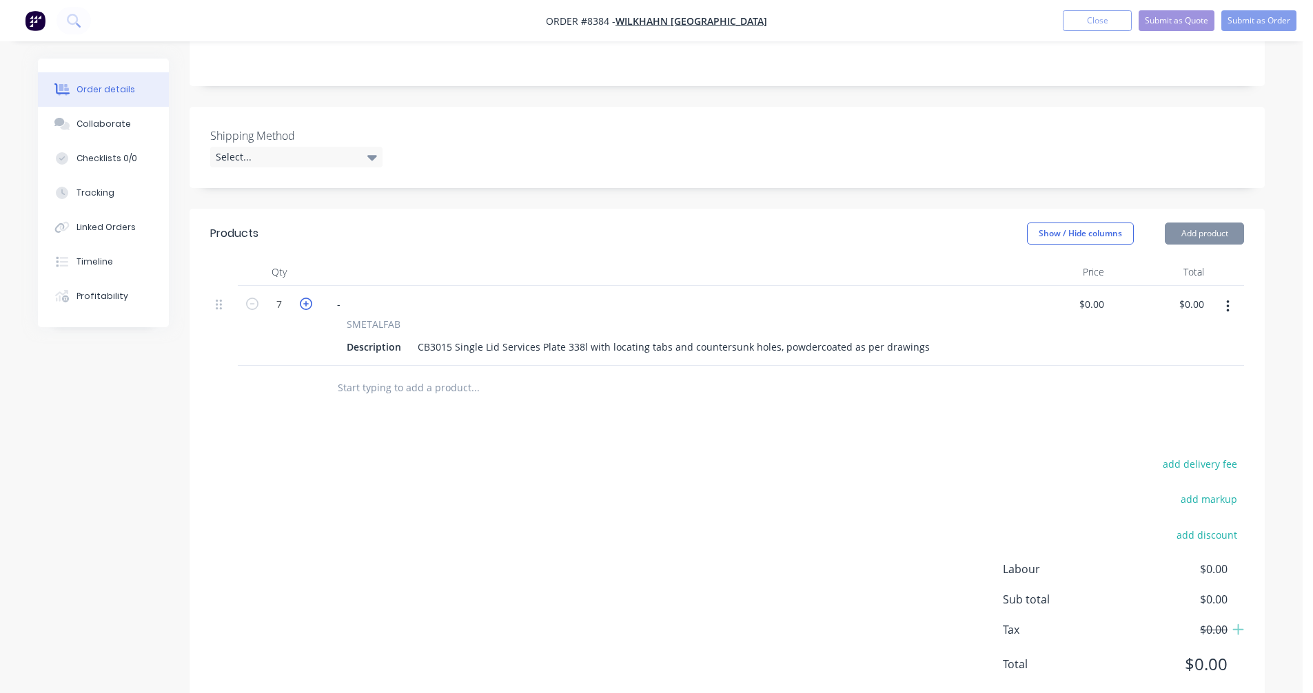
click at [307, 298] on icon "button" at bounding box center [306, 304] width 12 height 12
type input "10"
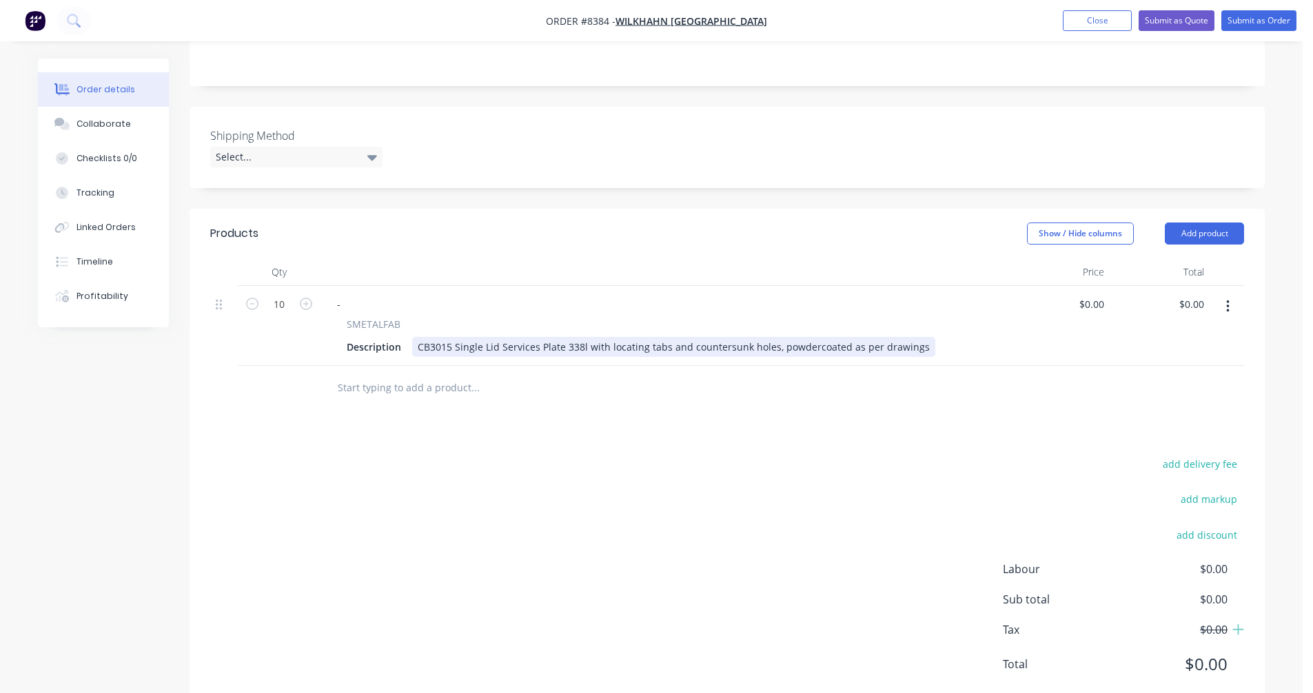
click at [582, 337] on div "CB3015 Single Lid Services Plate 338l with locating tabs and countersunk holes,…" at bounding box center [673, 347] width 523 height 20
type input "$40.50"
type input "$405.00"
click at [1229, 299] on icon "button" at bounding box center [1227, 306] width 3 height 15
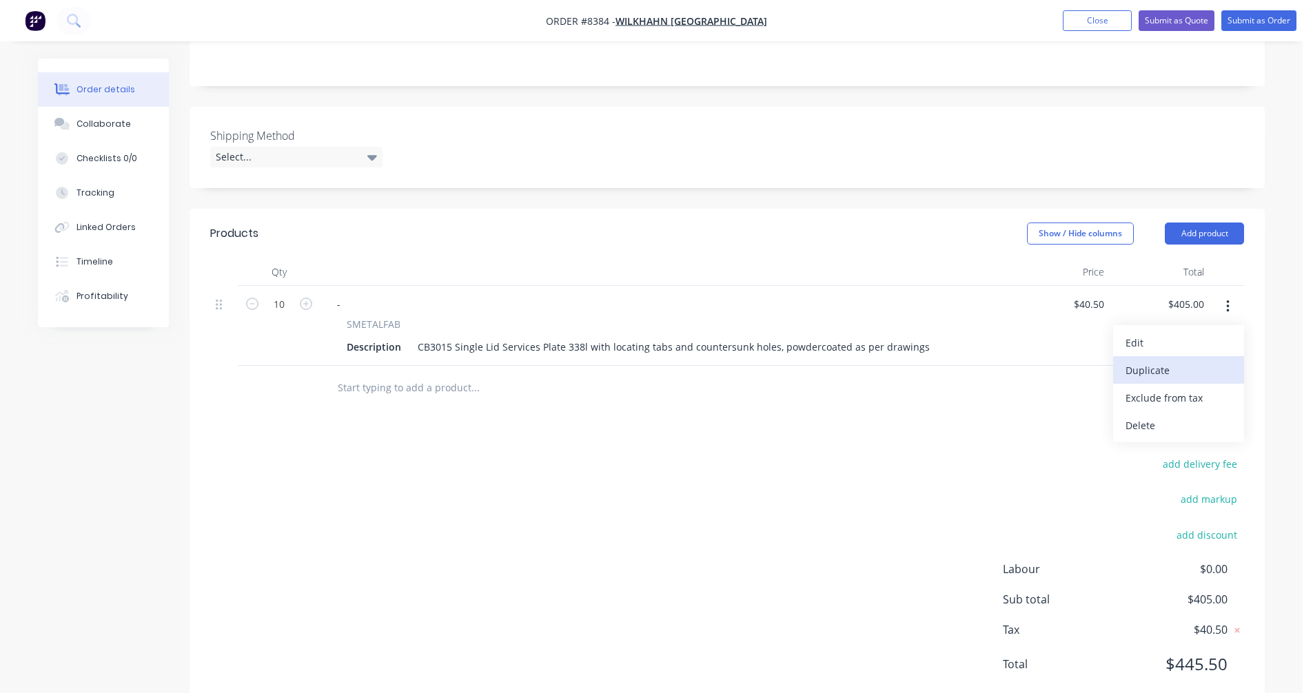
click at [1183, 360] on div "Duplicate" at bounding box center [1178, 370] width 106 height 20
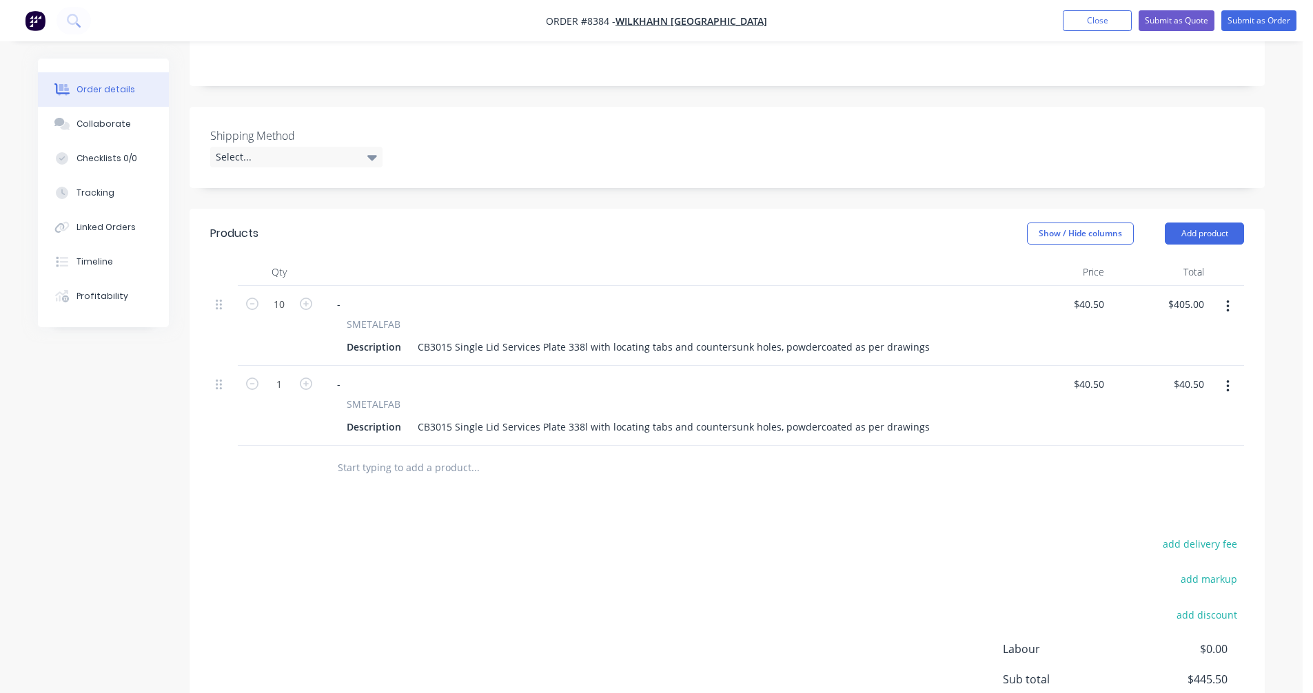
drag, startPoint x: 1227, startPoint y: 345, endPoint x: 1222, endPoint y: 365, distance: 19.9
click at [1224, 374] on button "button" at bounding box center [1228, 386] width 32 height 25
click at [1200, 440] on div "Duplicate" at bounding box center [1178, 450] width 106 height 20
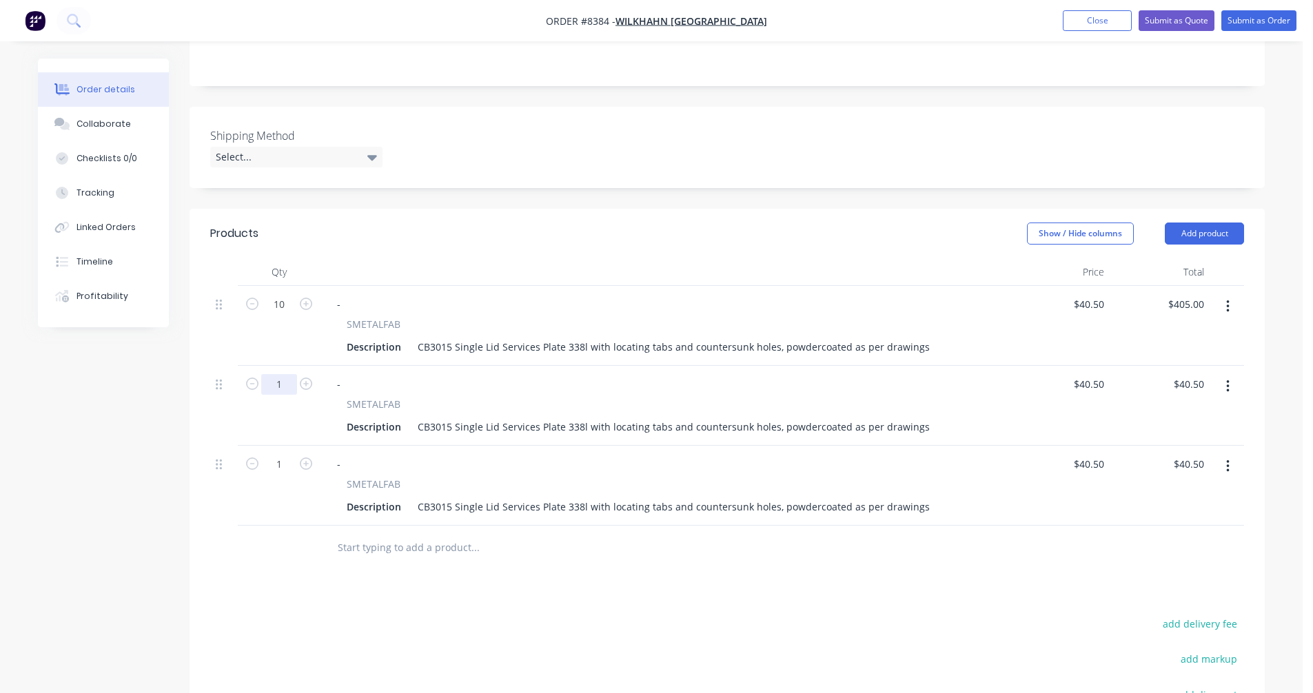
click at [285, 374] on input "1" at bounding box center [279, 384] width 36 height 21
type input "20"
type input "$810.00"
type input "$33.00"
type input "$660.00"
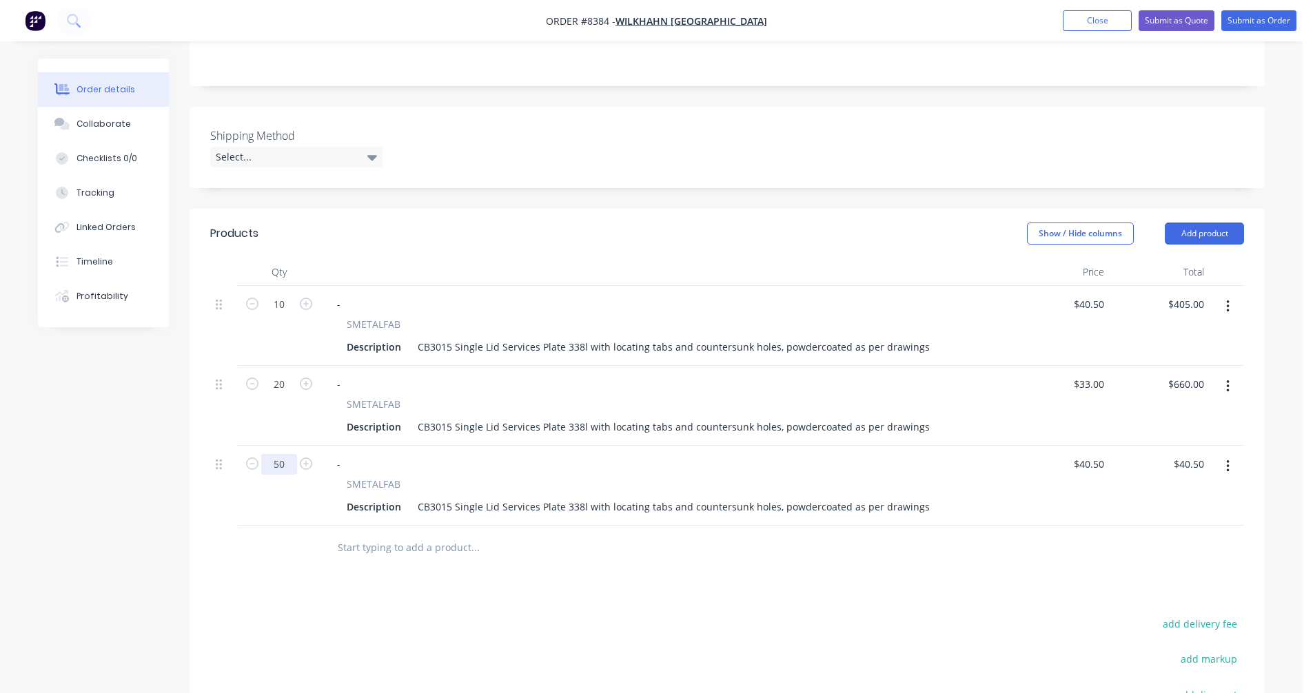
type input "50"
type input "$2,025.00"
type input "$28.50"
type input "$1,425.00"
click at [1231, 454] on button "button" at bounding box center [1228, 466] width 32 height 25
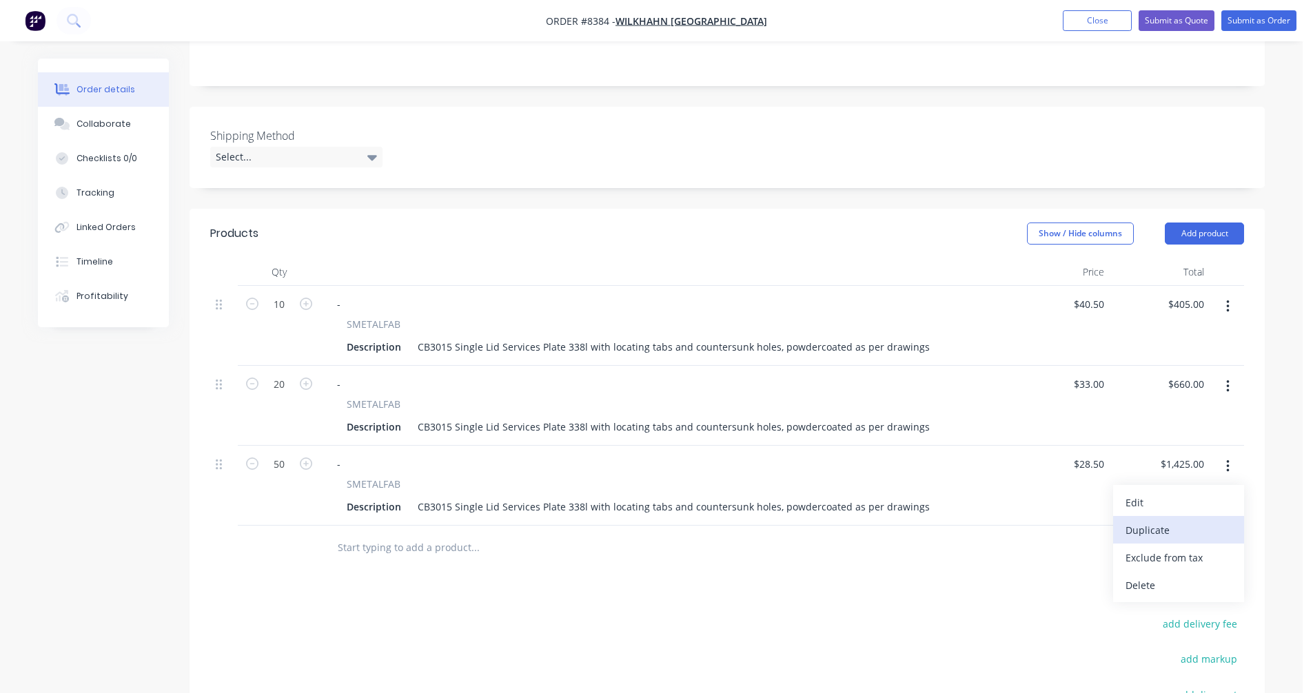
click at [1165, 520] on div "Duplicate" at bounding box center [1178, 530] width 106 height 20
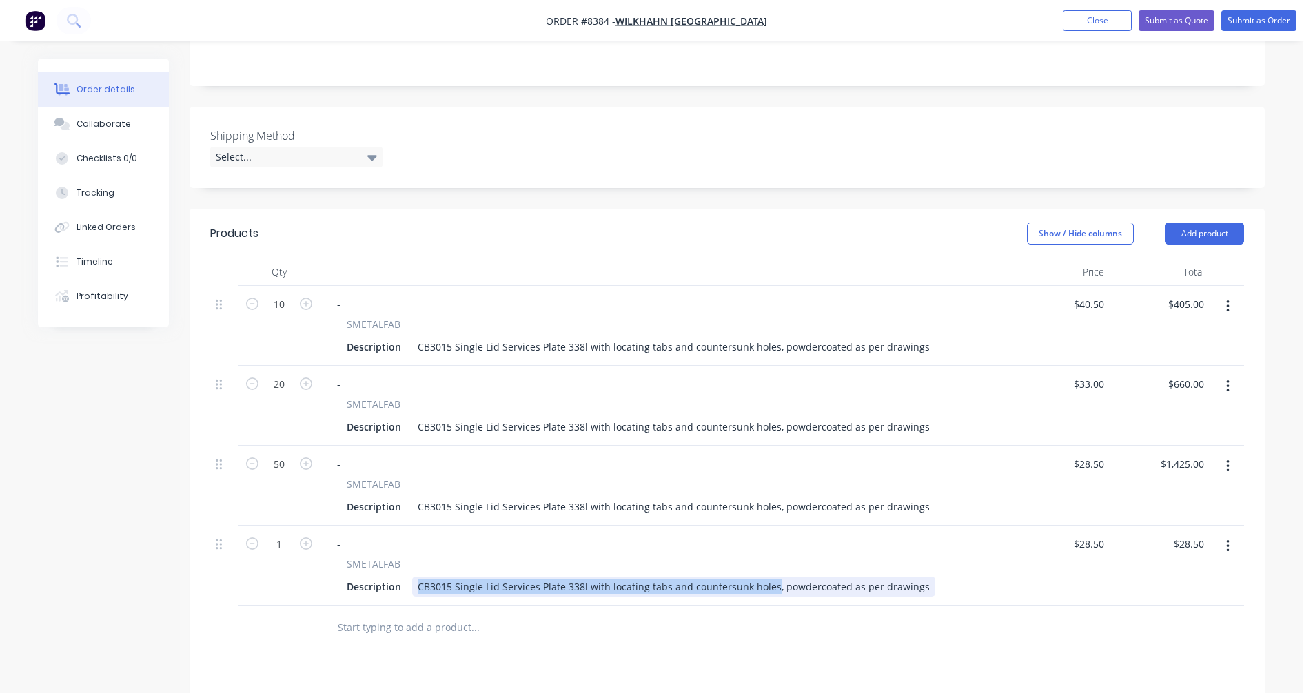
drag, startPoint x: 766, startPoint y: 549, endPoint x: 414, endPoint y: 544, distance: 352.2
click at [409, 577] on div "Description CB3015 Single Lid Services Plate 338l with locating tabs and counte…" at bounding box center [662, 587] width 642 height 20
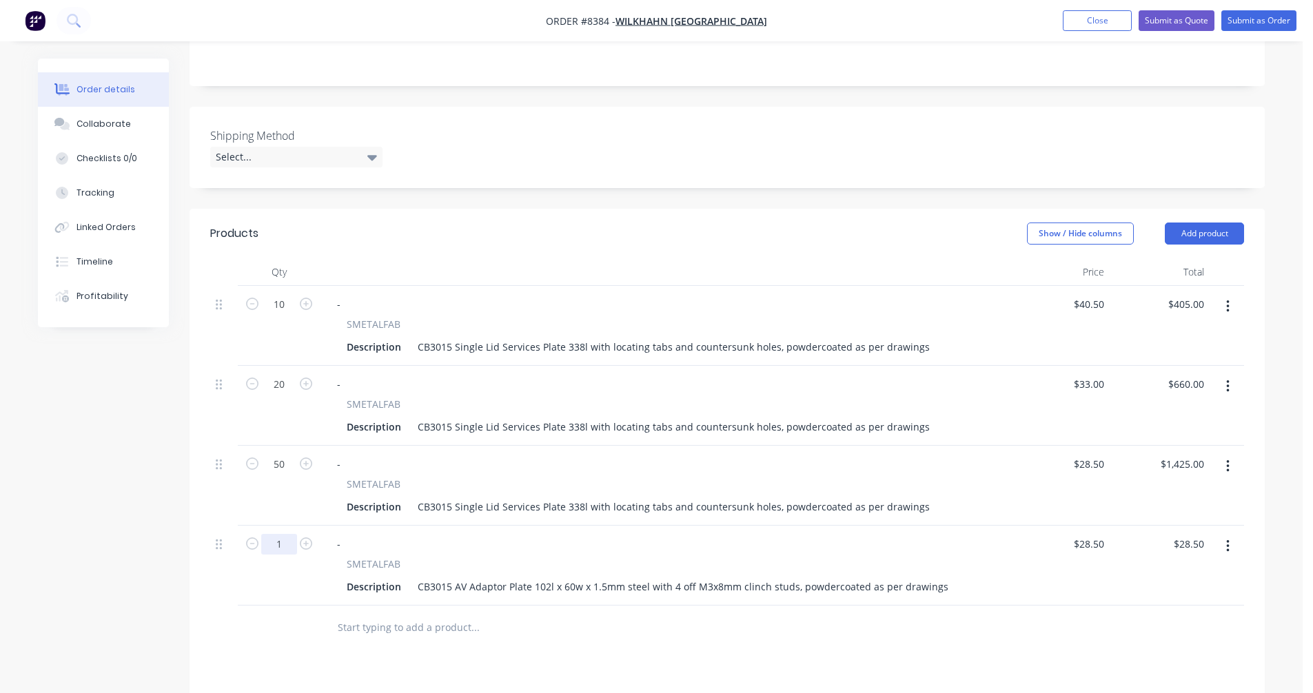
click at [287, 534] on input "1" at bounding box center [279, 544] width 36 height 21
type input "10"
type input "$285.00"
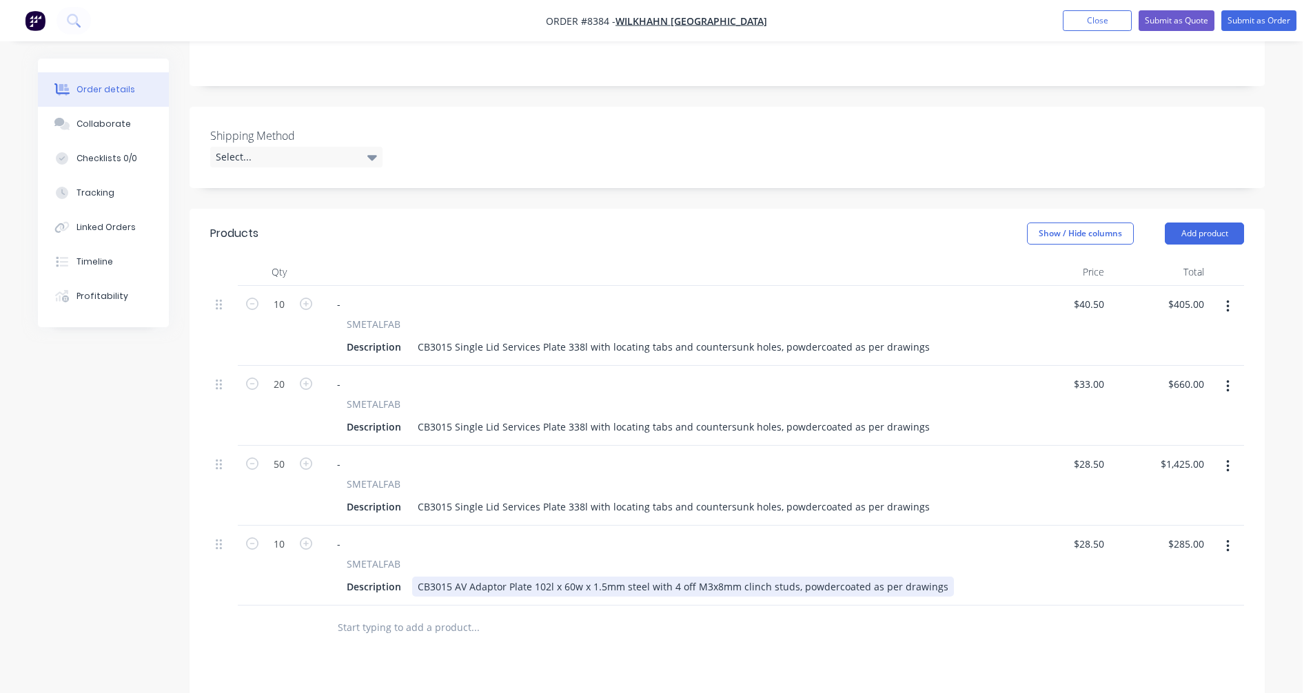
click at [707, 577] on div "CB3015 AV Adaptor Plate 102l x 60w x 1.5mm steel with 4 off M3x8mm clinch studs…" at bounding box center [683, 587] width 542 height 20
click at [713, 577] on div "CB3015 AV Adaptor Plate 102l x 60w x 1.5mm steel with 4 off M3 x8mm clinch stud…" at bounding box center [684, 587] width 544 height 20
click at [781, 577] on div "CB3015 AV Adaptor Plate 102l x 60w x 1.5mm steel with 4 off M3 x 8mm clinch stu…" at bounding box center [685, 587] width 547 height 20
type input "$17.70"
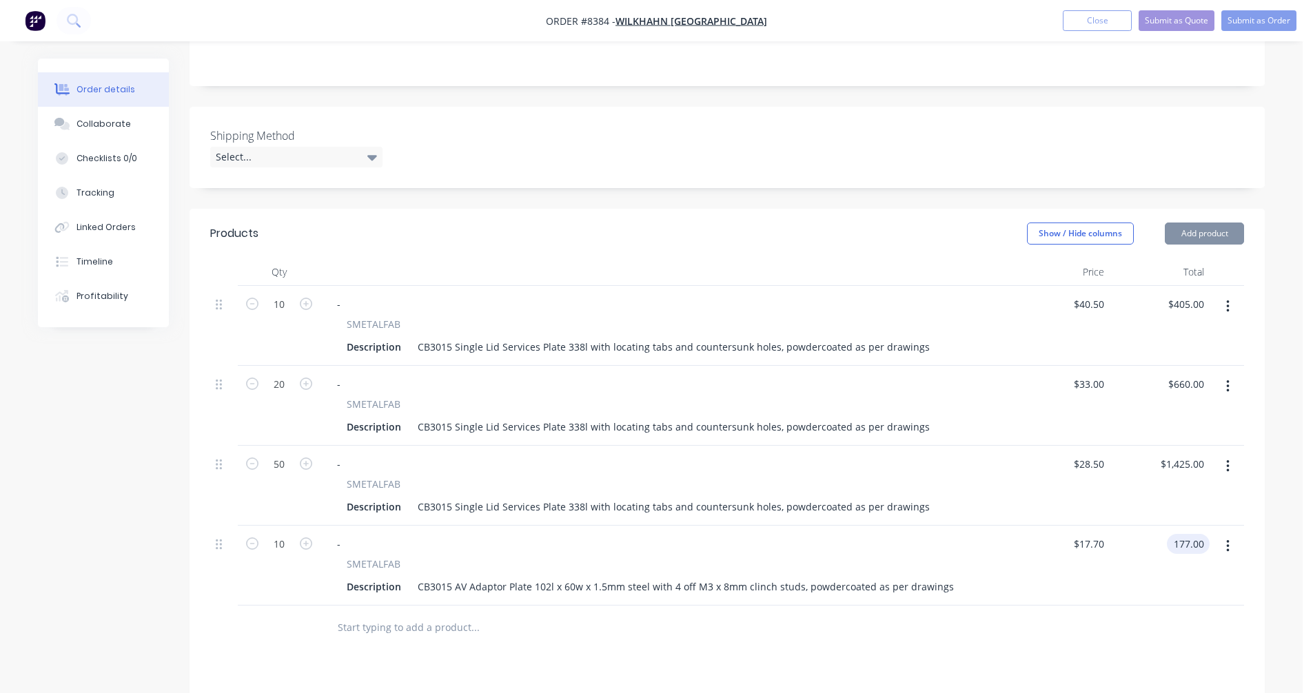
type input "$177.00"
click at [1229, 539] on icon "button" at bounding box center [1227, 546] width 3 height 15
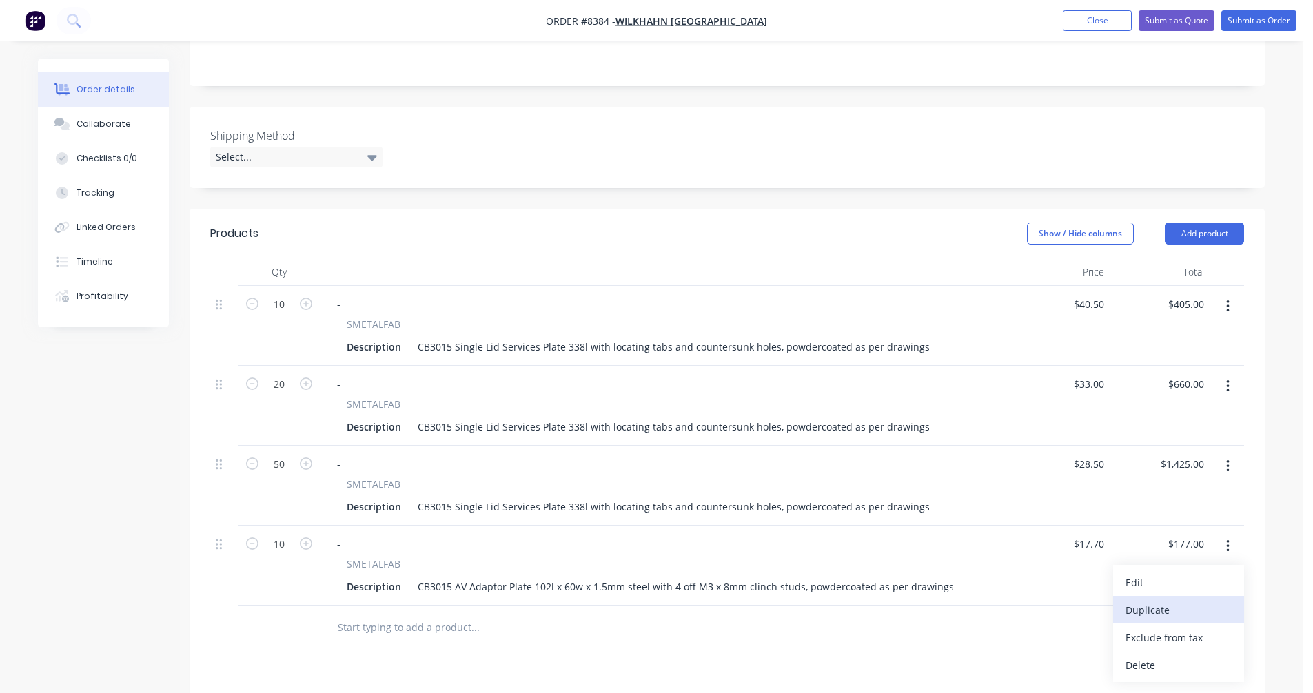
click at [1167, 600] on div "Duplicate" at bounding box center [1178, 610] width 106 height 20
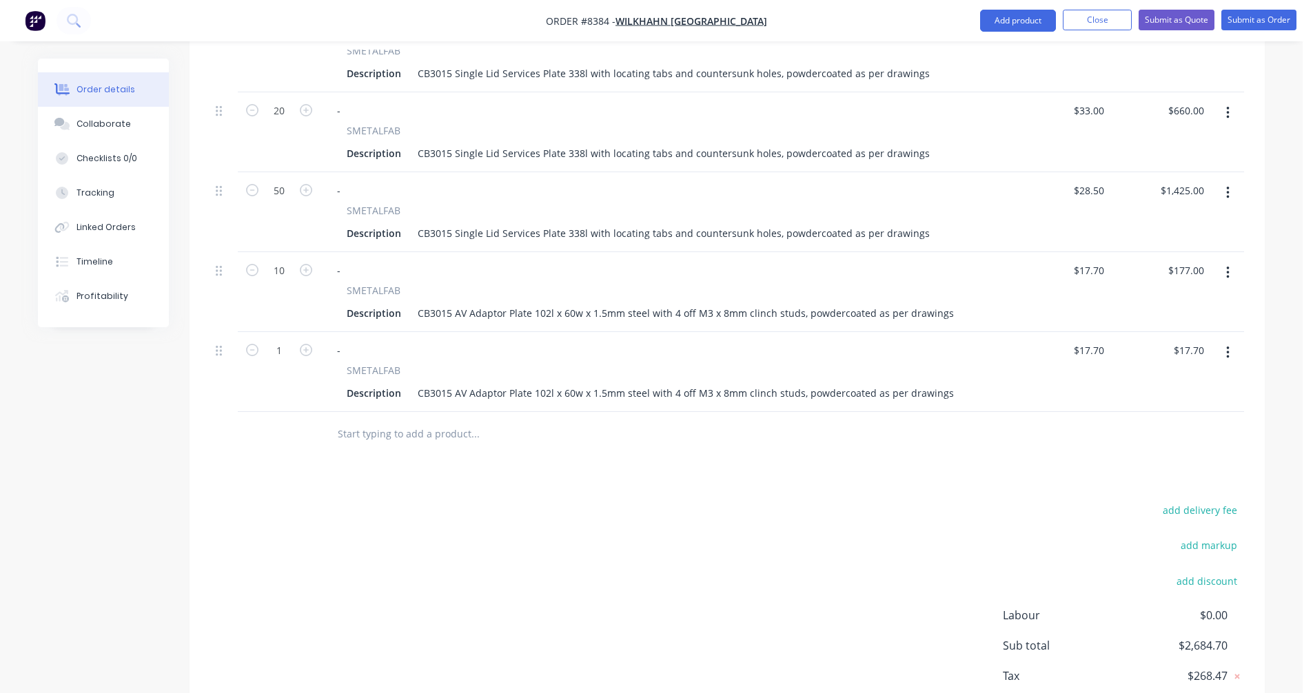
scroll to position [593, 0]
click at [1228, 345] on icon "button" at bounding box center [1227, 351] width 3 height 12
click at [1174, 405] on div "Duplicate" at bounding box center [1178, 415] width 106 height 20
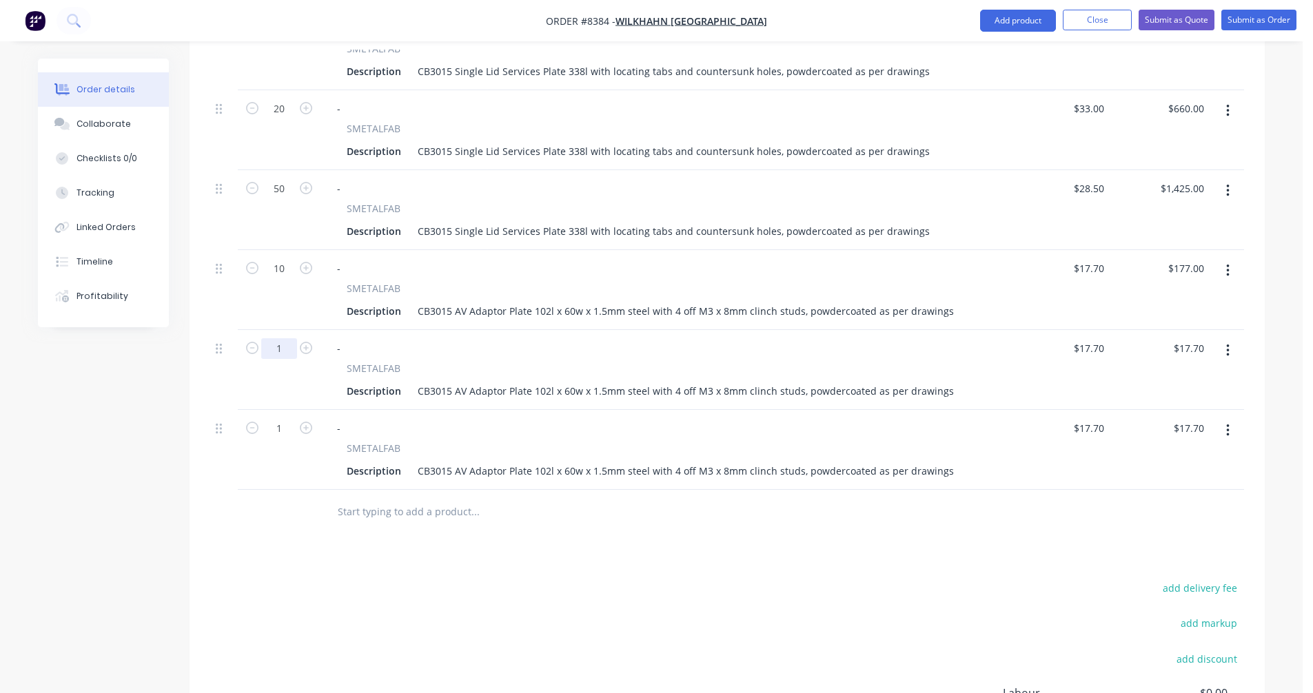
click at [280, 338] on input "1" at bounding box center [279, 348] width 36 height 21
type input "20"
type input "$354.00"
type input "$17.70"
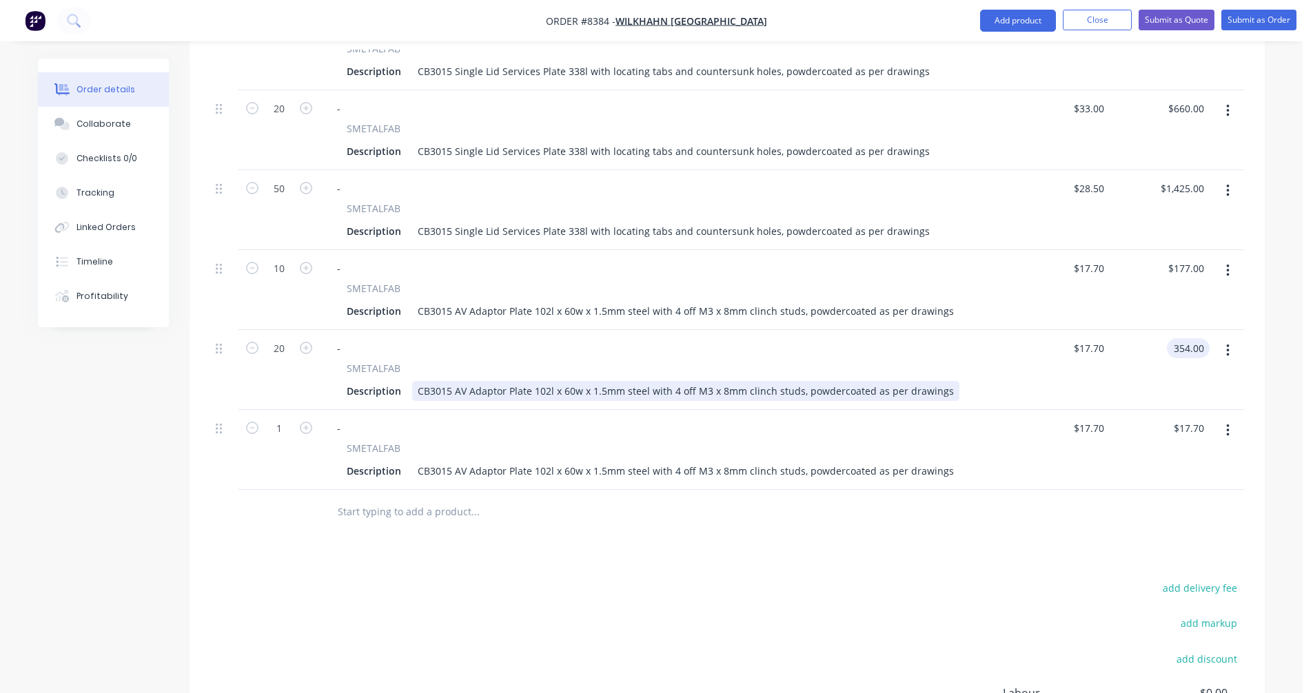
type input "$354.00"
click at [560, 381] on div "CB3015 AV Adaptor Plate 102l x 60w x 1.5mm steel with 4 off M3 x 8mm clinch stu…" at bounding box center [685, 391] width 547 height 20
click at [584, 381] on div "CB3015 AV Adaptor Plate 102l x 60w x 1.5mm steel with 4 off M3 x 8mm clinch stu…" at bounding box center [685, 391] width 547 height 20
type input "$13.20"
type input "$264.00"
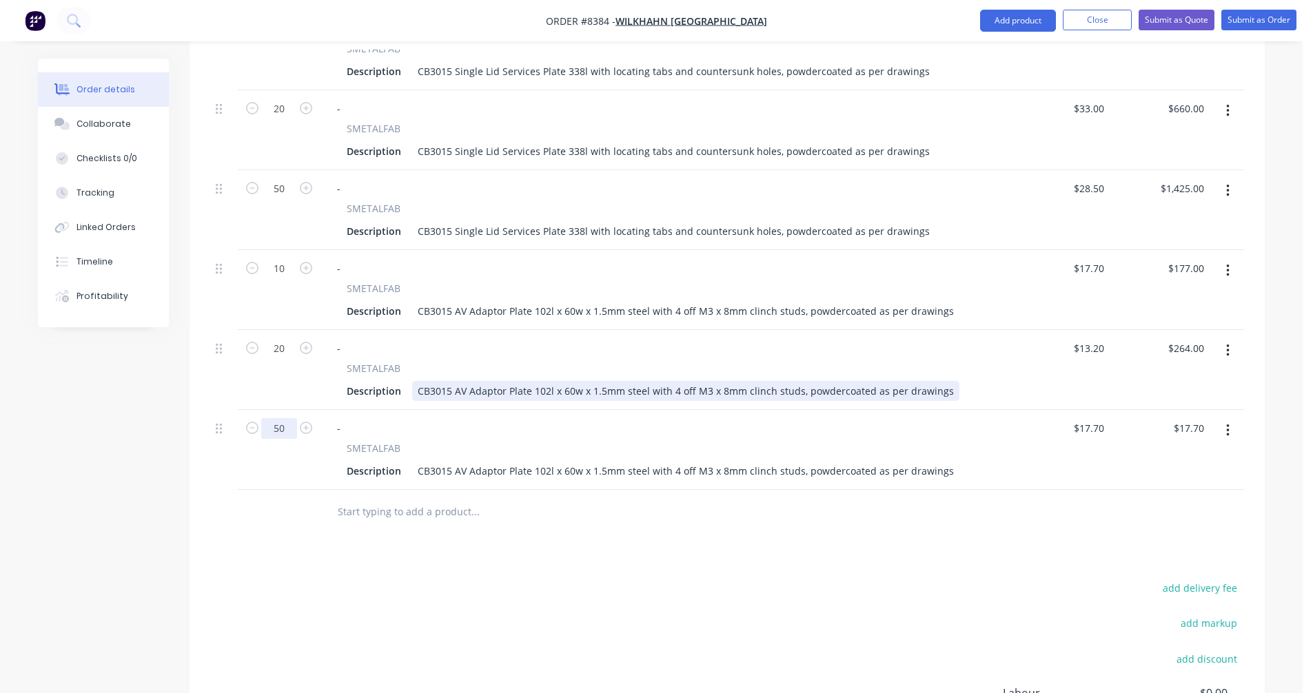
type input "50"
type input "$885.00"
type input "$9.90"
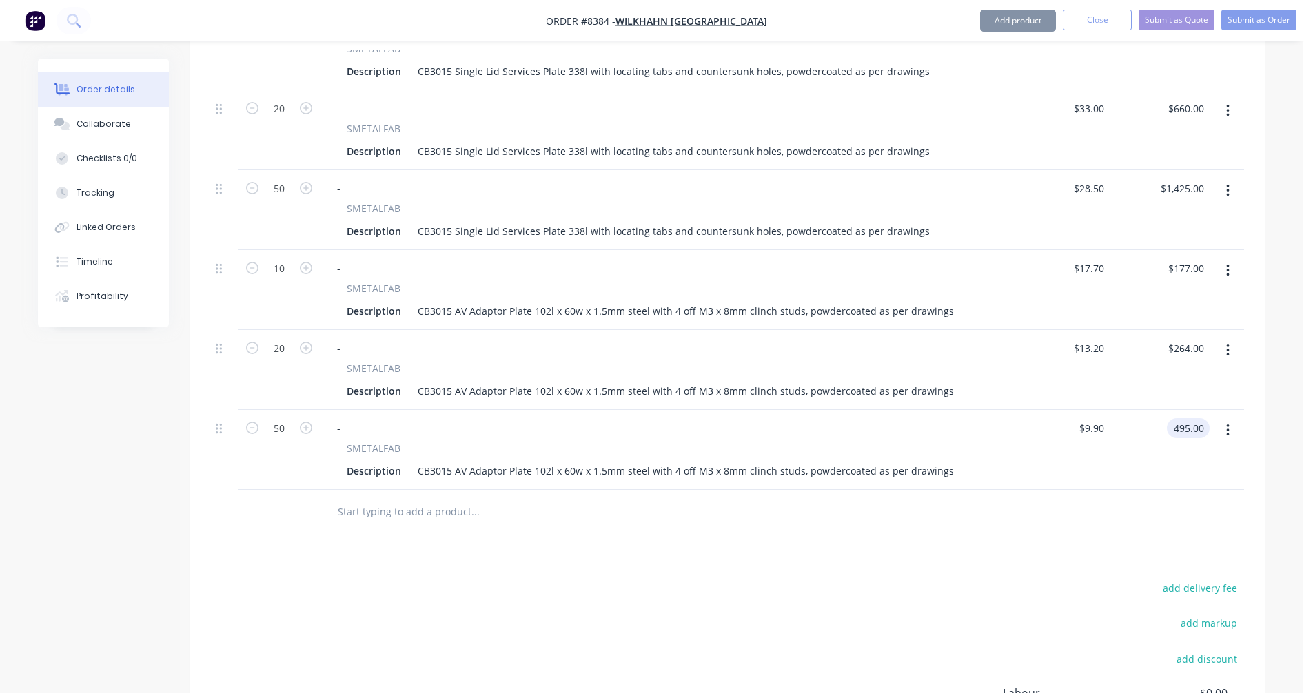
type input "$495.00"
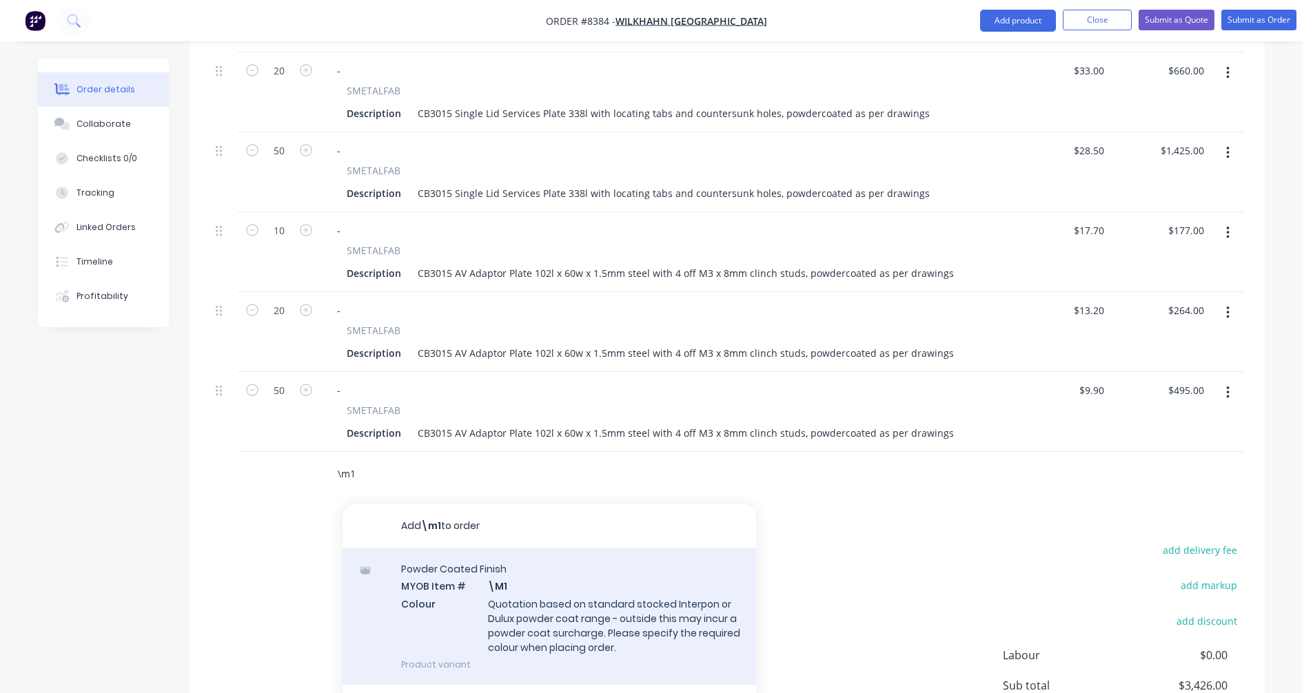
scroll to position [662, 0]
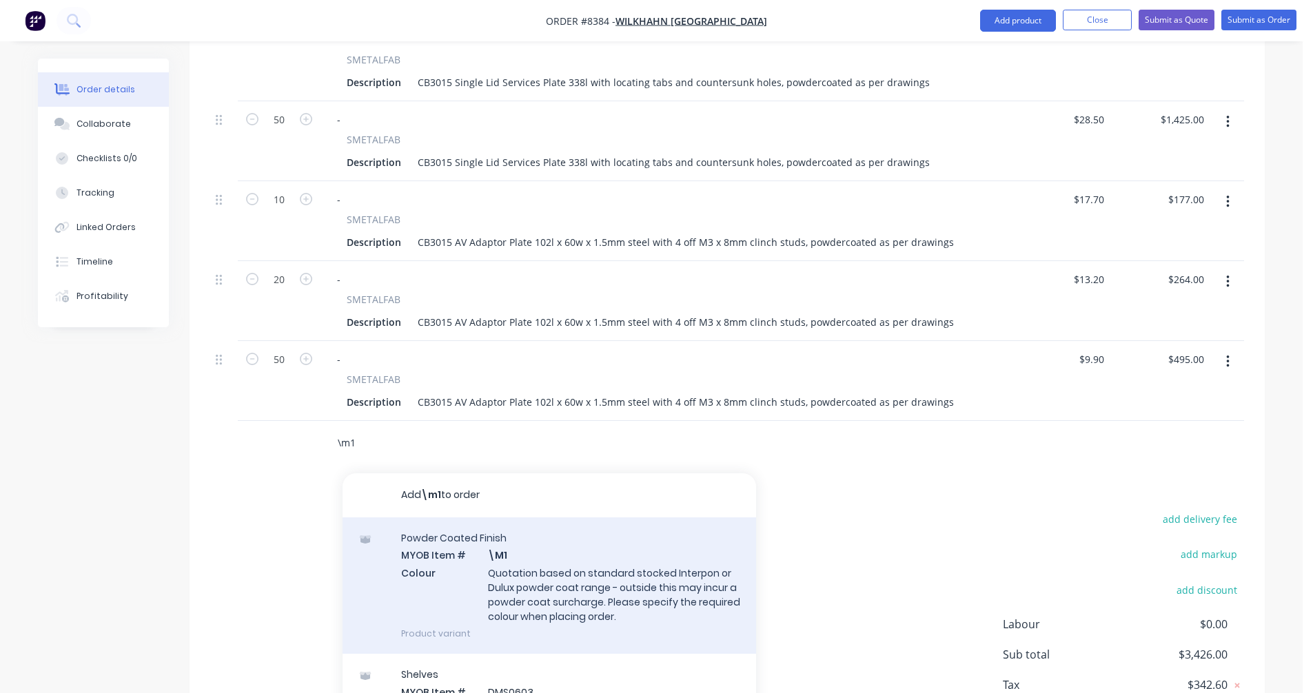
type input "\m1"
click at [540, 571] on div "Powder Coated Finish MYOB Item # \M1 Colour Quotation based on standard stocked…" at bounding box center [549, 586] width 413 height 136
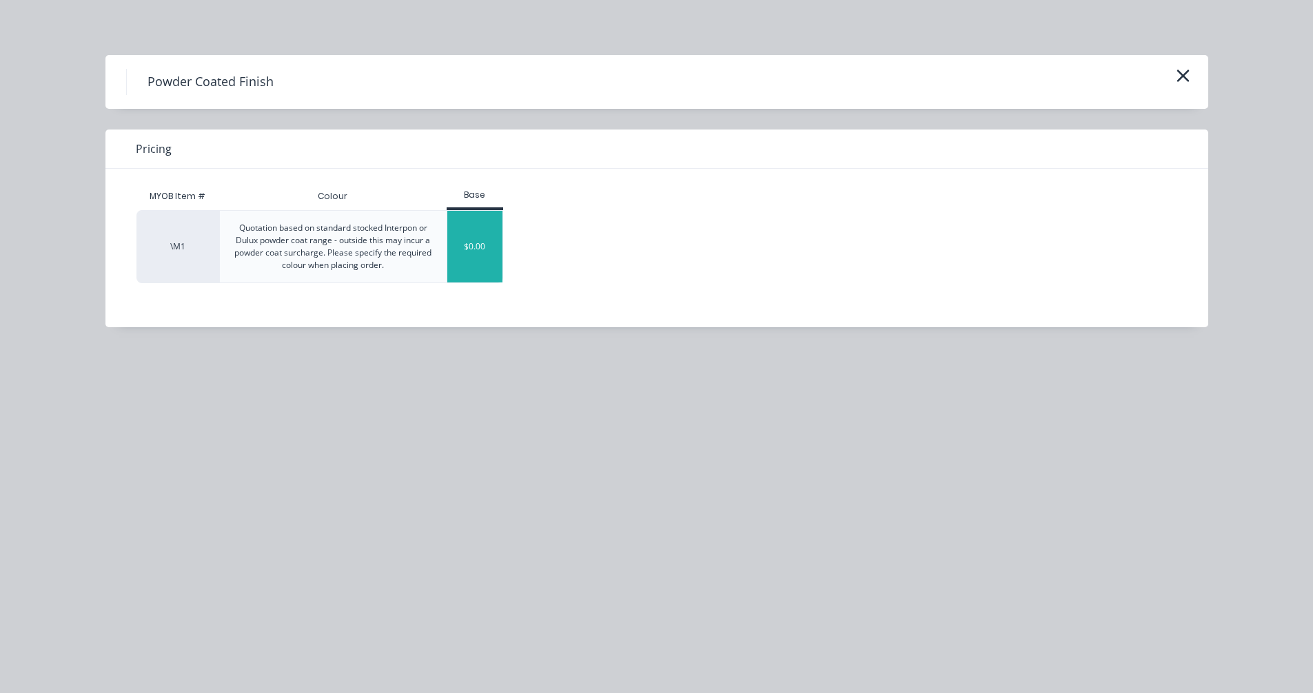
click at [464, 249] on div "$0.00" at bounding box center [475, 247] width 56 height 72
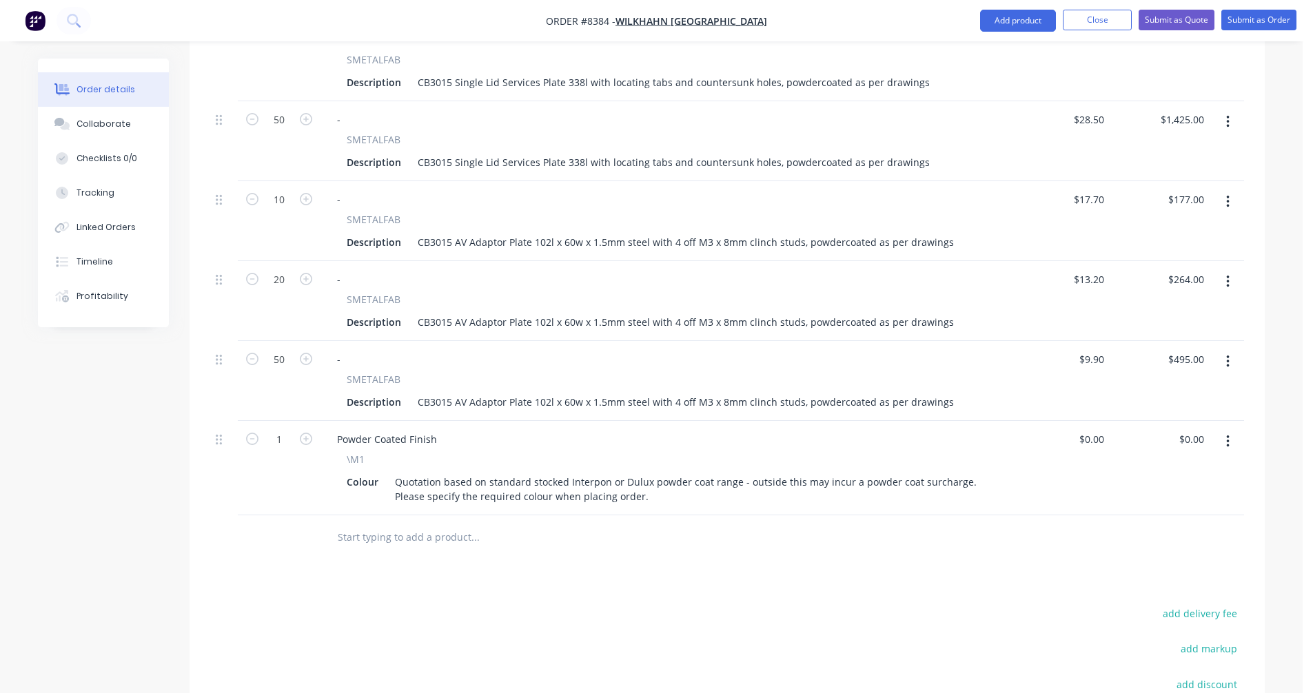
click at [394, 524] on input "text" at bounding box center [475, 538] width 276 height 28
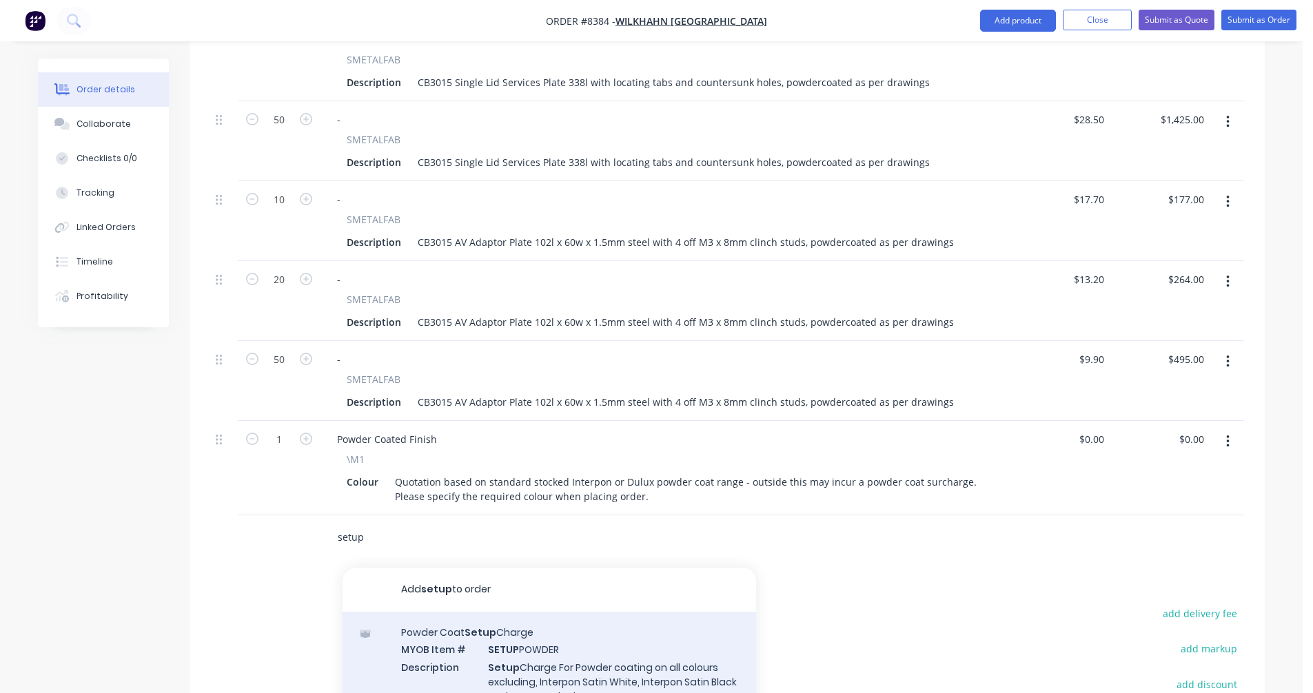
type input "setup"
click at [510, 619] on div "Powder Coat Setup Charge MYOB Item # SETUP POWDER Description Setup Charge For …" at bounding box center [549, 673] width 413 height 122
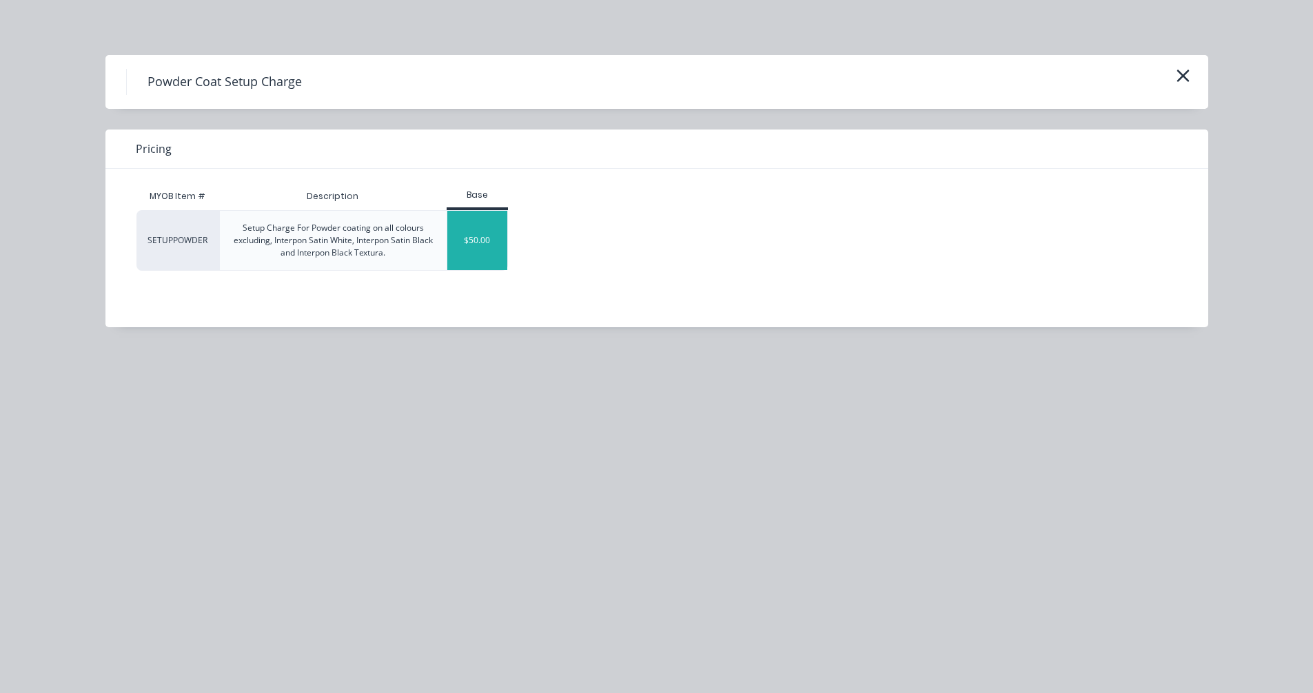
click at [485, 243] on div "$50.00" at bounding box center [477, 240] width 60 height 59
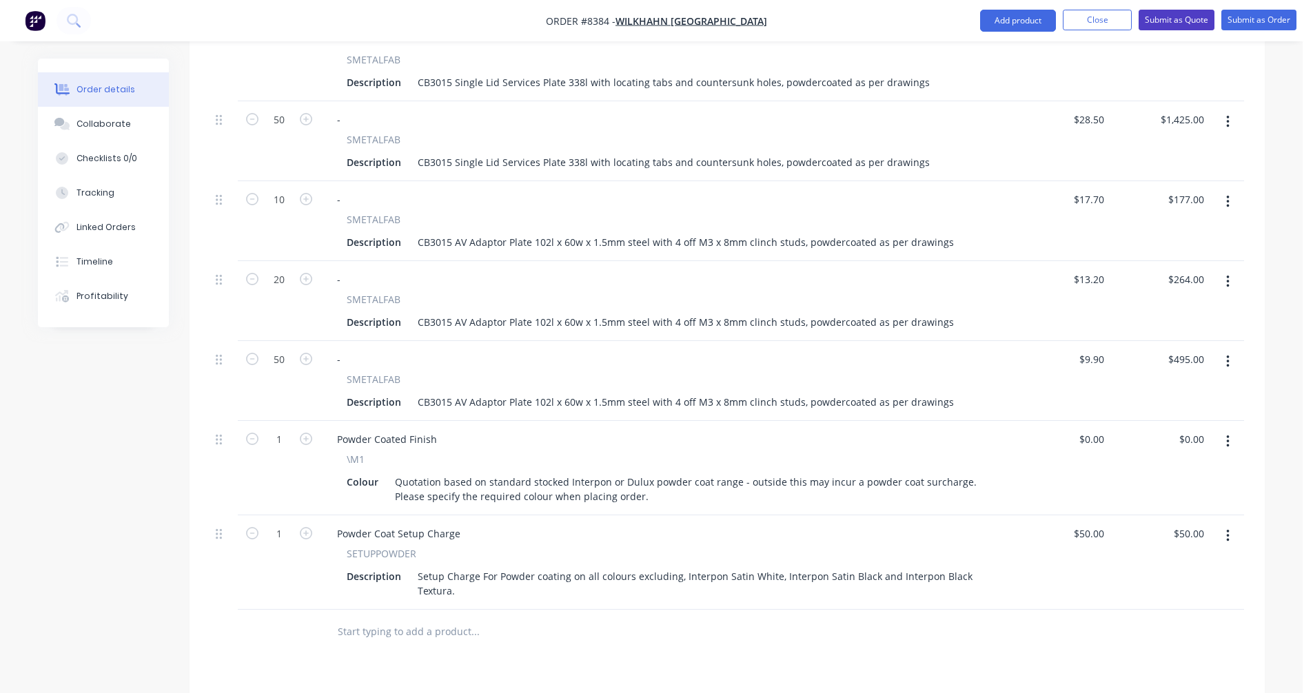
click at [1174, 19] on button "Submit as Quote" at bounding box center [1176, 20] width 76 height 21
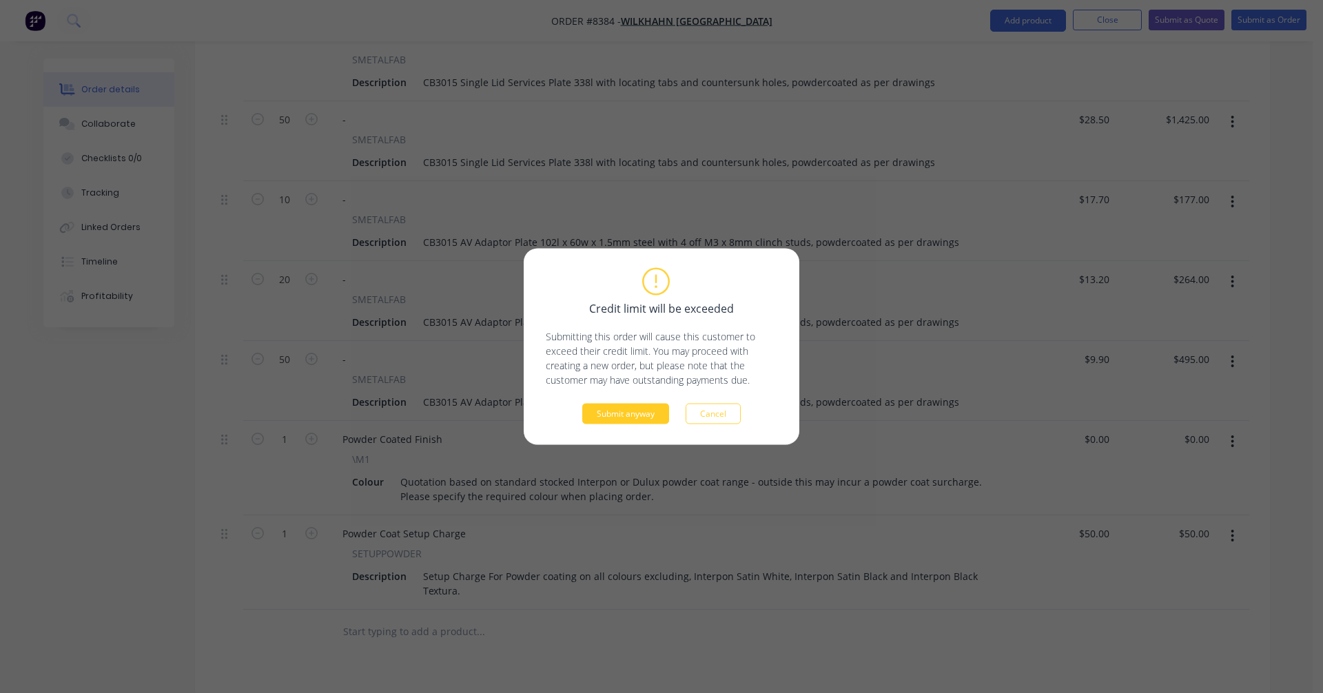
click at [637, 416] on button "Submit anyway" at bounding box center [625, 414] width 87 height 21
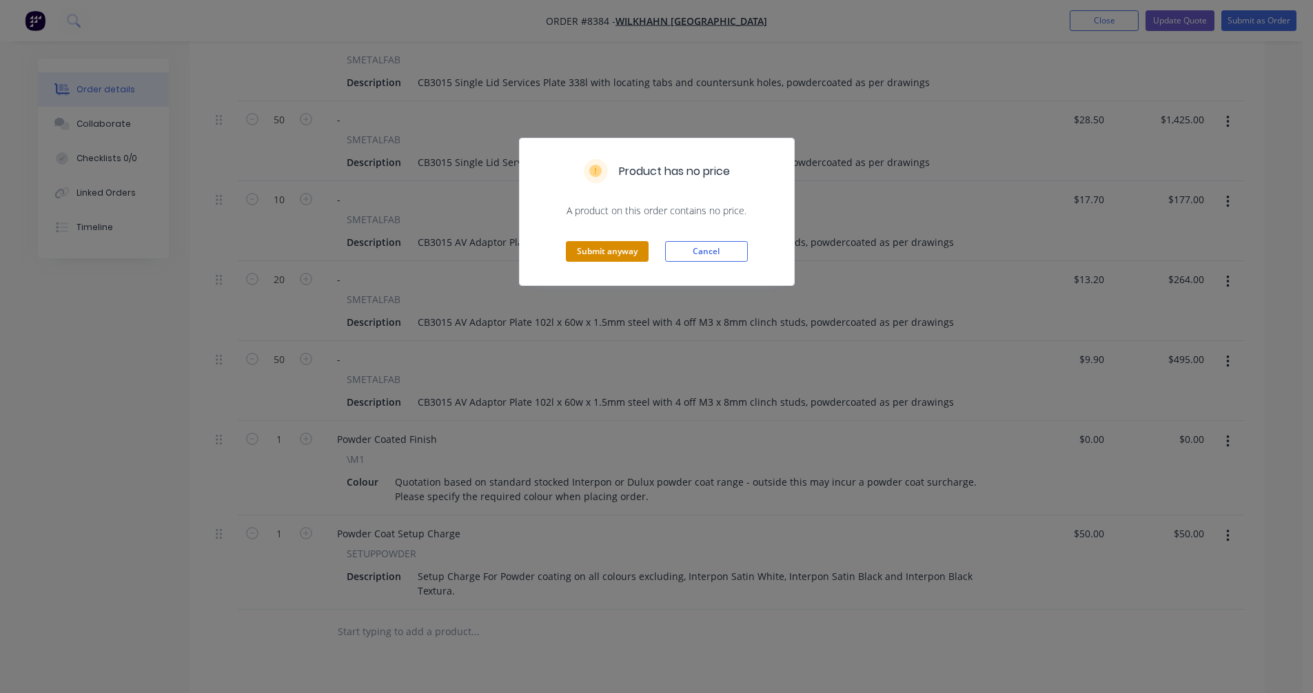
click at [630, 249] on button "Submit anyway" at bounding box center [607, 251] width 83 height 21
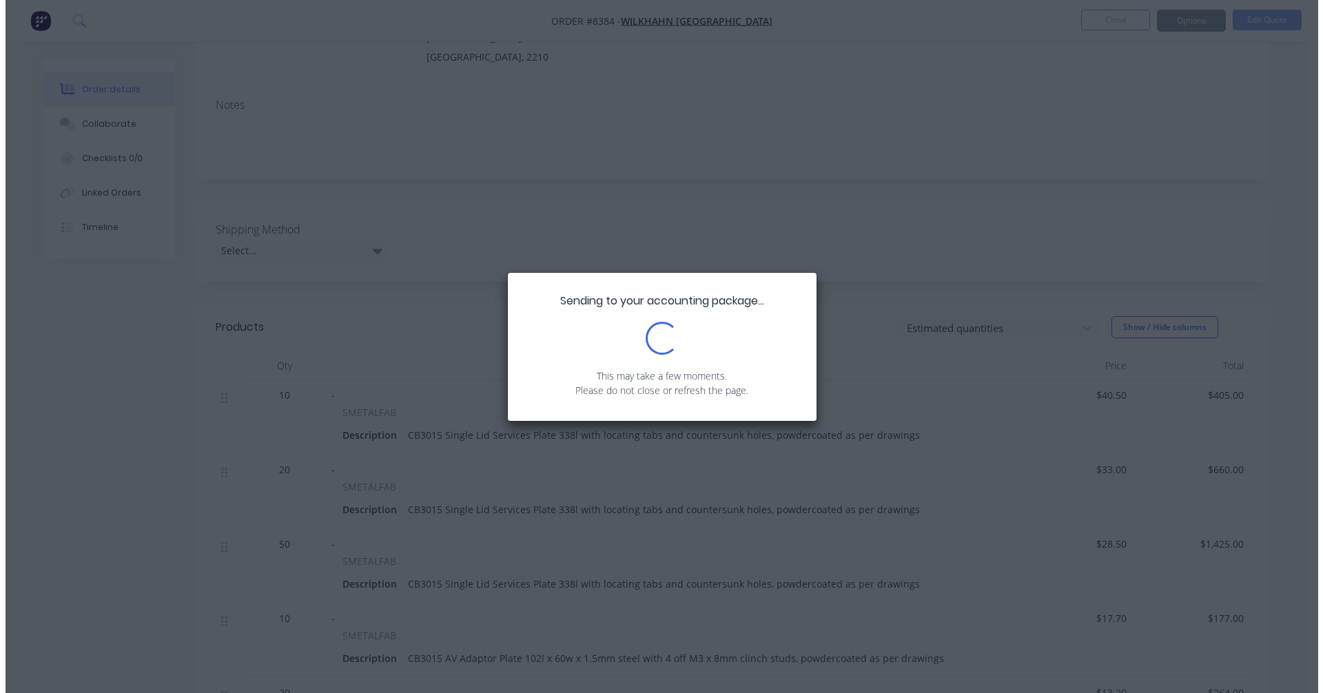
scroll to position [0, 0]
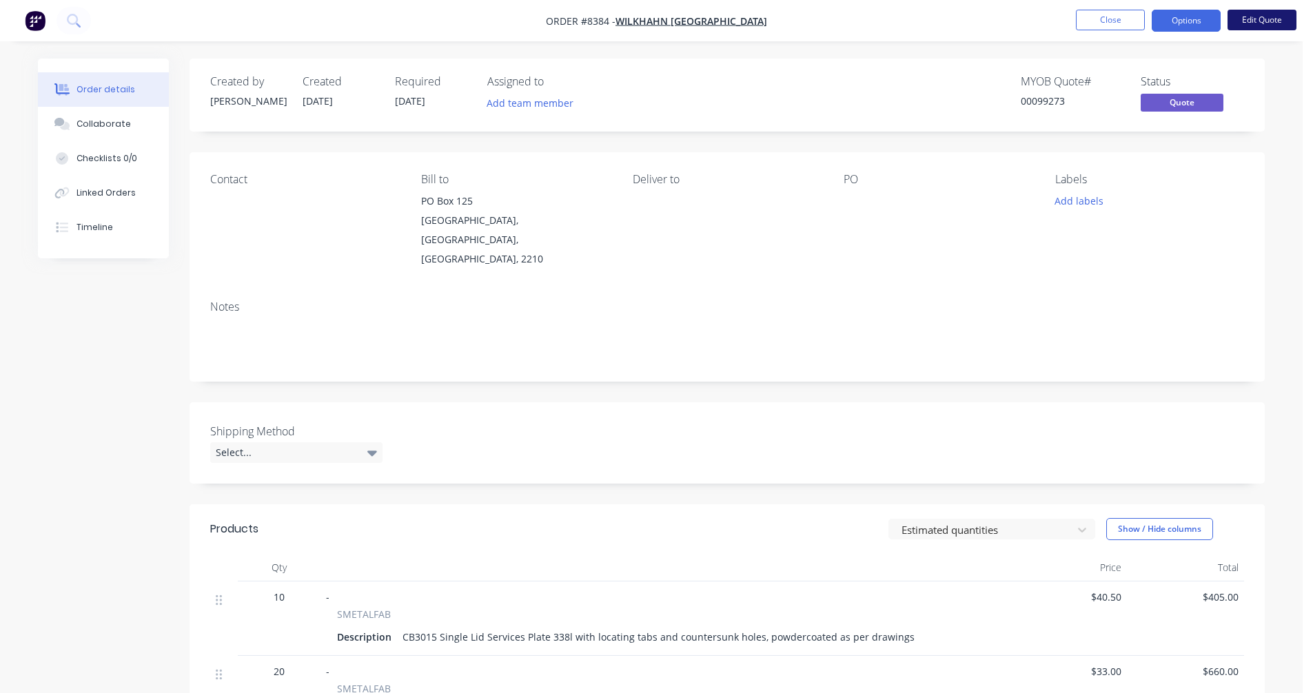
click at [1243, 17] on button "Edit Quote" at bounding box center [1261, 20] width 69 height 21
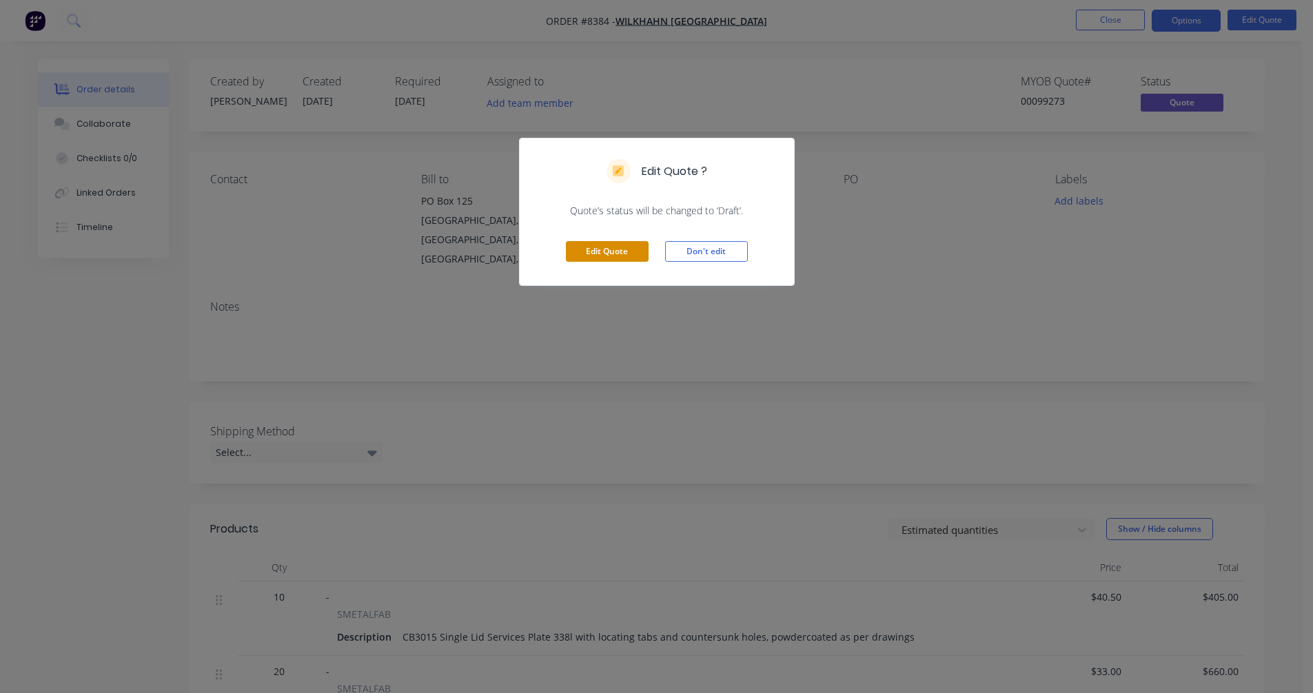
click at [613, 249] on button "Edit Quote" at bounding box center [607, 251] width 83 height 21
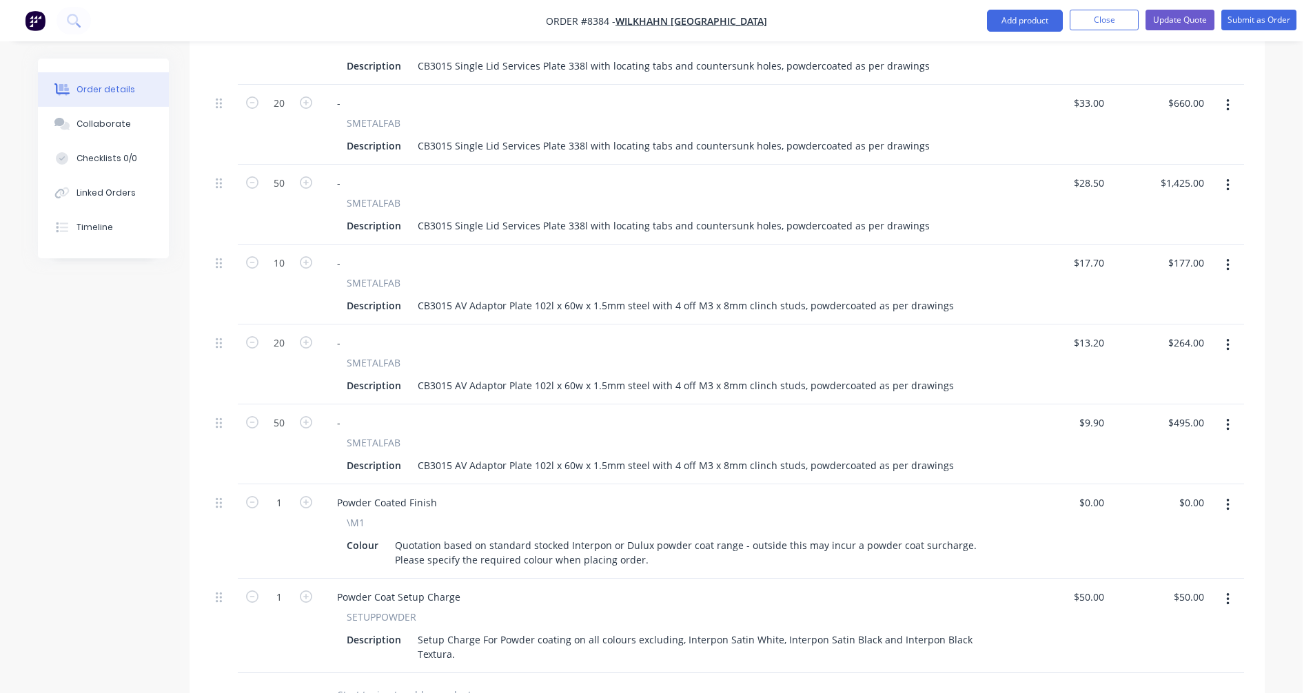
scroll to position [620, 0]
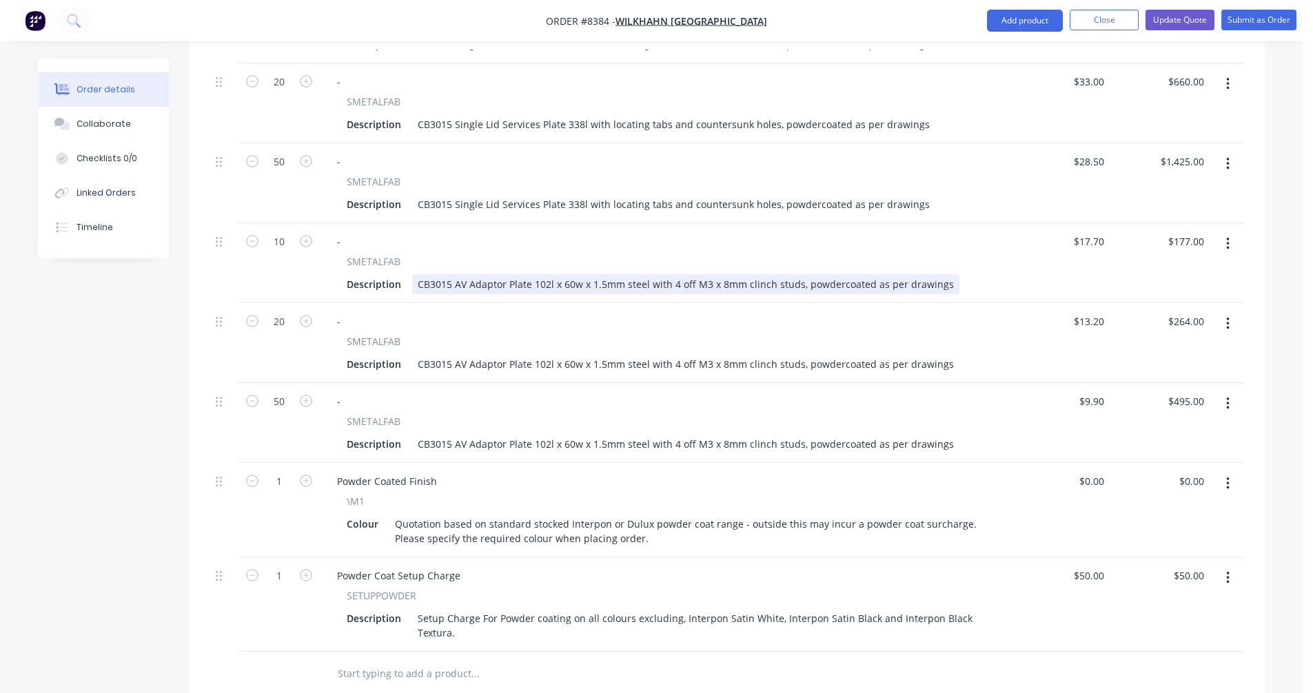
drag, startPoint x: 682, startPoint y: 243, endPoint x: 697, endPoint y: 243, distance: 15.2
click at [686, 274] on div "CB3015 AV Adaptor Plate 102l x 60w x 1.5mm steel with 4 off M3 x 8mm clinch stu…" at bounding box center [685, 284] width 547 height 20
type input "$18.10"
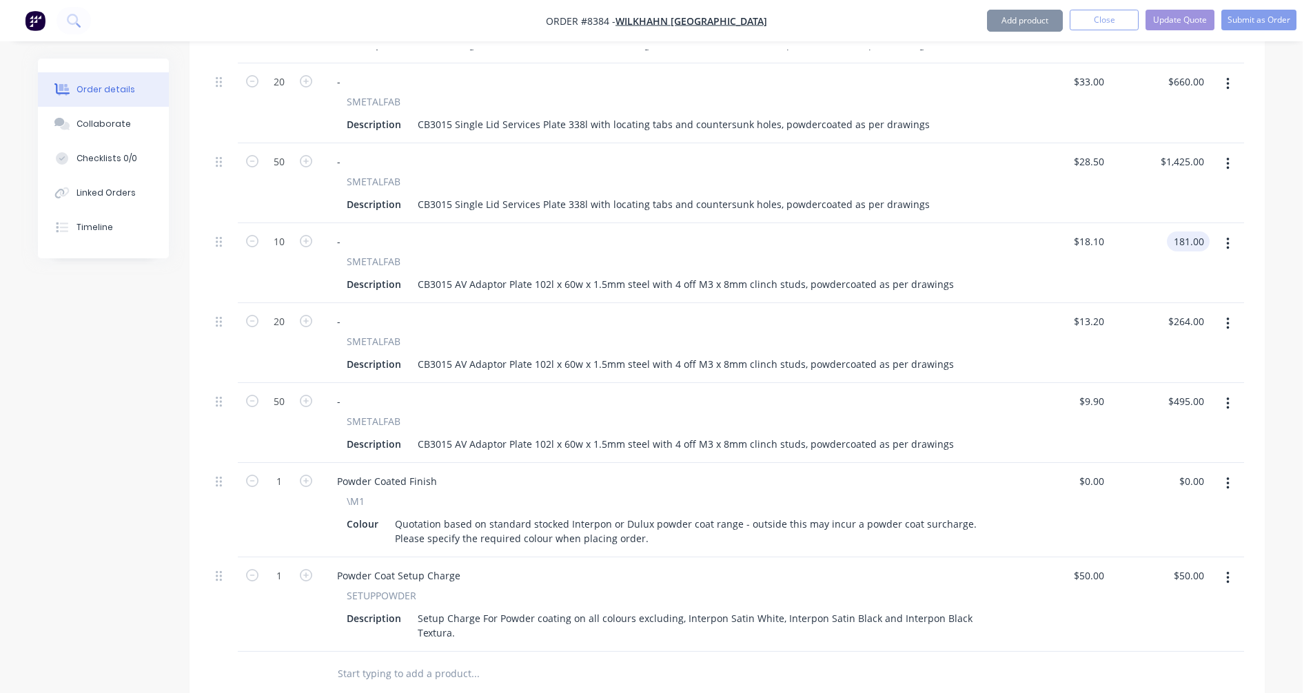
type input "$181.00"
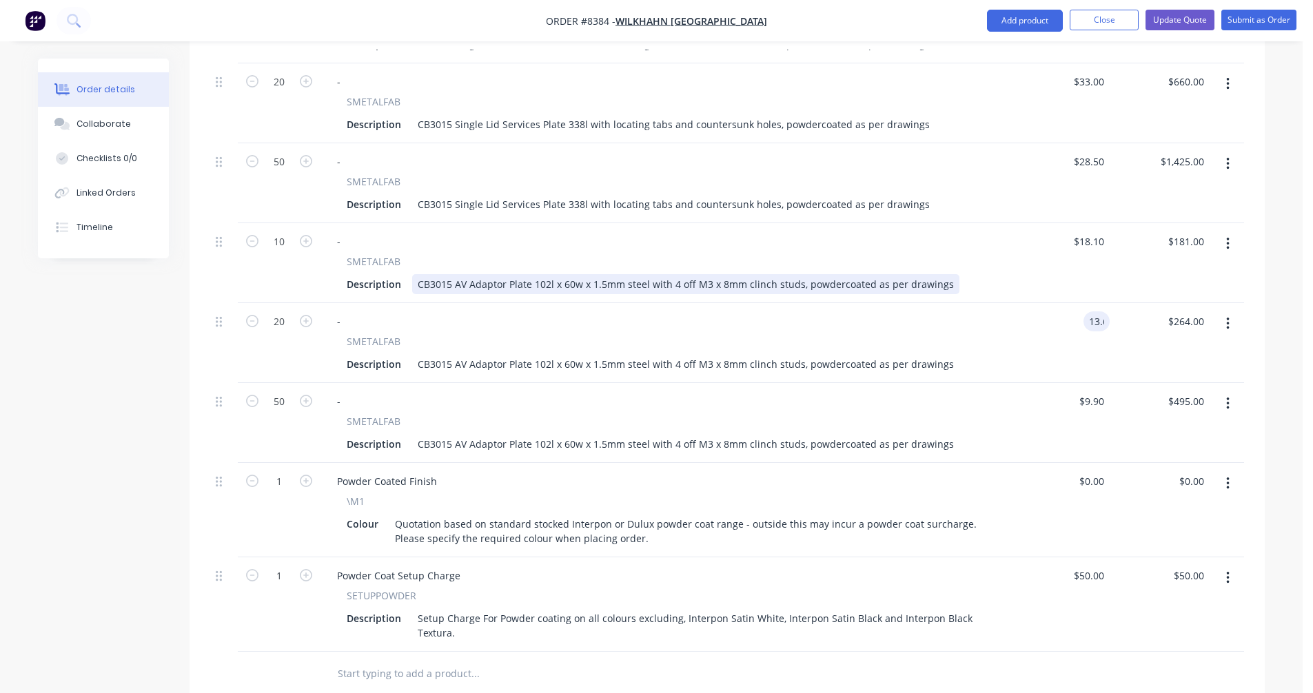
type input "$13.60"
type input "$272.00"
type input "$10.30"
type input "$515.00"
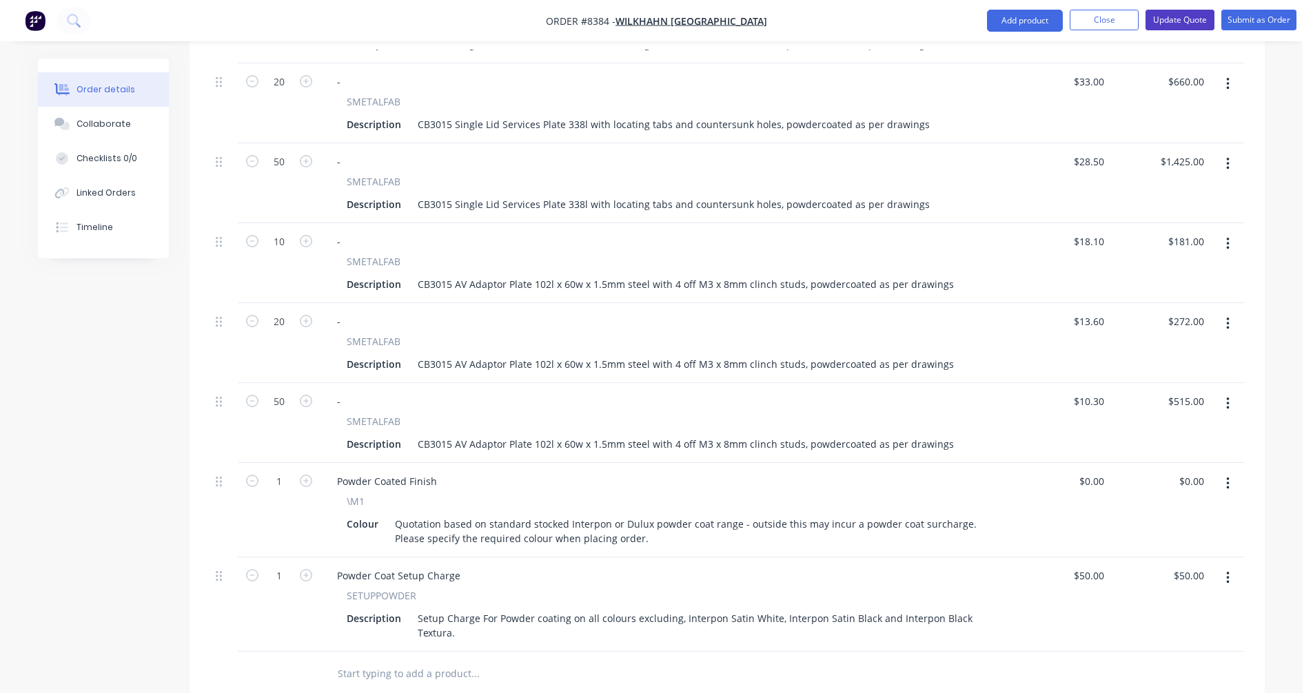
click at [1178, 25] on button "Update Quote" at bounding box center [1179, 20] width 69 height 21
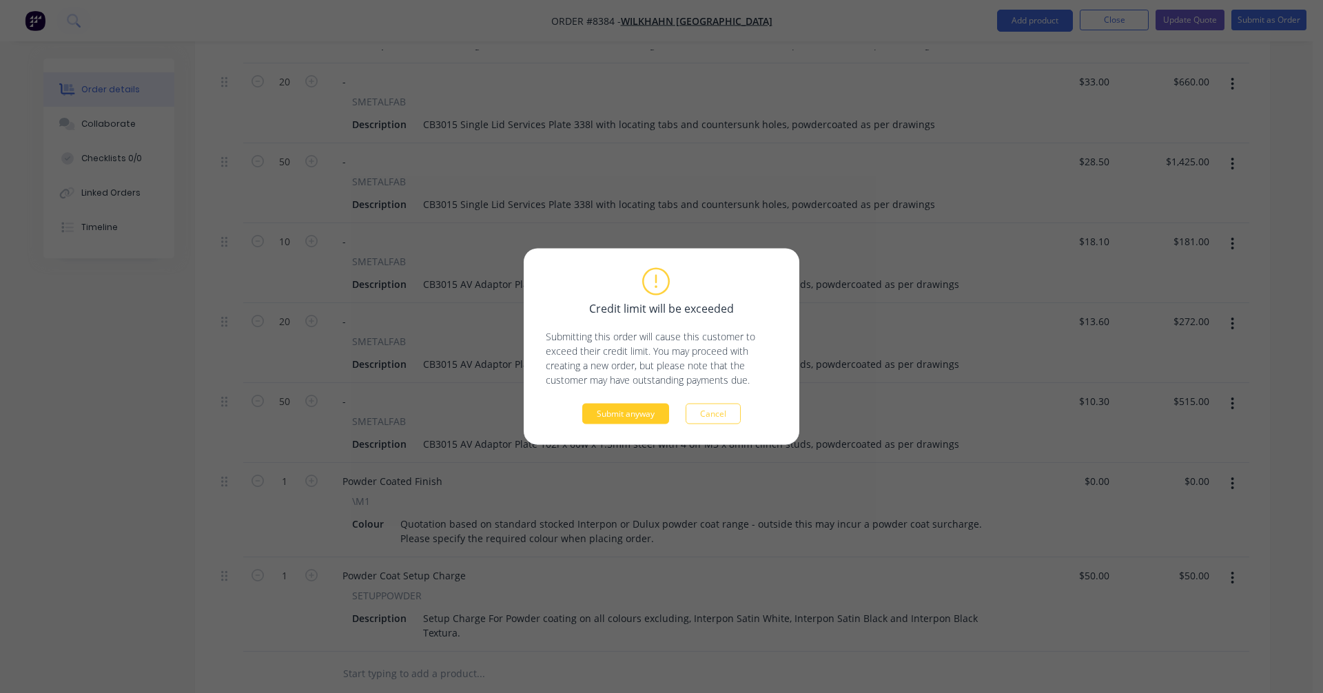
click at [635, 420] on button "Submit anyway" at bounding box center [625, 414] width 87 height 21
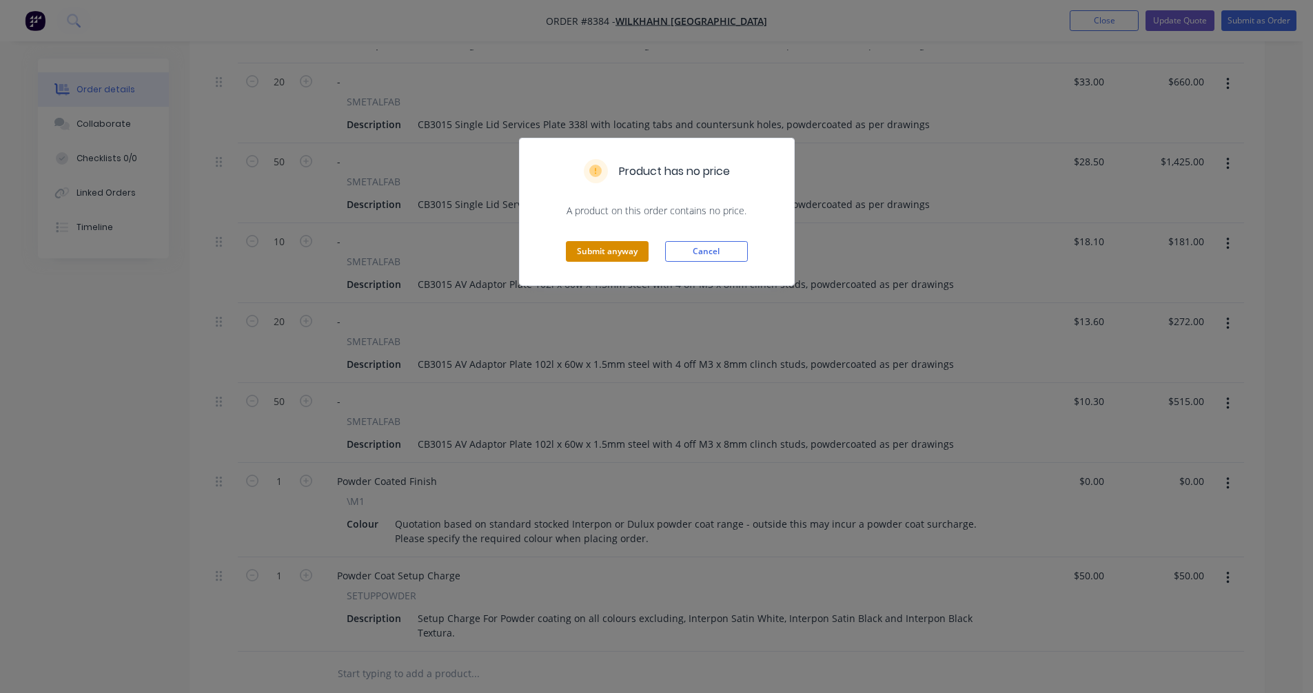
click at [597, 251] on button "Submit anyway" at bounding box center [607, 251] width 83 height 21
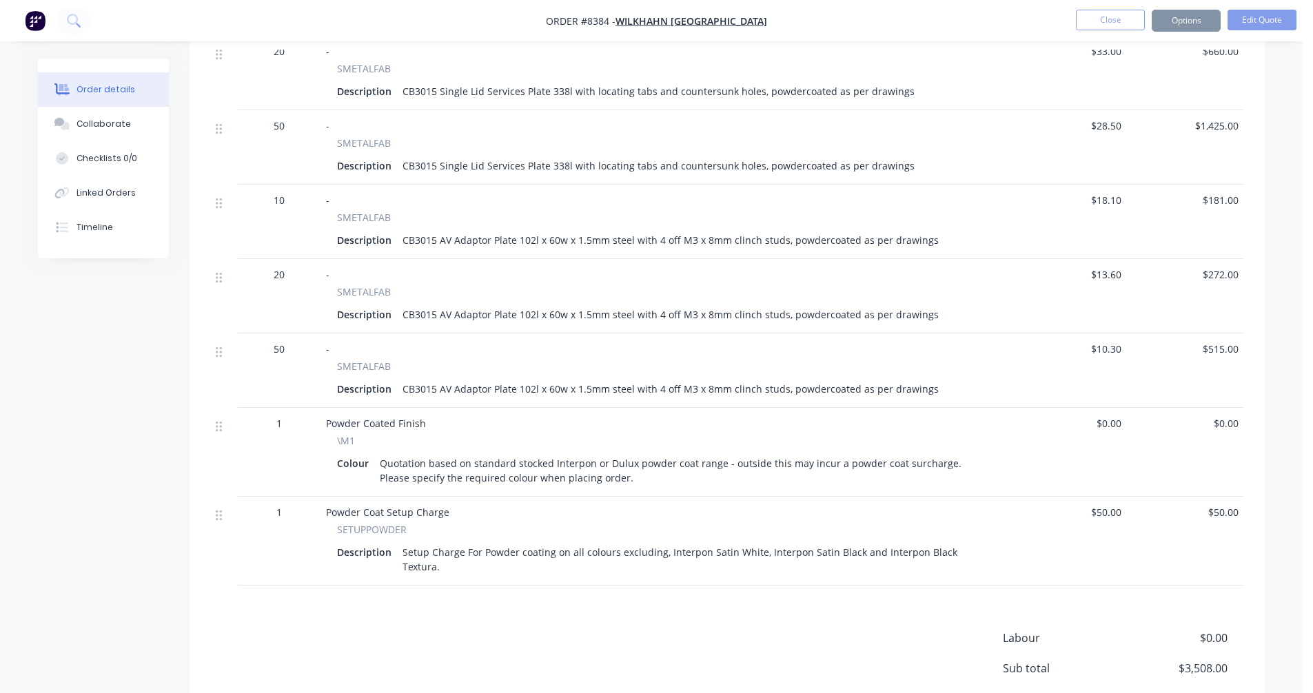
scroll to position [617, 0]
click at [1175, 19] on button "Options" at bounding box center [1186, 21] width 69 height 22
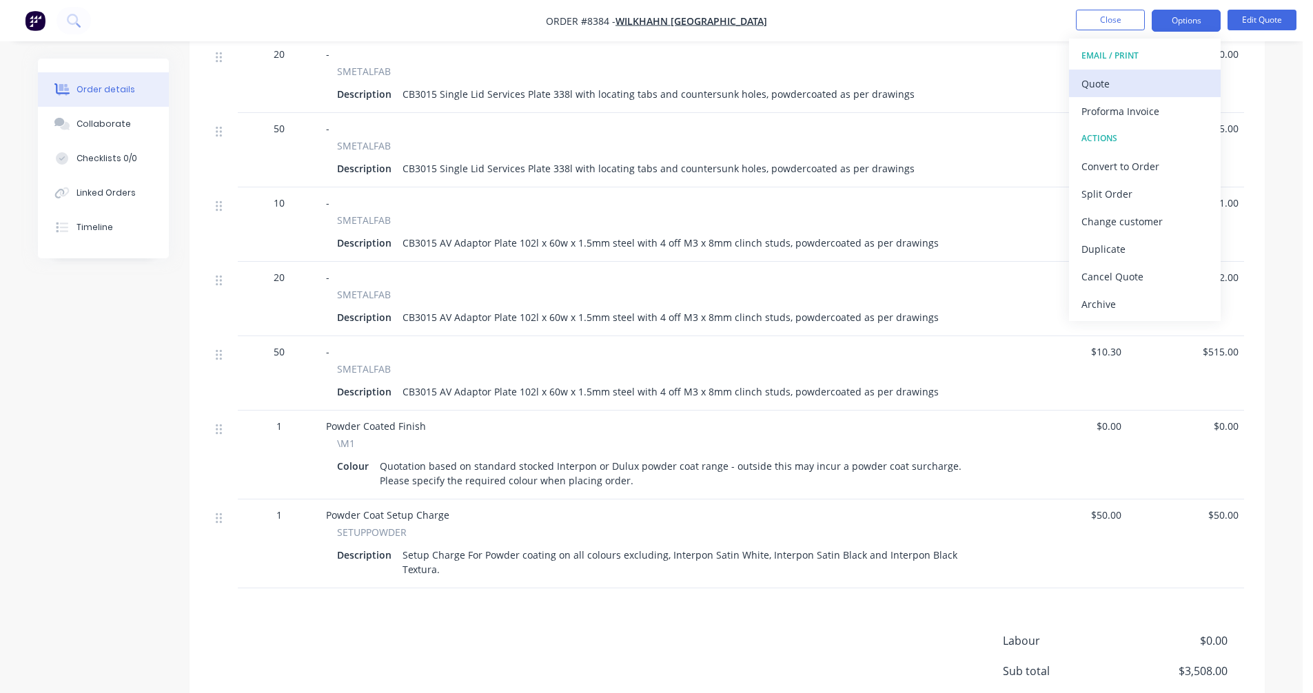
click at [1118, 80] on div "Quote" at bounding box center [1144, 84] width 127 height 20
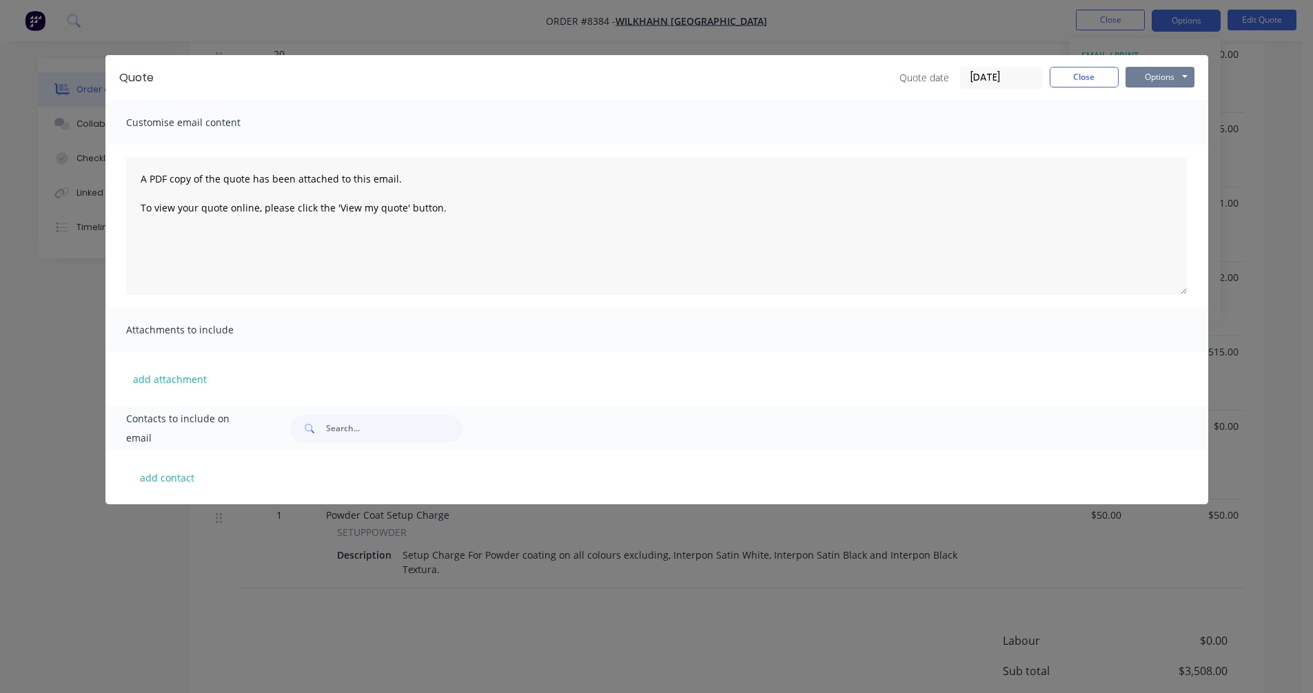
click at [1161, 74] on button "Options" at bounding box center [1159, 77] width 69 height 21
click at [1160, 98] on button "Preview" at bounding box center [1169, 101] width 88 height 23
click at [1084, 70] on button "Close" at bounding box center [1084, 77] width 69 height 21
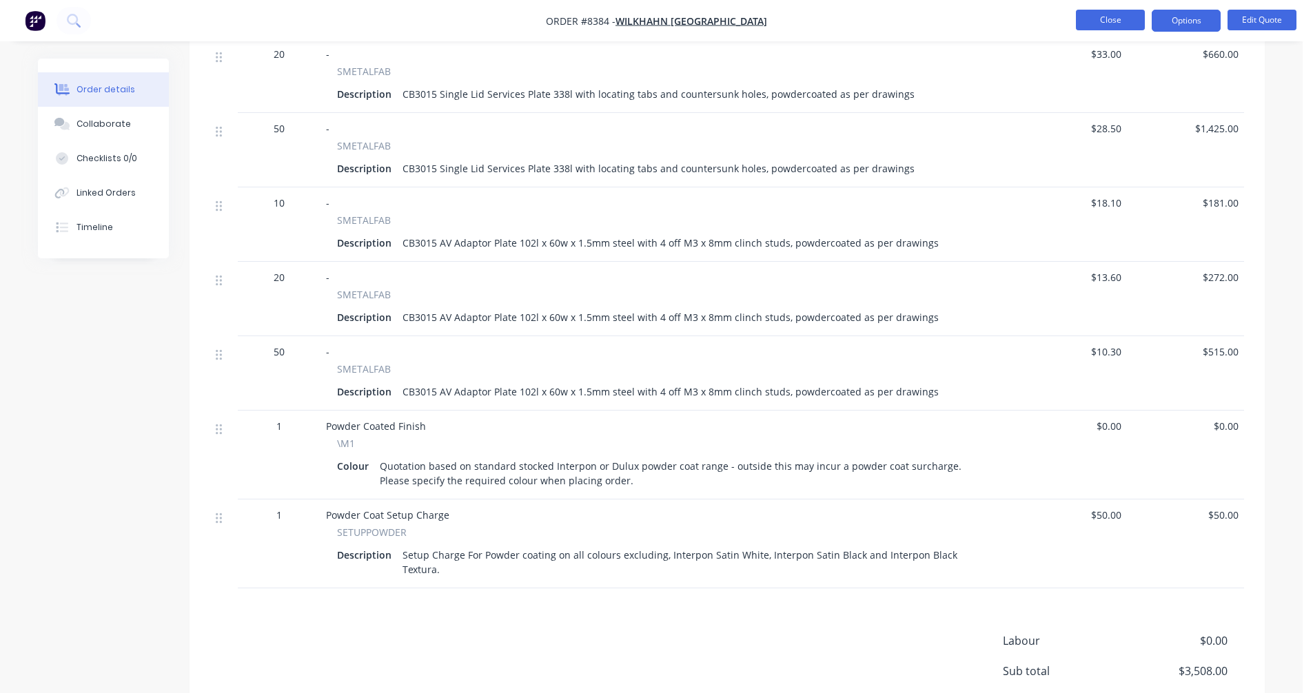
click at [1112, 14] on button "Close" at bounding box center [1110, 20] width 69 height 21
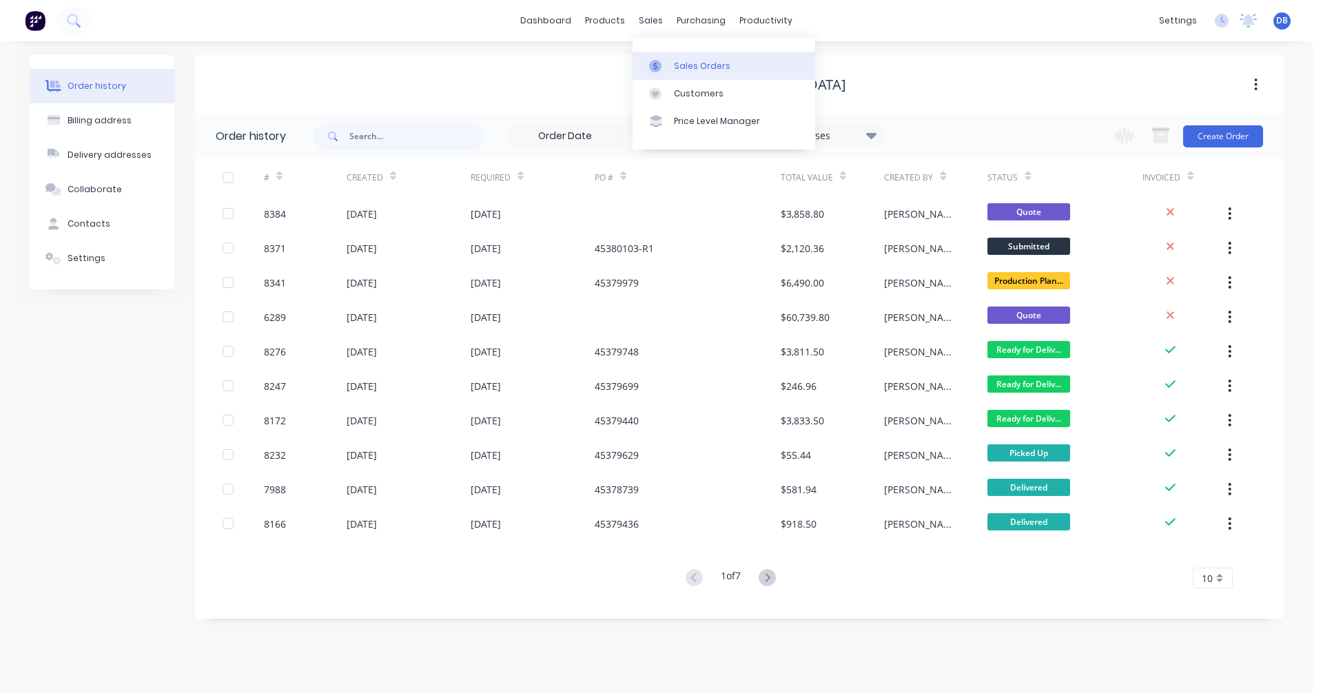
click at [680, 65] on div "Sales Orders" at bounding box center [702, 66] width 57 height 12
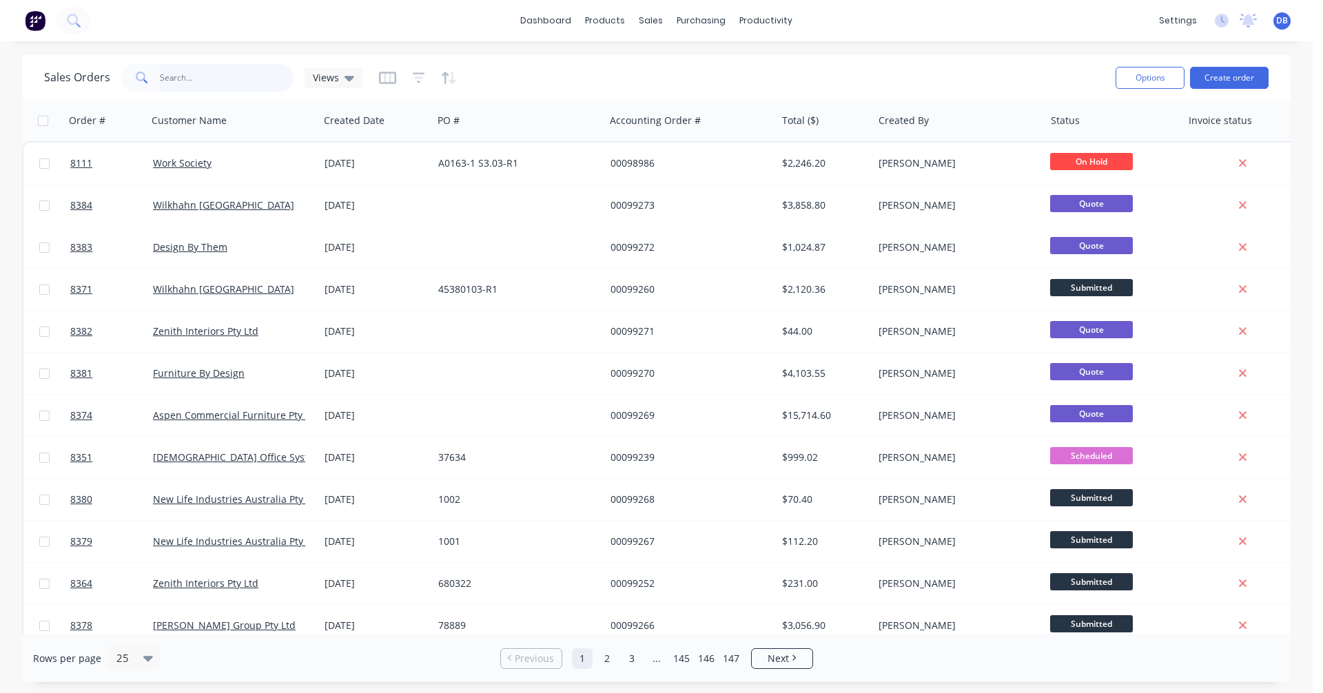
click at [194, 79] on input "text" at bounding box center [227, 78] width 134 height 28
type input "97210"
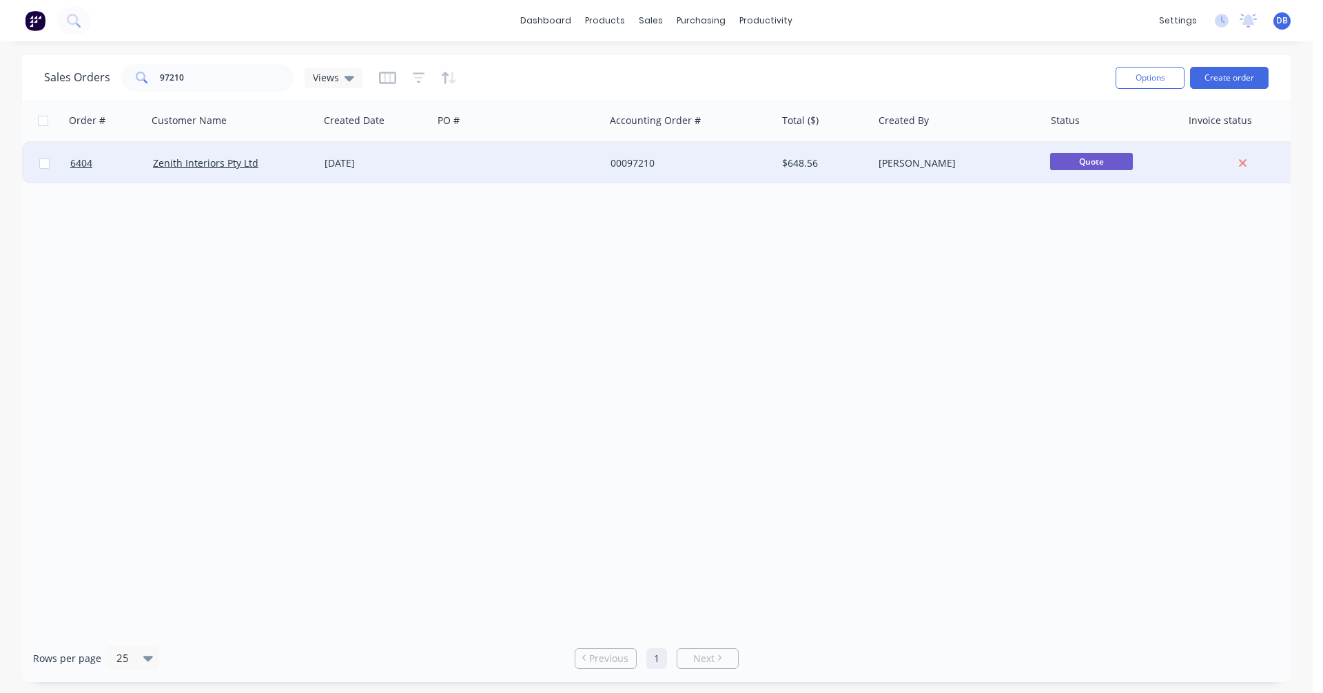
click at [358, 166] on div "[DATE]" at bounding box center [376, 163] width 103 height 14
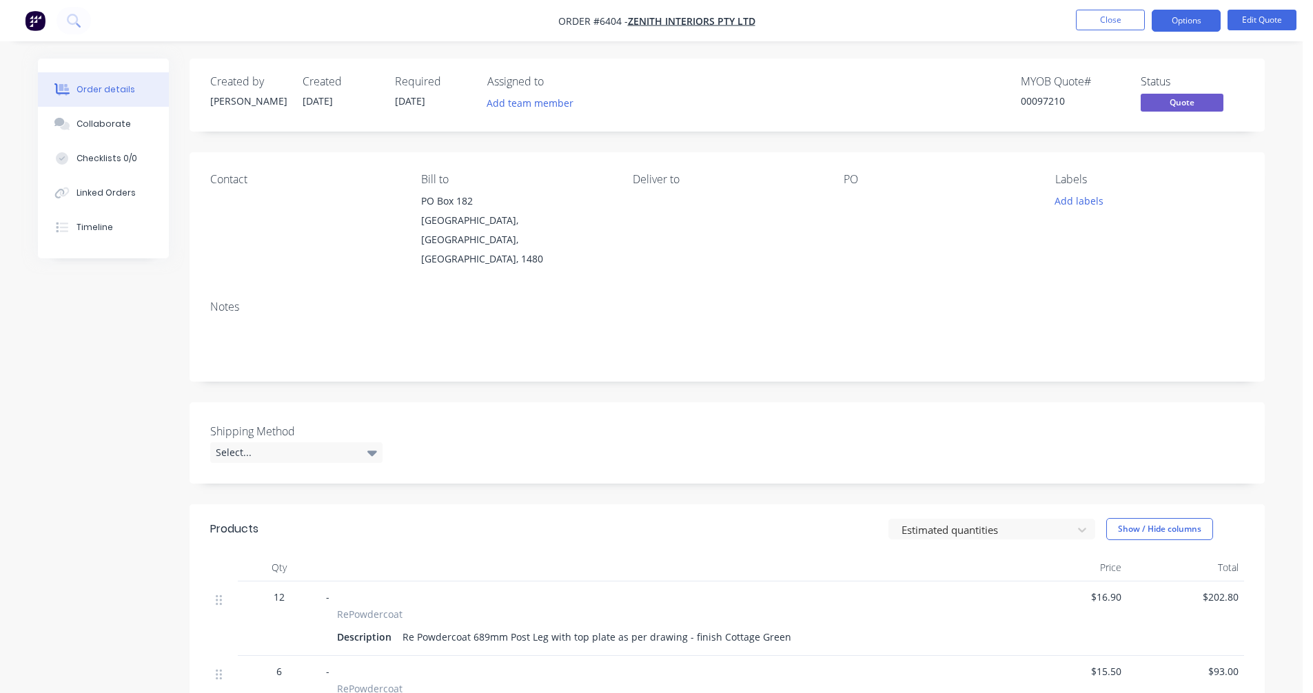
scroll to position [138, 0]
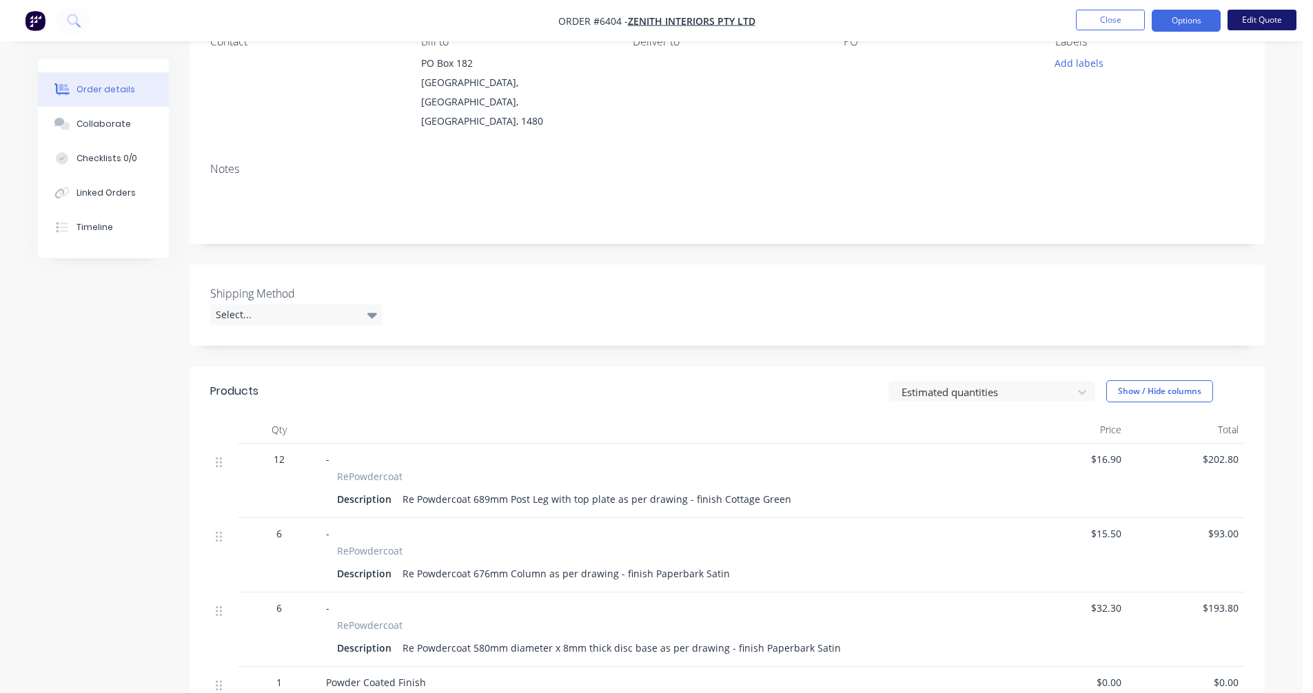
click at [1262, 17] on button "Edit Quote" at bounding box center [1261, 20] width 69 height 21
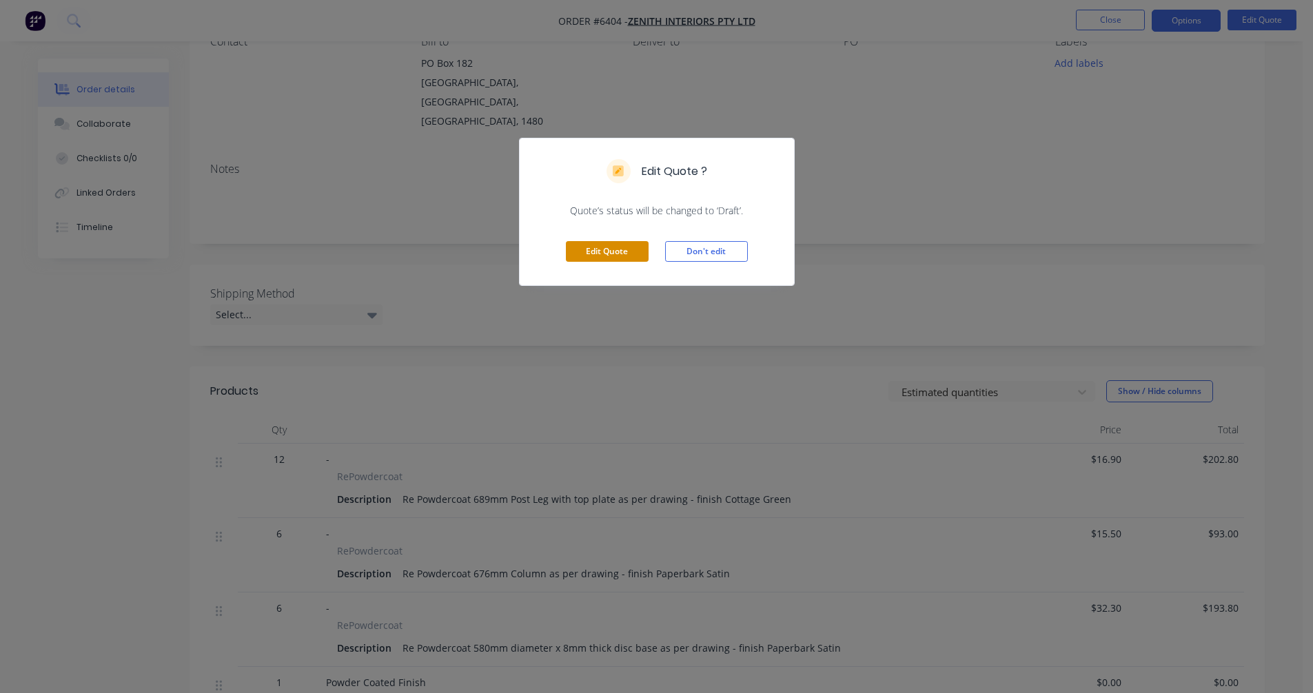
click at [604, 247] on button "Edit Quote" at bounding box center [607, 251] width 83 height 21
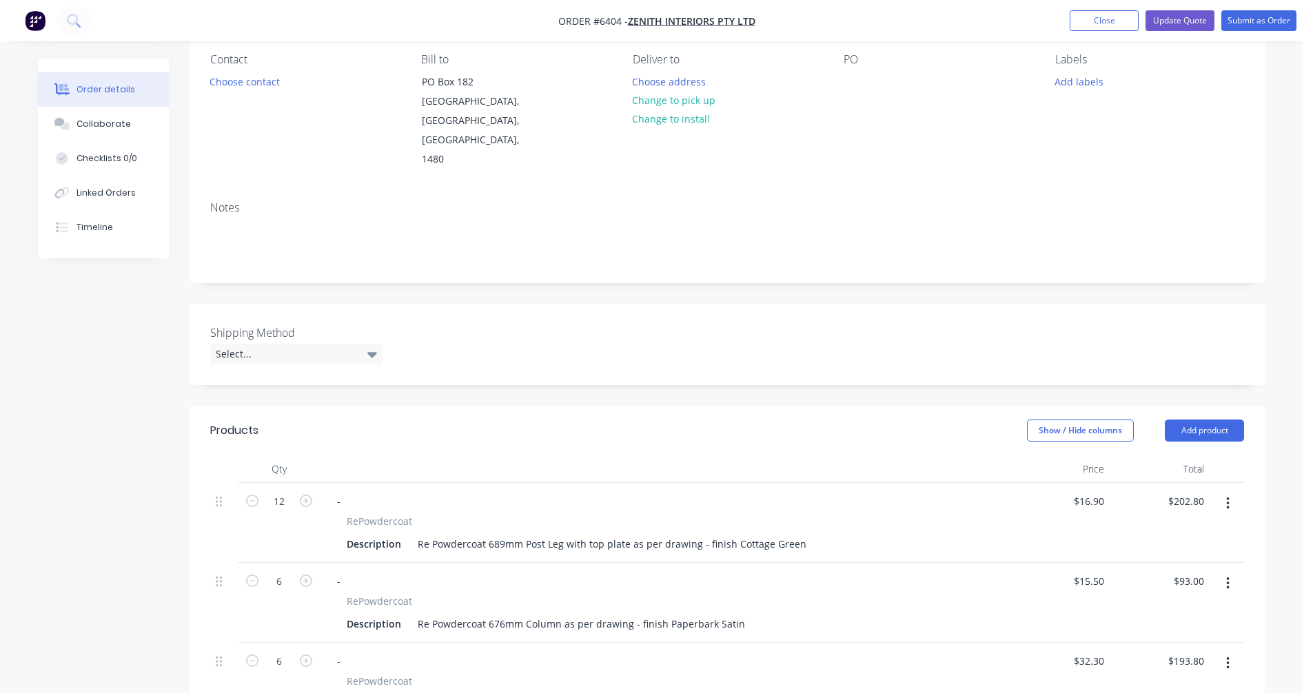
scroll to position [345, 0]
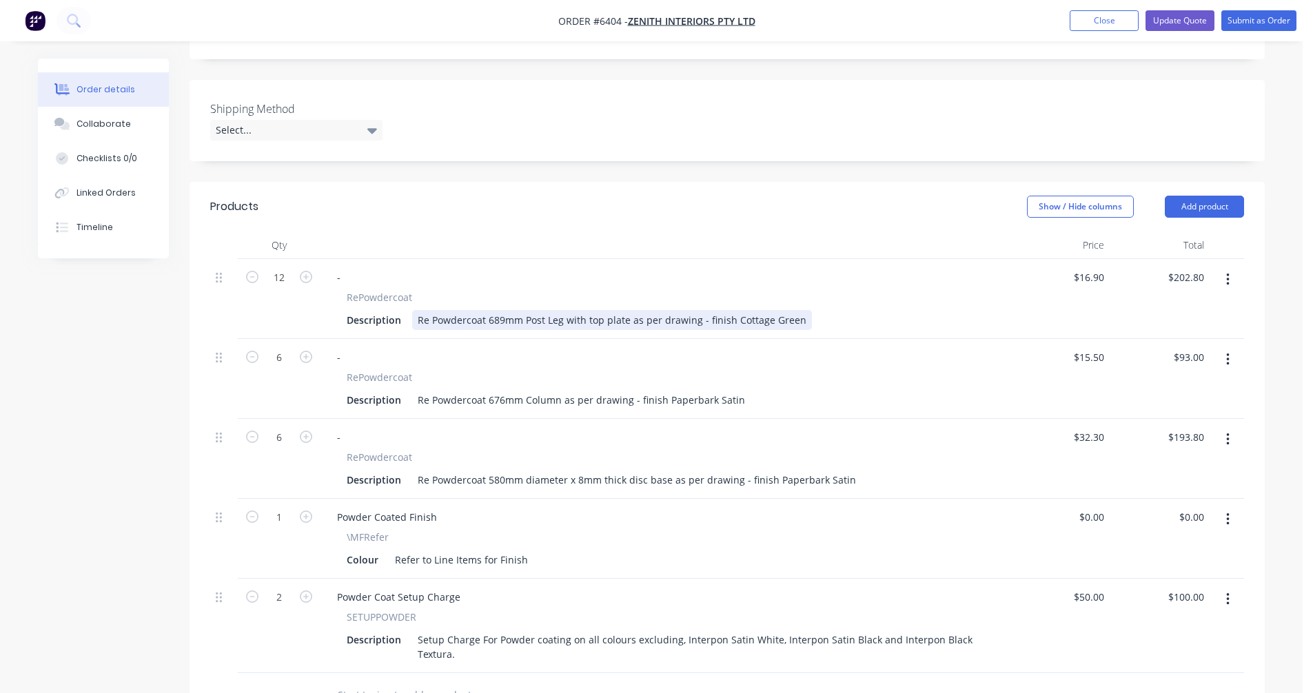
click at [488, 310] on div "Re Powdercoat 689mm Post Leg with top plate as per drawing - finish Cottage Gre…" at bounding box center [612, 320] width 400 height 20
click at [487, 390] on div "Re Powdercoat 676mm Column as per drawing - finish Paperbark Satin" at bounding box center [581, 400] width 338 height 20
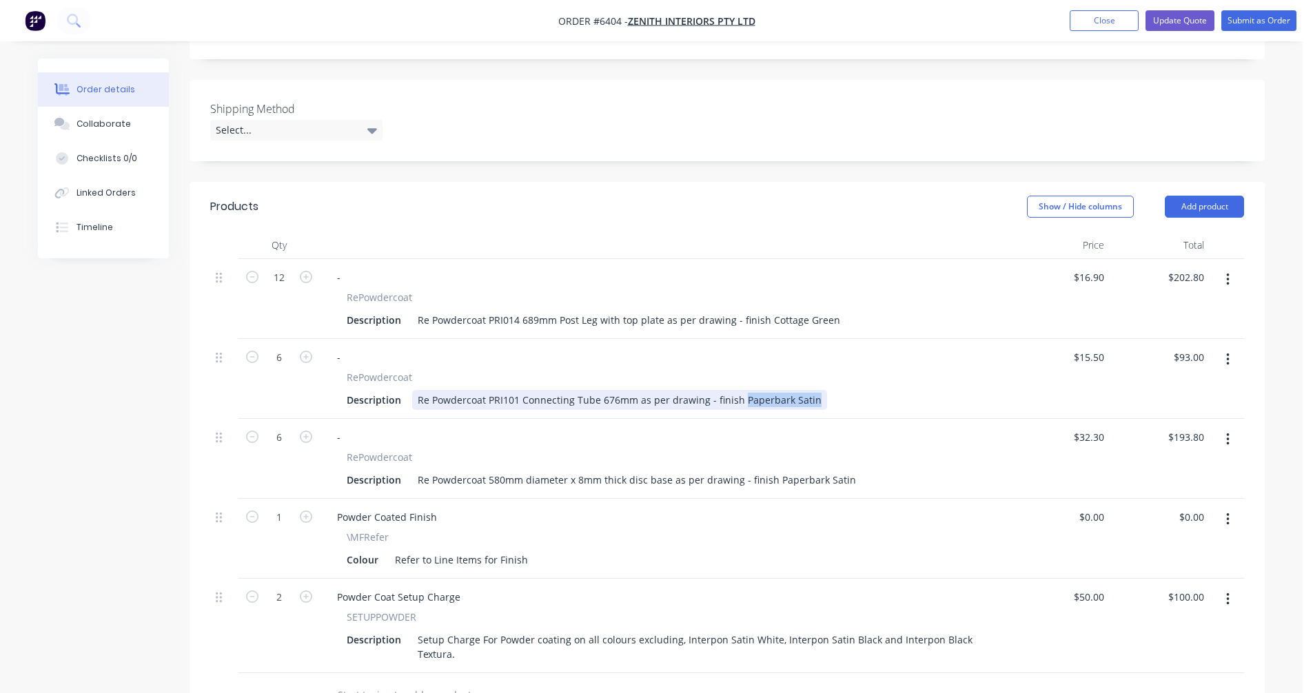
drag, startPoint x: 812, startPoint y: 361, endPoint x: 737, endPoint y: 360, distance: 75.1
click at [737, 390] on div "Re Powdercoat PRI101 Connecting Tube 676mm as per drawing - finish Paperbark Sa…" at bounding box center [619, 400] width 415 height 20
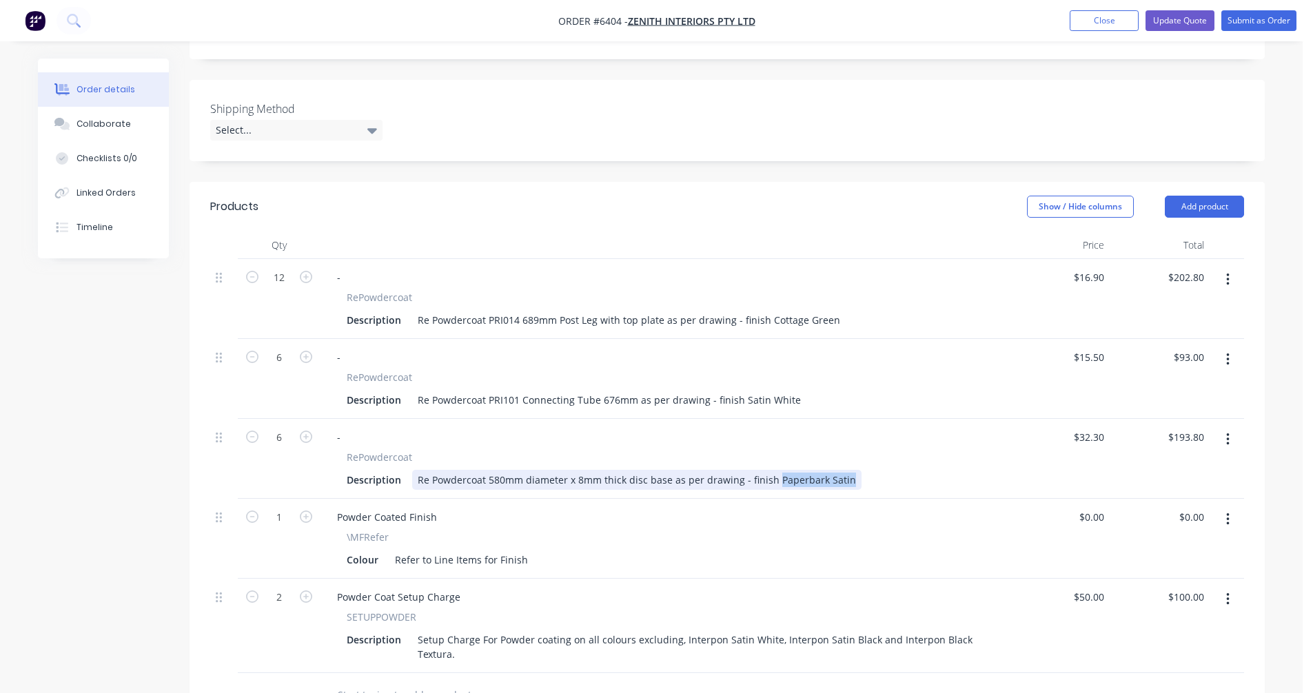
drag, startPoint x: 844, startPoint y: 440, endPoint x: 770, endPoint y: 442, distance: 73.8
click at [770, 470] on div "Re Powdercoat 580mm diameter x 8mm thick disc base as per drawing - finish Pape…" at bounding box center [636, 480] width 449 height 20
type input "$32.30"
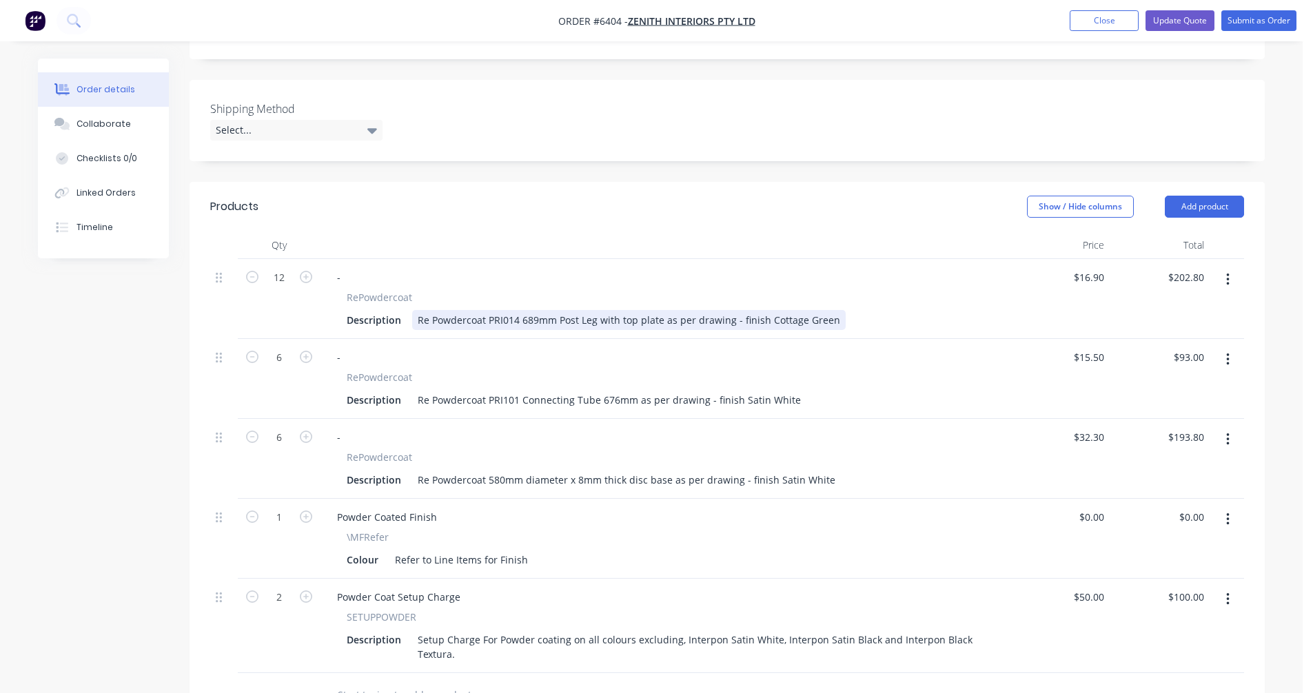
type input "$193.80"
click at [764, 310] on div "Re Powdercoat PRI014 689mm Post Leg with top plate as per drawing - finish Cott…" at bounding box center [628, 320] width 433 height 20
drag, startPoint x: 830, startPoint y: 280, endPoint x: 764, endPoint y: 283, distance: 66.9
click at [764, 310] on div "Re Powdercoat PRI014 689mm Post Leg with top plate as per drawing - finish Cott…" at bounding box center [628, 320] width 433 height 20
type input "$16.90"
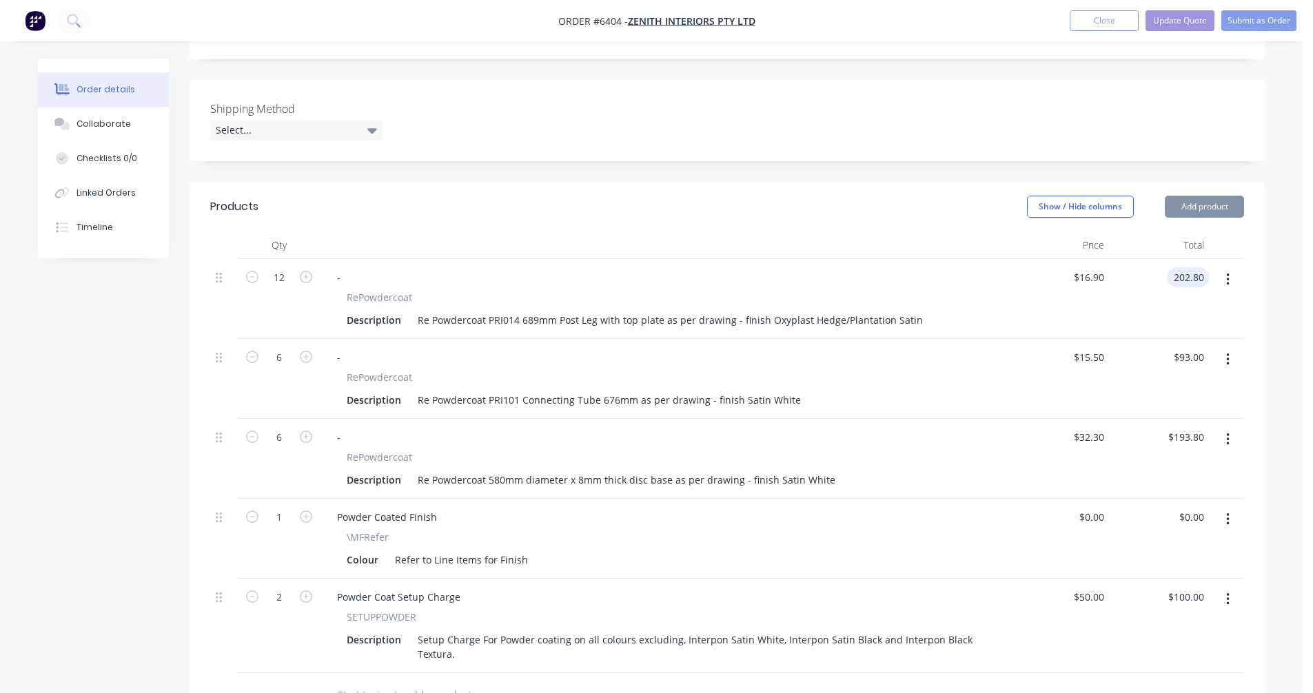
type input "$202.80"
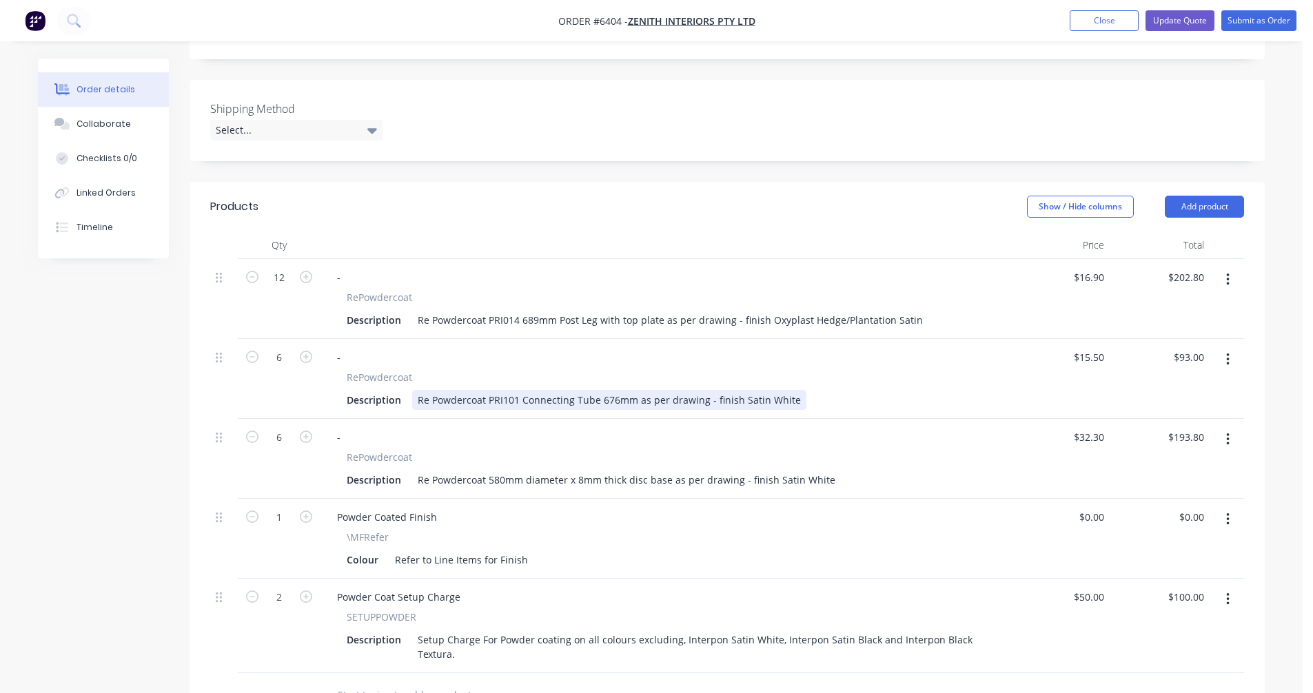
click at [737, 390] on div "Re Powdercoat PRI101 Connecting Tube 676mm as per drawing - finish Satin White" at bounding box center [609, 400] width 394 height 20
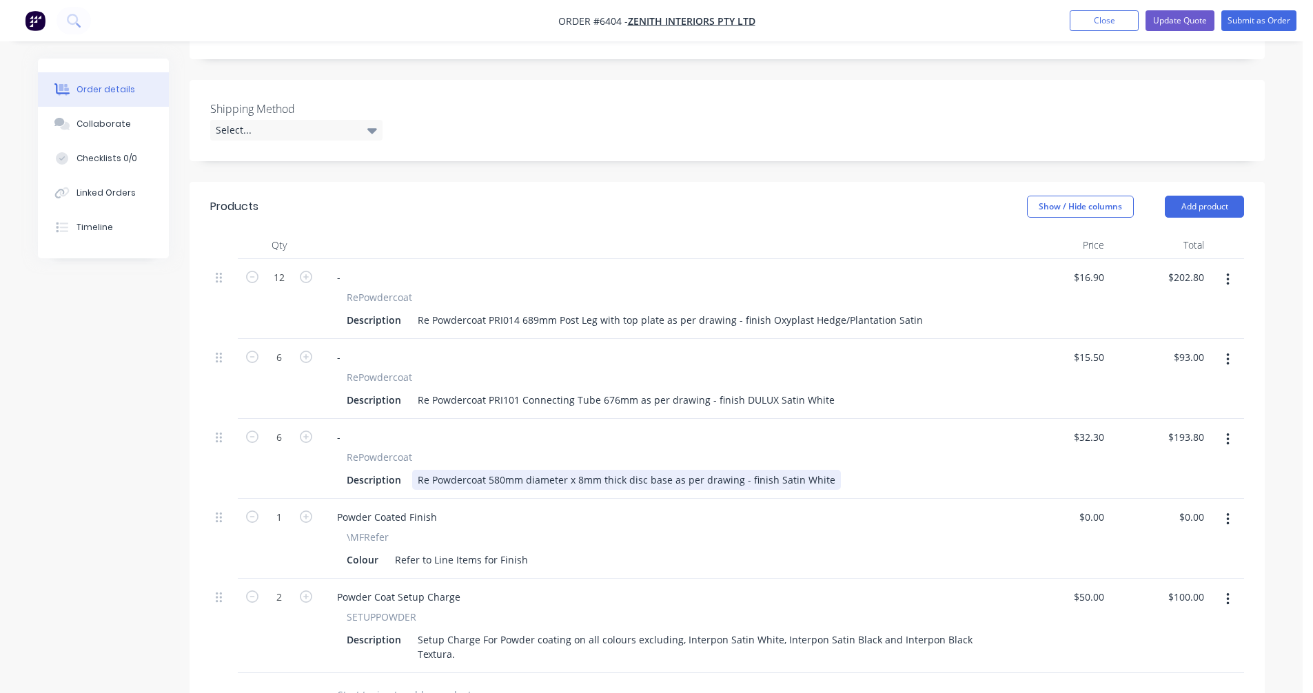
click at [770, 470] on div "Re Powdercoat 580mm diameter x 8mm thick disc base as per drawing - finish Sati…" at bounding box center [626, 480] width 429 height 20
type input "$32.30"
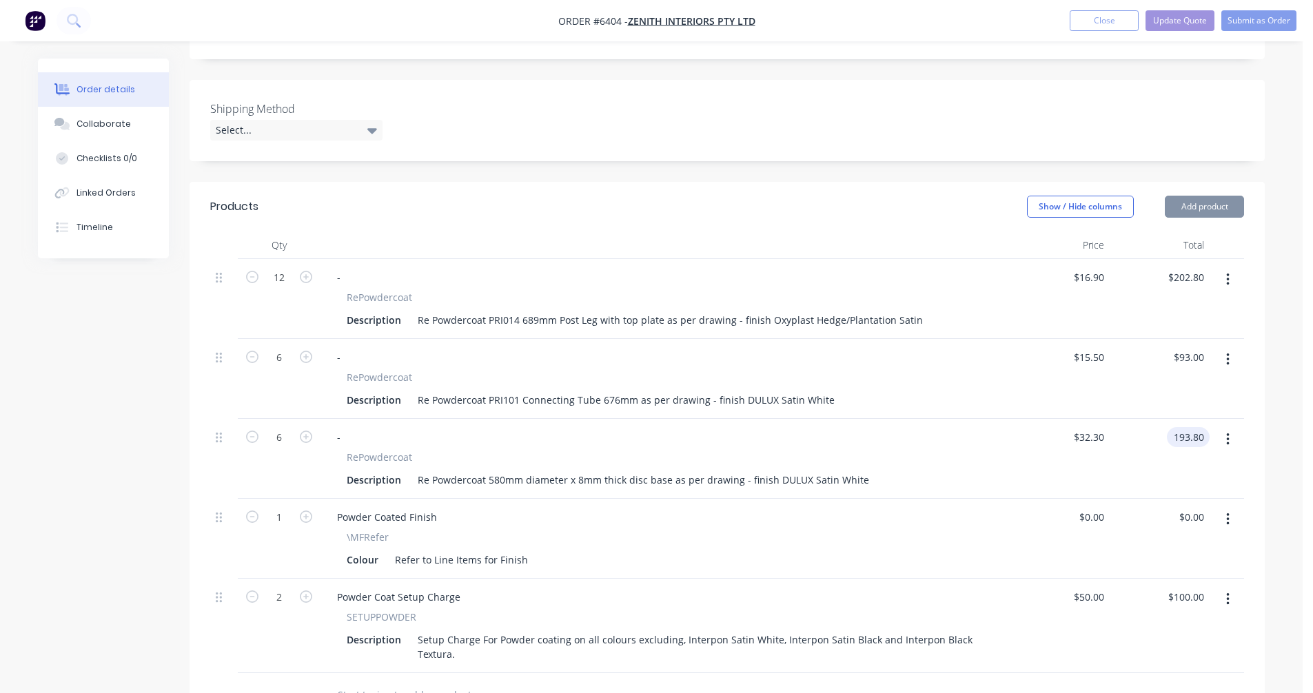
type input "$193.80"
click at [1176, 20] on button "Update Quote" at bounding box center [1179, 20] width 69 height 21
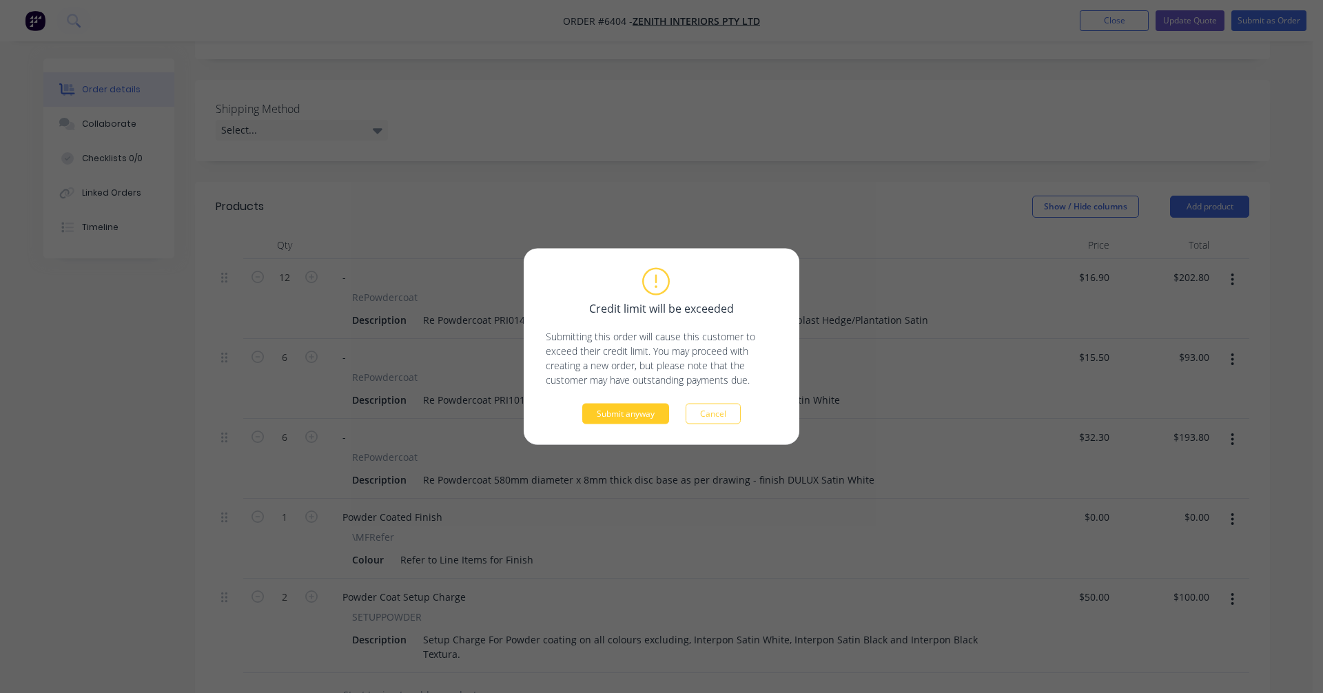
click at [610, 412] on button "Submit anyway" at bounding box center [625, 414] width 87 height 21
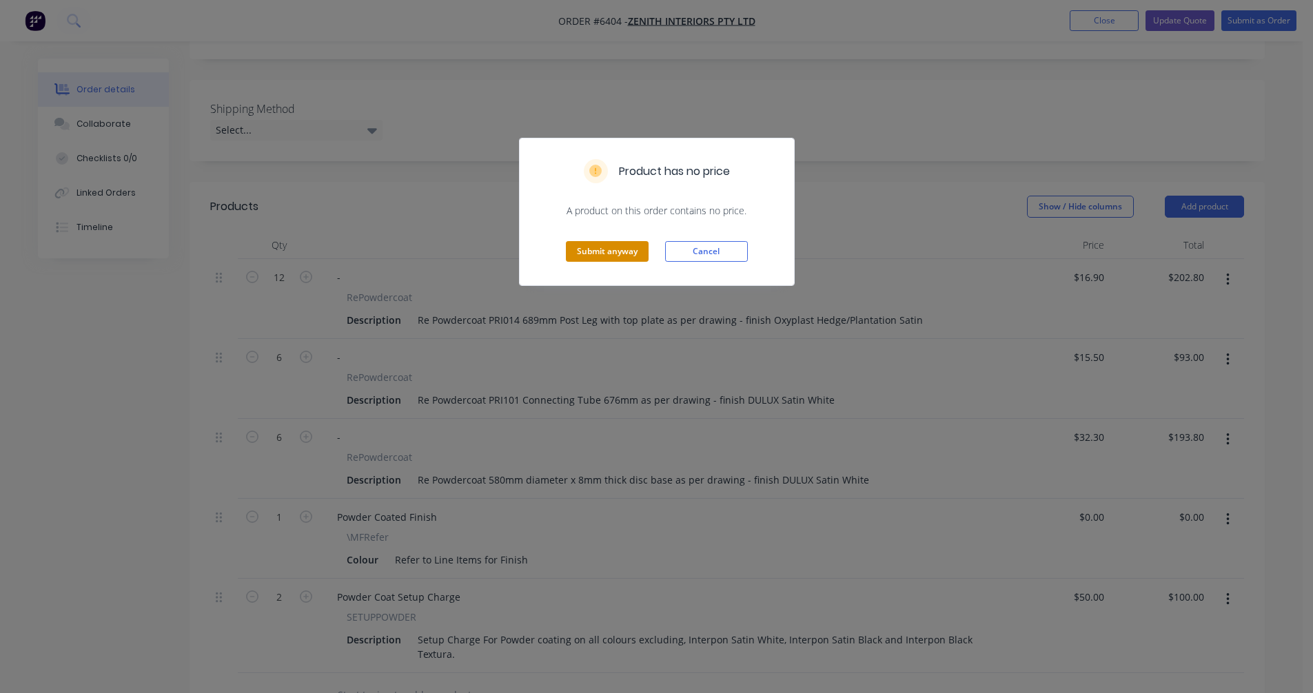
click at [622, 241] on button "Submit anyway" at bounding box center [607, 251] width 83 height 21
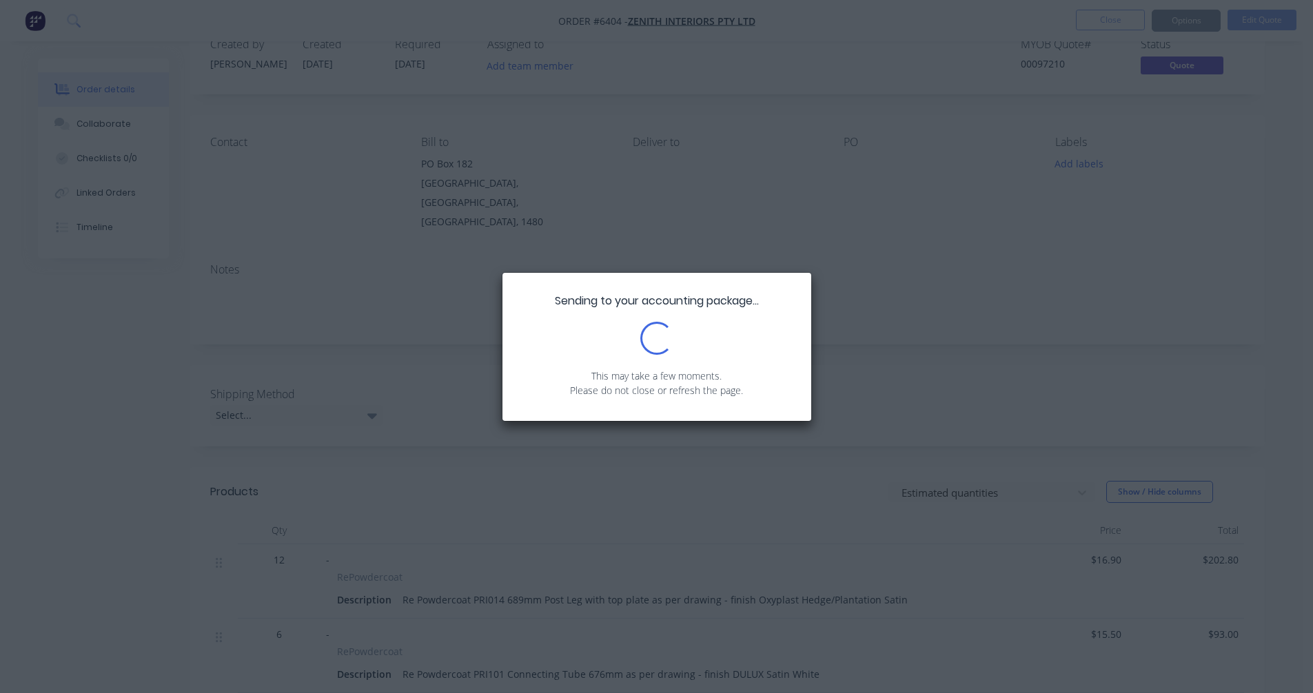
scroll to position [0, 0]
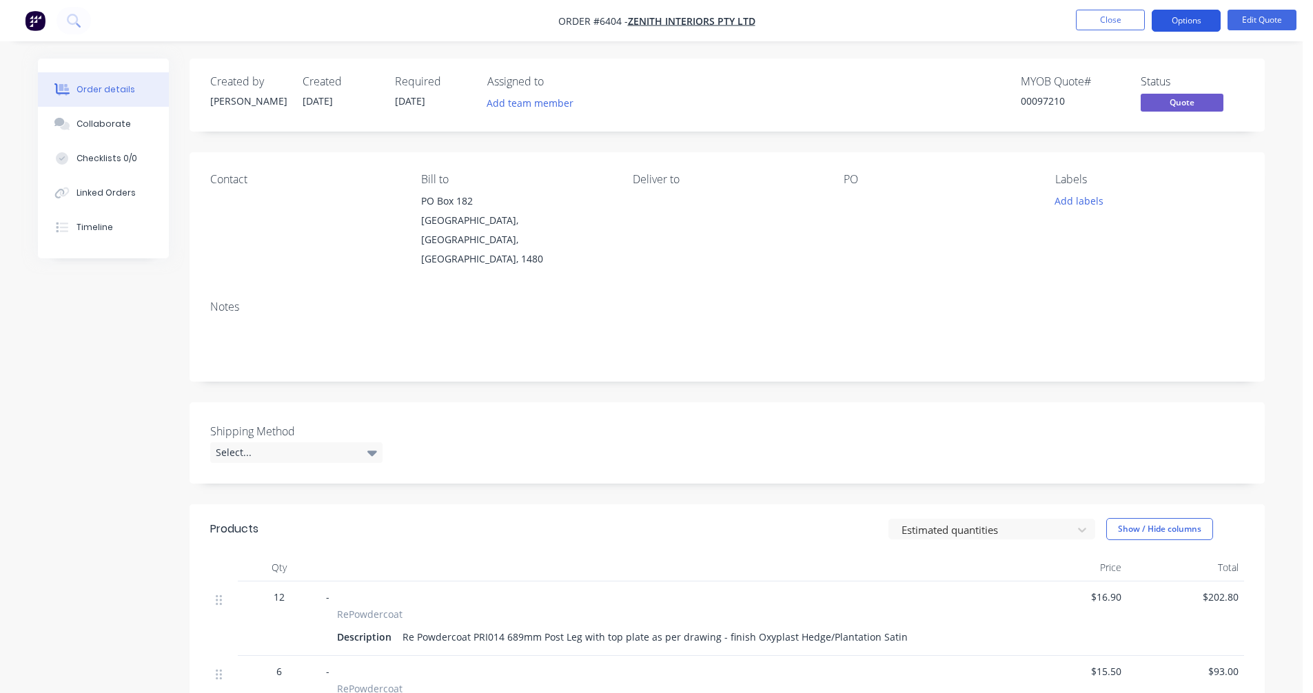
click at [1174, 17] on button "Options" at bounding box center [1186, 21] width 69 height 22
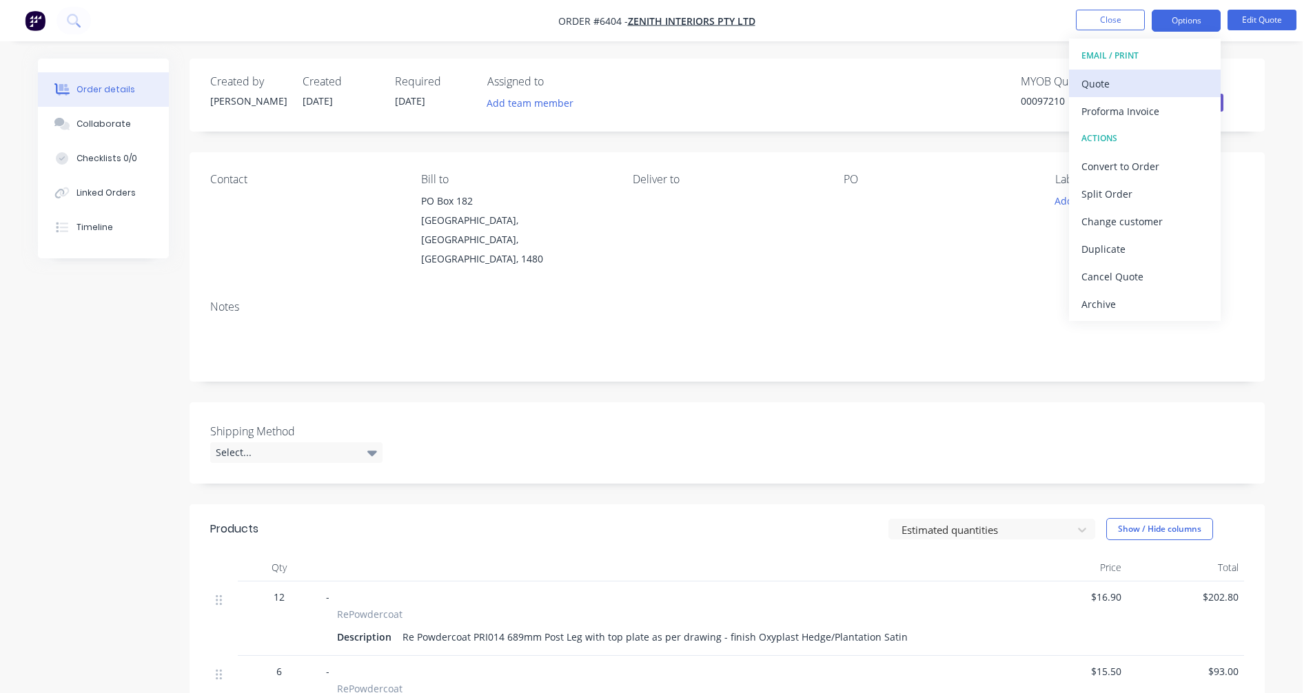
click at [1131, 78] on div "Quote" at bounding box center [1144, 84] width 127 height 20
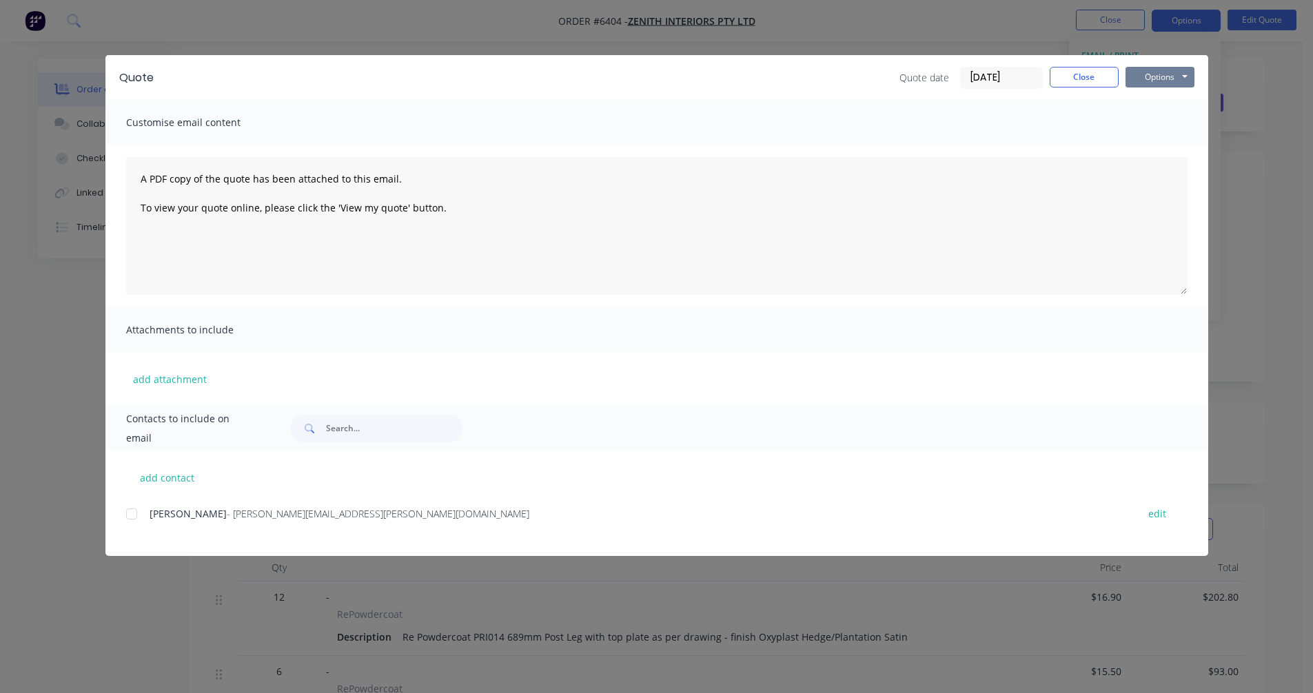
click at [1168, 74] on button "Options" at bounding box center [1159, 77] width 69 height 21
click at [1180, 102] on button "Preview" at bounding box center [1169, 101] width 88 height 23
drag, startPoint x: 1089, startPoint y: 74, endPoint x: 1100, endPoint y: 74, distance: 11.0
click at [1089, 74] on button "Close" at bounding box center [1084, 77] width 69 height 21
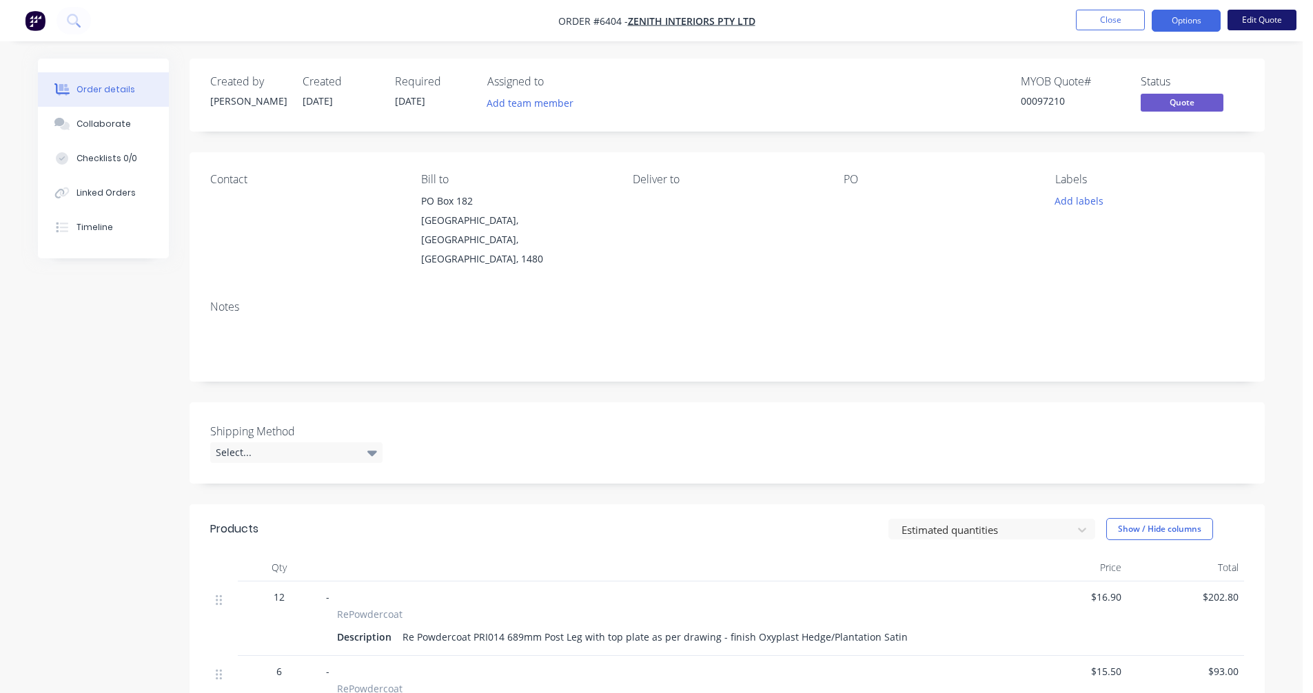
click at [1258, 12] on button "Edit Quote" at bounding box center [1261, 20] width 69 height 21
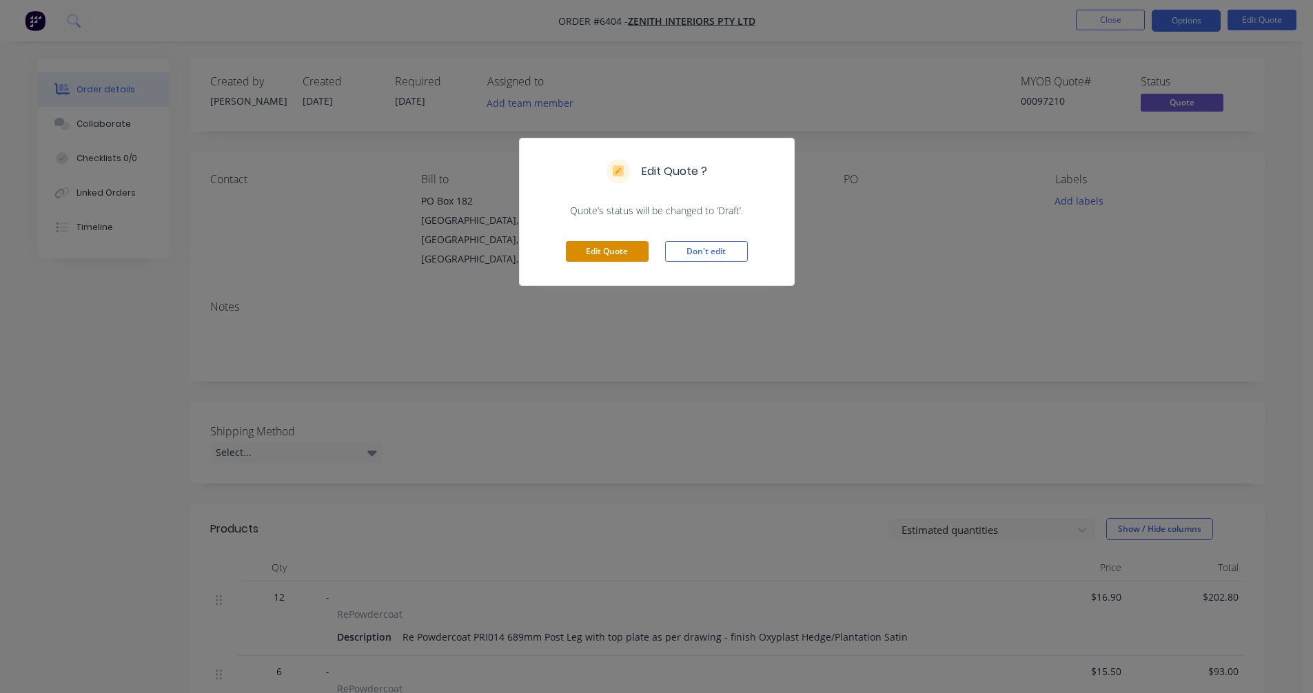
click at [609, 248] on button "Edit Quote" at bounding box center [607, 251] width 83 height 21
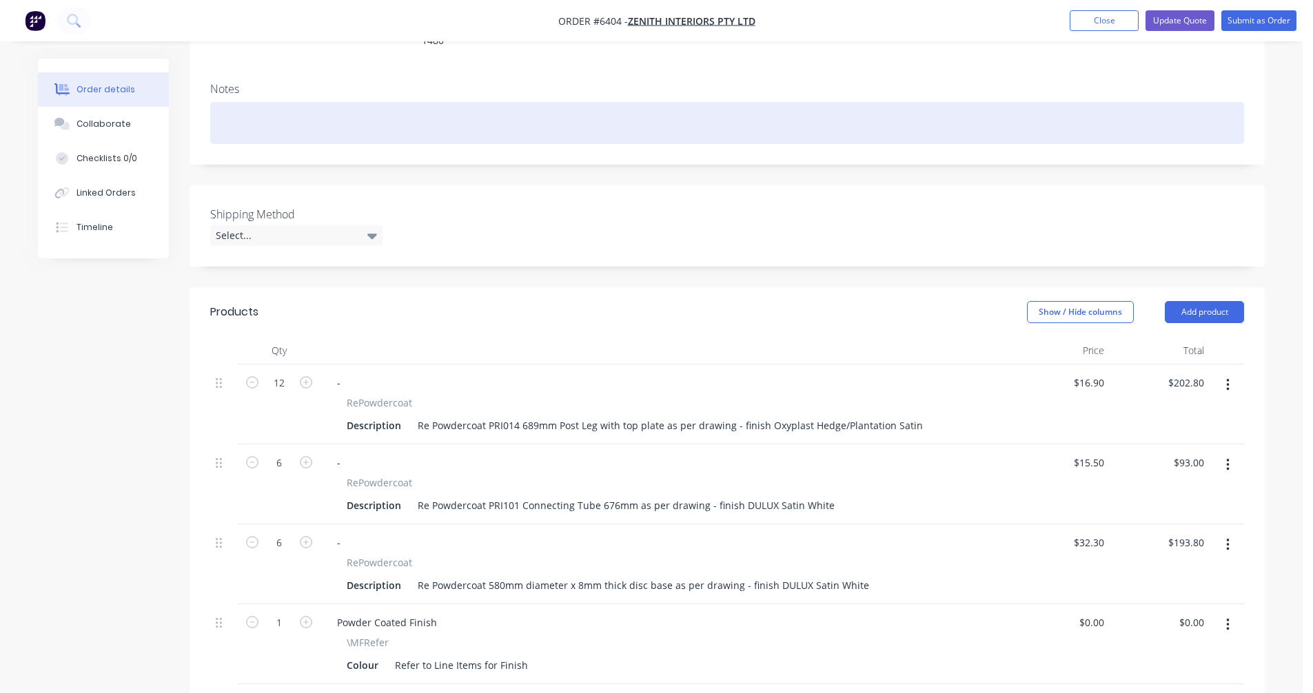
scroll to position [276, 0]
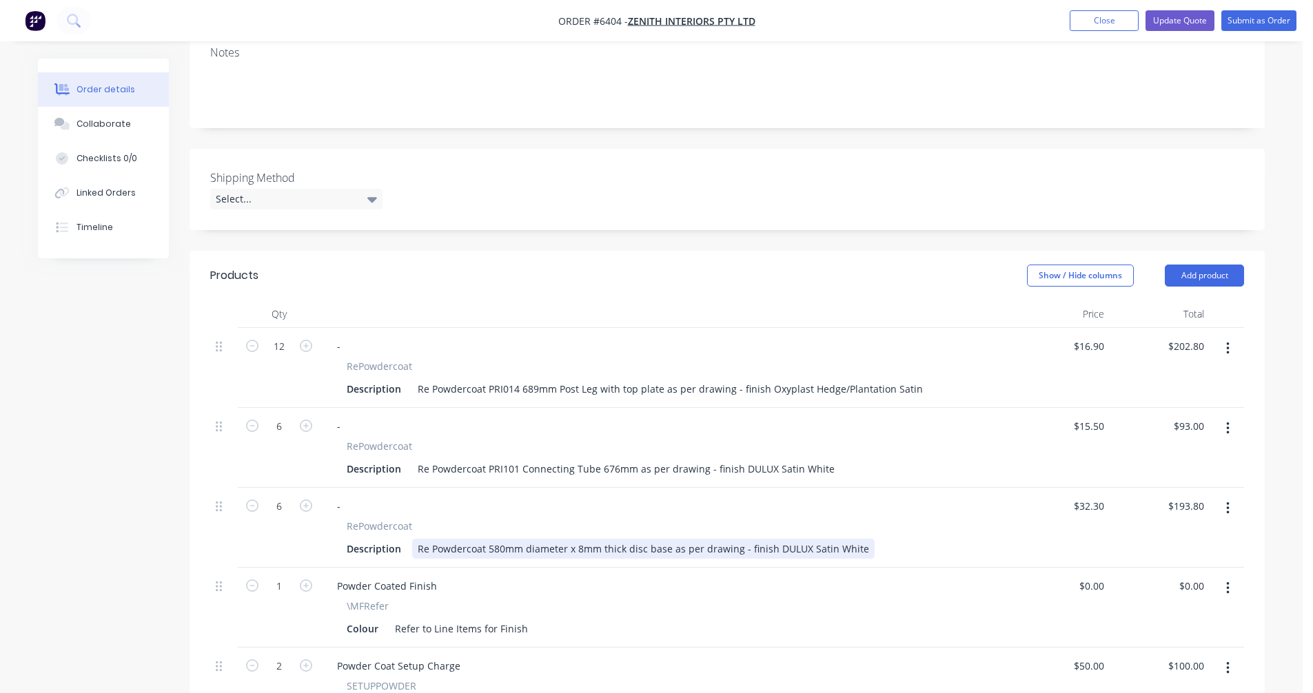
click at [484, 539] on div "Re Powdercoat 580mm diameter x 8mm thick disc base as per drawing - finish DULU…" at bounding box center [643, 549] width 462 height 20
type input "$32.30"
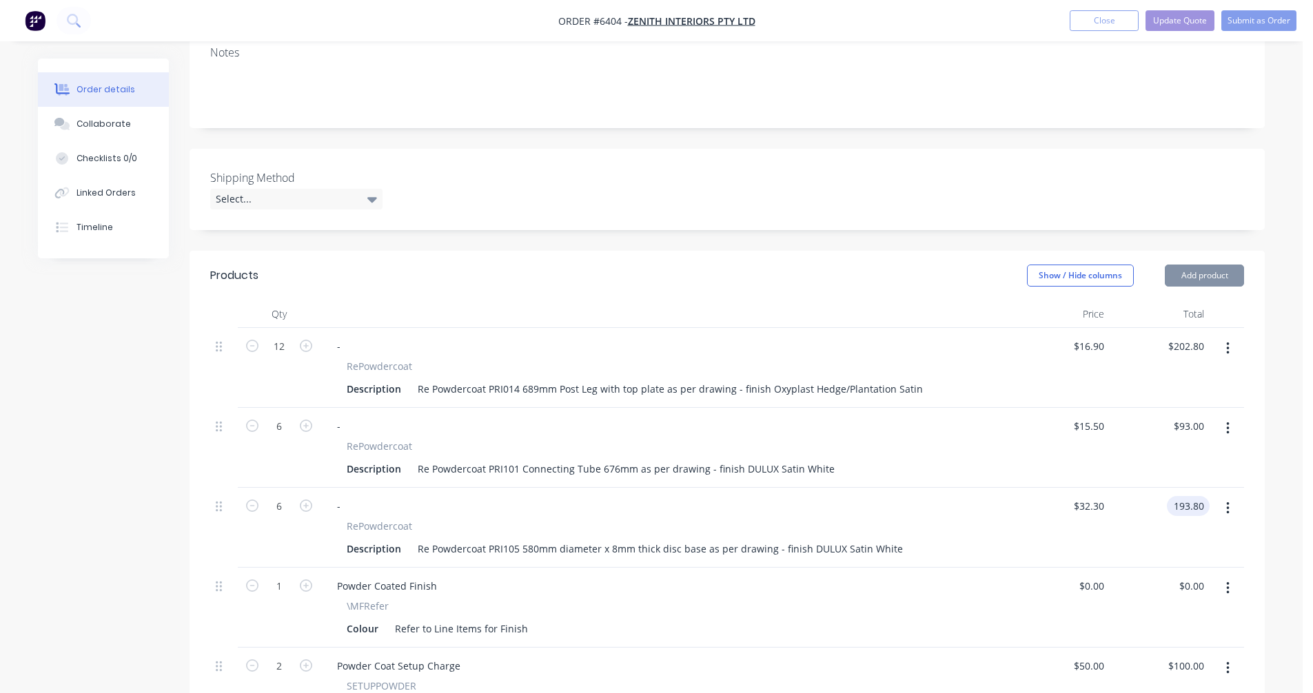
type input "$193.80"
click at [1165, 17] on button "Update Quote" at bounding box center [1179, 20] width 69 height 21
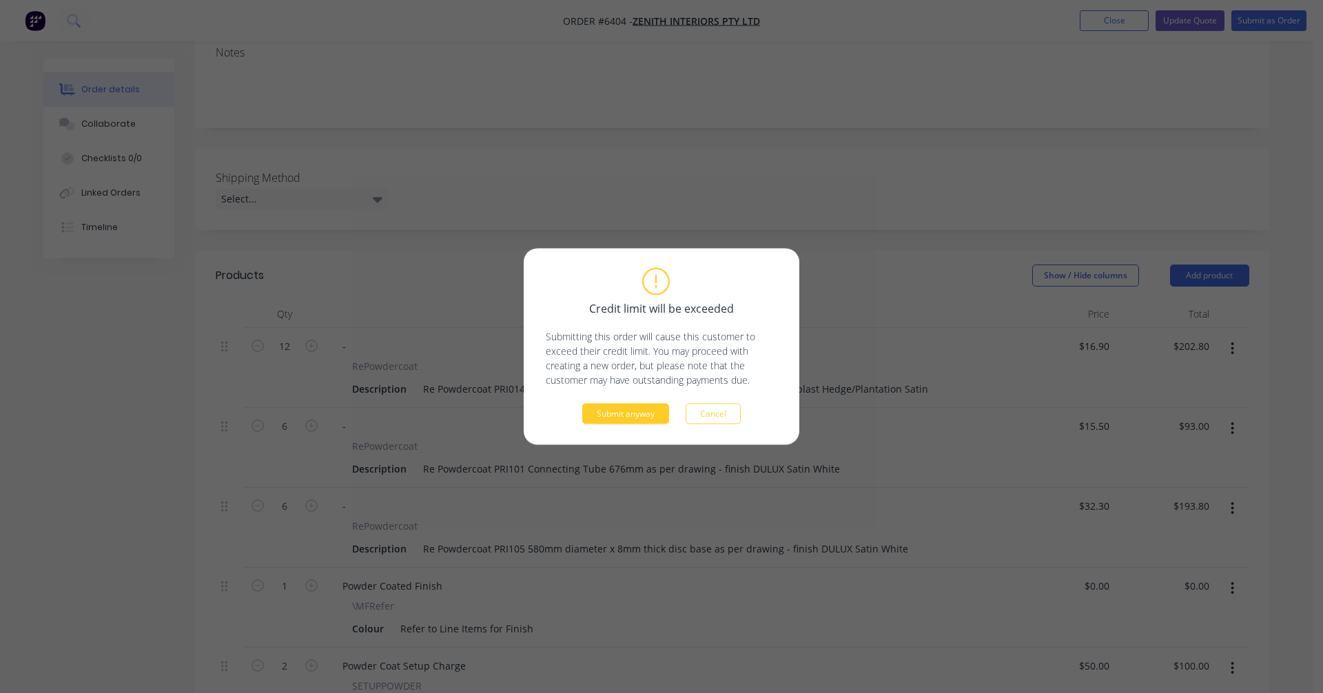
click at [616, 414] on button "Submit anyway" at bounding box center [625, 414] width 87 height 21
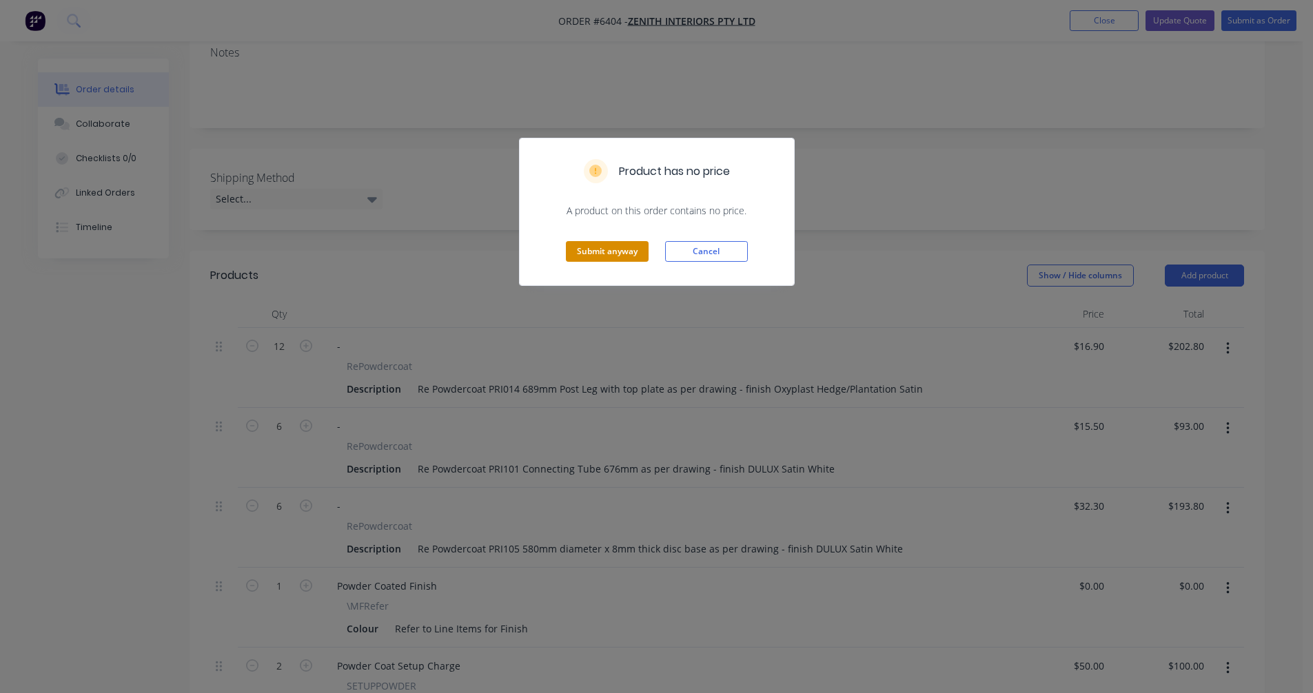
click at [601, 249] on button "Submit anyway" at bounding box center [607, 251] width 83 height 21
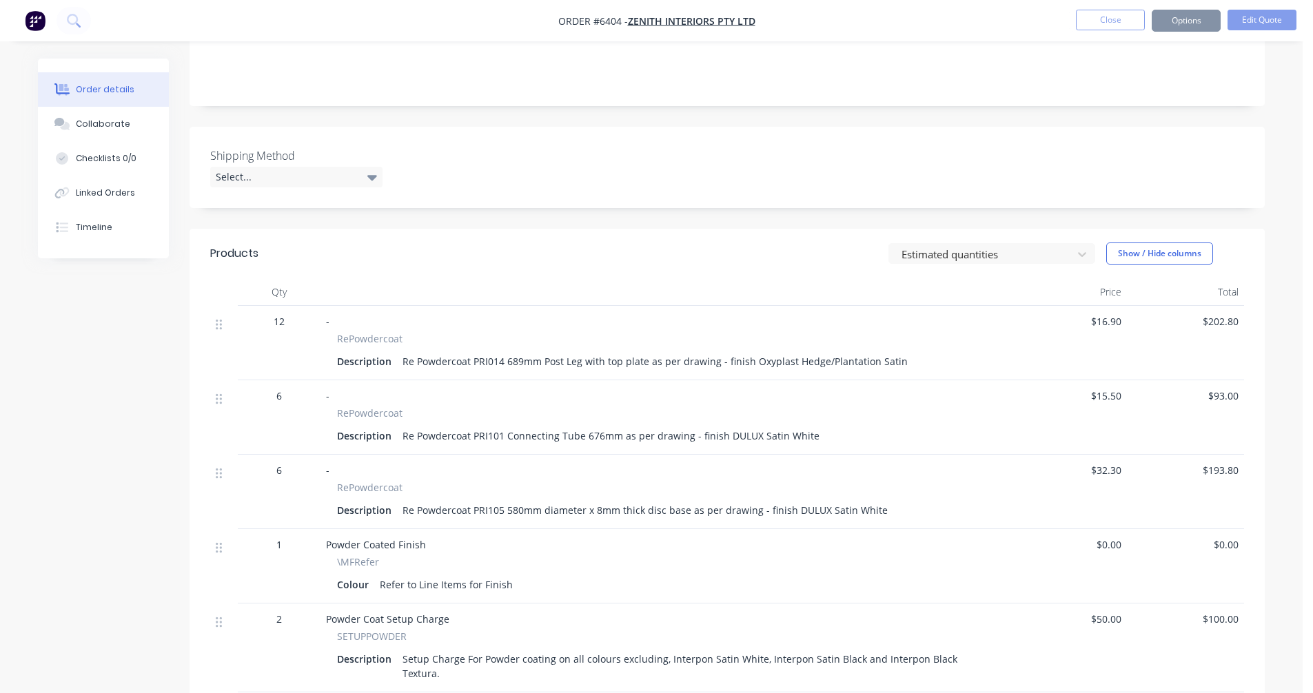
scroll to position [274, 0]
click at [1180, 21] on button "Options" at bounding box center [1186, 21] width 69 height 22
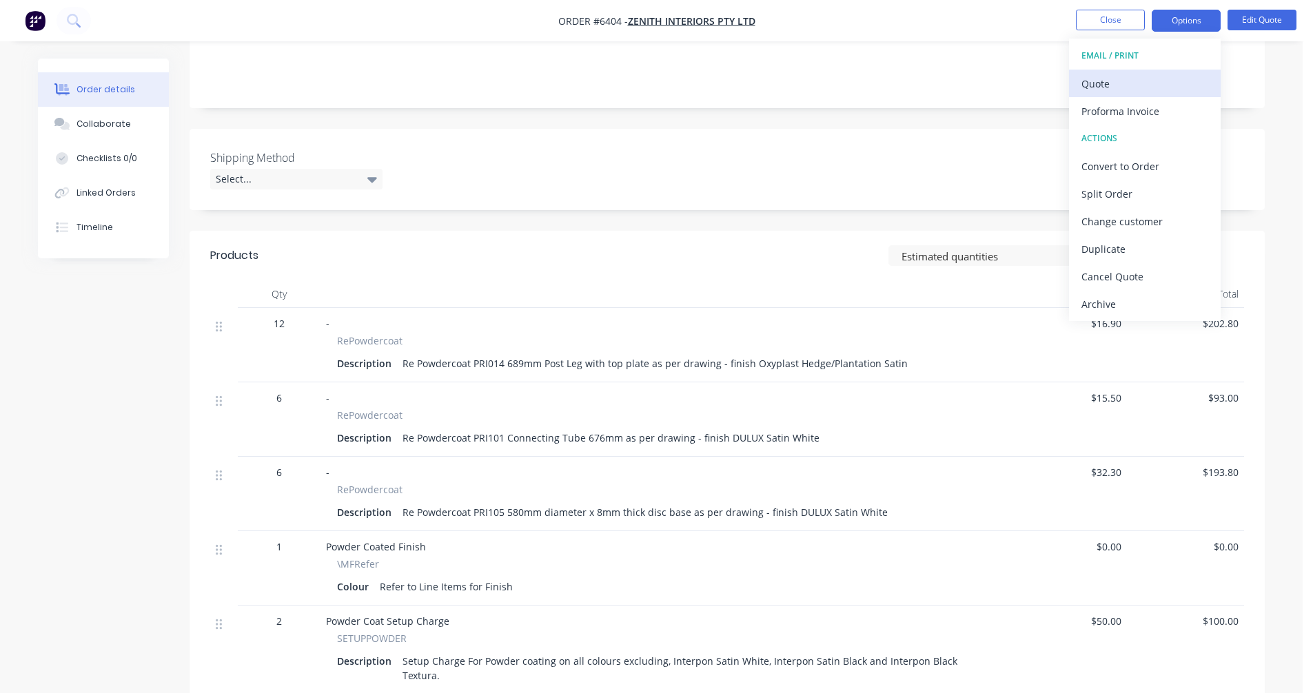
click at [1110, 80] on div "Quote" at bounding box center [1144, 84] width 127 height 20
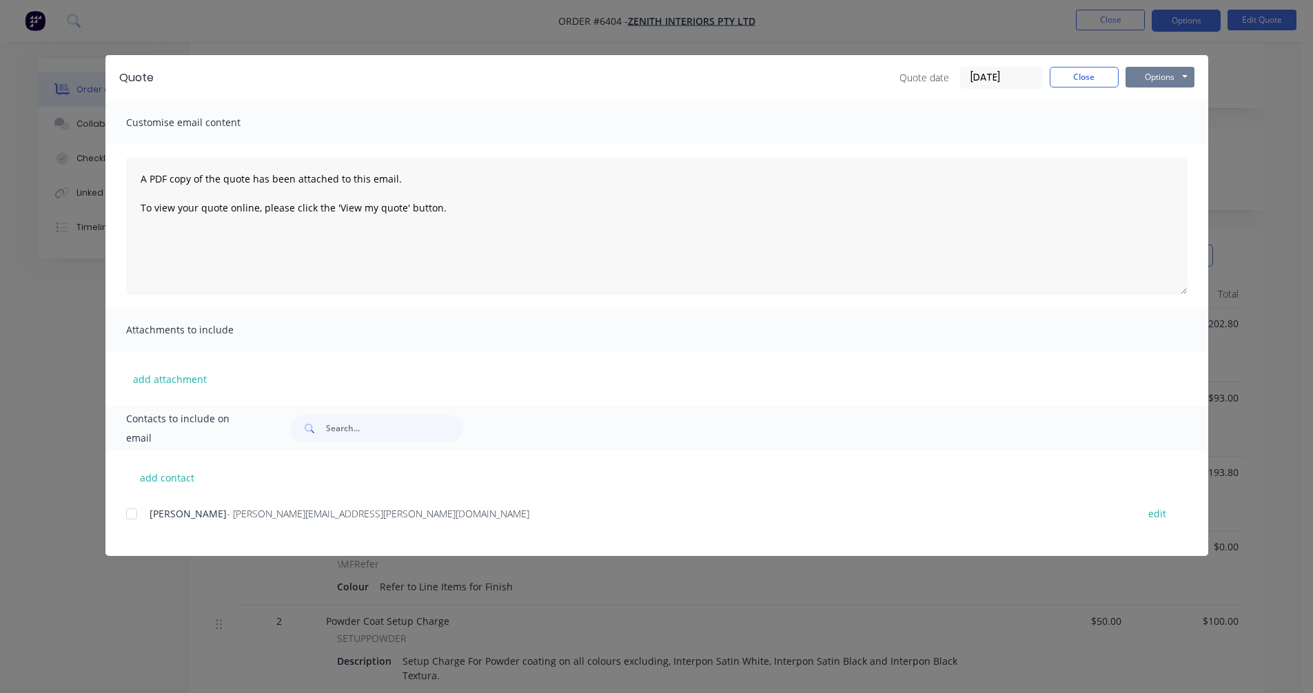
click at [1158, 77] on button "Options" at bounding box center [1159, 77] width 69 height 21
click at [1160, 97] on button "Preview" at bounding box center [1169, 101] width 88 height 23
click at [1181, 125] on div "Customise email content" at bounding box center [656, 122] width 1103 height 45
click at [1090, 74] on button "Close" at bounding box center [1084, 77] width 69 height 21
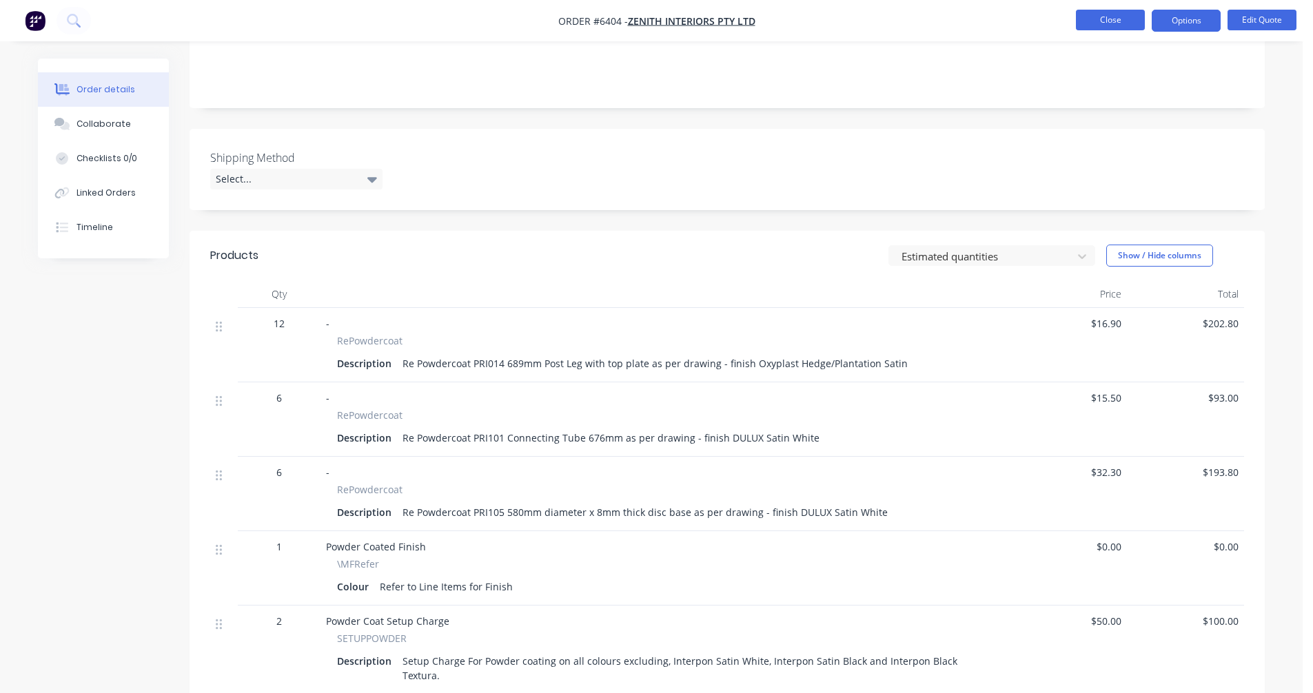
click at [1110, 20] on button "Close" at bounding box center [1110, 20] width 69 height 21
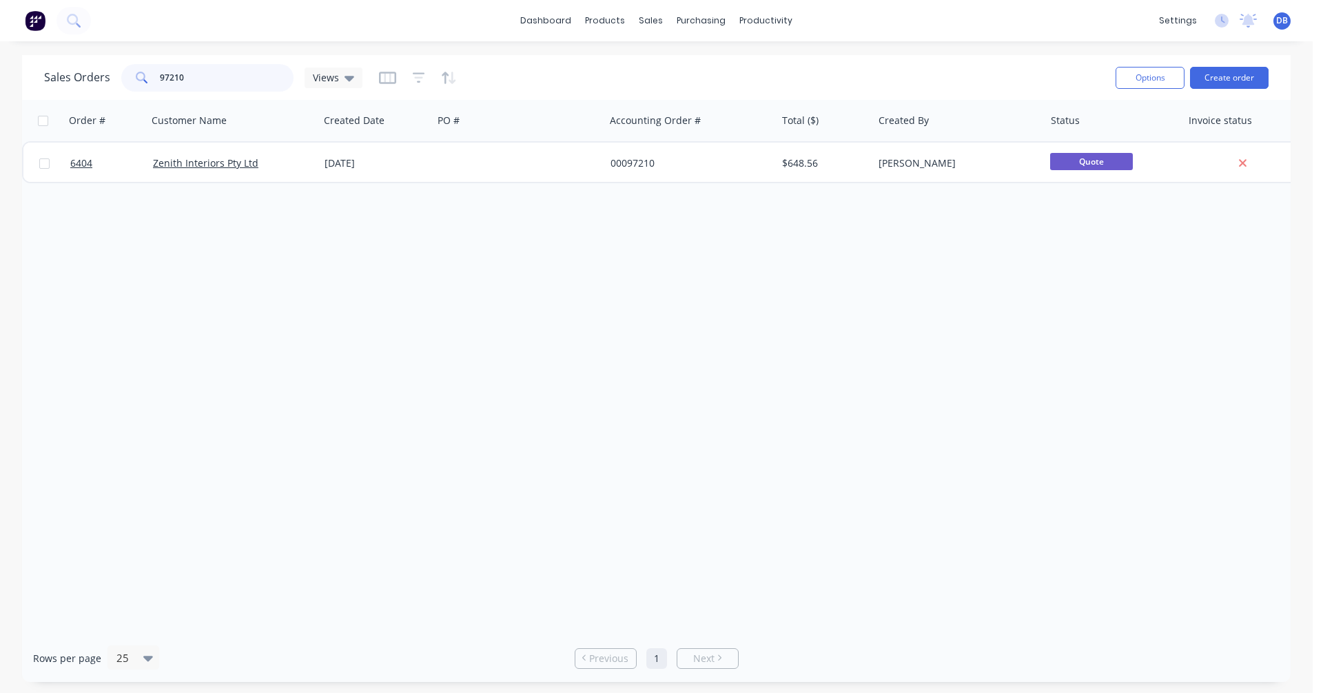
drag, startPoint x: 122, startPoint y: 83, endPoint x: 112, endPoint y: 83, distance: 9.6
click at [112, 83] on div "Sales Orders 97210 Views" at bounding box center [203, 78] width 318 height 28
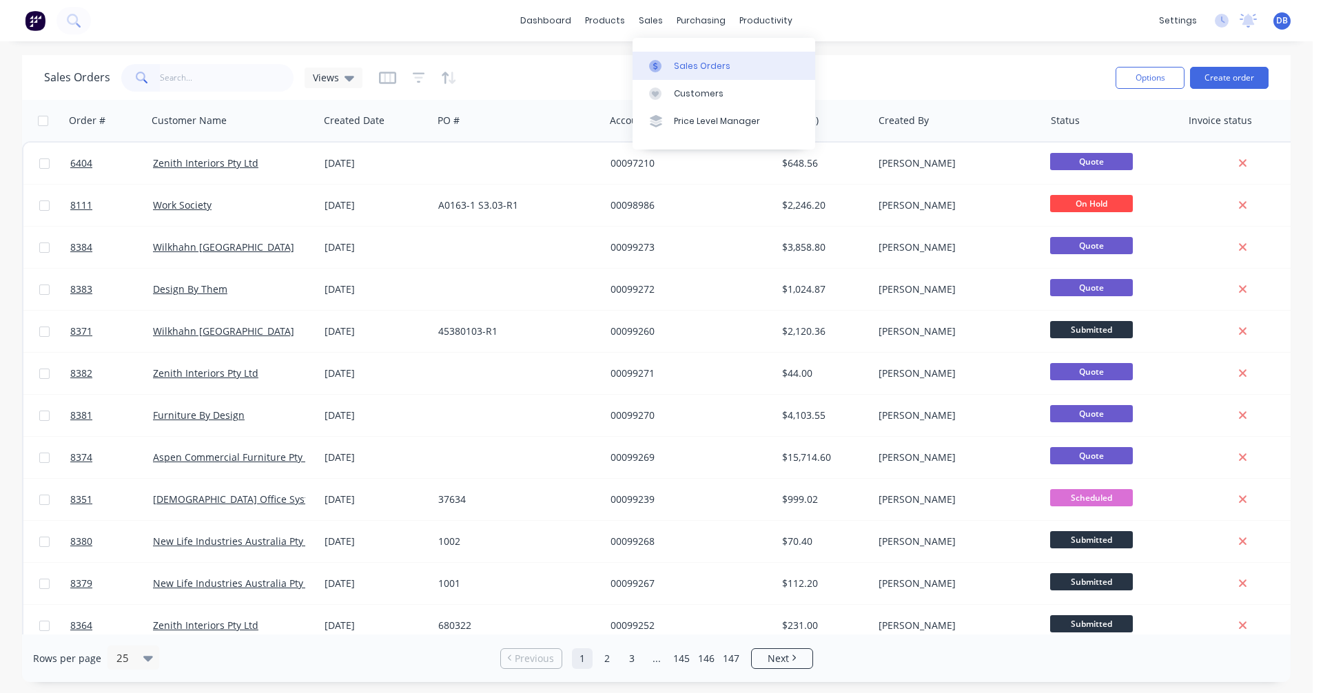
click at [680, 65] on div "Sales Orders" at bounding box center [702, 66] width 57 height 12
click at [1225, 73] on button "Create order" at bounding box center [1229, 78] width 79 height 22
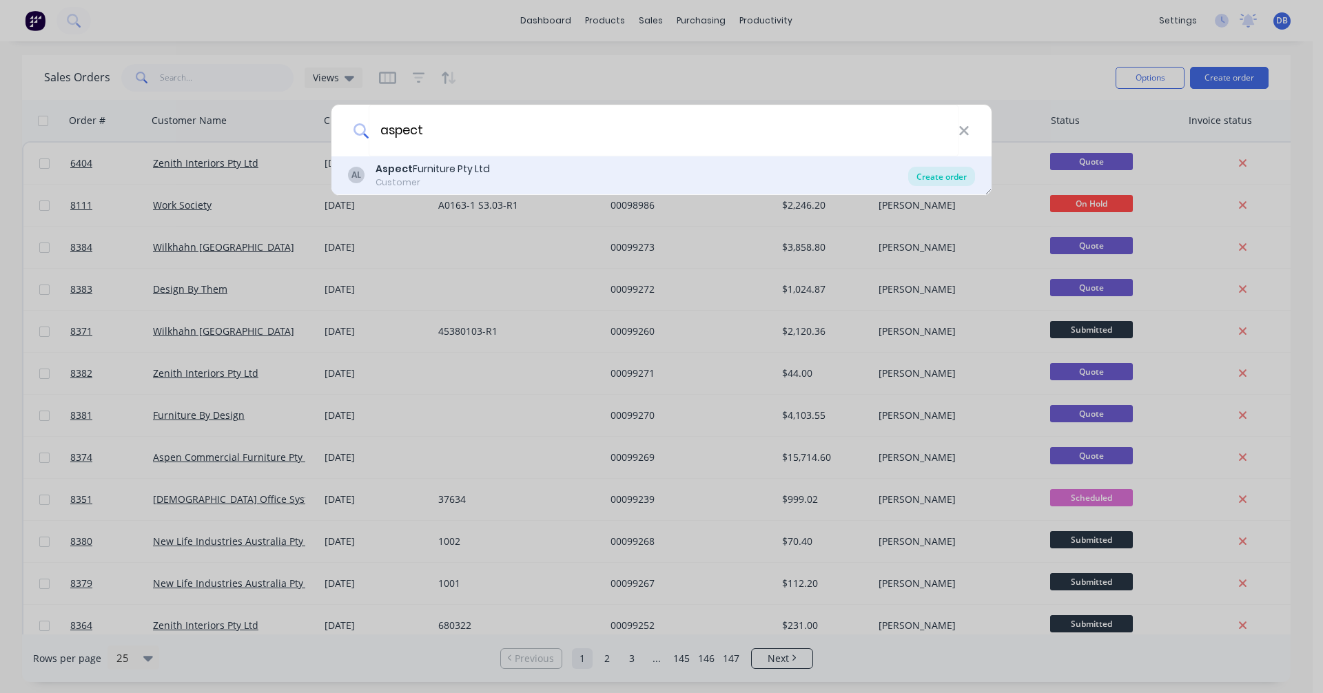
type input "aspect"
click at [939, 178] on div "Create order" at bounding box center [941, 176] width 67 height 19
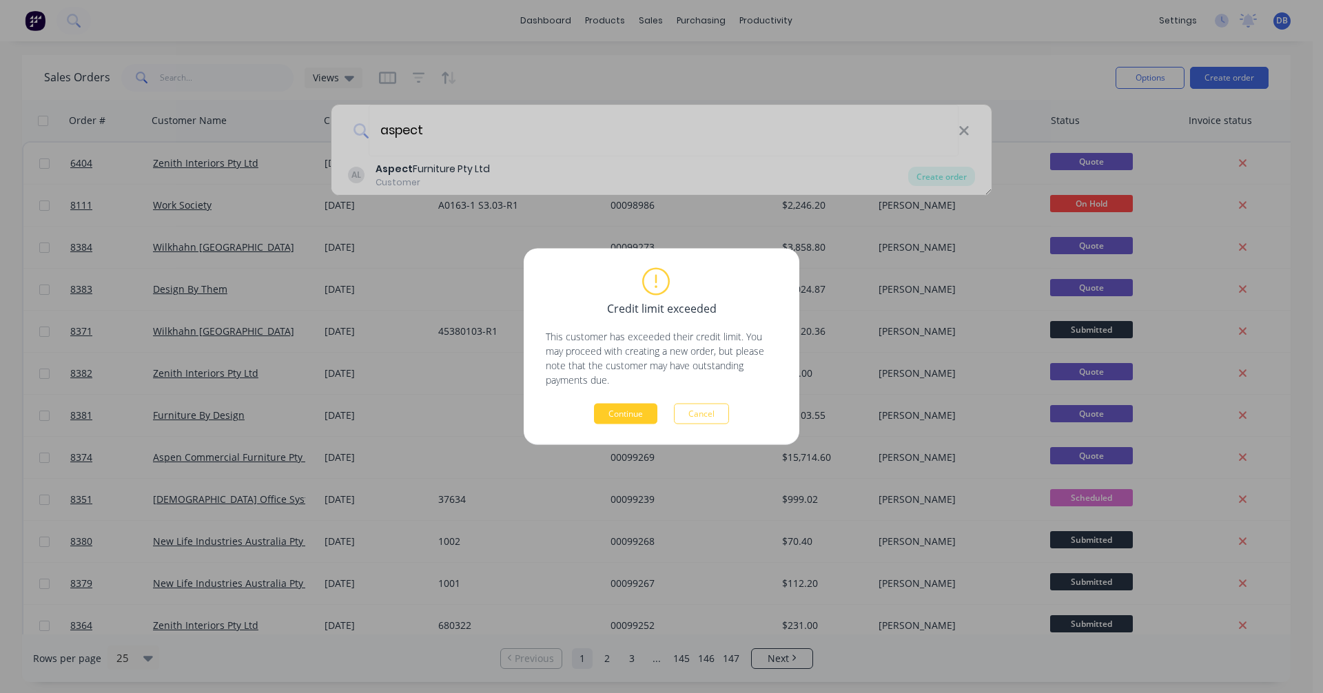
click at [620, 413] on button "Continue" at bounding box center [625, 414] width 63 height 21
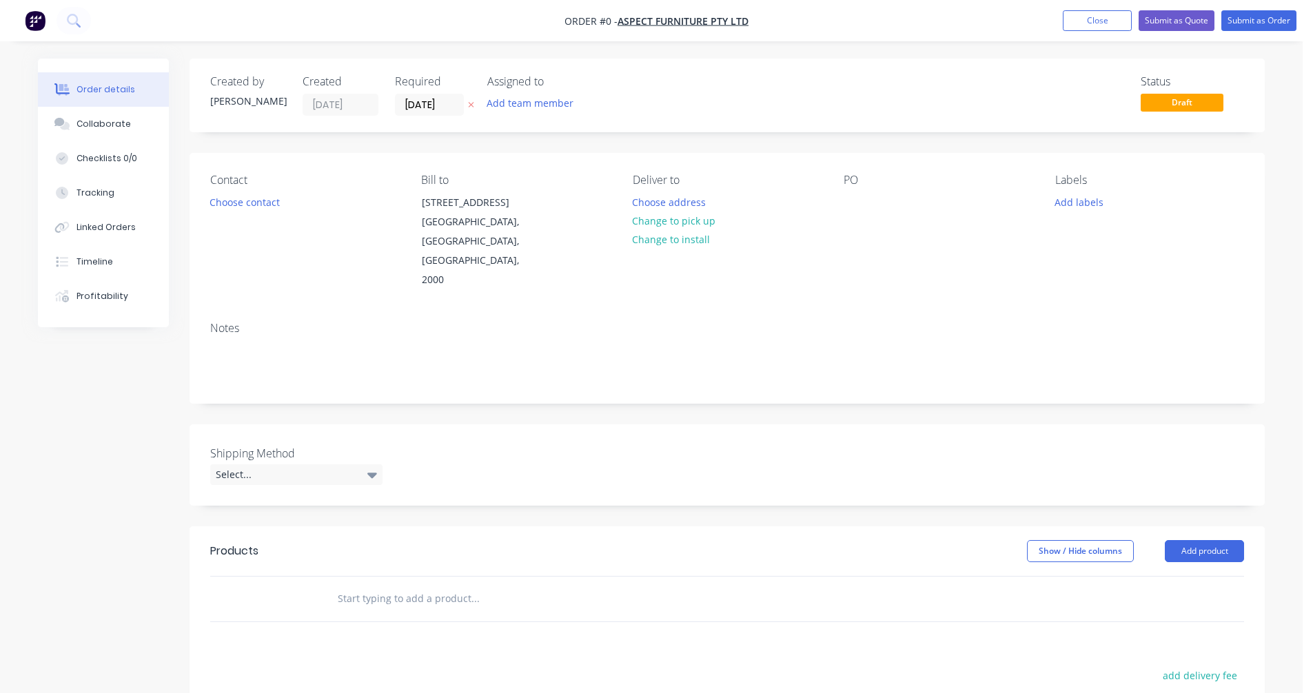
click at [411, 585] on input "text" at bounding box center [475, 599] width 276 height 28
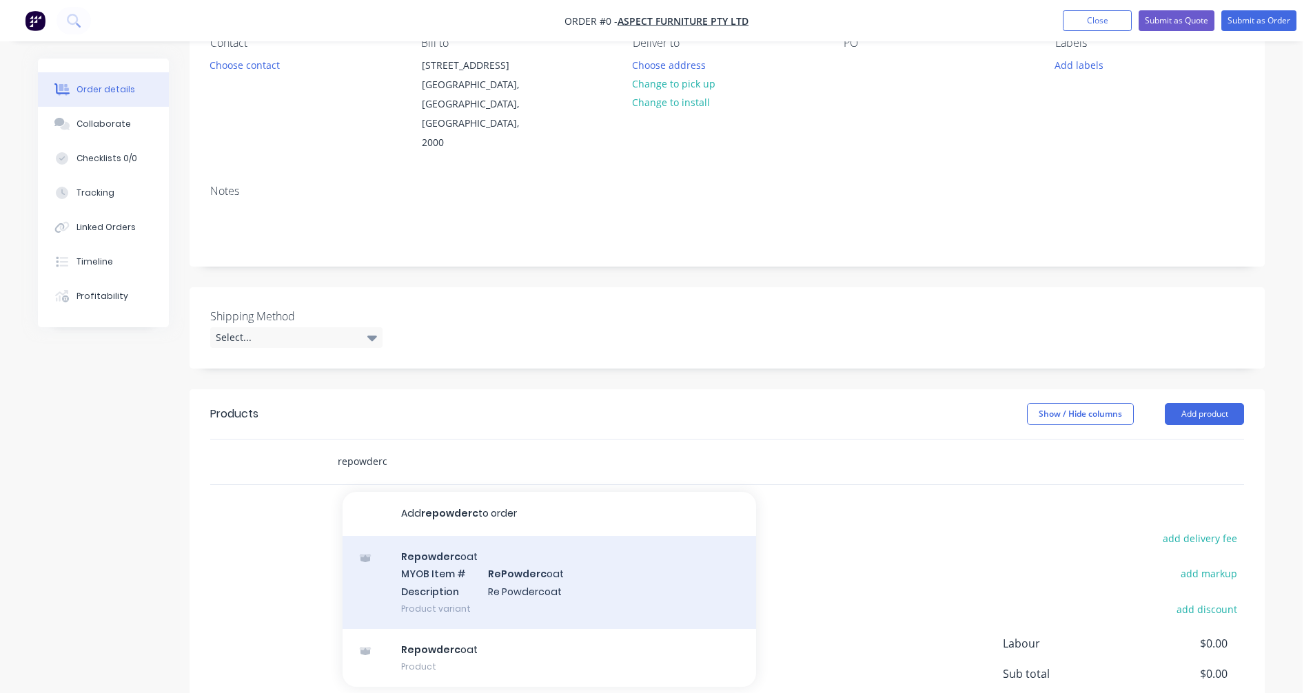
scroll to position [138, 0]
type input "repowderc"
click at [517, 548] on div "Repowderc oat MYOB Item # RePowderc oat Description Re Powdercoat Product varia…" at bounding box center [549, 581] width 413 height 93
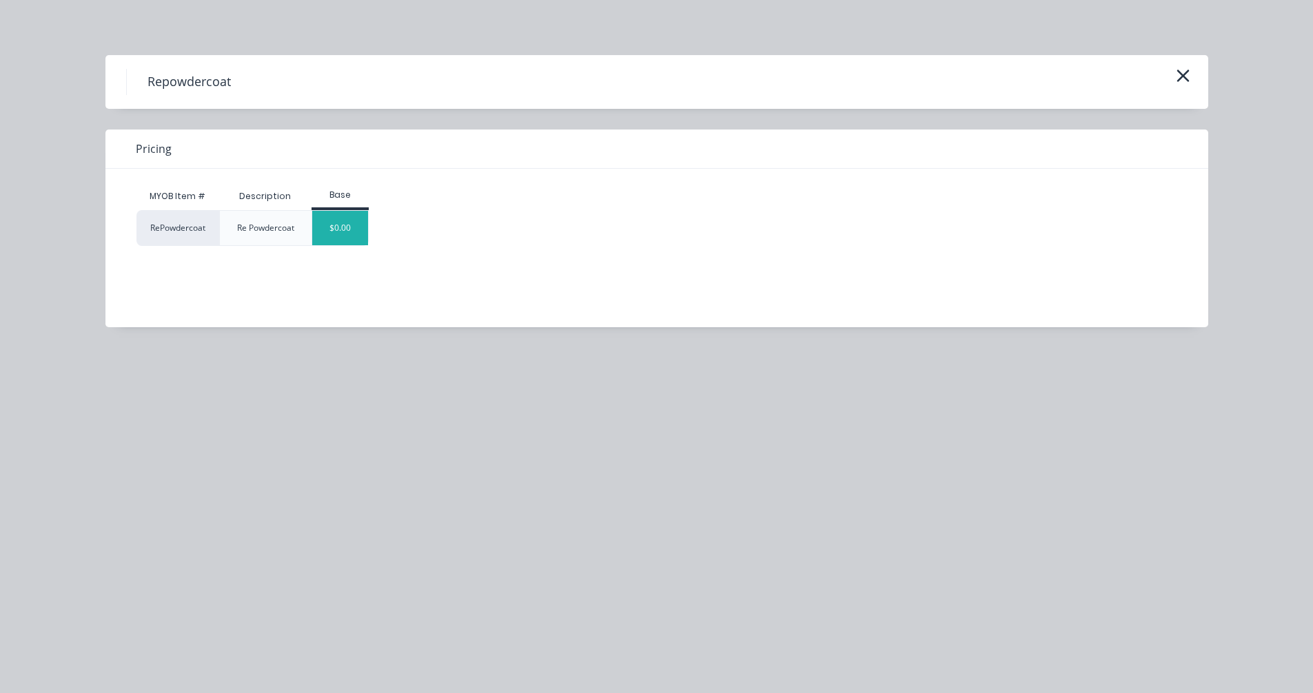
click at [333, 234] on div "$0.00" at bounding box center [340, 228] width 56 height 34
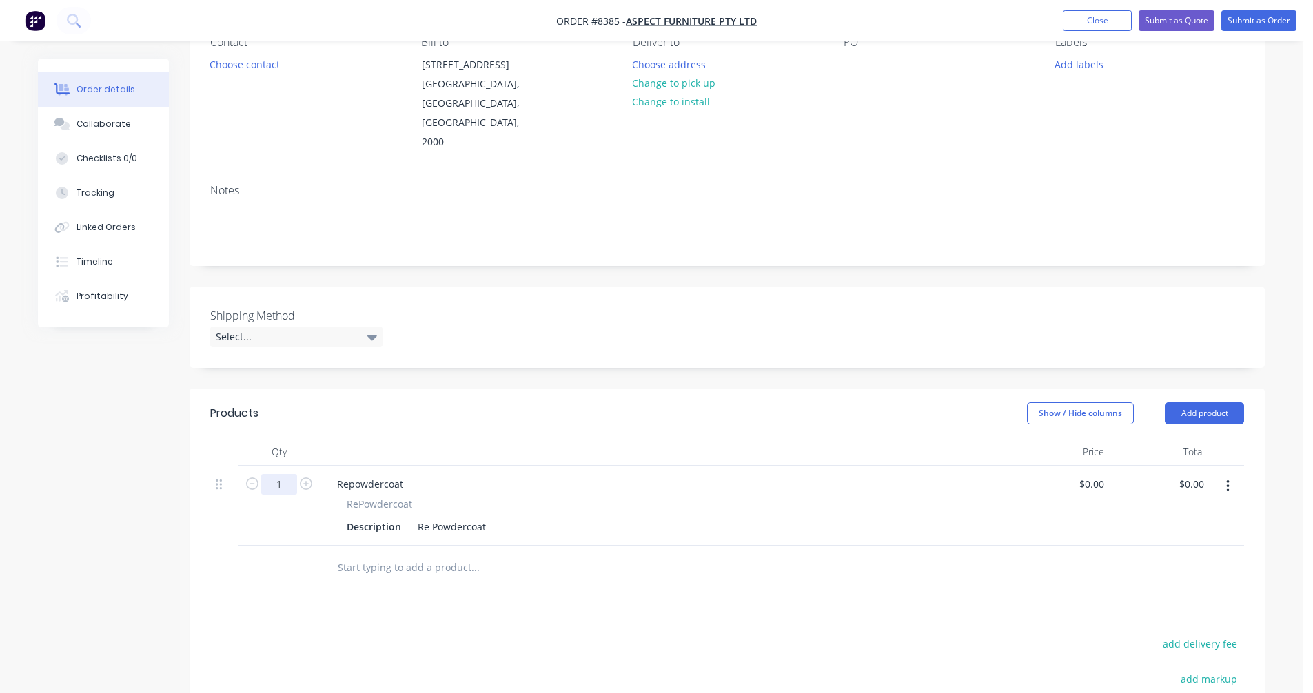
click at [288, 474] on input "1" at bounding box center [279, 484] width 36 height 21
type input "10"
type input "$0.00"
drag, startPoint x: 404, startPoint y: 442, endPoint x: 324, endPoint y: 442, distance: 79.9
click at [324, 466] on div "Repowdercoat RePowdercoat Description Re Powdercoat" at bounding box center [664, 506] width 689 height 80
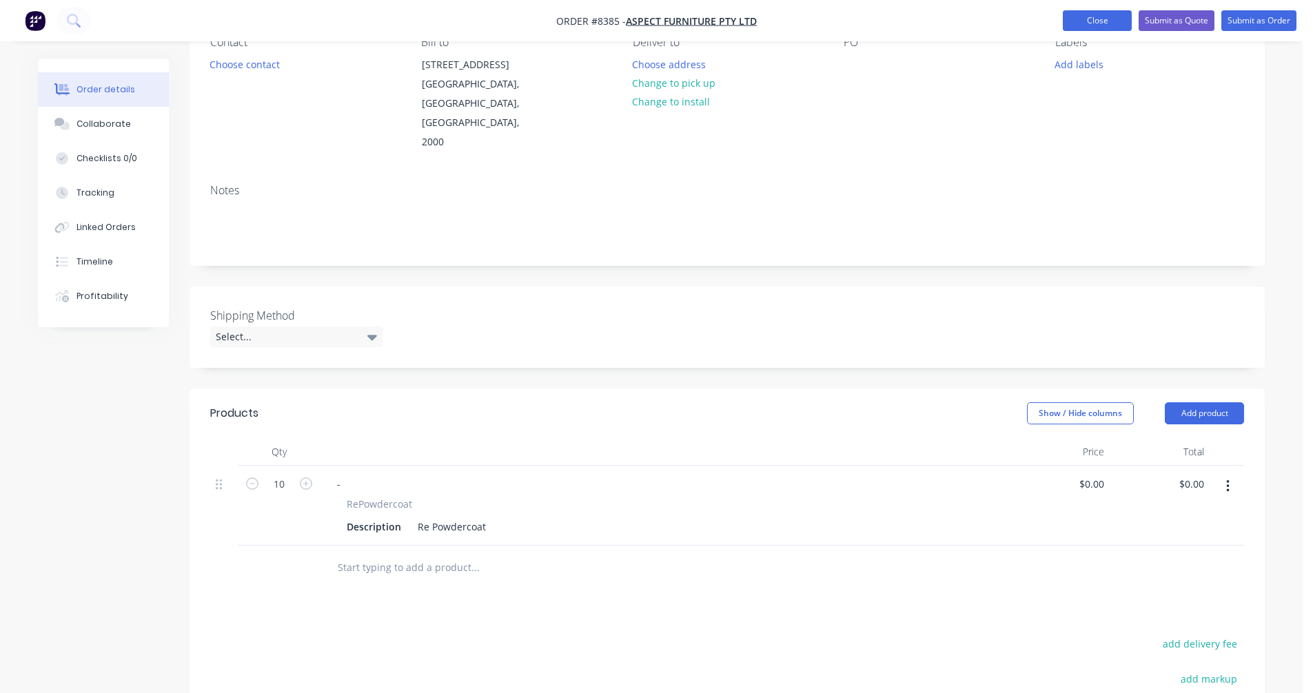
click at [1086, 23] on button "Close" at bounding box center [1097, 20] width 69 height 21
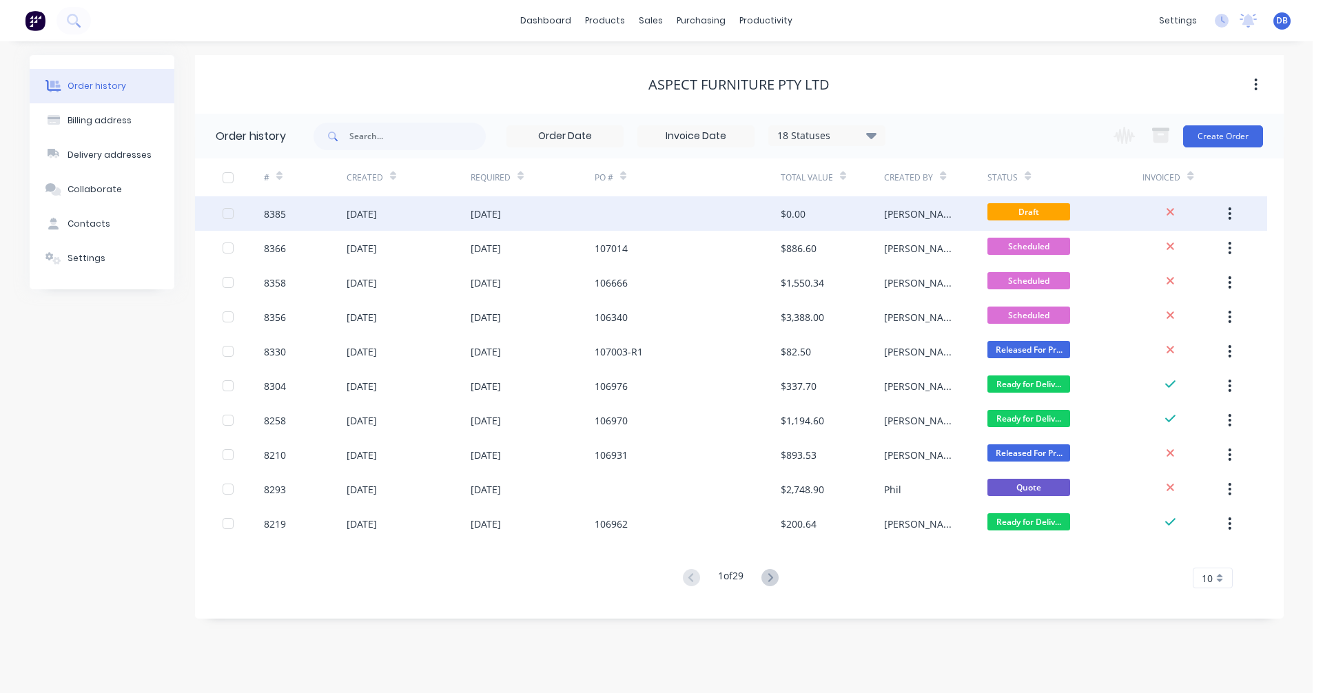
click at [1231, 212] on icon "button" at bounding box center [1229, 213] width 3 height 15
click at [1167, 252] on div "Archive" at bounding box center [1181, 250] width 106 height 20
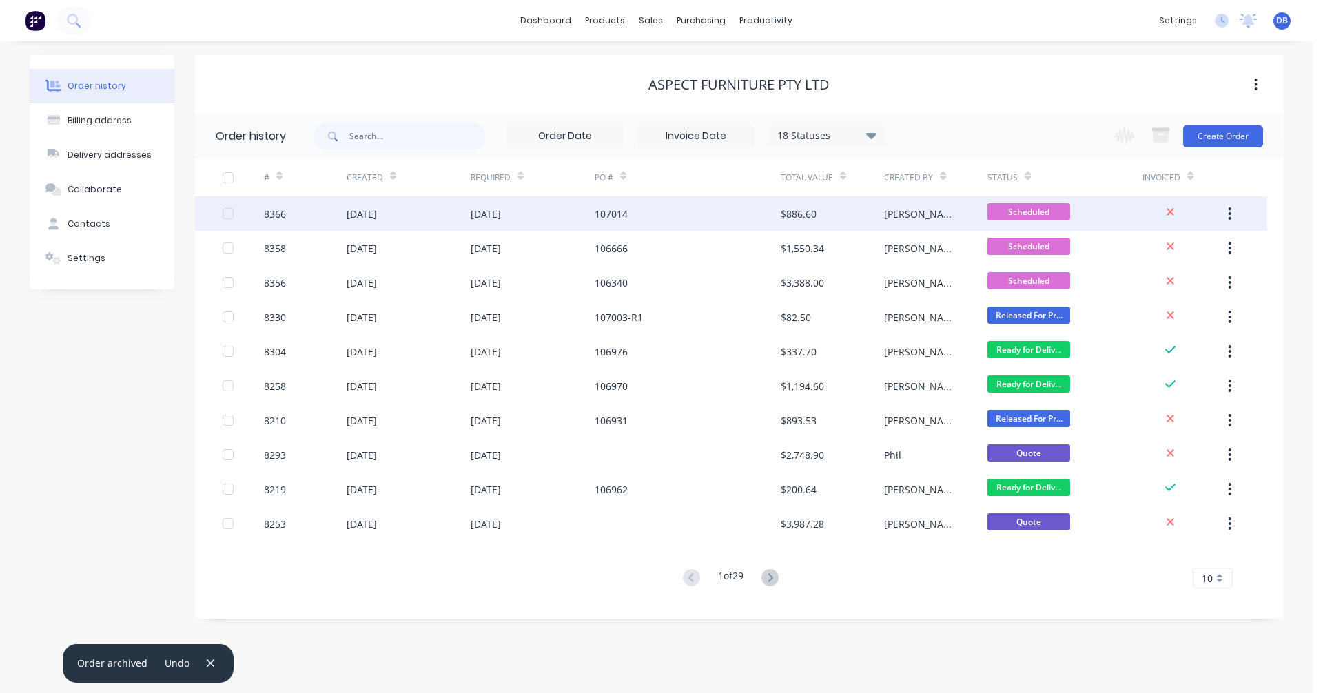
click at [622, 213] on div "107014" at bounding box center [611, 214] width 33 height 14
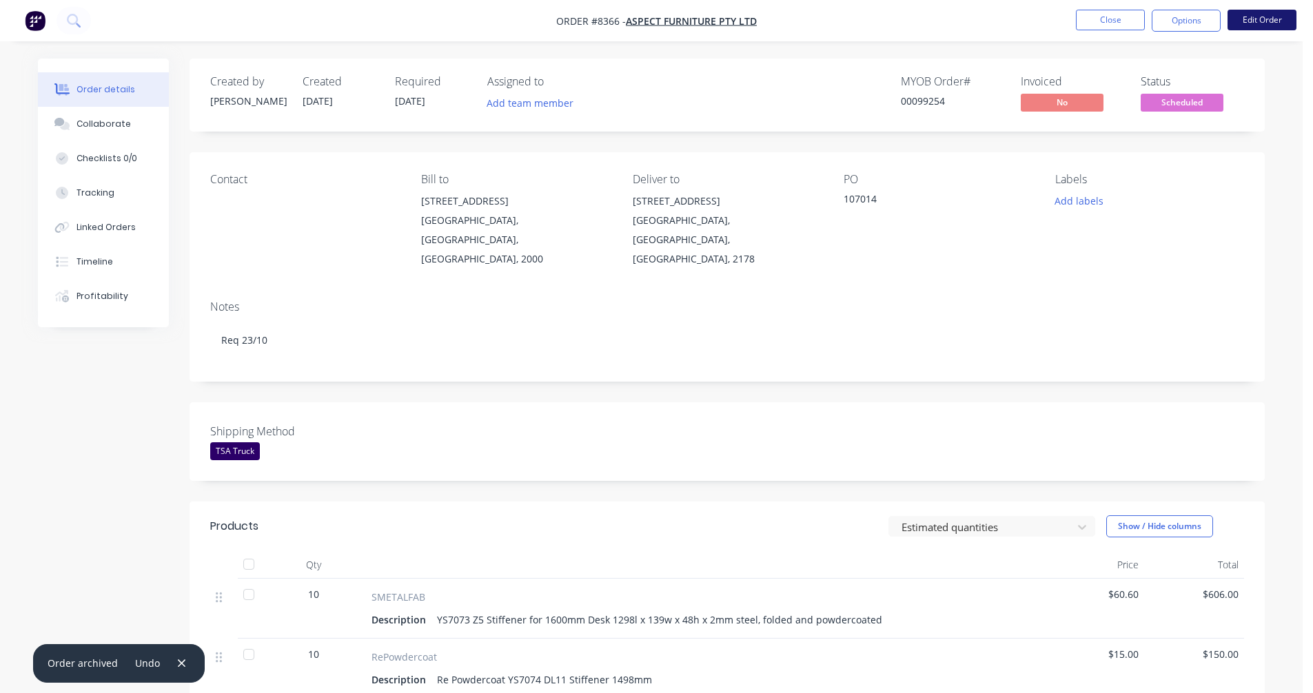
click at [1244, 12] on button "Edit Order" at bounding box center [1261, 20] width 69 height 21
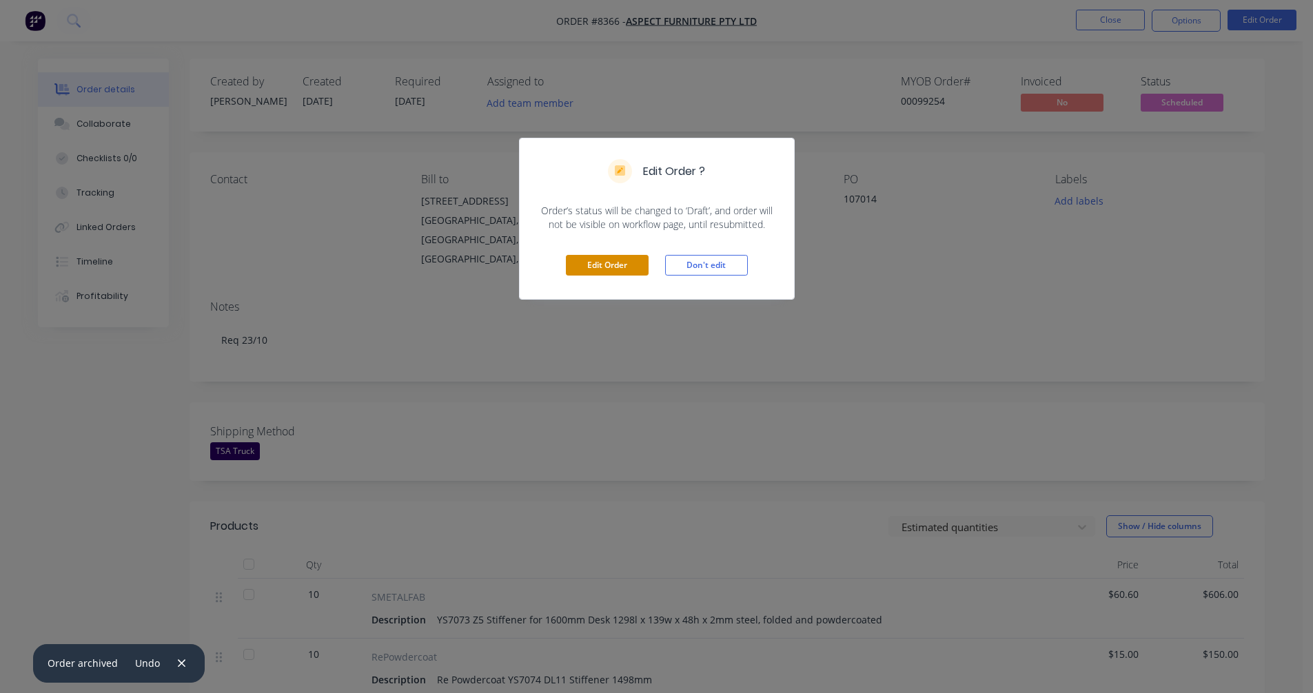
click at [600, 260] on button "Edit Order" at bounding box center [607, 265] width 83 height 21
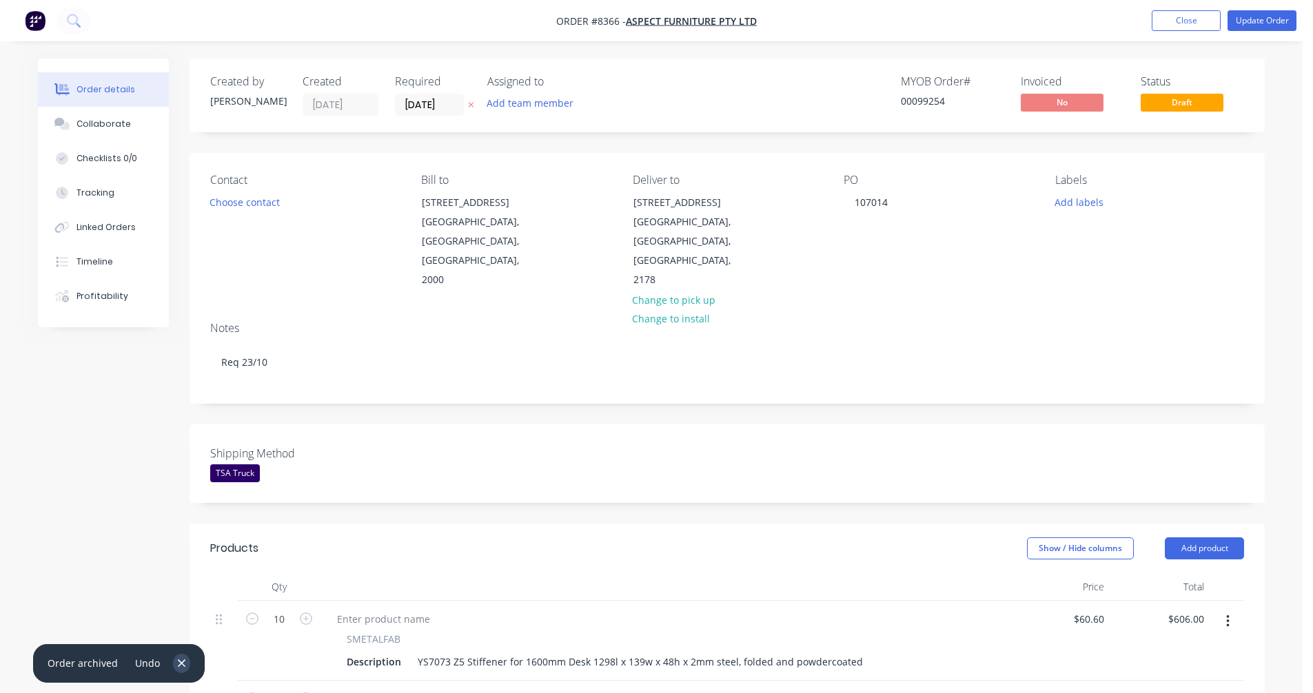
click at [179, 666] on icon "button" at bounding box center [181, 663] width 9 height 12
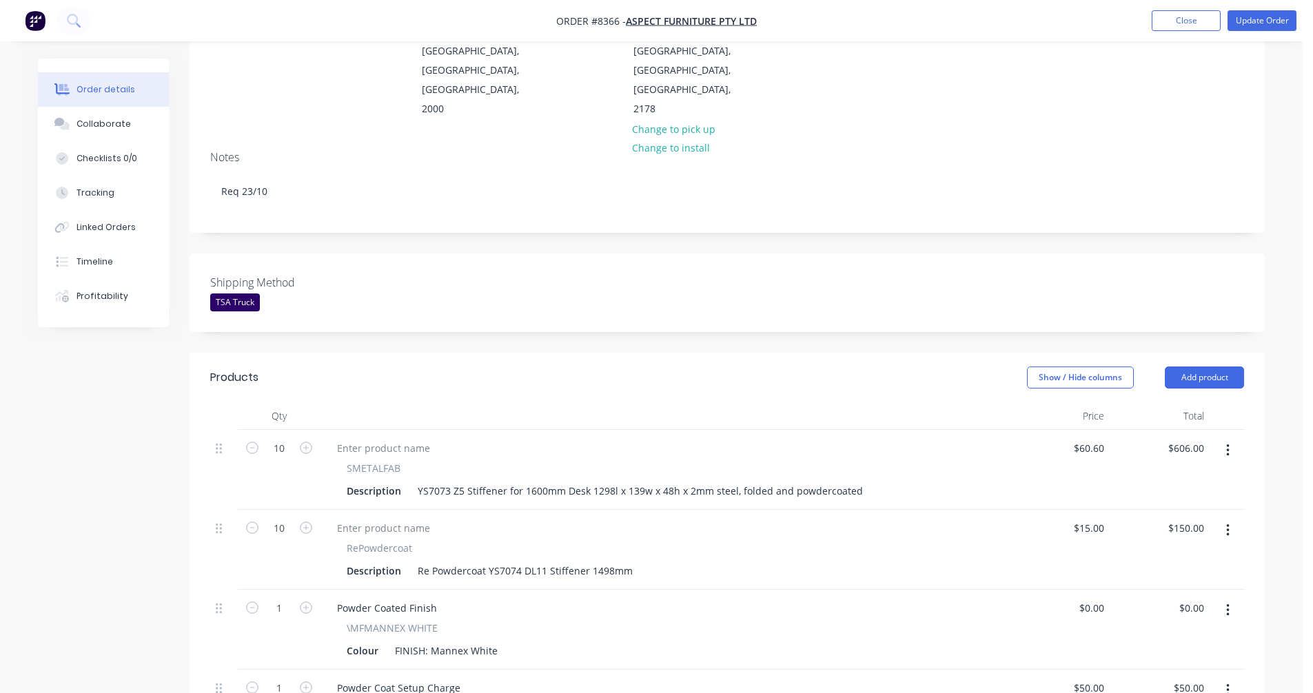
scroll to position [207, 0]
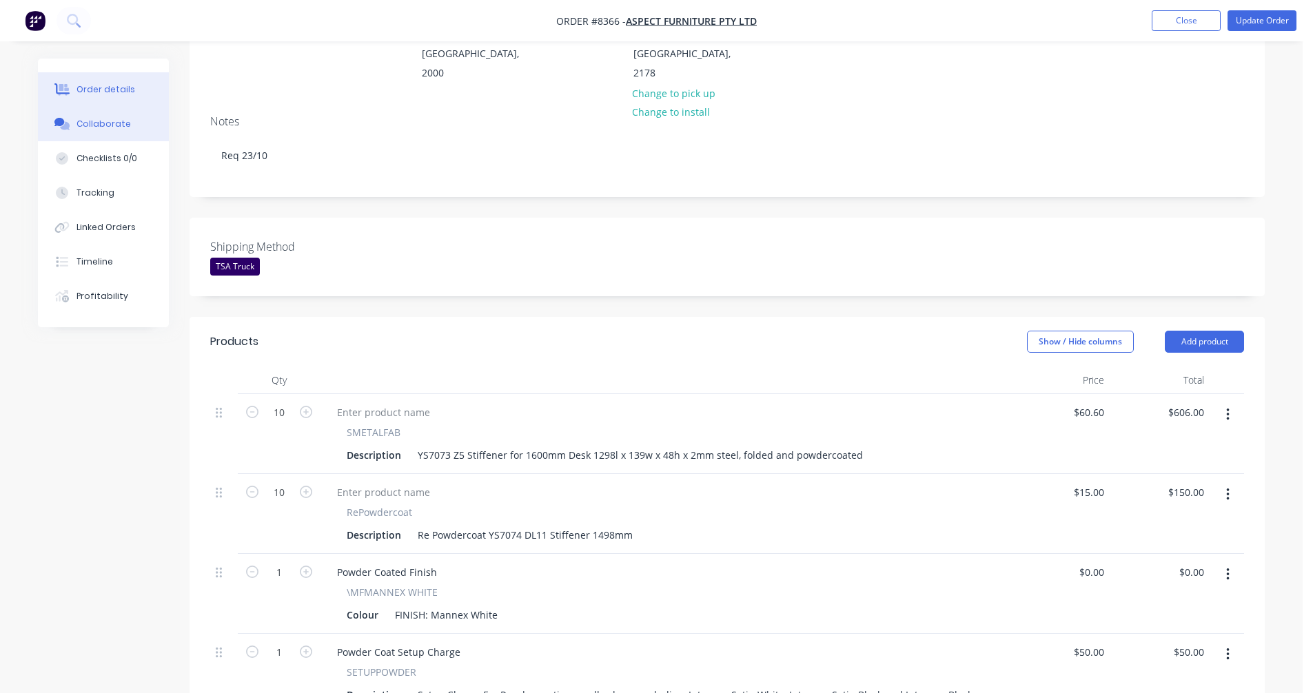
click at [96, 119] on div "Collaborate" at bounding box center [103, 124] width 54 height 12
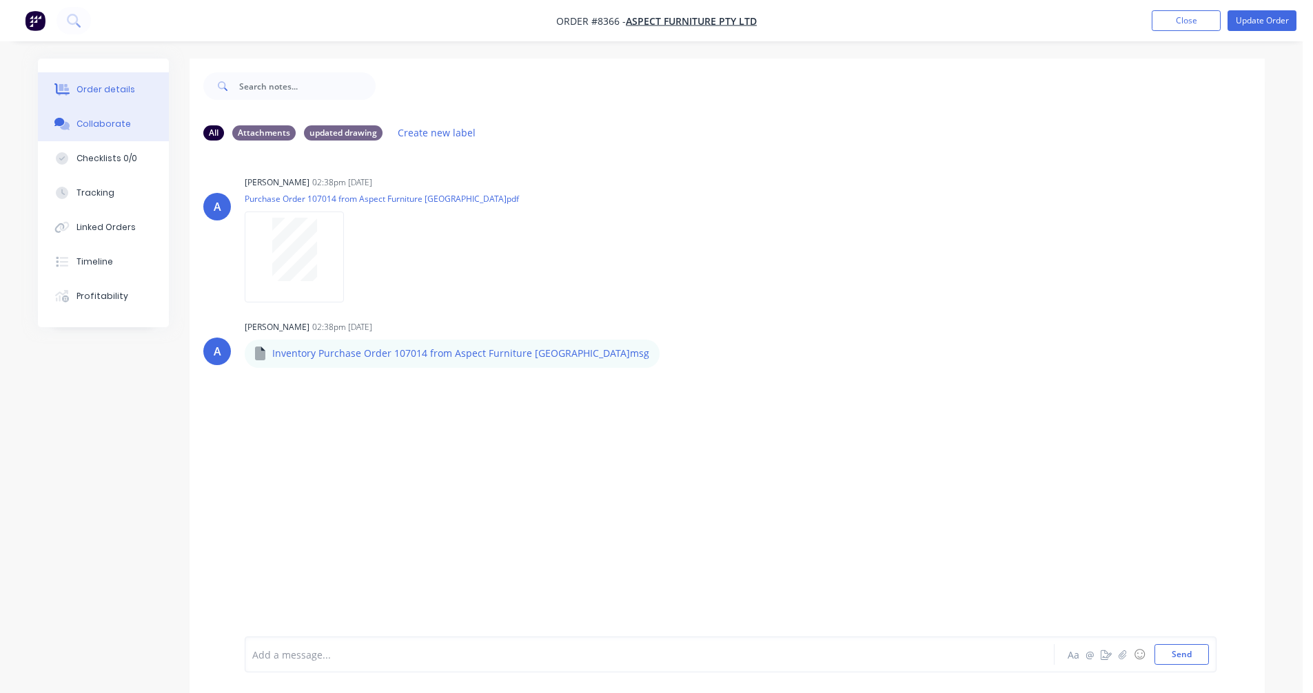
click at [95, 91] on div "Order details" at bounding box center [105, 89] width 59 height 12
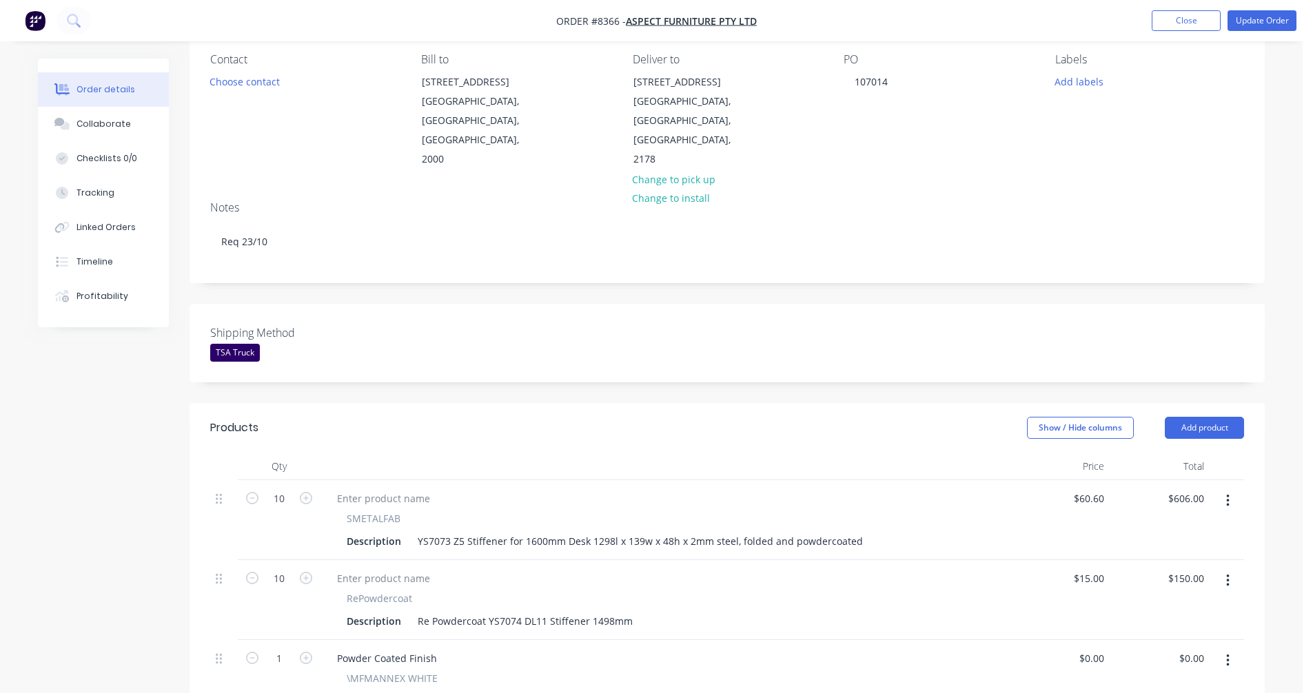
scroll to position [138, 0]
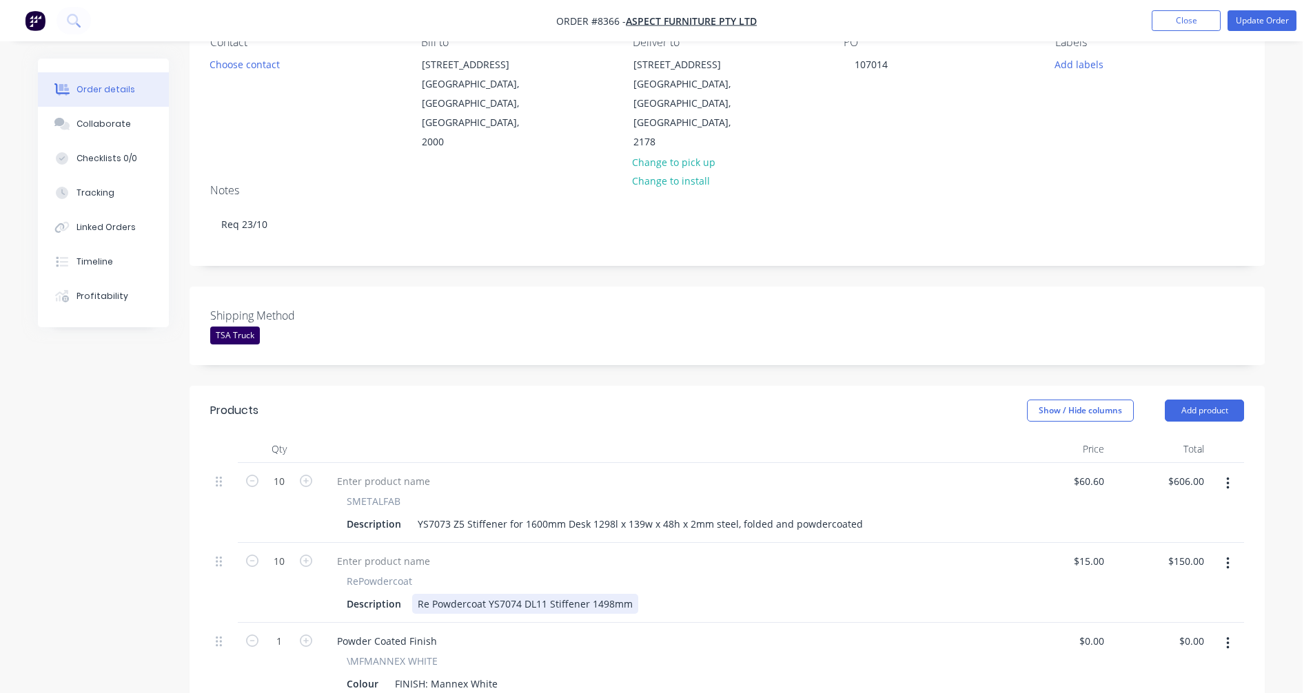
click at [551, 594] on div "Re Powdercoat YS7074 DL11 Stiffener 1498mm" at bounding box center [525, 604] width 226 height 20
type input "$25.90"
type input "$259.00"
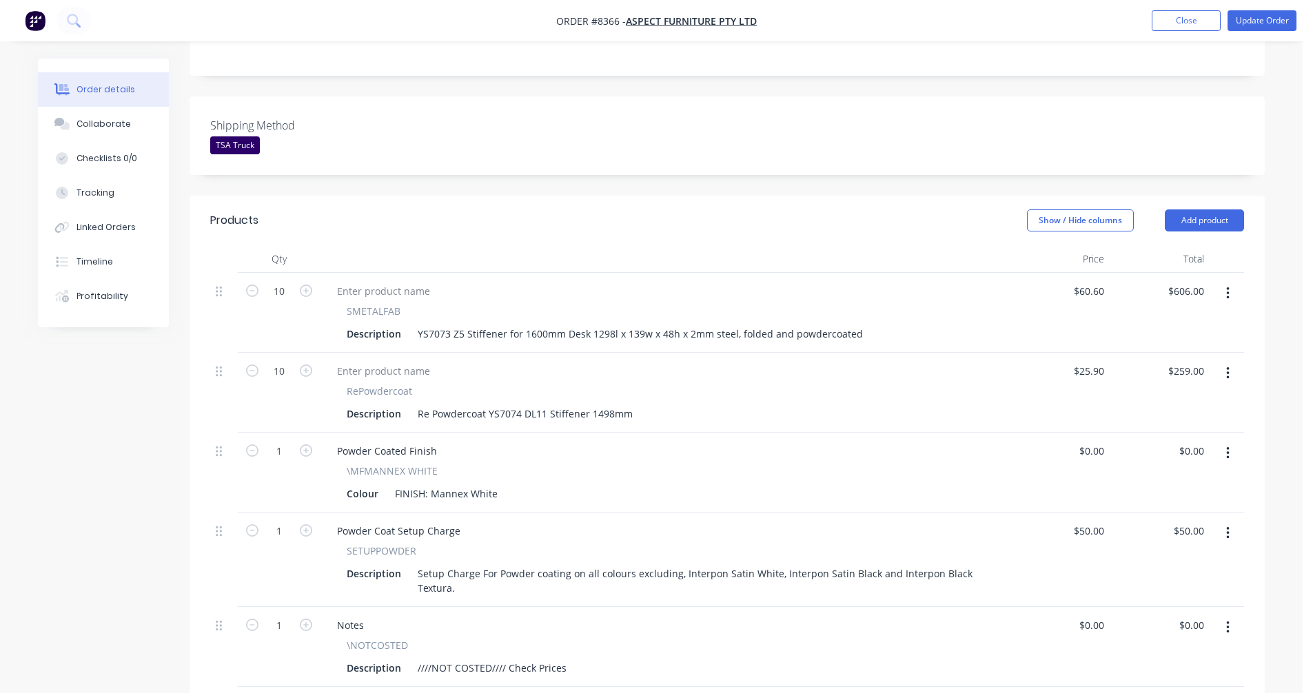
scroll to position [345, 0]
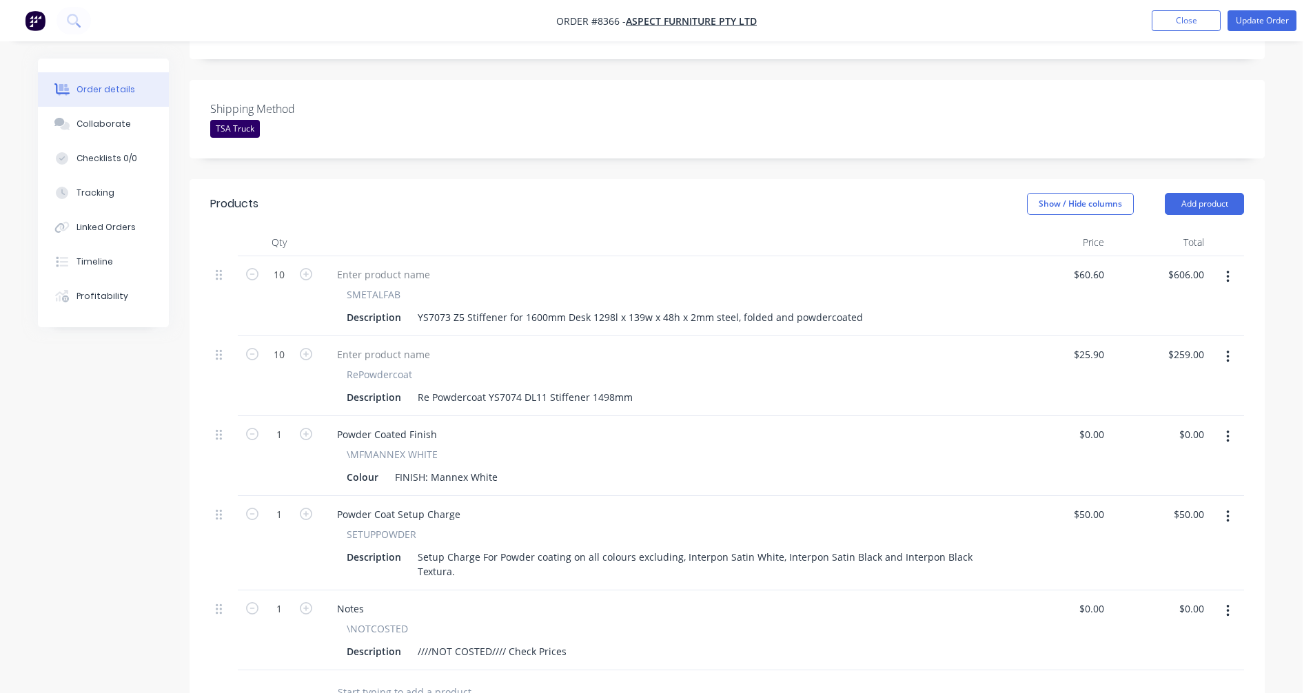
click at [1227, 604] on icon "button" at bounding box center [1227, 611] width 3 height 15
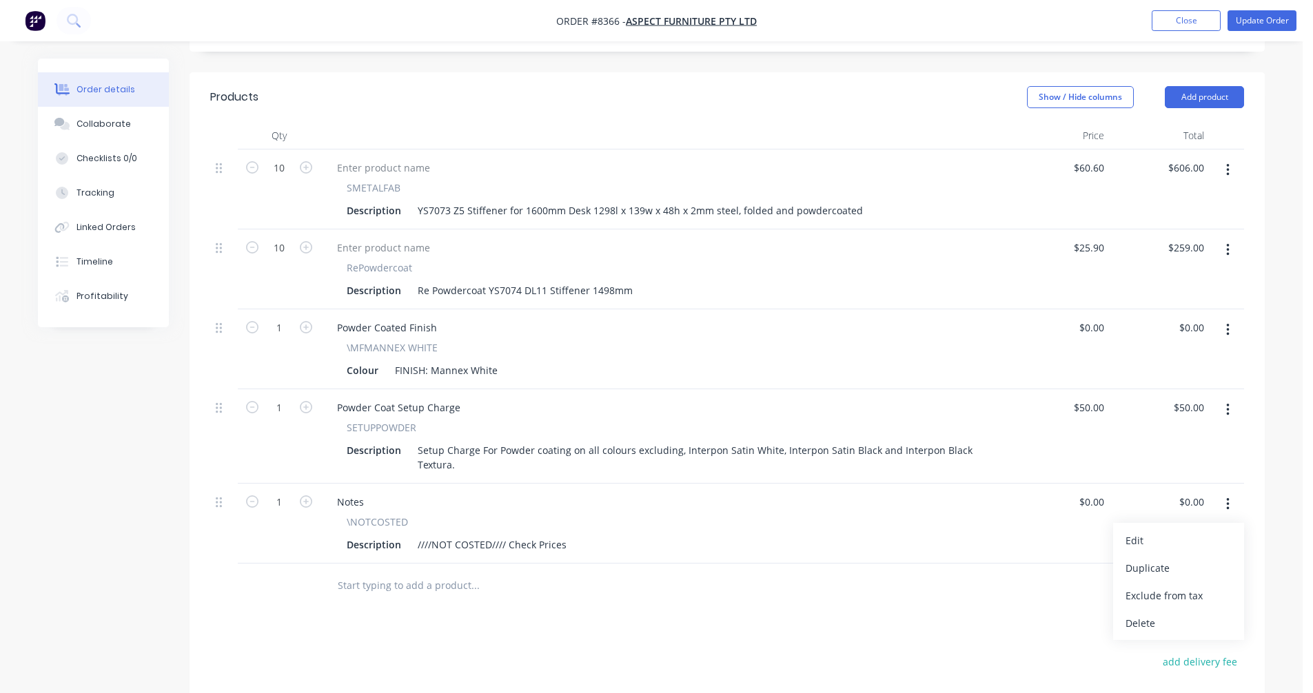
scroll to position [482, 0]
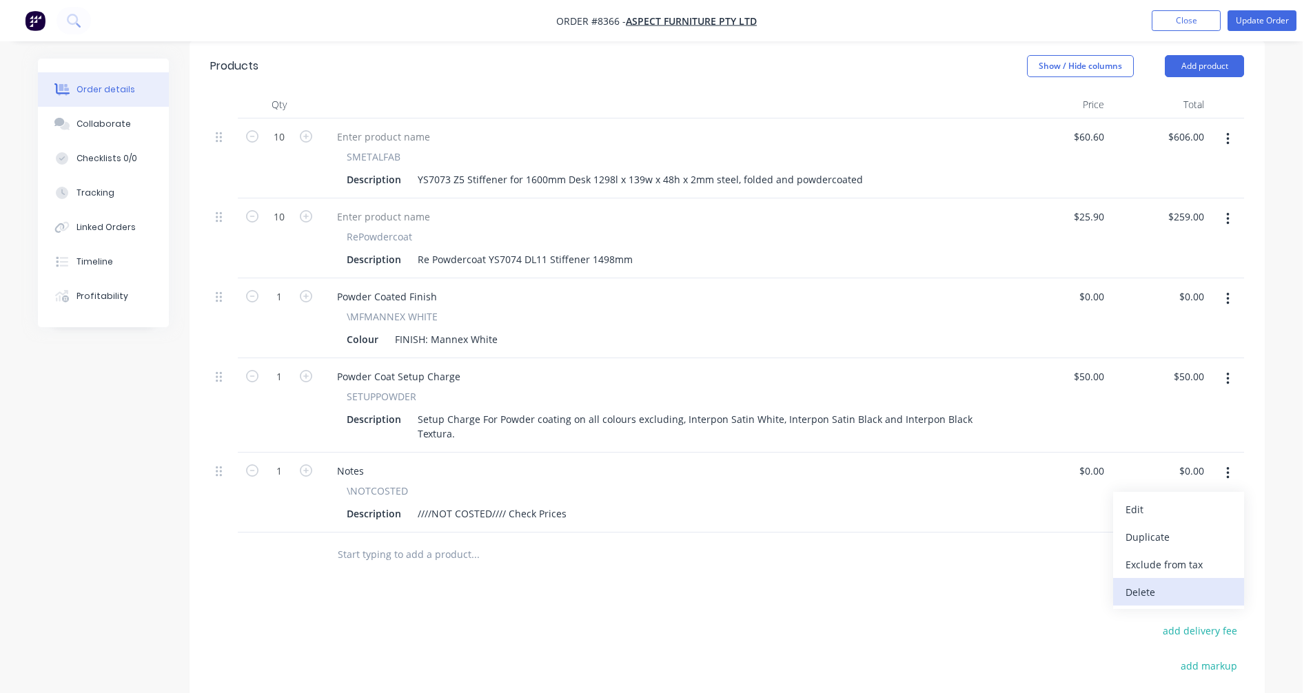
click at [1157, 582] on div "Delete" at bounding box center [1178, 592] width 106 height 20
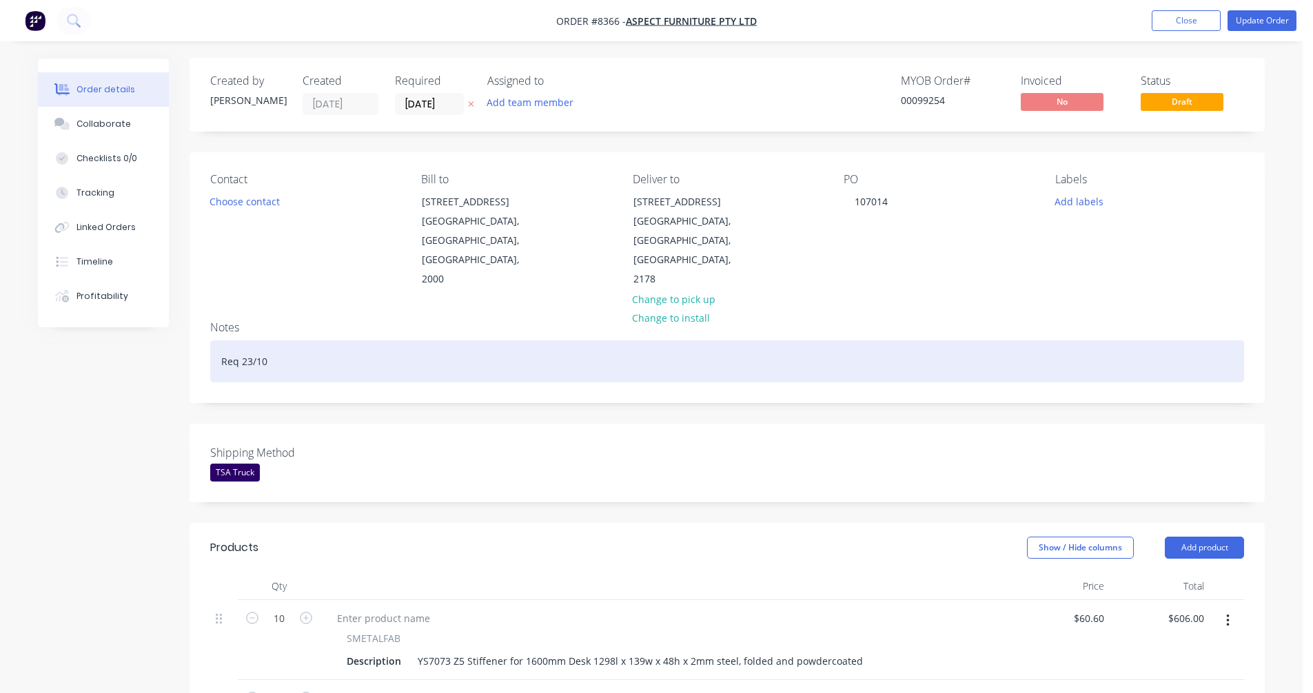
scroll to position [0, 0]
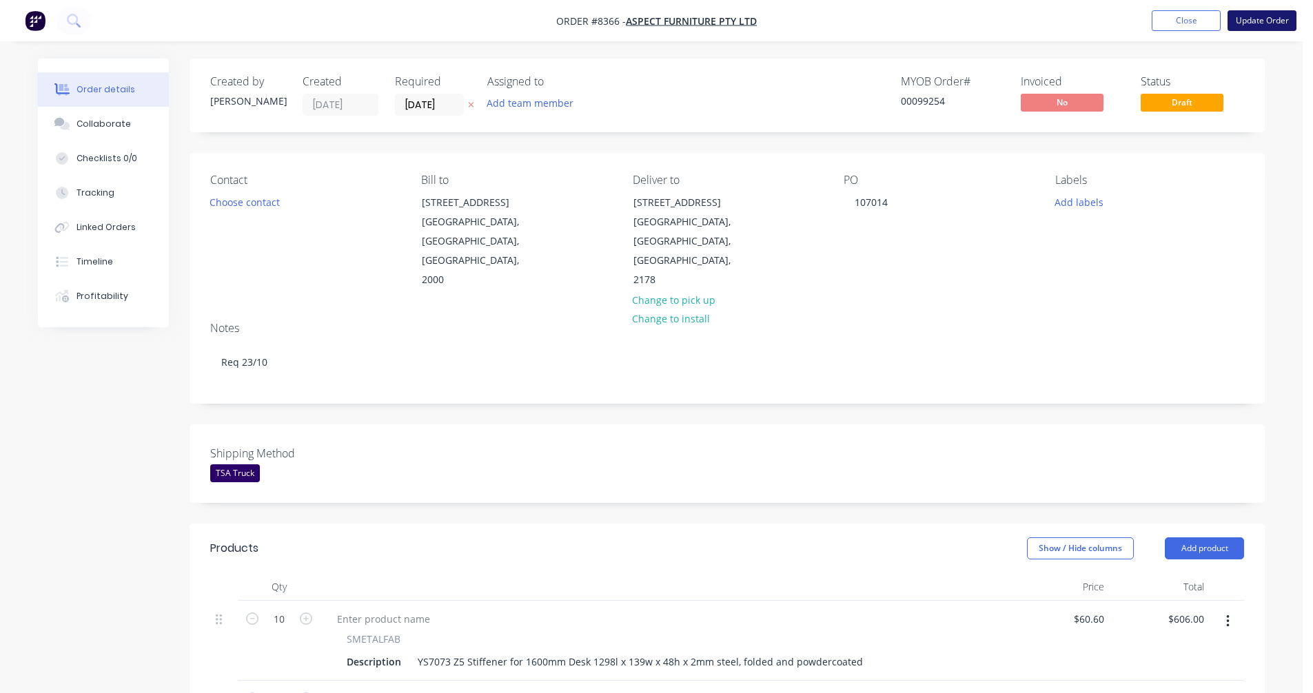
click at [1258, 19] on button "Update Order" at bounding box center [1261, 20] width 69 height 21
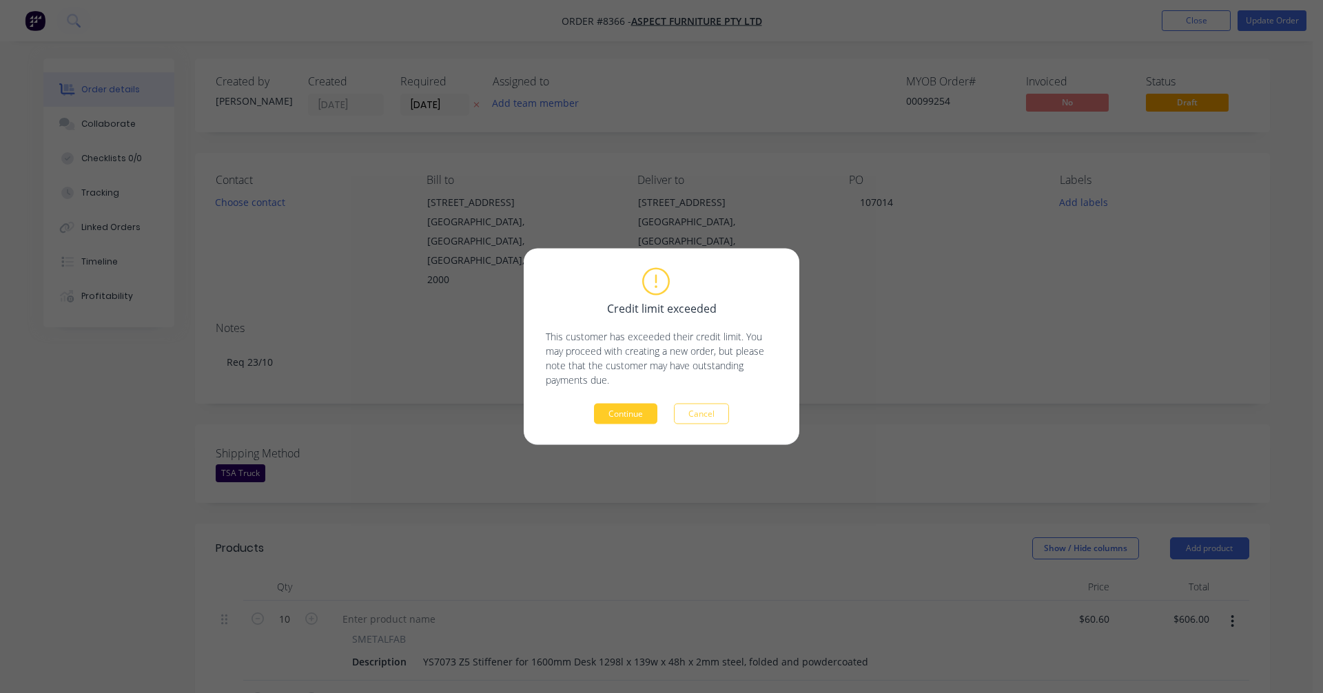
click at [627, 418] on button "Continue" at bounding box center [625, 414] width 63 height 21
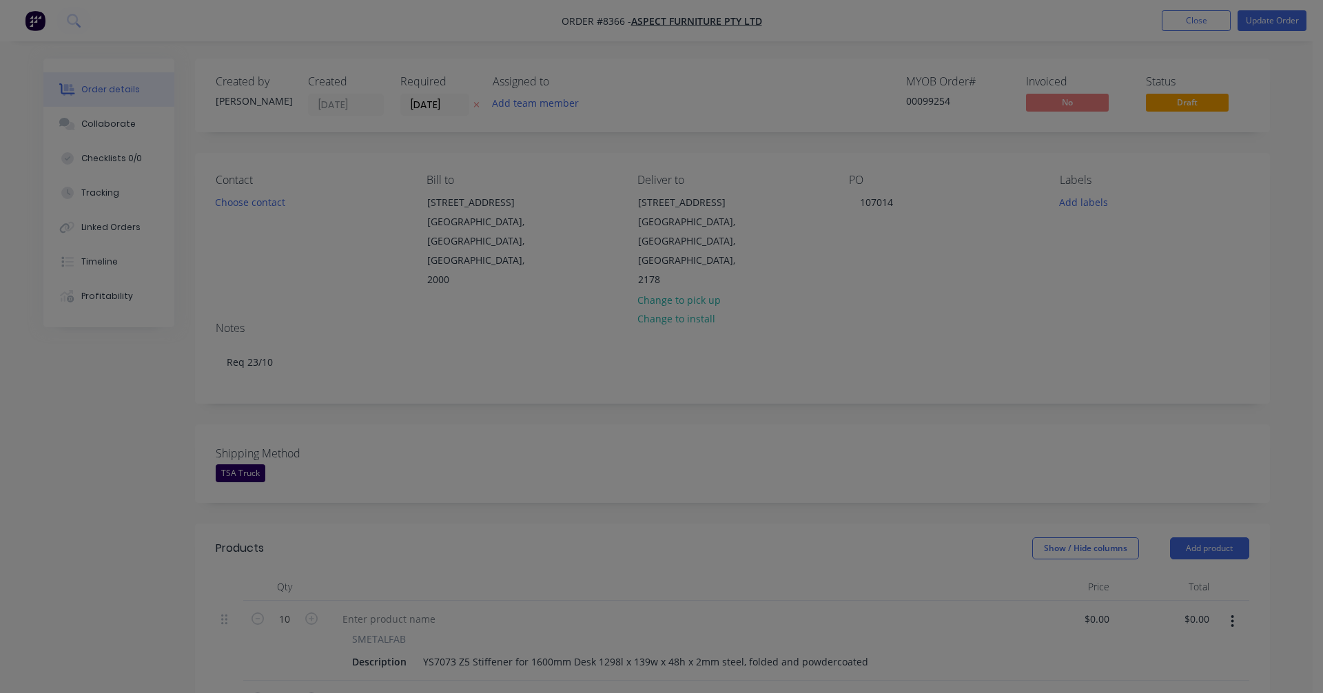
type input "$60.60"
type input "$606.00"
type input "$25.90"
type input "$259.00"
type input "$50.00"
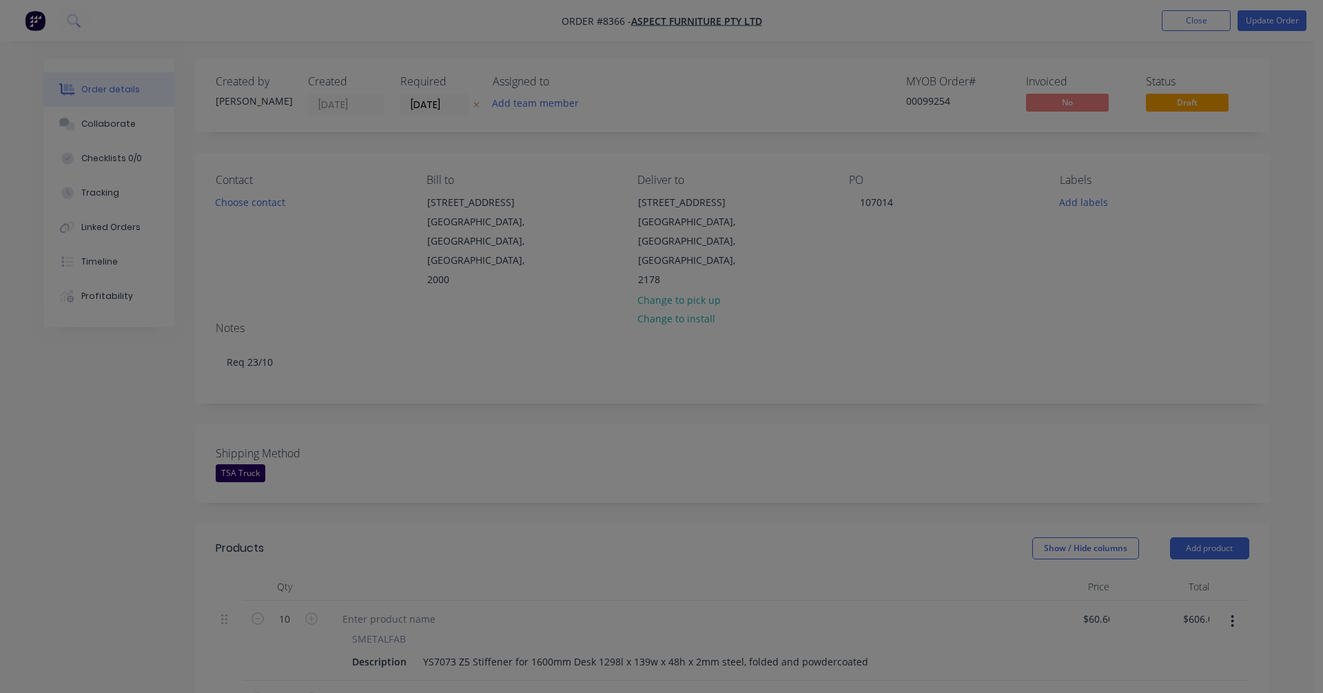
type input "$50.00"
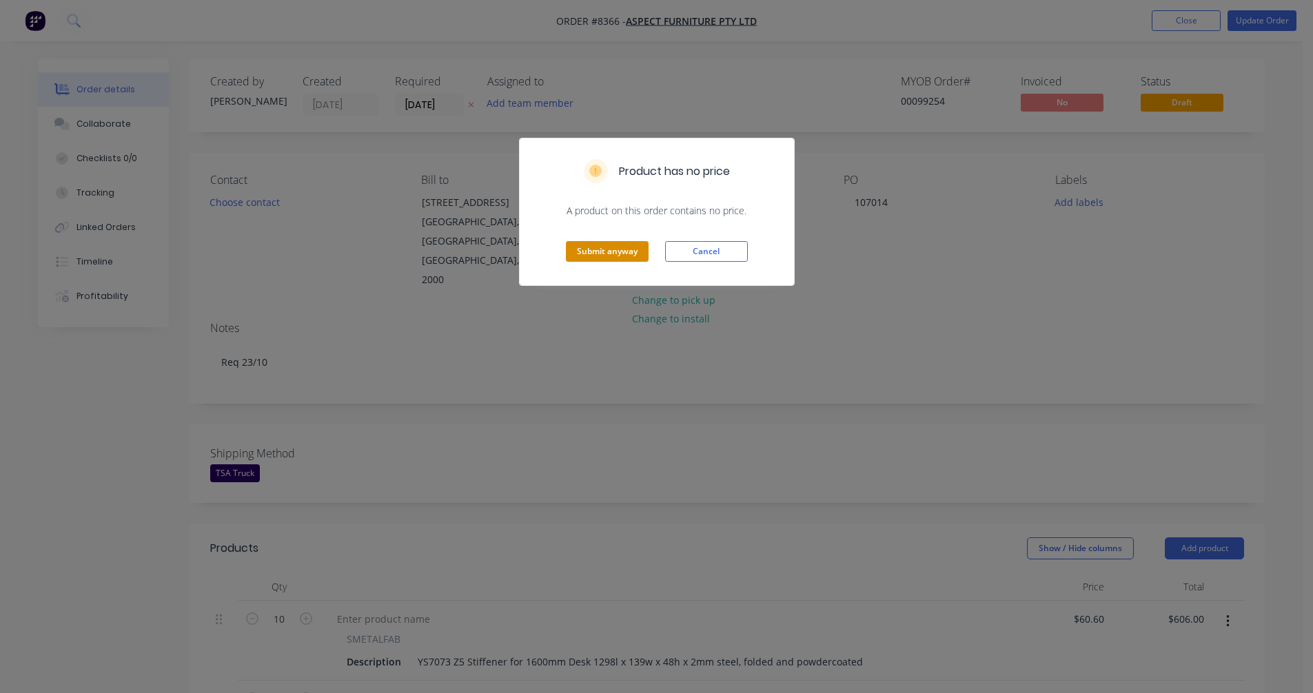
click at [595, 254] on button "Submit anyway" at bounding box center [607, 251] width 83 height 21
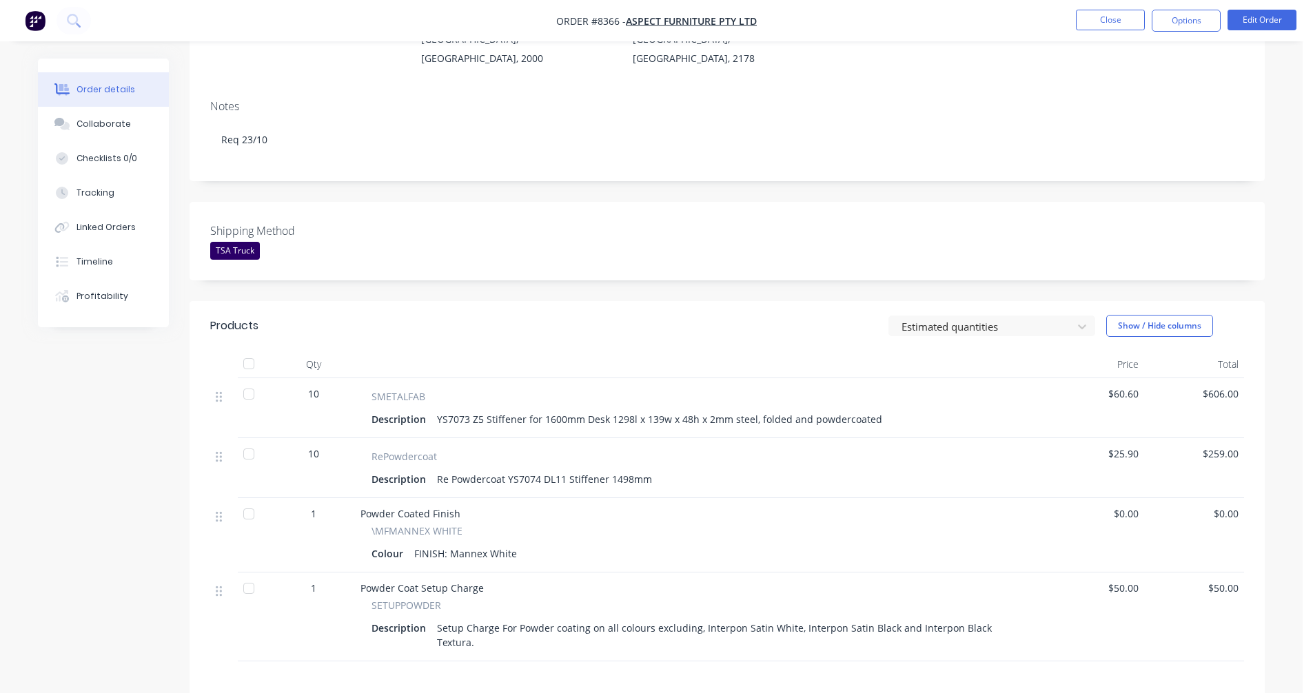
scroll to position [207, 0]
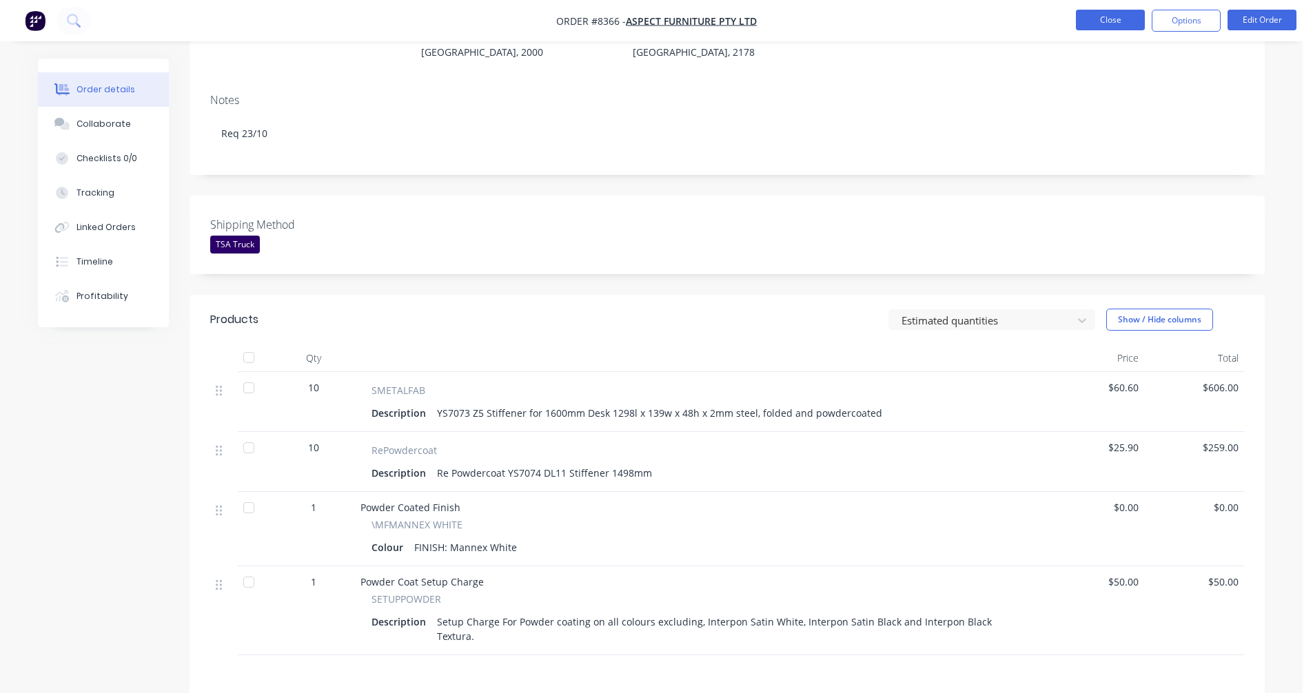
click at [1107, 14] on button "Close" at bounding box center [1110, 20] width 69 height 21
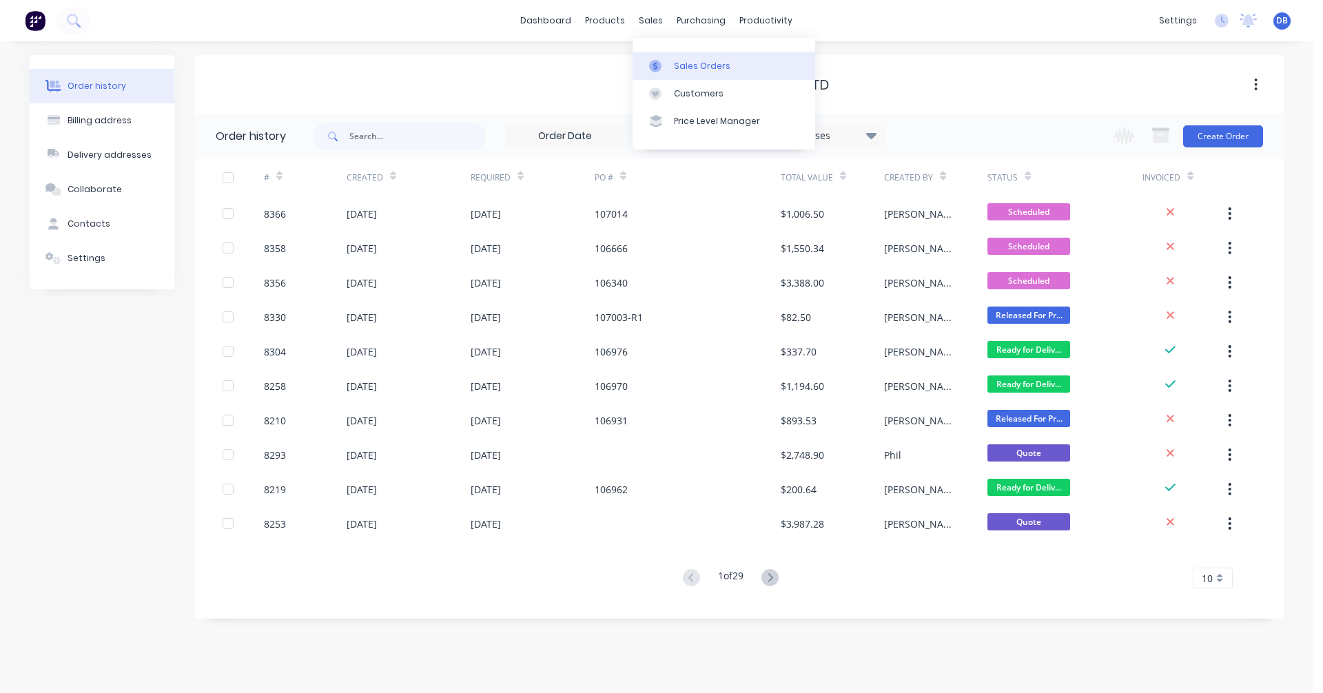
click at [686, 76] on link "Sales Orders" at bounding box center [724, 66] width 183 height 28
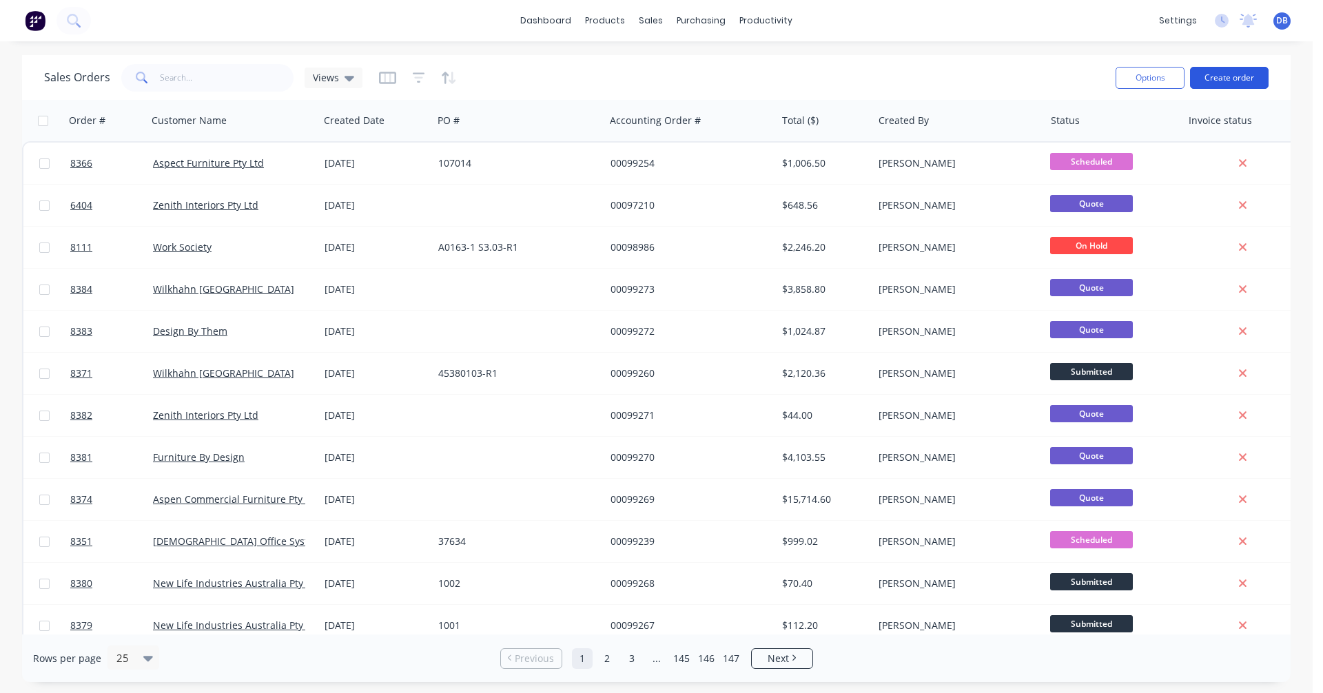
click at [1238, 74] on button "Create order" at bounding box center [1229, 78] width 79 height 22
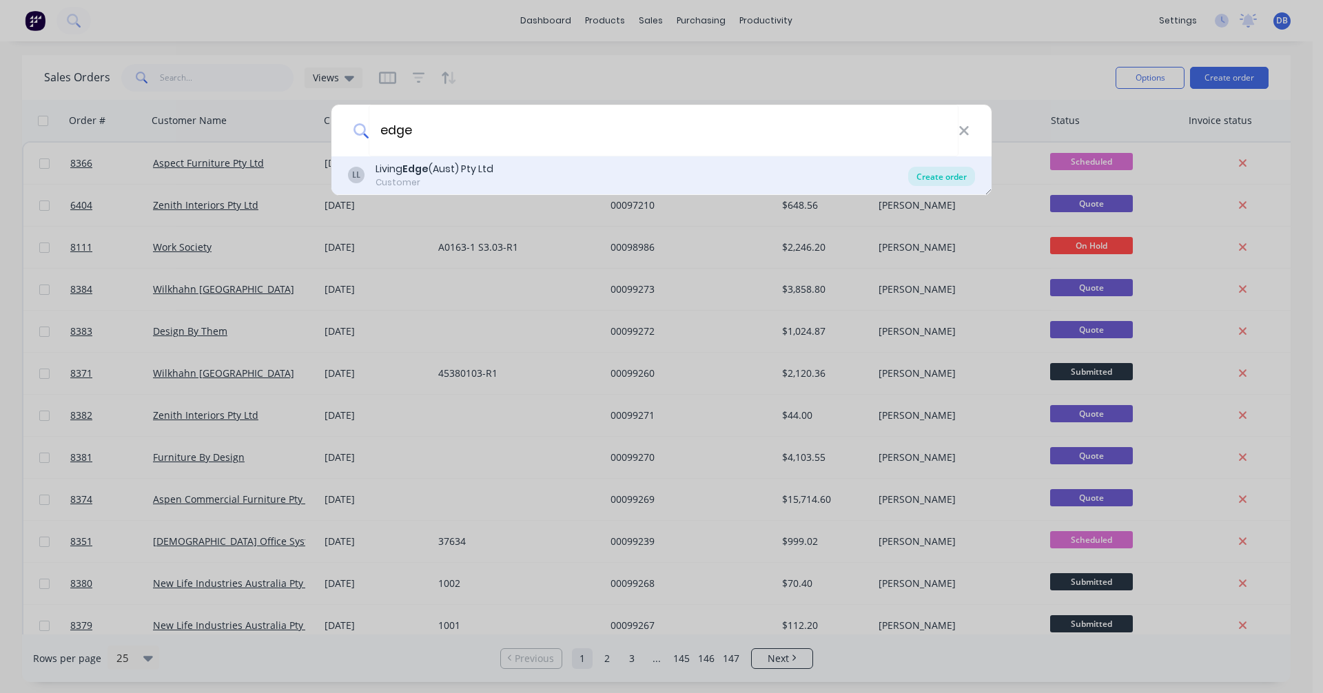
type input "edge"
click at [921, 178] on div "Create order" at bounding box center [941, 176] width 67 height 19
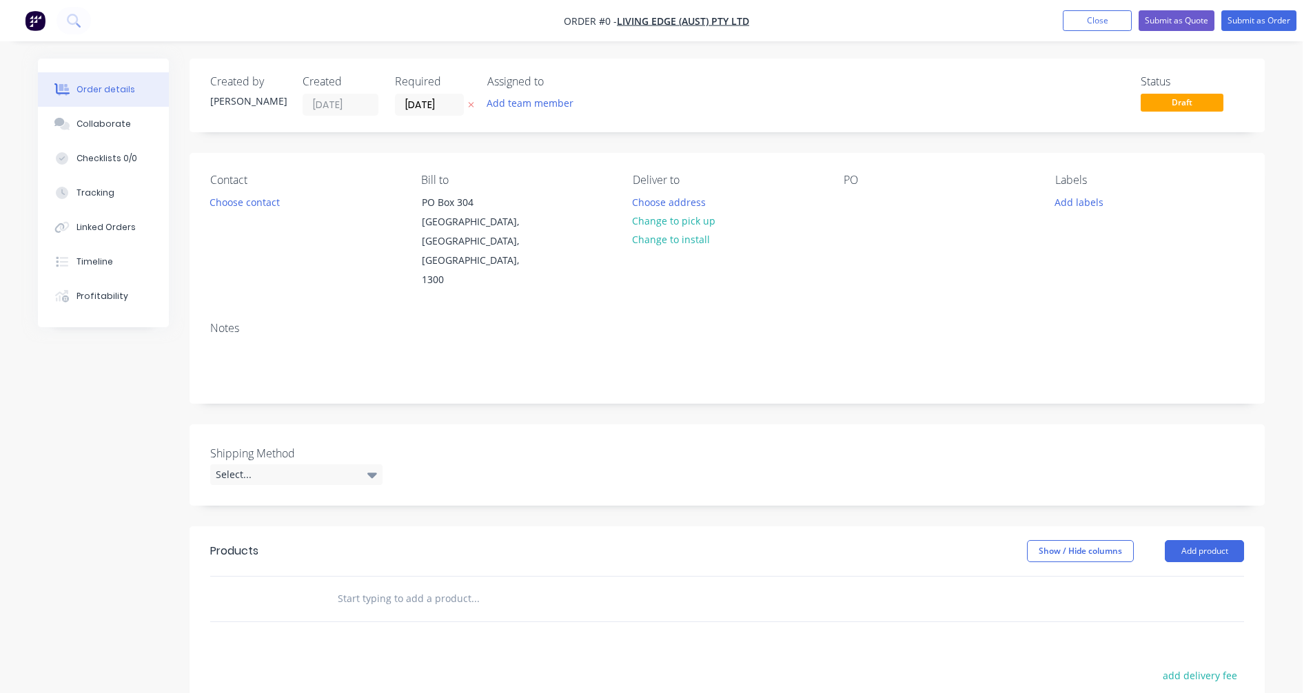
click at [360, 585] on input "text" at bounding box center [475, 599] width 276 height 28
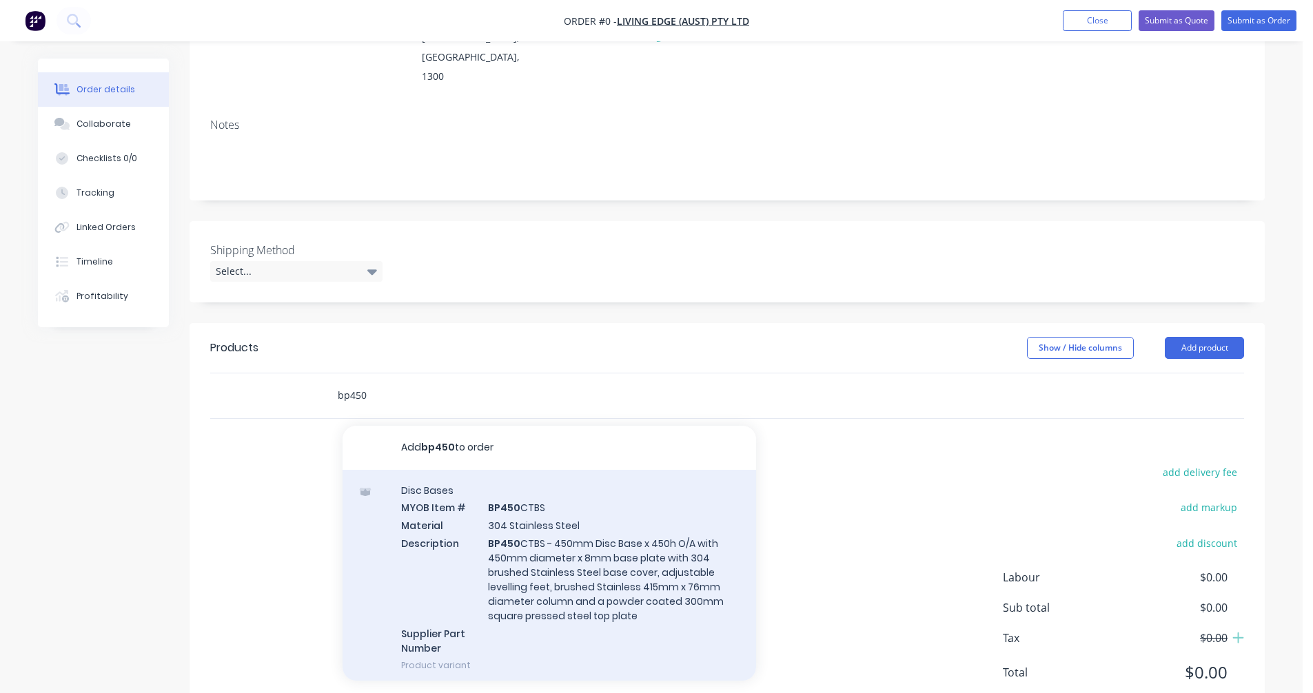
scroll to position [212, 0]
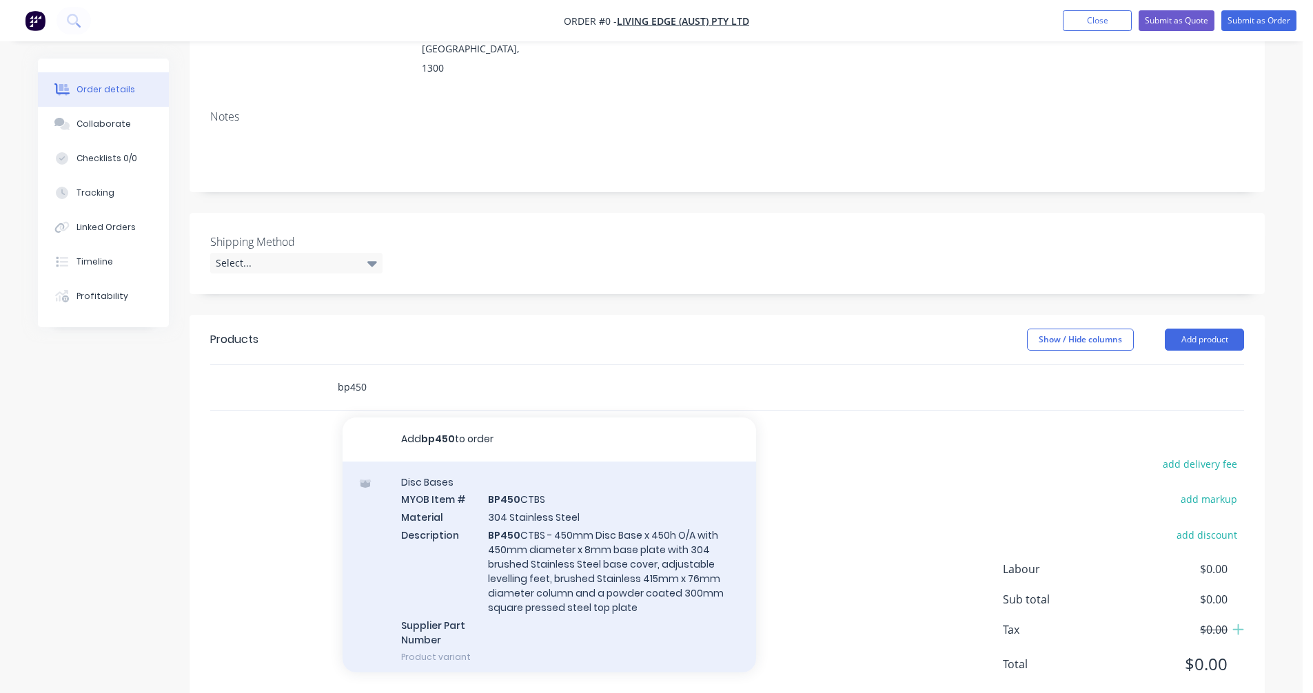
type input "bp450"
click at [553, 506] on div "Disc Bases MYOB Item # BP450 CTBS Material 304 Stainless Steel Description BP45…" at bounding box center [549, 570] width 413 height 216
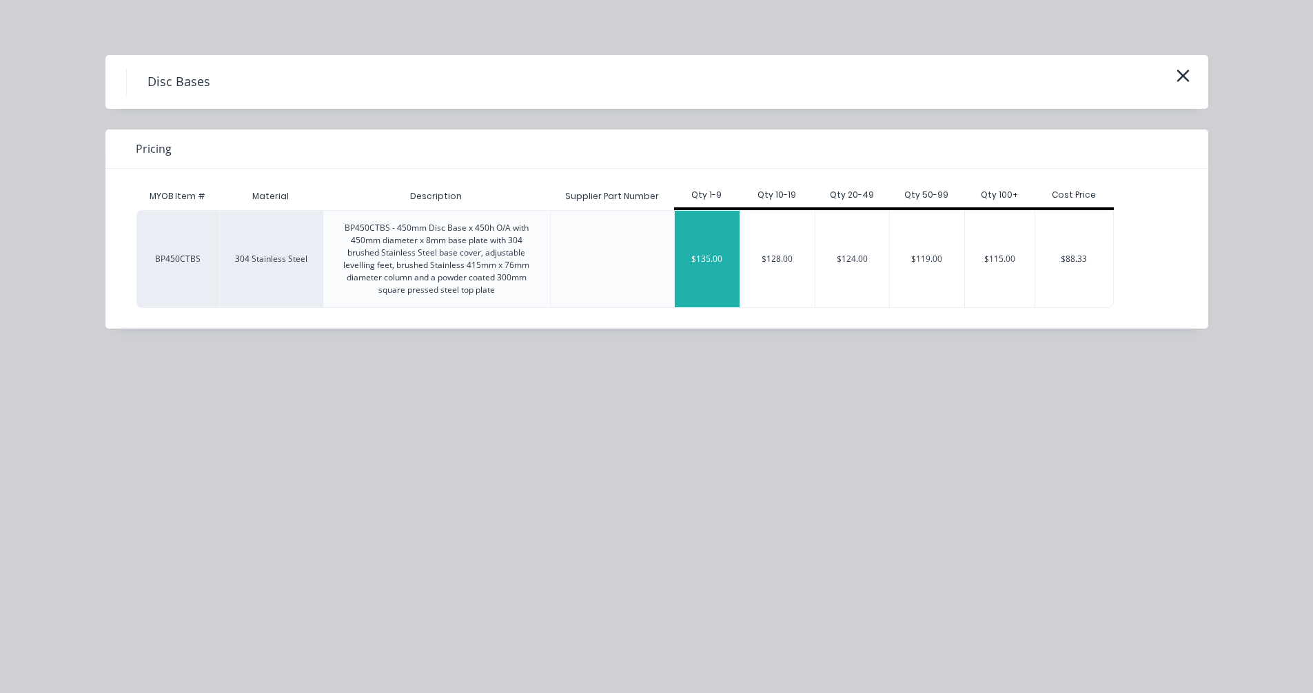
click at [709, 258] on div "$135.00" at bounding box center [707, 259] width 65 height 96
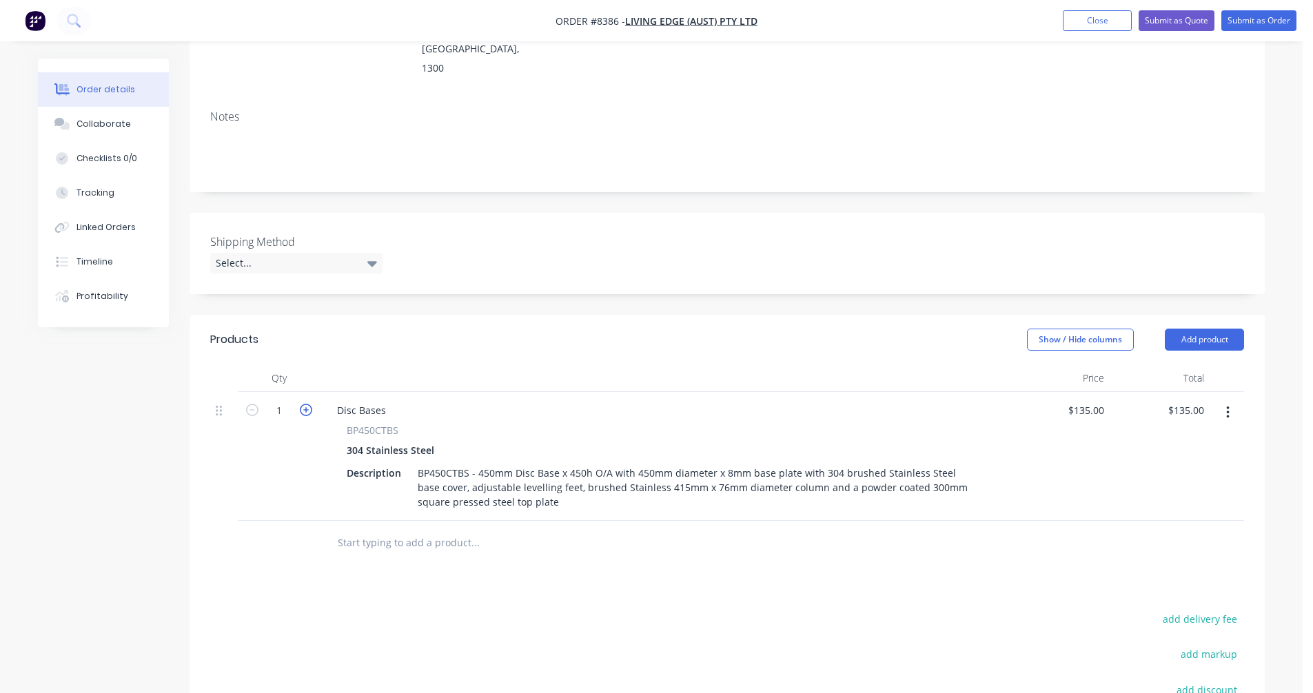
click at [305, 404] on icon "button" at bounding box center [306, 410] width 12 height 12
type input "2"
type input "$270.00"
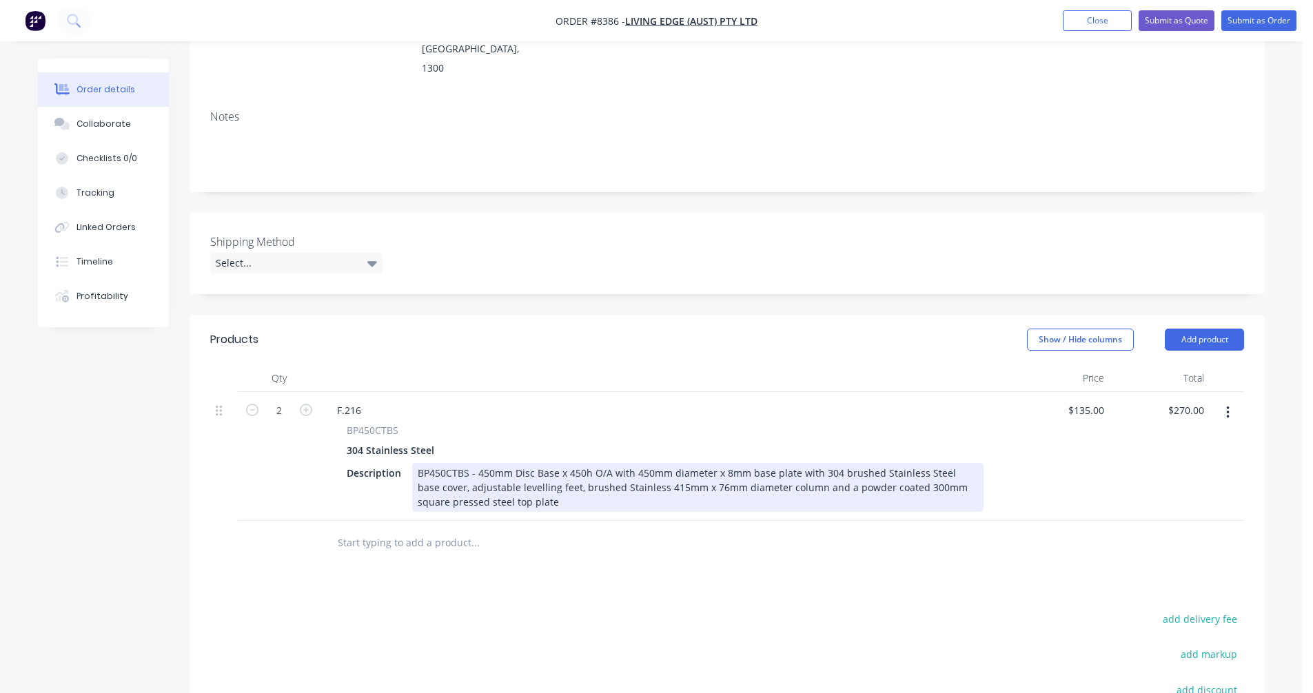
click at [500, 463] on div "BP450CTBS - 450mm Disc Base x 450h O/A with 450mm diameter x 8mm base plate wit…" at bounding box center [697, 487] width 571 height 49
click at [430, 463] on div "## BP450CTBS - 450mm Disc Base x 450h O/A with 450mm diameter x 8mm base plate …" at bounding box center [697, 487] width 571 height 49
click at [751, 463] on div "## Repowdercoated Special Height ## BP450CTBS - 450mm Disc Base x 450h O/A with…" at bounding box center [697, 487] width 571 height 49
click at [615, 463] on div "## Repowdercoated Special Height ## BP450CTBS - 450mm Disc Base x 725h O/A with…" at bounding box center [697, 487] width 571 height 49
click at [633, 463] on div "## Repowdercoated Special Height ## BP450CTBS - 450mm Disc Base x 725h O/A with…" at bounding box center [697, 487] width 571 height 49
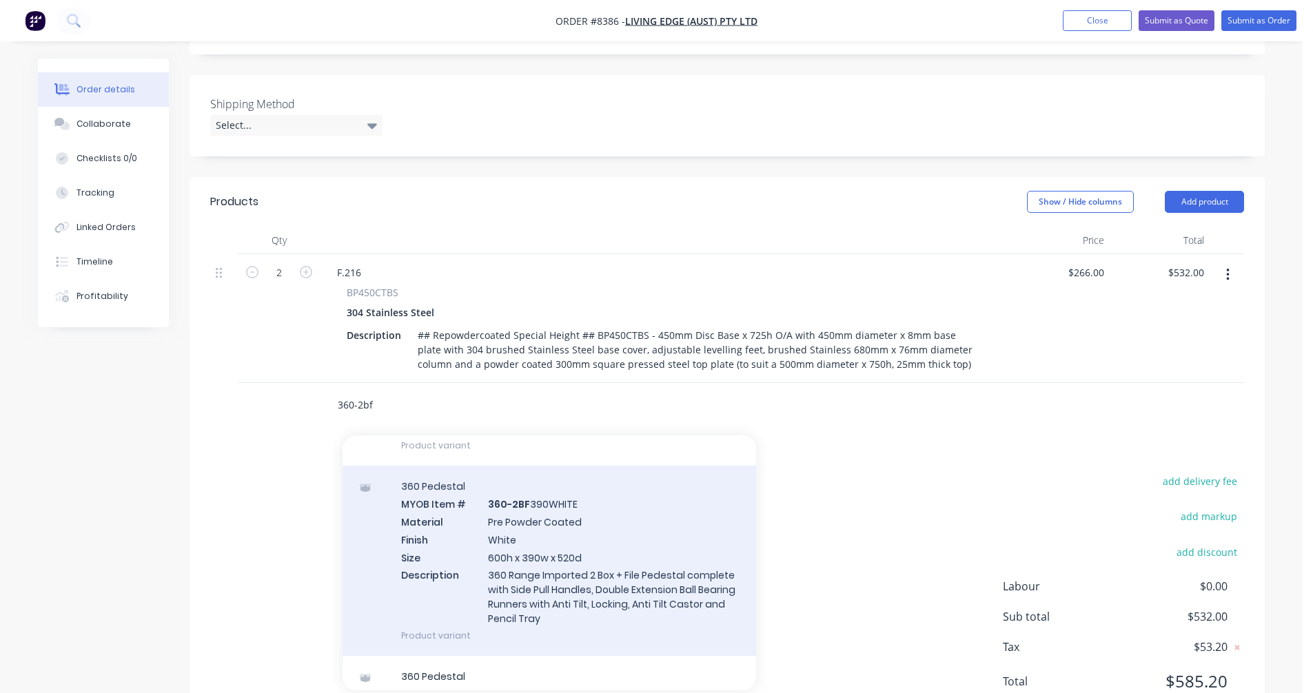
scroll to position [965, 0]
click at [550, 516] on div "360 Pedestal MYOB Item # 360-2BF 390WHITE Material Pre Powder Coated Finish Whi…" at bounding box center [549, 559] width 413 height 190
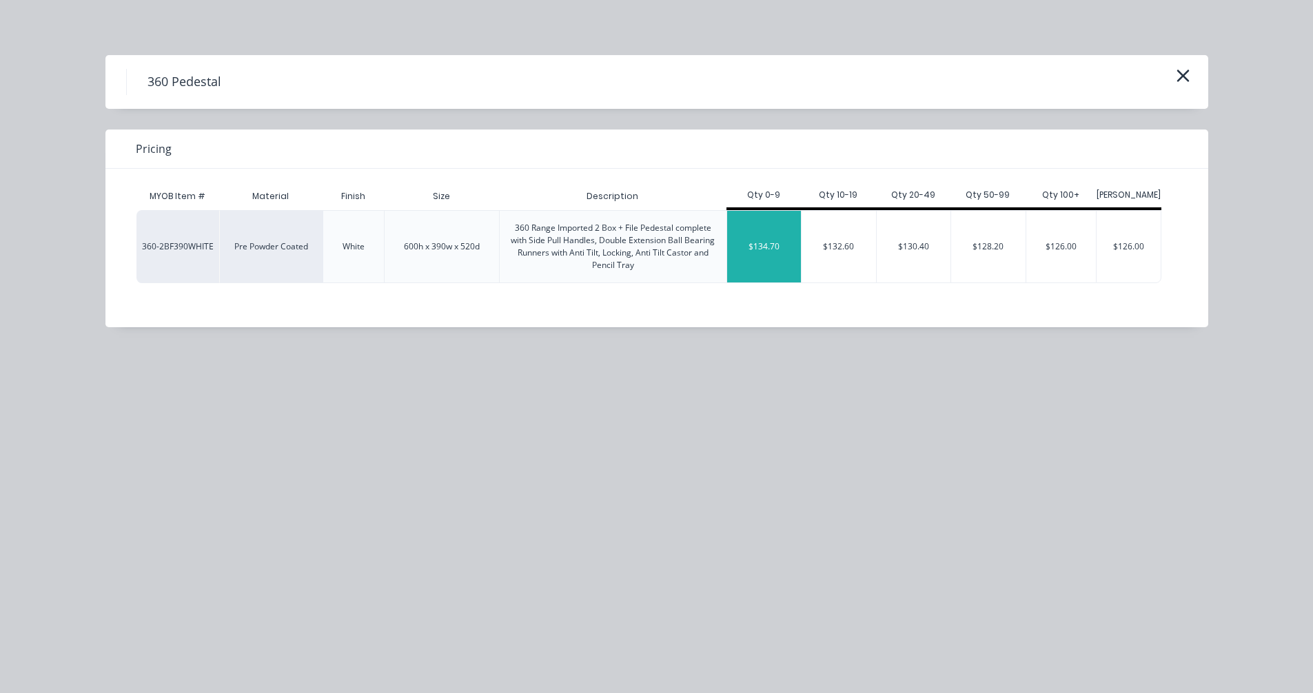
click at [785, 242] on div "$134.70" at bounding box center [764, 247] width 74 height 72
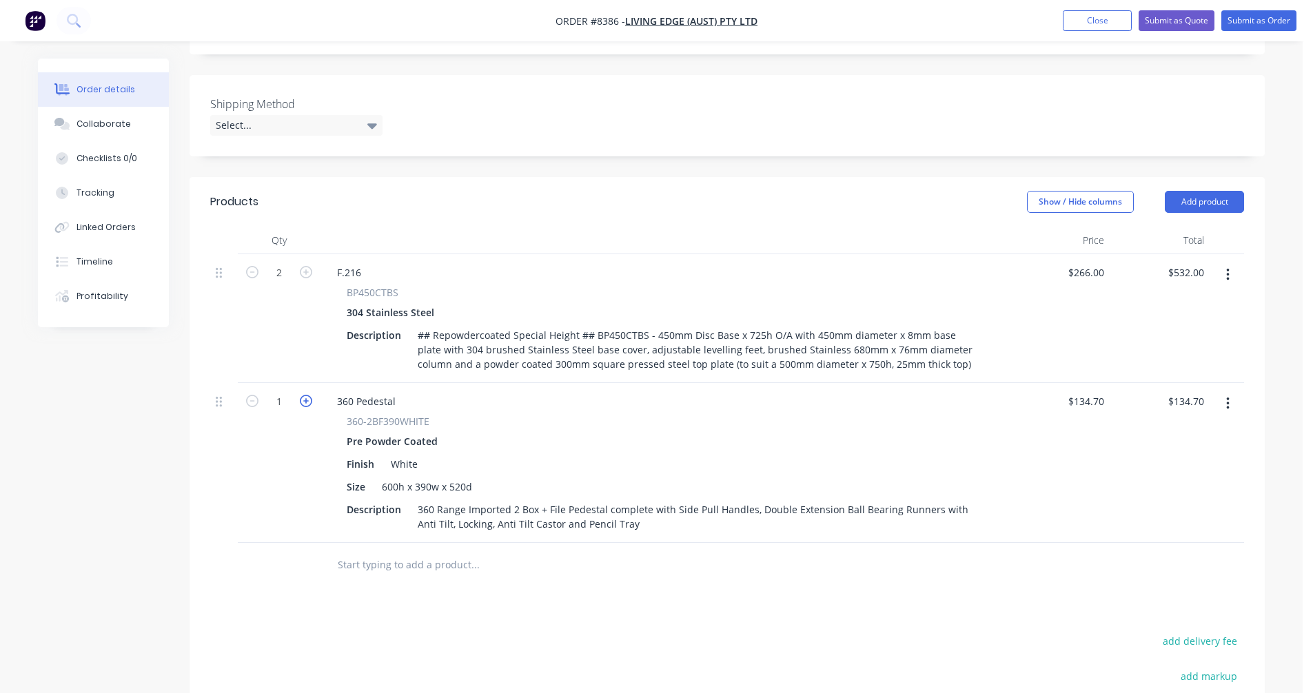
click at [303, 395] on icon "button" at bounding box center [306, 401] width 12 height 12
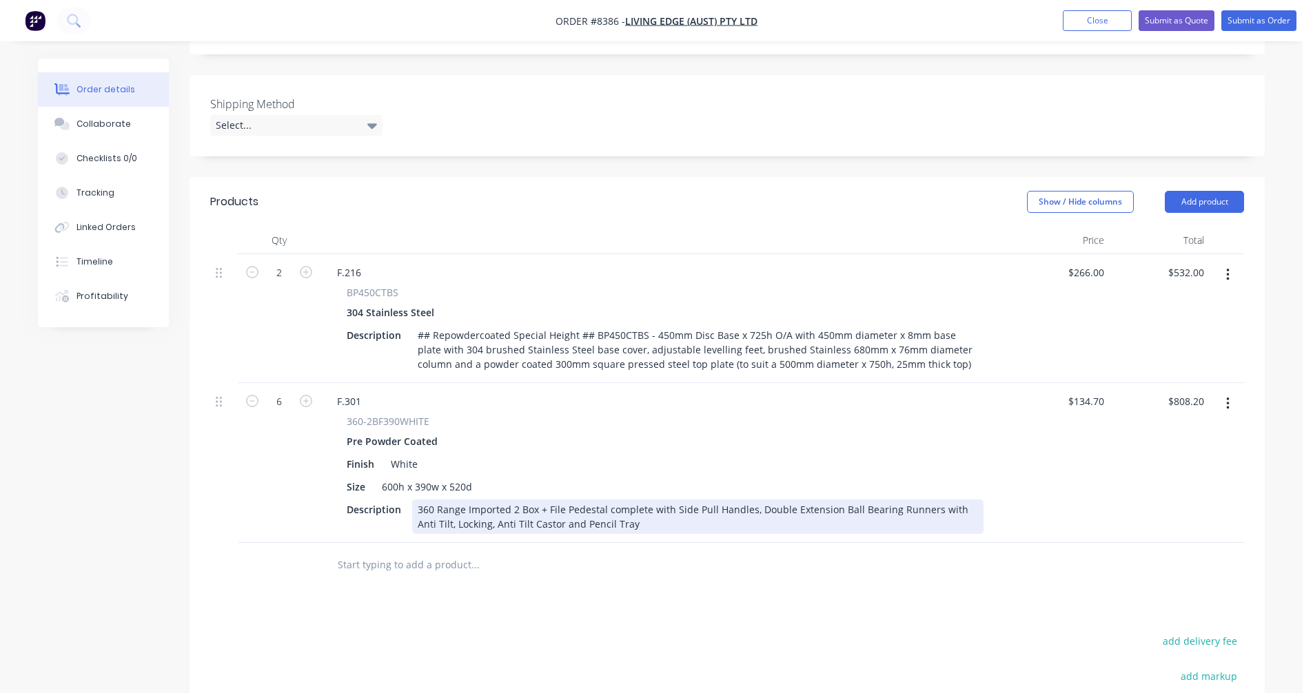
click at [571, 500] on div "360 Range Imported 2 Box + File Pedestal complete with Side Pull Handles, Doubl…" at bounding box center [697, 517] width 571 height 34
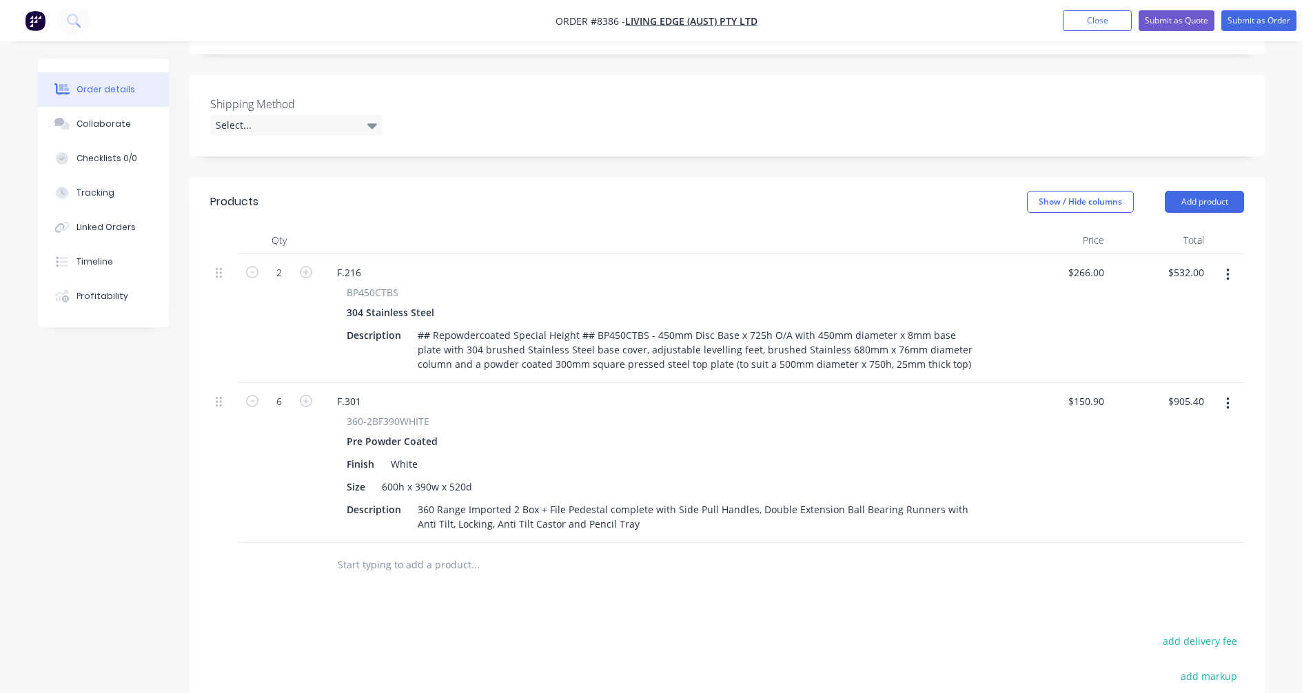
click at [367, 551] on input "text" at bounding box center [475, 565] width 276 height 28
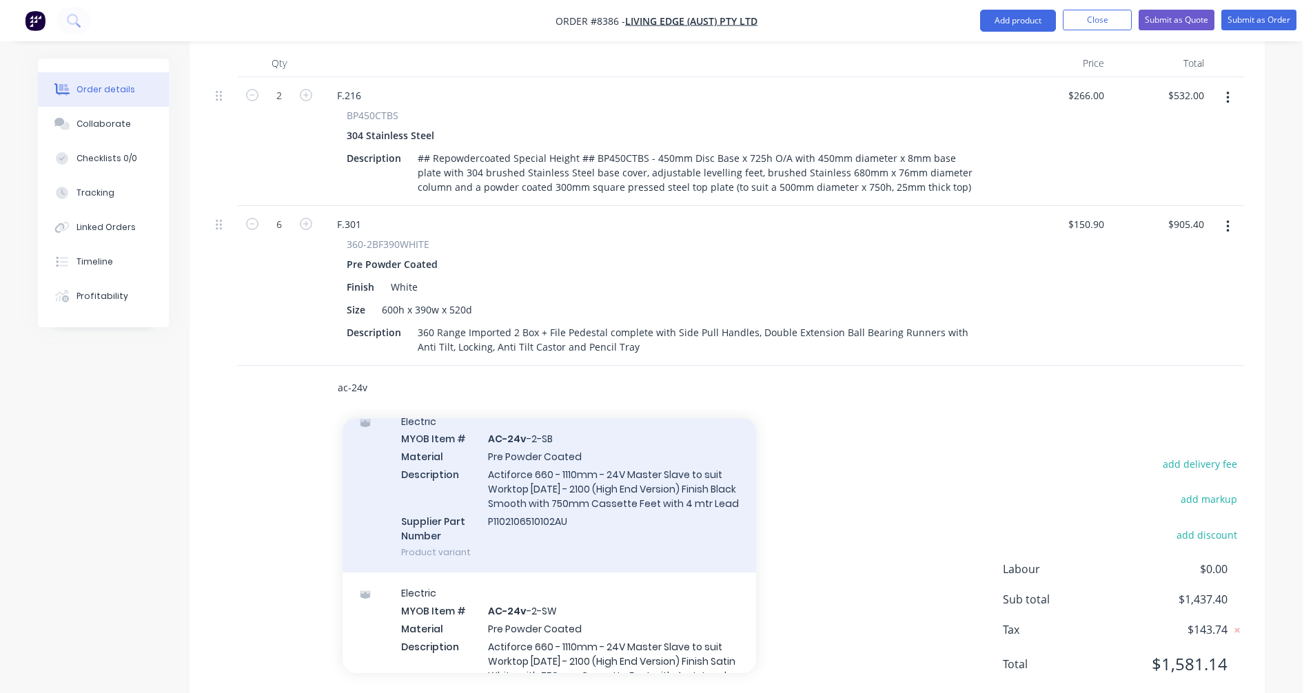
scroll to position [827, 0]
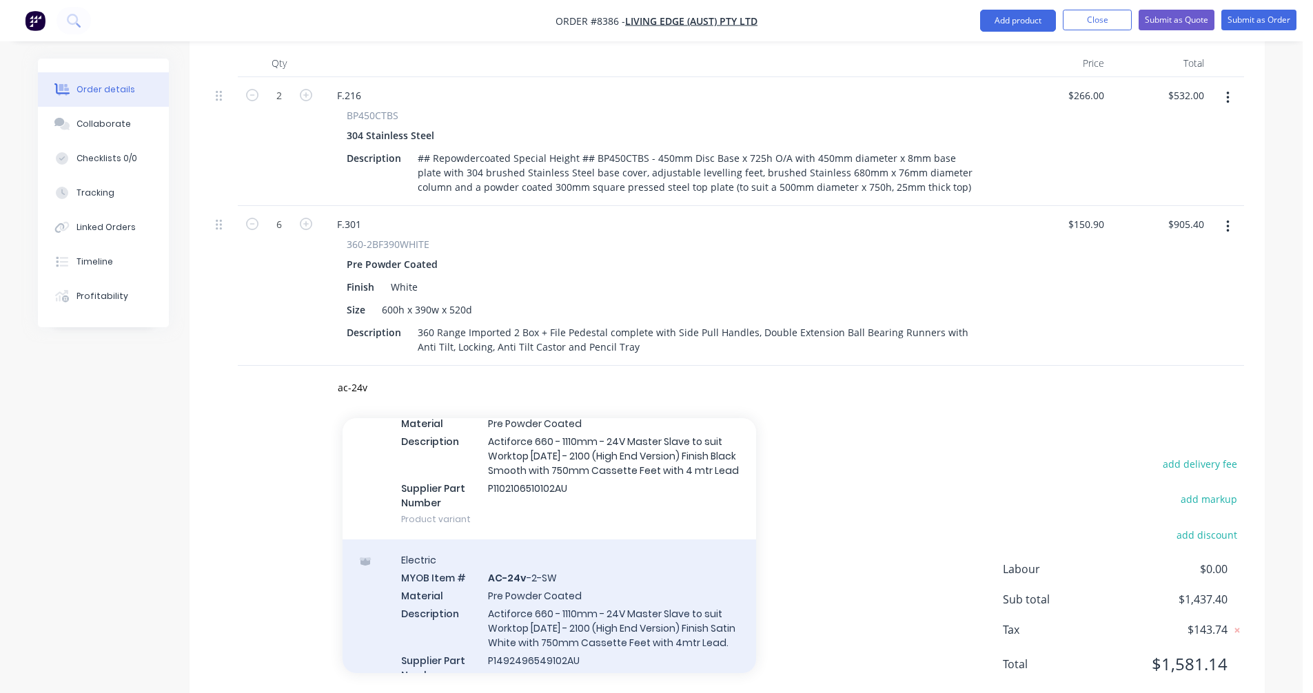
click at [601, 601] on div "Electric MYOB Item # AC-24v -2-SW Material Pre Powder Coated Description Actifo…" at bounding box center [549, 626] width 413 height 172
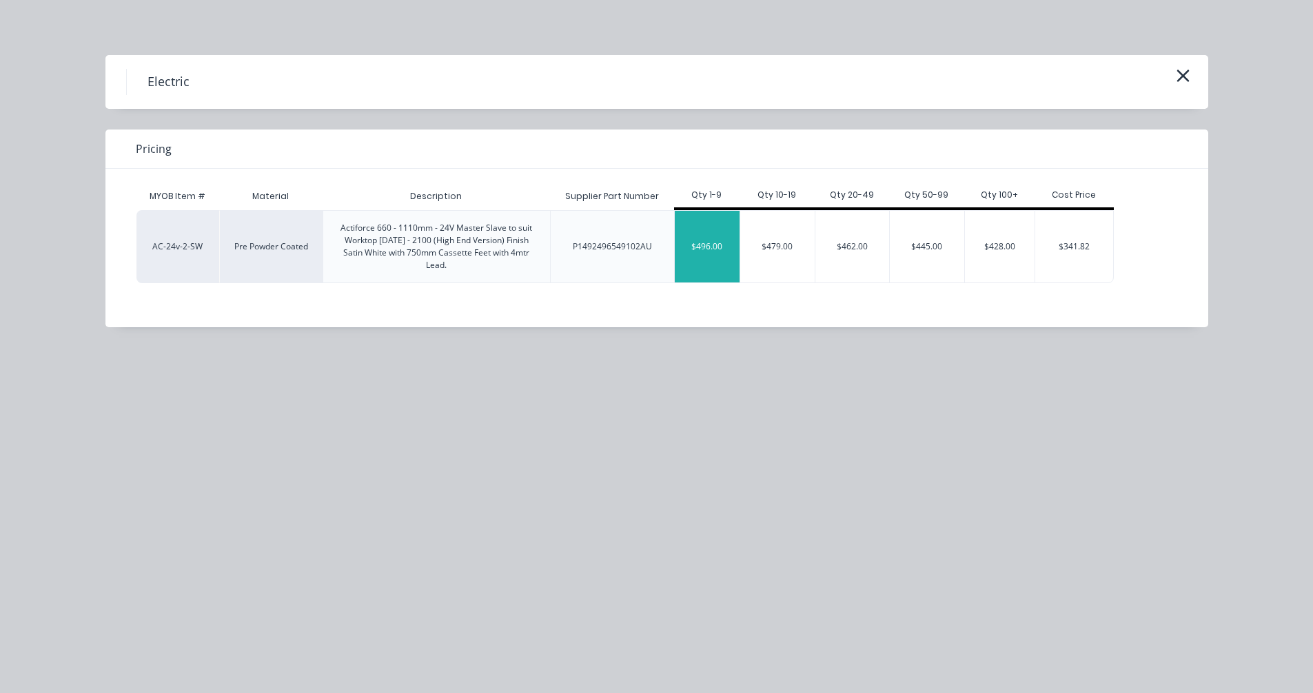
click at [713, 242] on div "$496.00" at bounding box center [707, 247] width 65 height 72
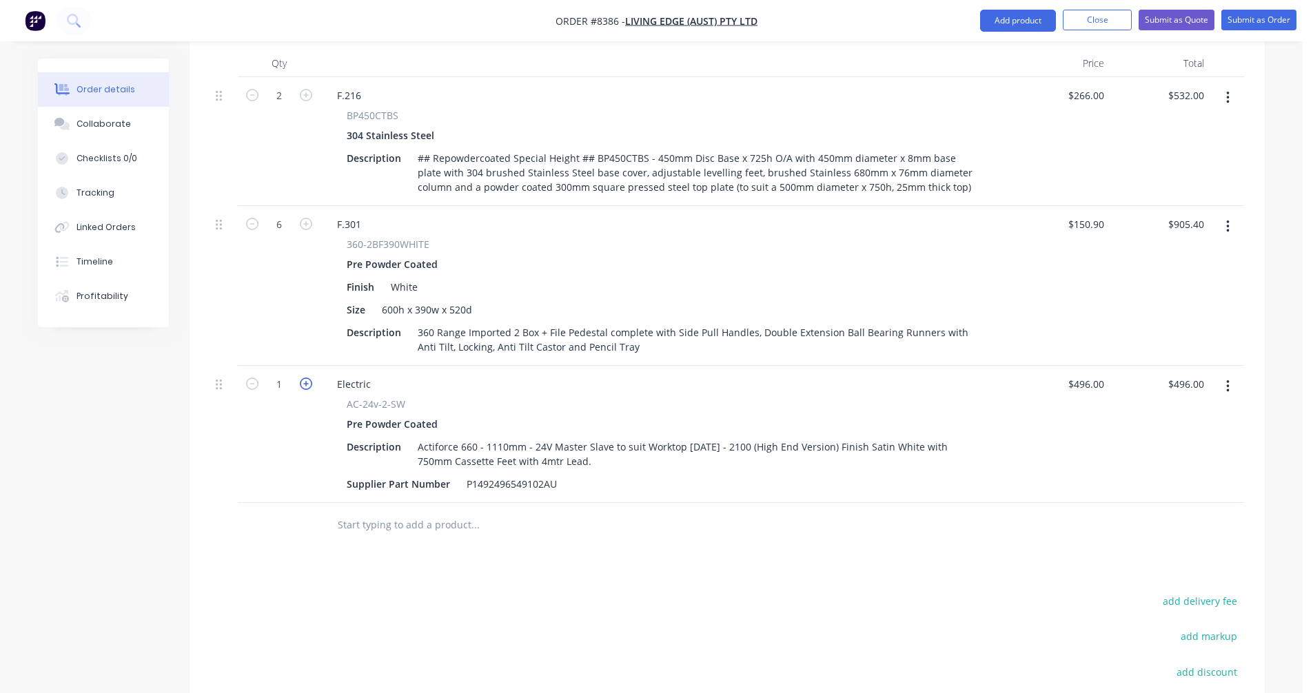
click at [307, 378] on icon "button" at bounding box center [306, 384] width 12 height 12
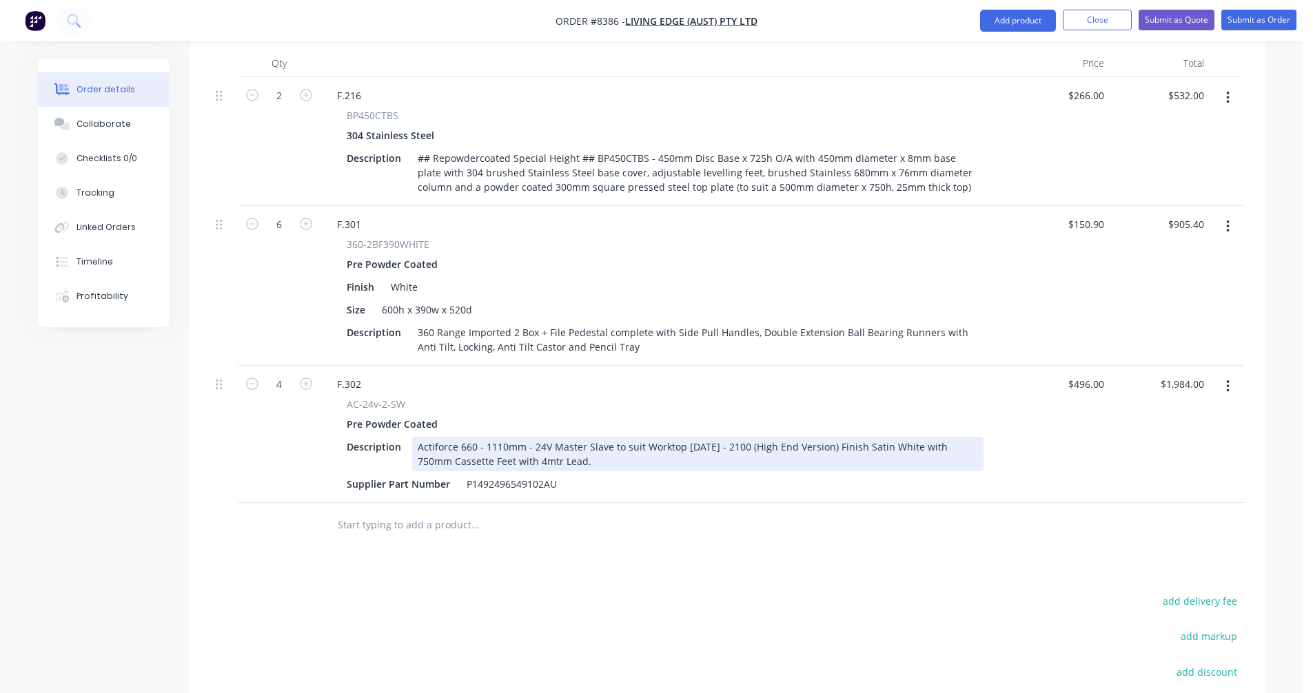
click at [641, 437] on div "Actiforce 660 - 1110mm - 24V Master Slave to suit Worktop [DATE] - 2100 (High E…" at bounding box center [697, 454] width 571 height 34
click at [640, 437] on div "Actiforce 660 - 1110mm - 24V Master Slave to suit Worktop [DATE] - 2100 (High E…" at bounding box center [697, 454] width 571 height 34
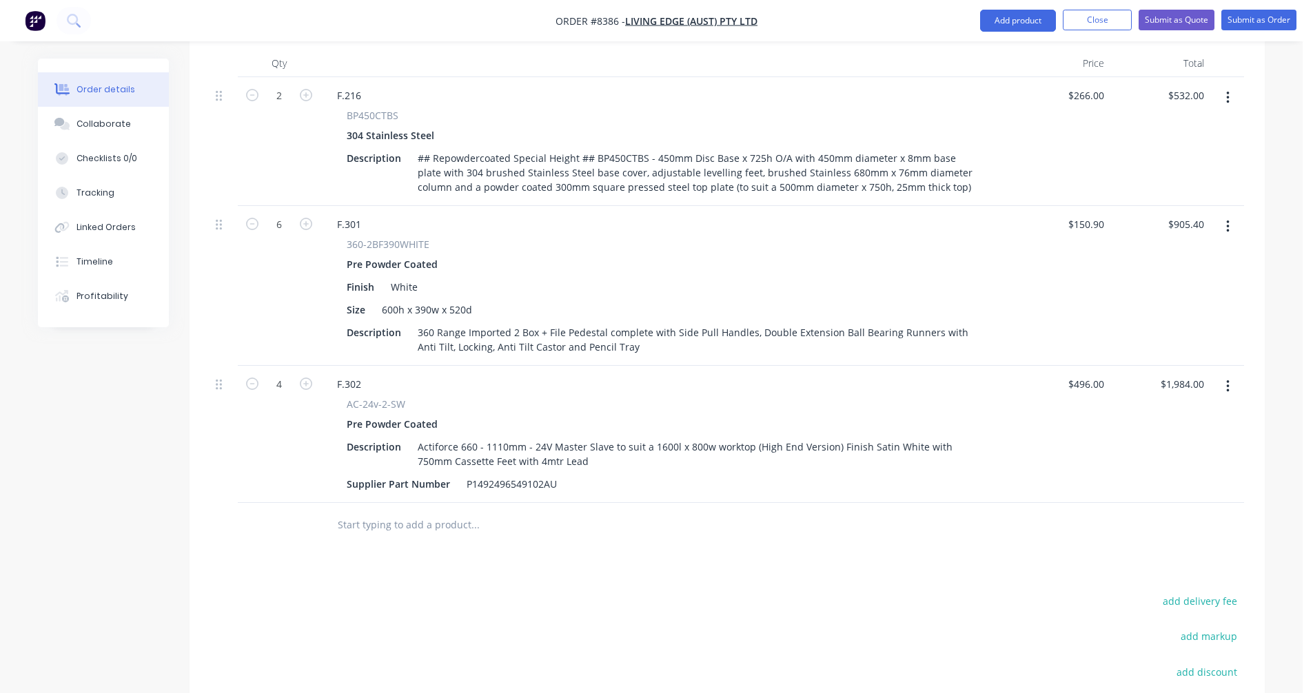
click at [369, 511] on input "text" at bounding box center [475, 525] width 276 height 28
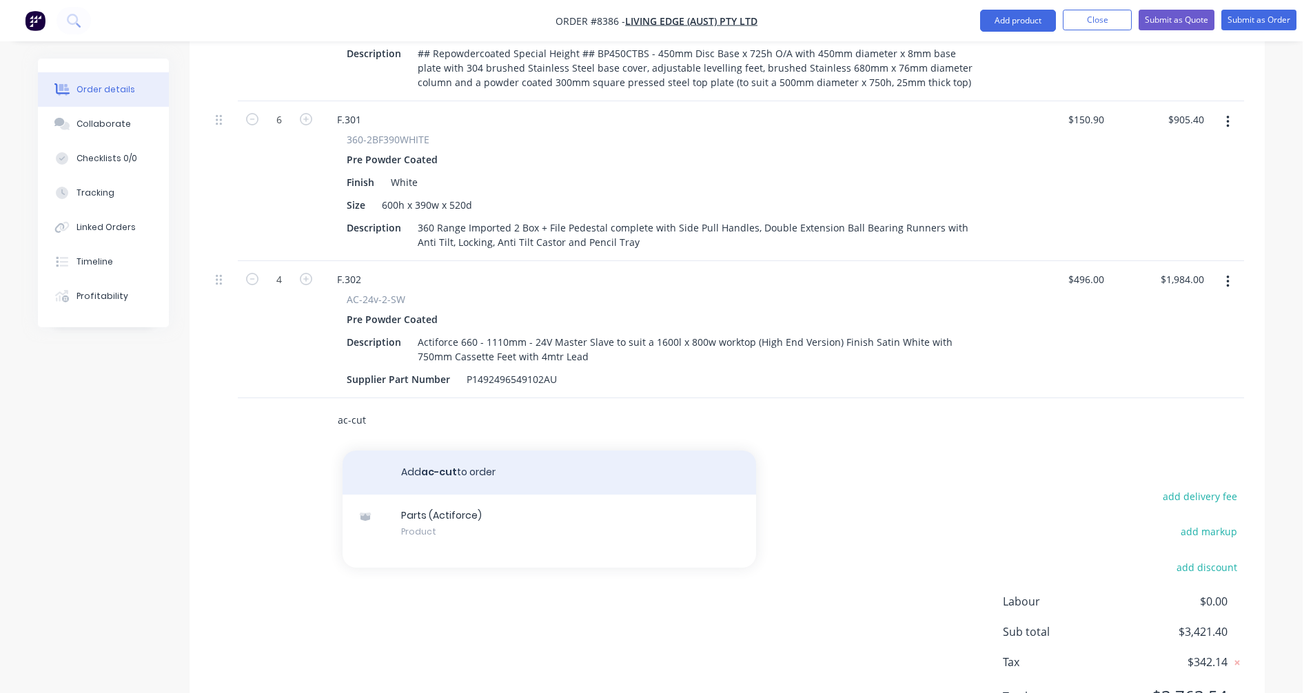
scroll to position [664, 0]
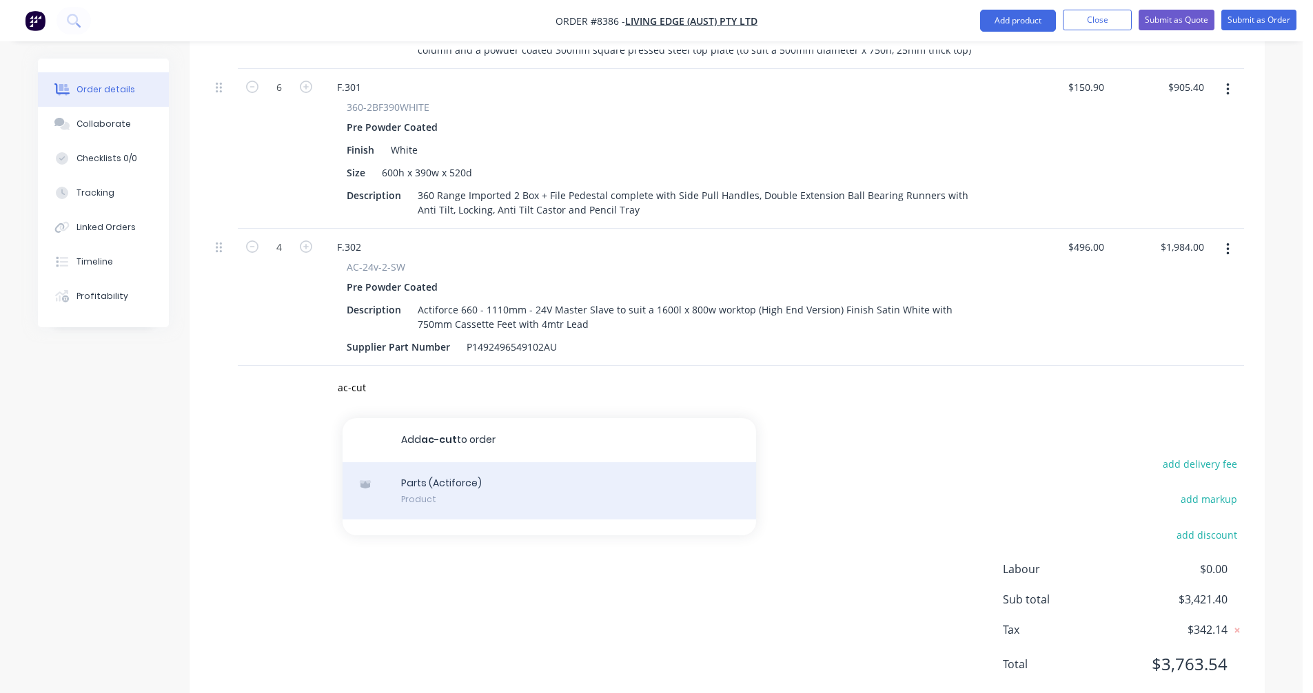
click at [460, 462] on div "Parts (Actiforce) Product" at bounding box center [549, 491] width 413 height 58
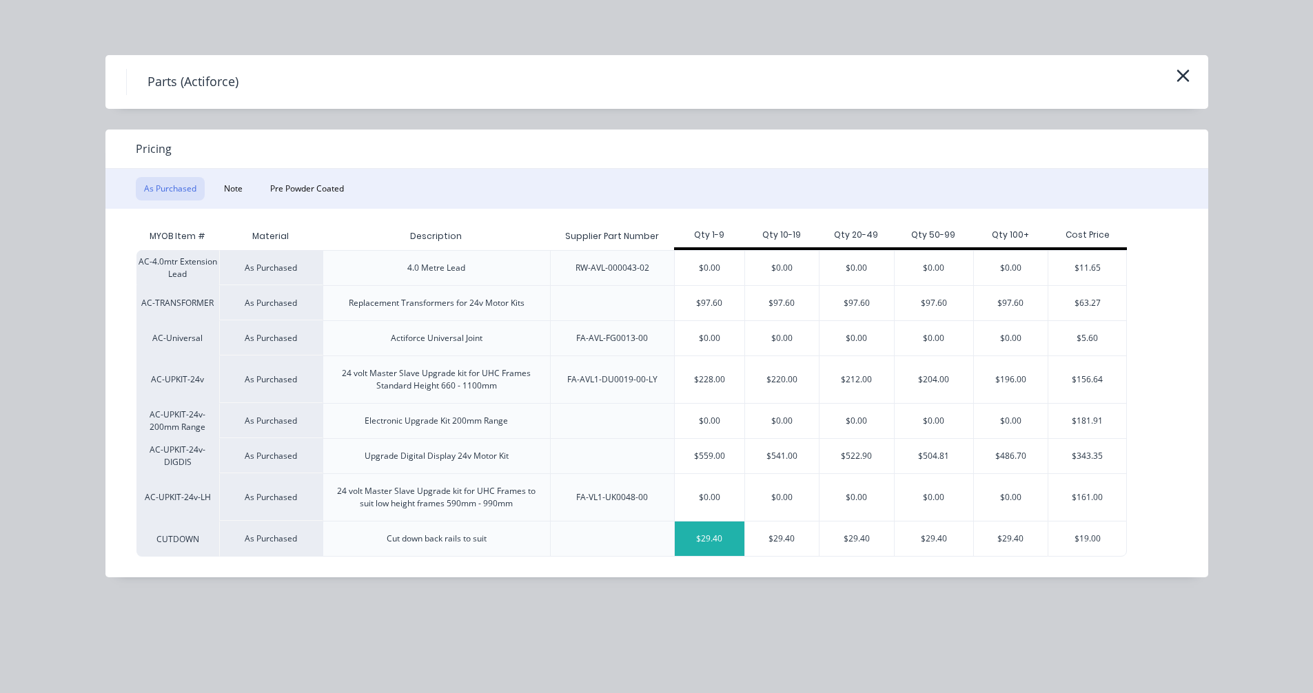
click at [720, 540] on div "$29.40" at bounding box center [710, 539] width 70 height 34
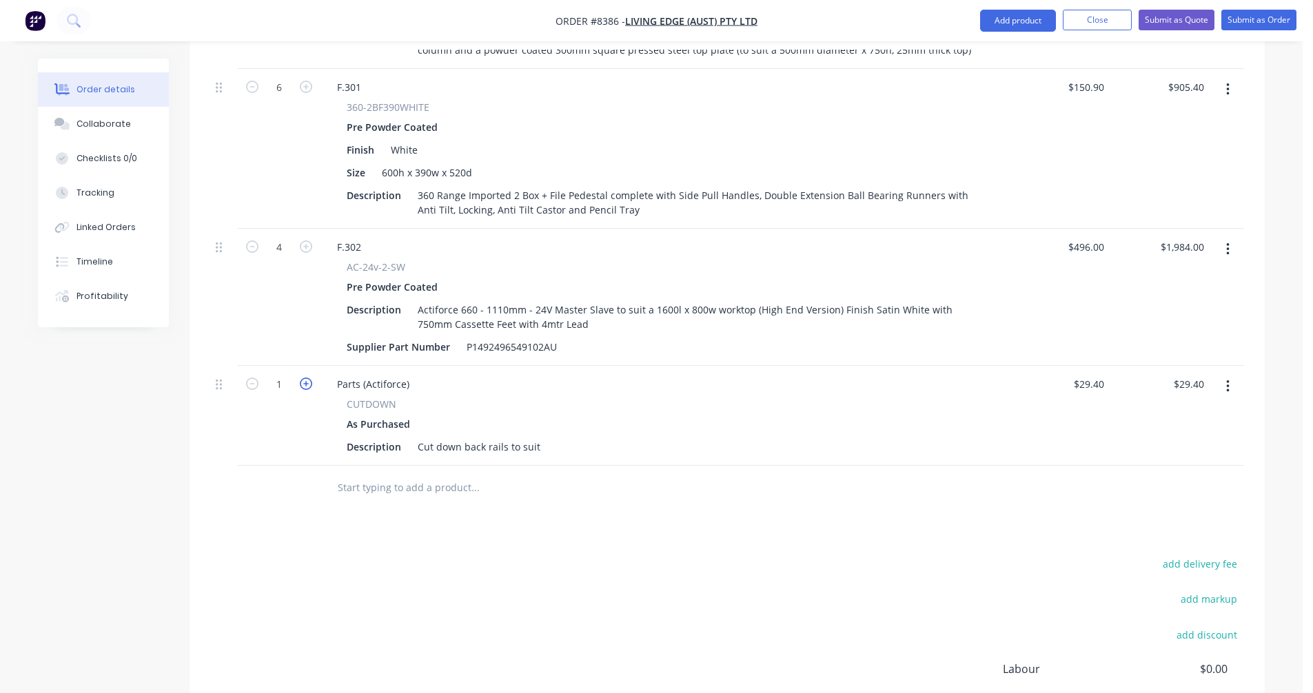
click at [309, 378] on icon "button" at bounding box center [306, 384] width 12 height 12
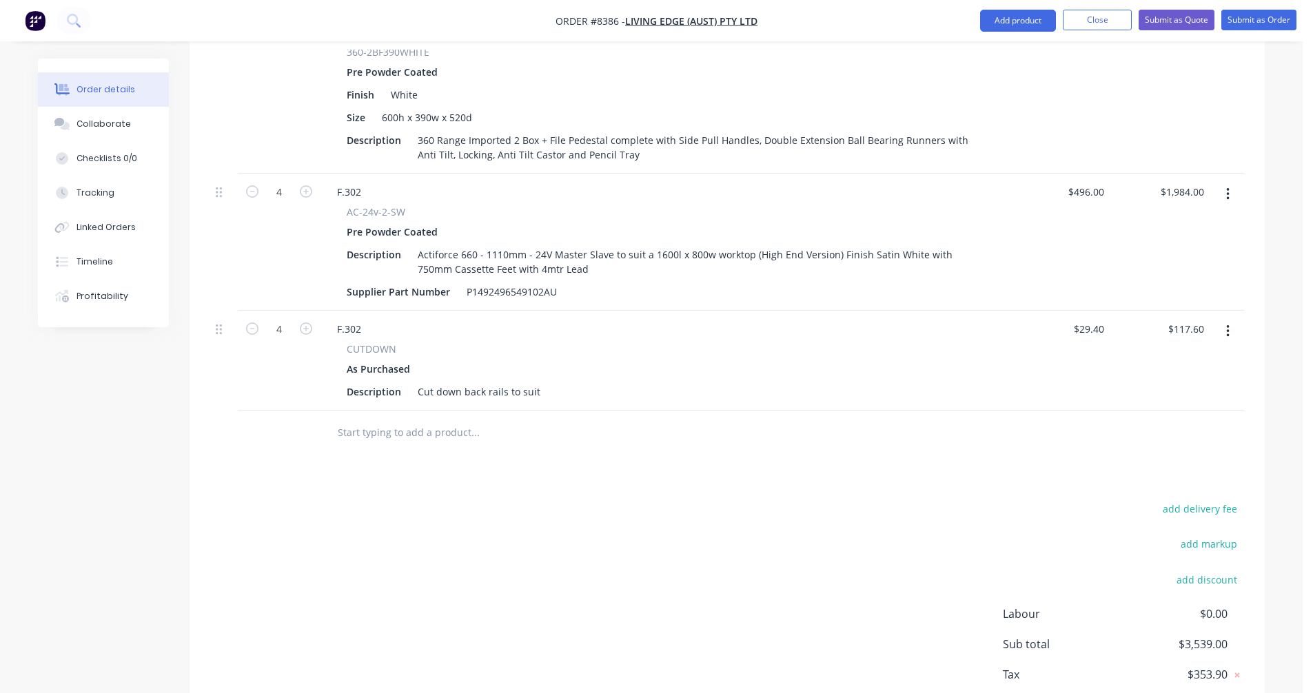
scroll to position [695, 0]
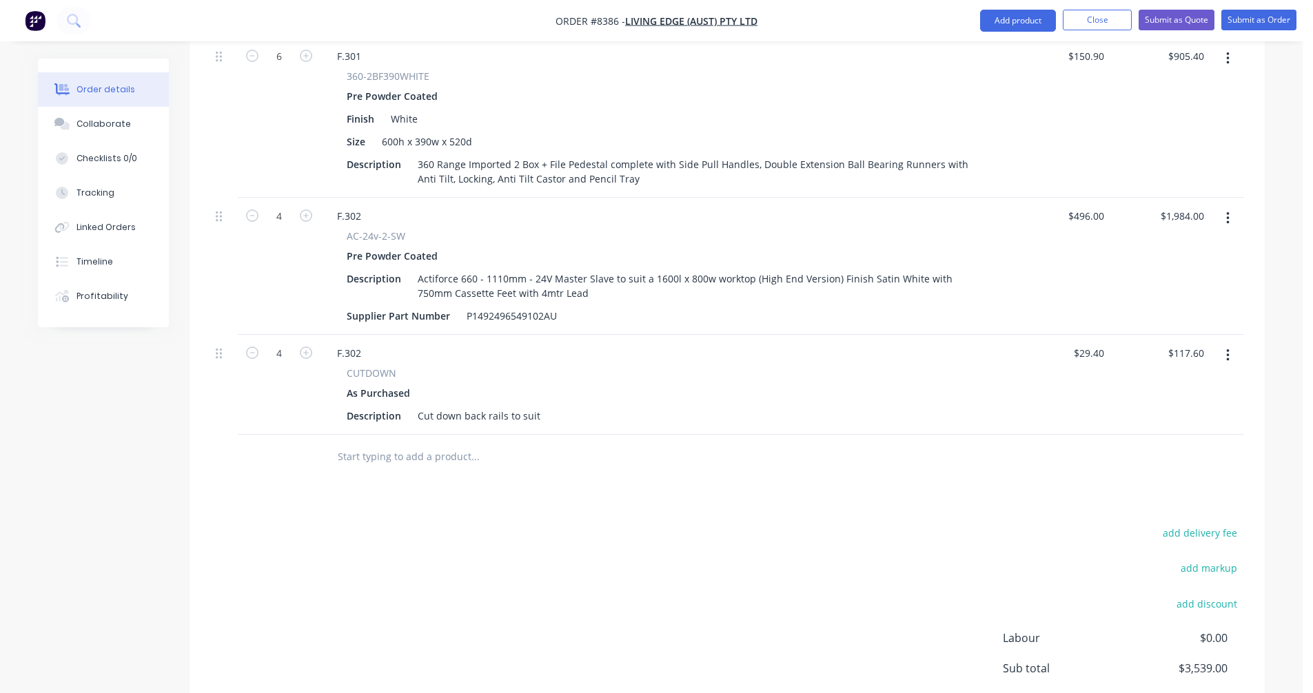
click at [1224, 206] on button "button" at bounding box center [1228, 218] width 32 height 25
click at [1193, 272] on div "Duplicate" at bounding box center [1178, 282] width 106 height 20
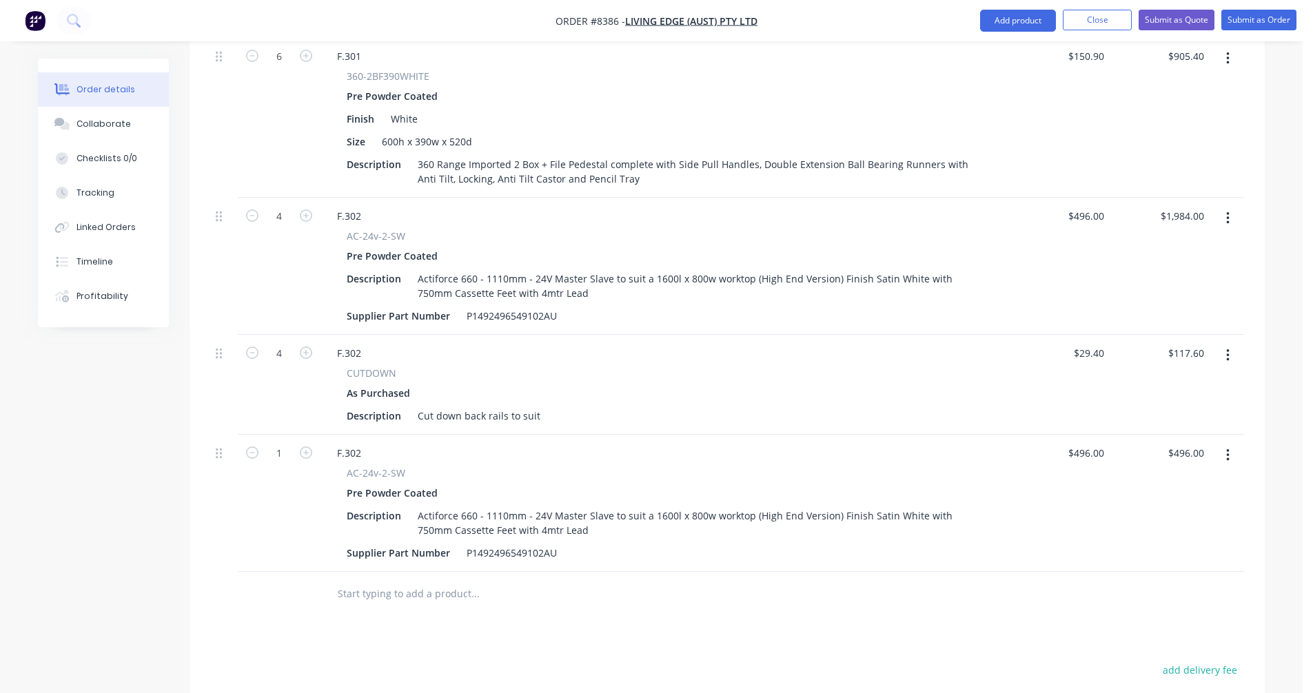
click at [1226, 348] on icon "button" at bounding box center [1227, 355] width 3 height 15
click at [1170, 409] on div "Duplicate" at bounding box center [1178, 419] width 106 height 20
click at [363, 443] on div "F.302" at bounding box center [349, 453] width 46 height 20
click at [305, 447] on icon "button" at bounding box center [306, 453] width 12 height 12
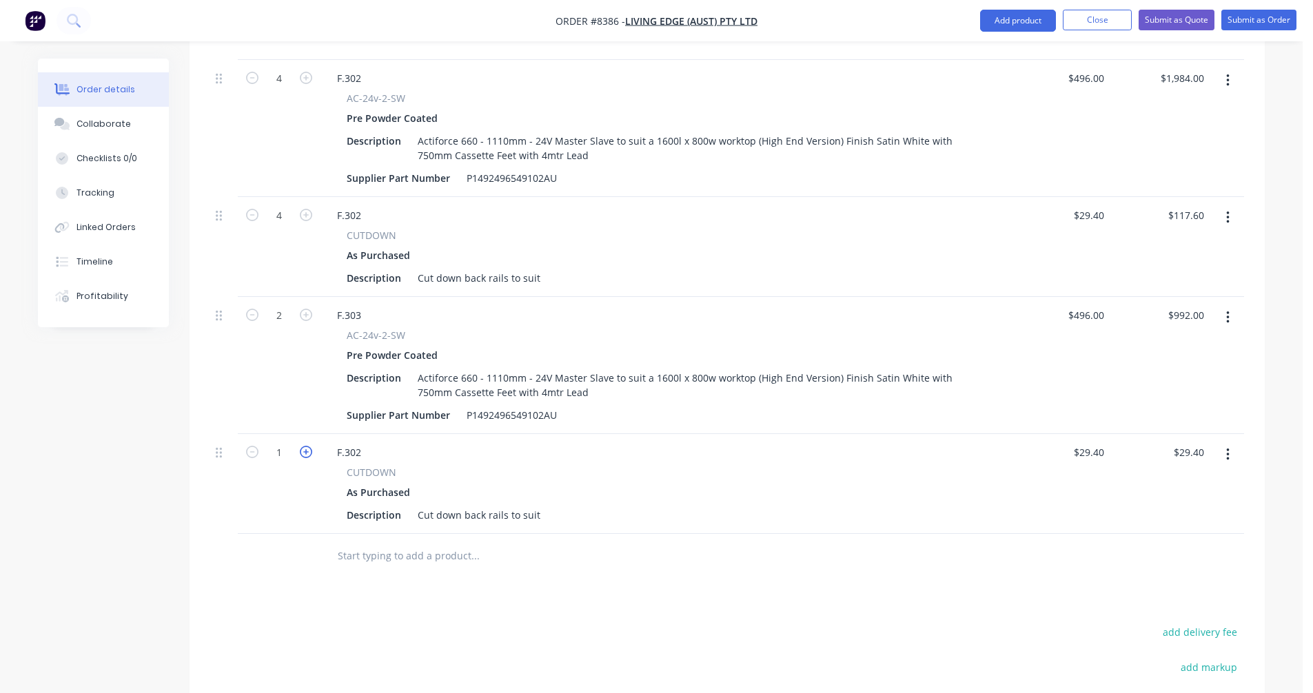
click at [305, 446] on icon "button" at bounding box center [306, 452] width 12 height 12
click at [364, 442] on div "F.302" at bounding box center [349, 452] width 46 height 20
click at [389, 542] on input "text" at bounding box center [475, 556] width 276 height 28
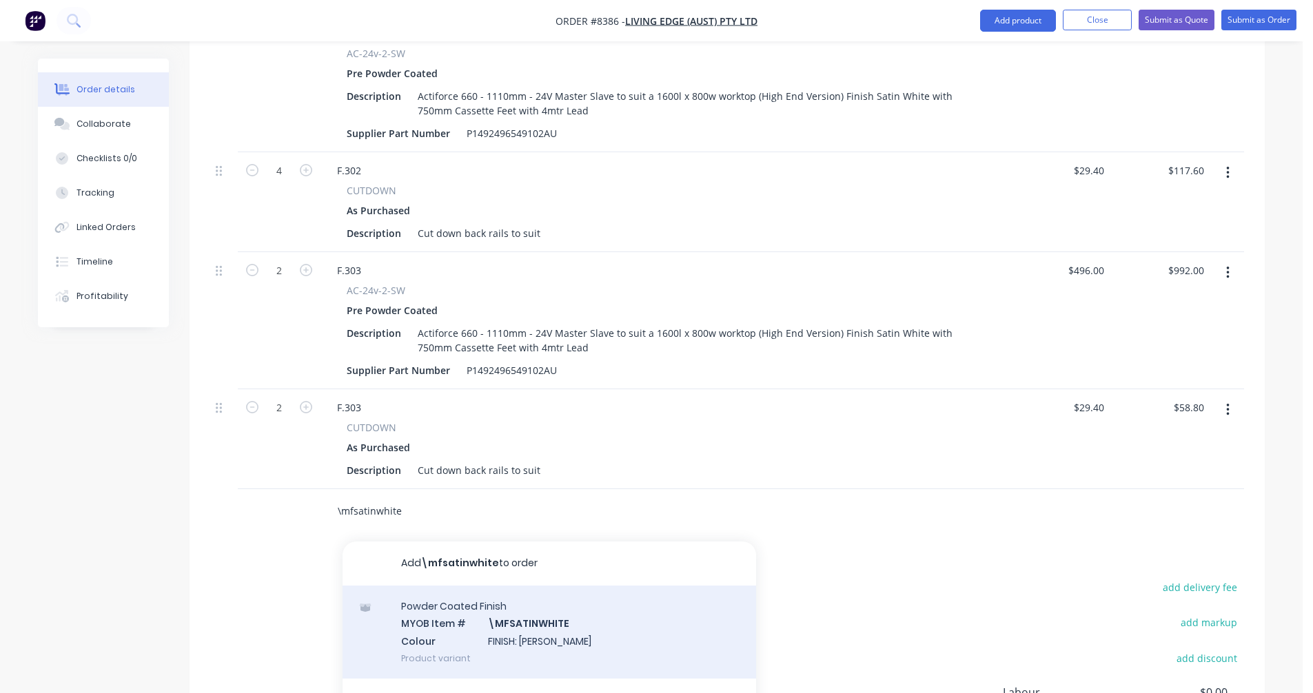
scroll to position [901, 0]
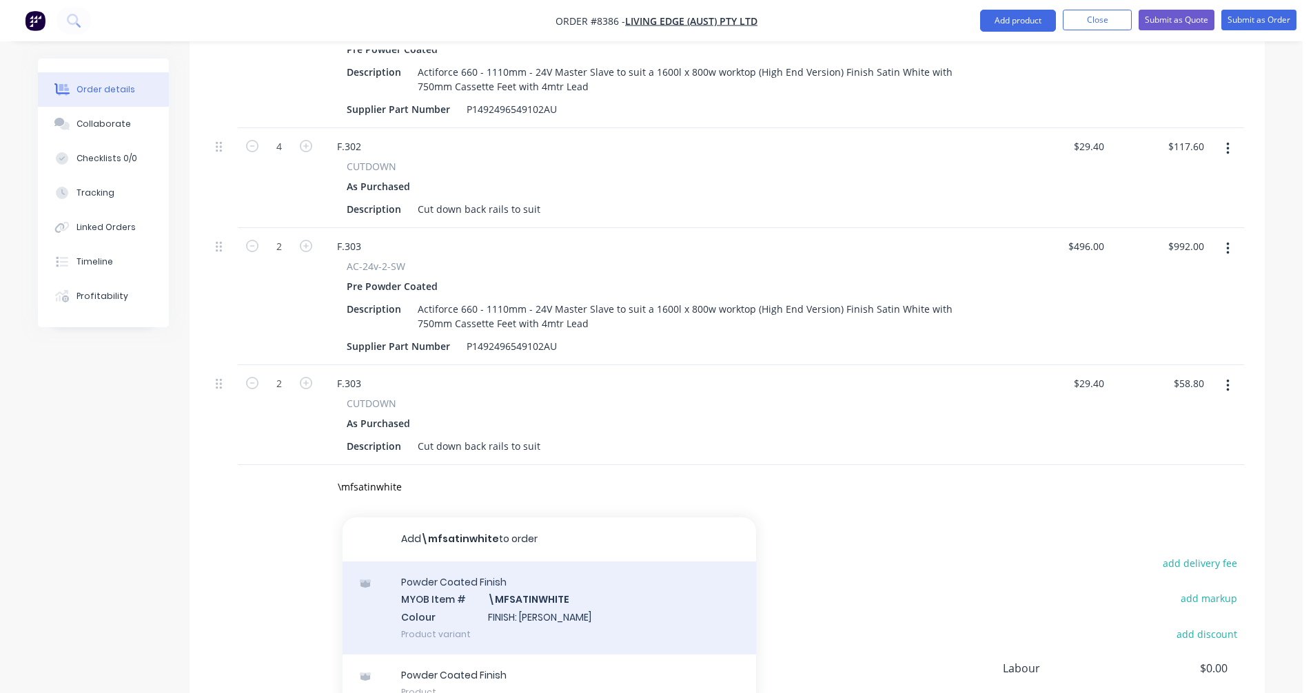
click at [521, 562] on div "Powder Coated Finish MYOB Item # \MFSATINWHITE Colour FINISH: Satin White Produ…" at bounding box center [549, 608] width 413 height 93
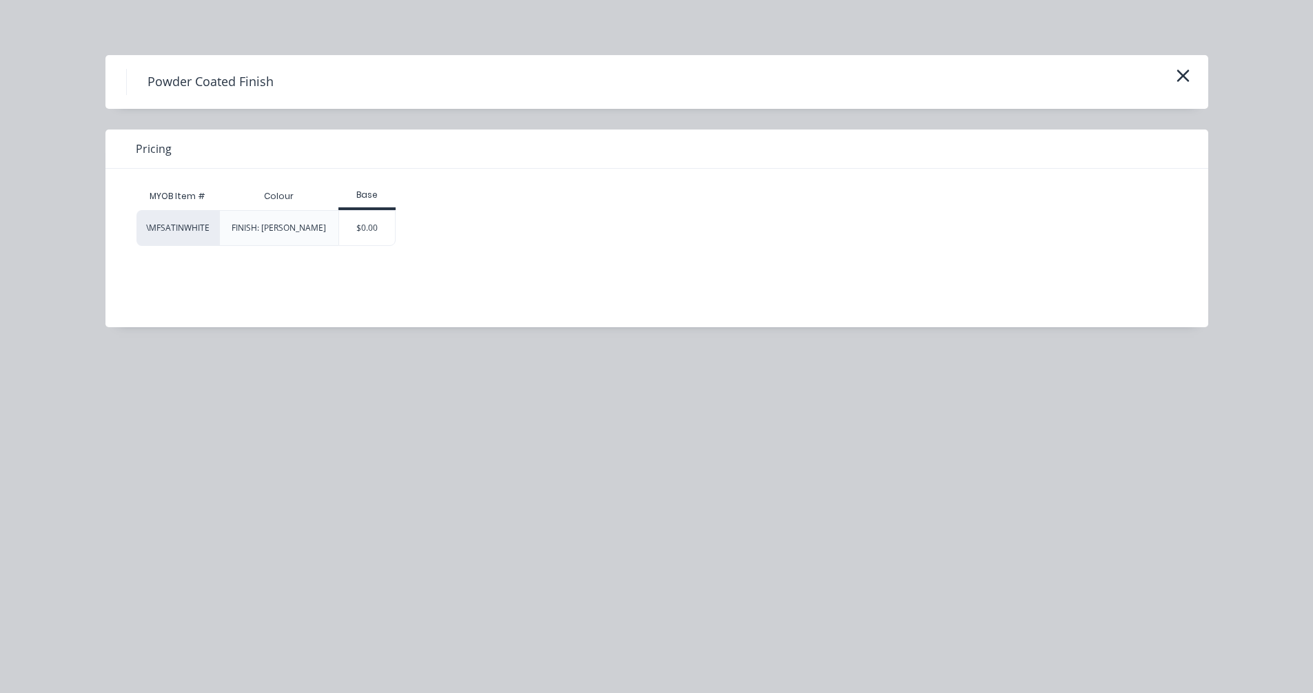
drag, startPoint x: 376, startPoint y: 233, endPoint x: 245, endPoint y: 422, distance: 230.3
click at [374, 233] on div "$0.00" at bounding box center [367, 228] width 56 height 34
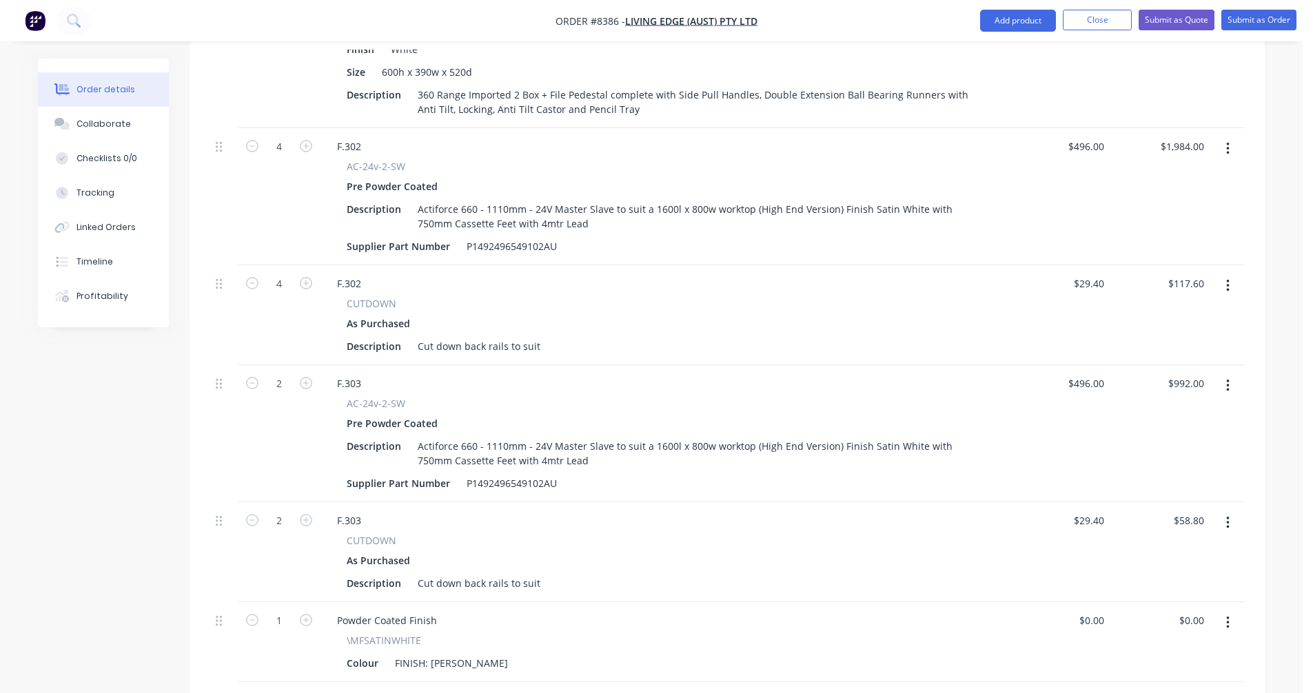
scroll to position [764, 0]
click at [1179, 18] on button "Submit as Quote" at bounding box center [1176, 20] width 76 height 21
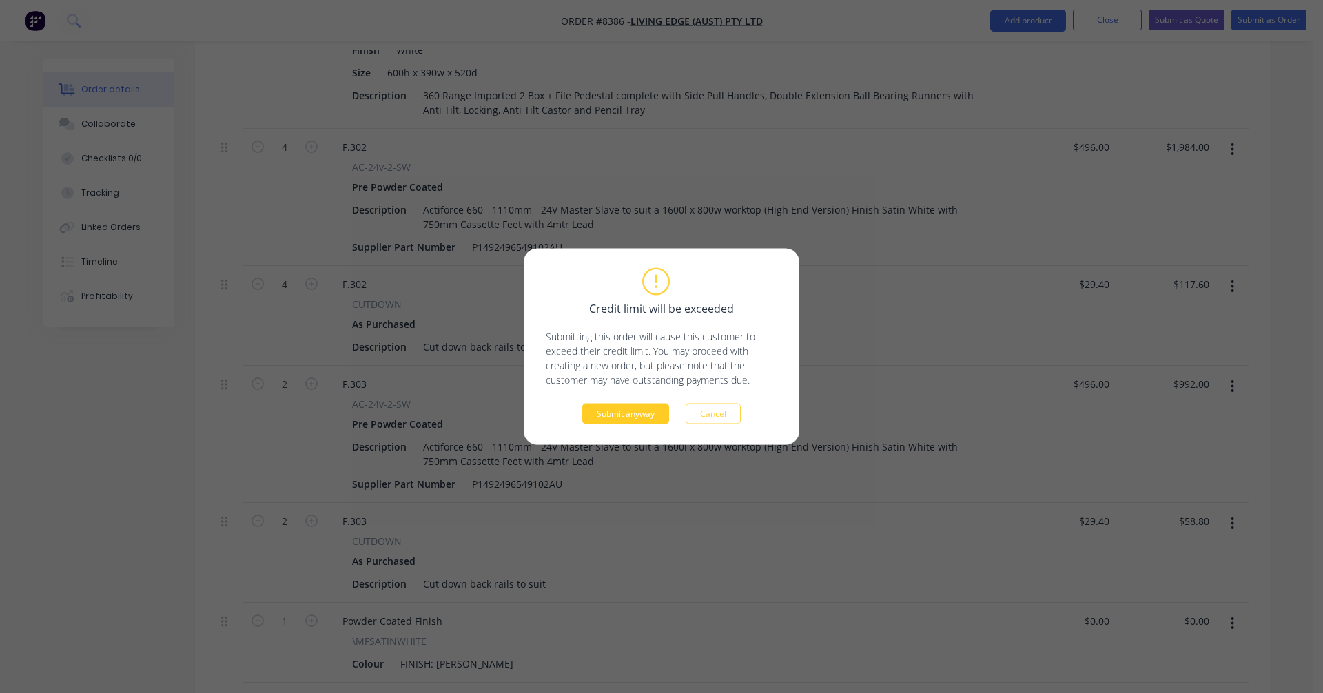
click at [630, 419] on button "Submit anyway" at bounding box center [625, 414] width 87 height 21
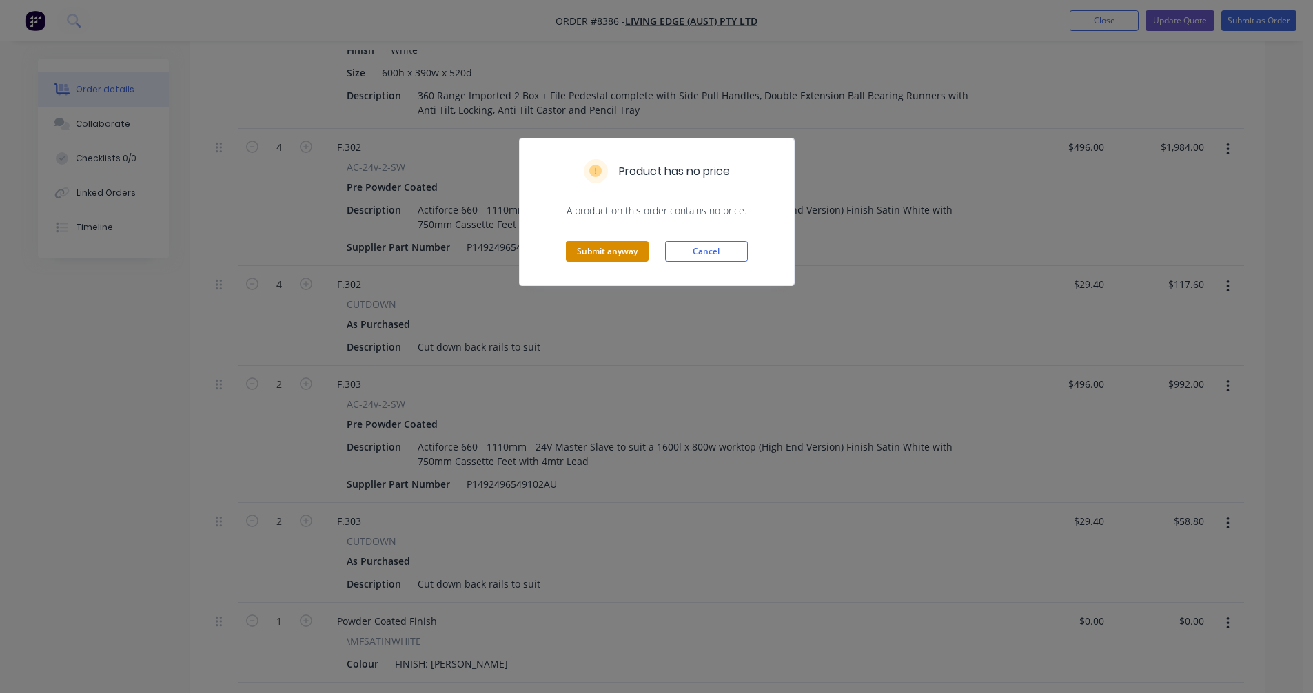
click at [599, 252] on button "Submit anyway" at bounding box center [607, 251] width 83 height 21
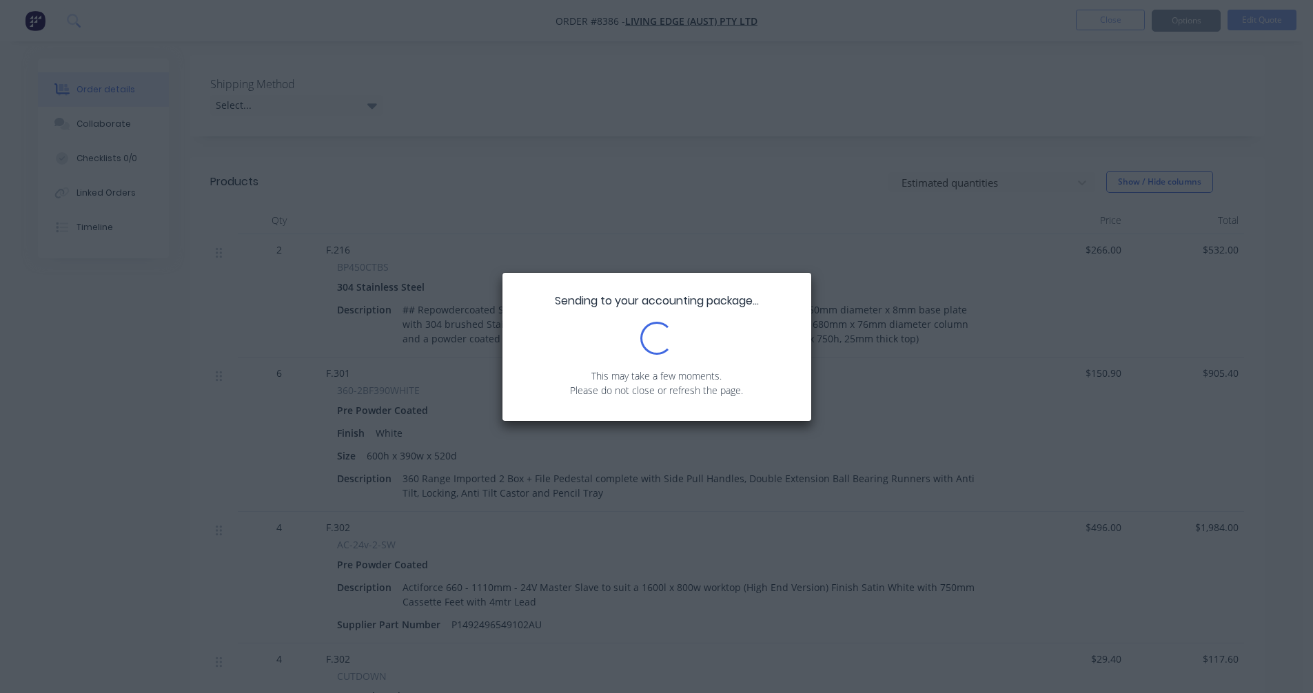
scroll to position [0, 0]
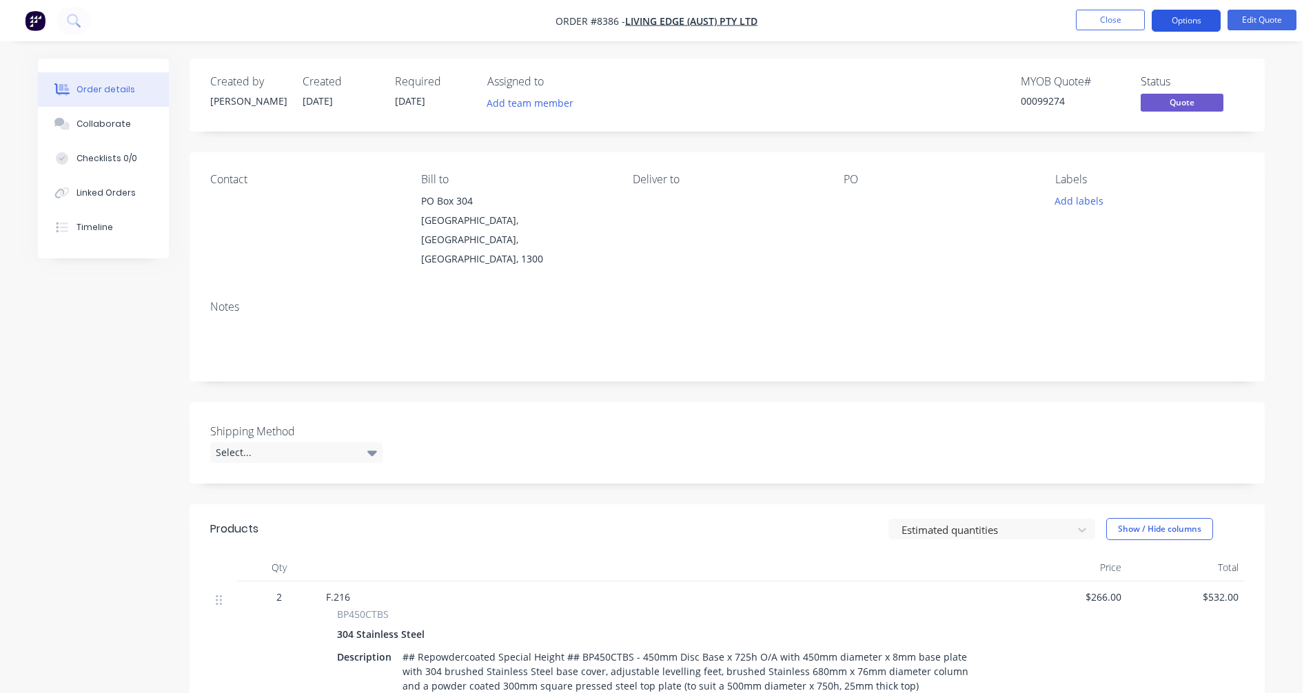
click at [1180, 14] on button "Options" at bounding box center [1186, 21] width 69 height 22
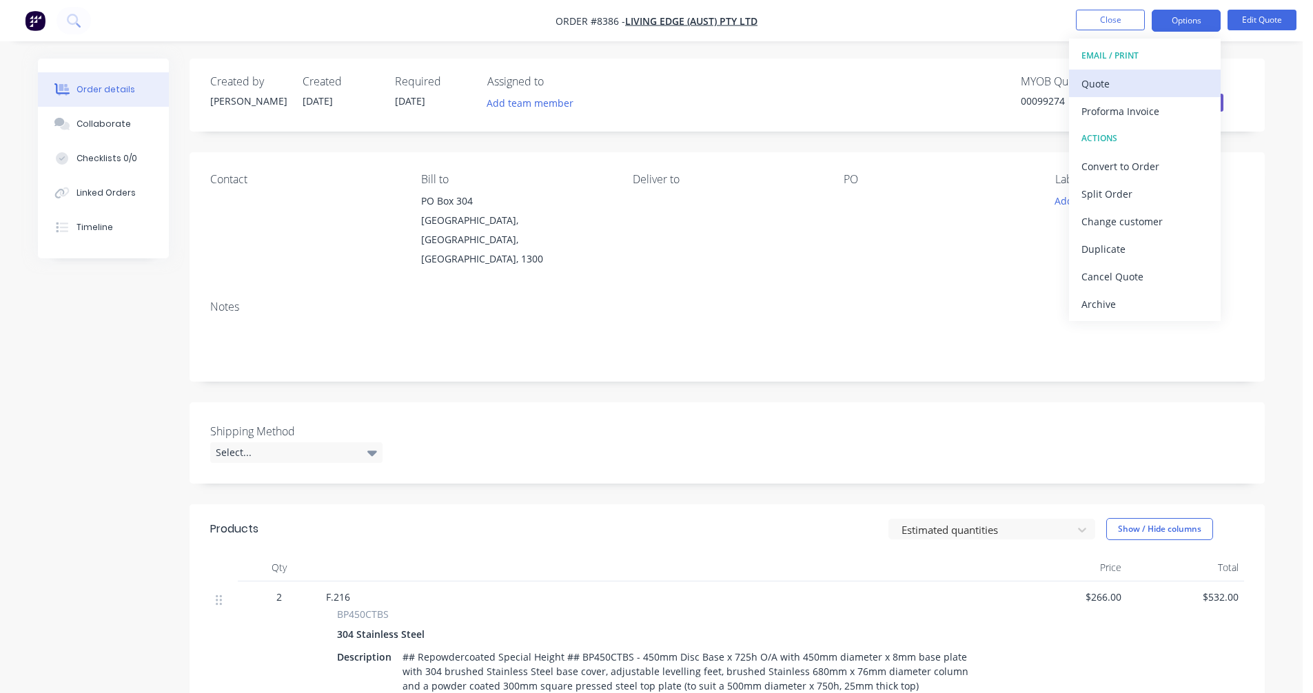
click at [1118, 87] on div "Quote" at bounding box center [1144, 84] width 127 height 20
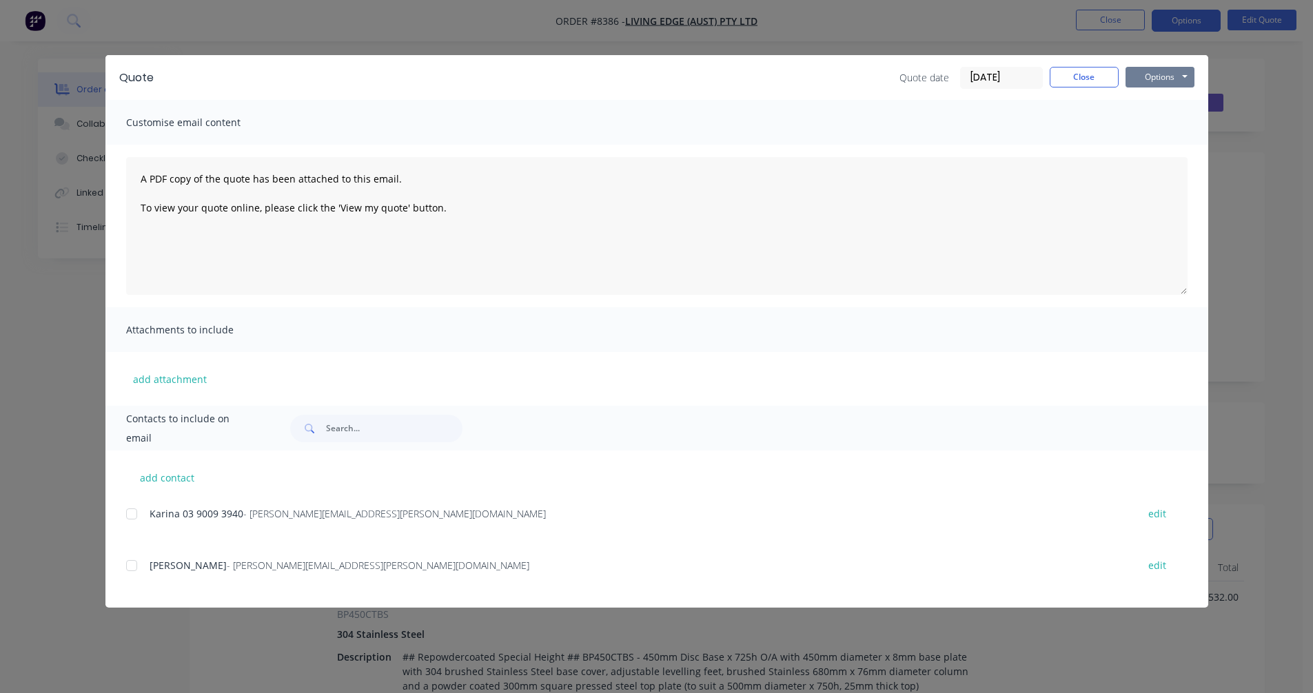
click at [1177, 77] on button "Options" at bounding box center [1159, 77] width 69 height 21
click at [1172, 104] on button "Preview" at bounding box center [1169, 101] width 88 height 23
